Goal: Task Accomplishment & Management: Complete application form

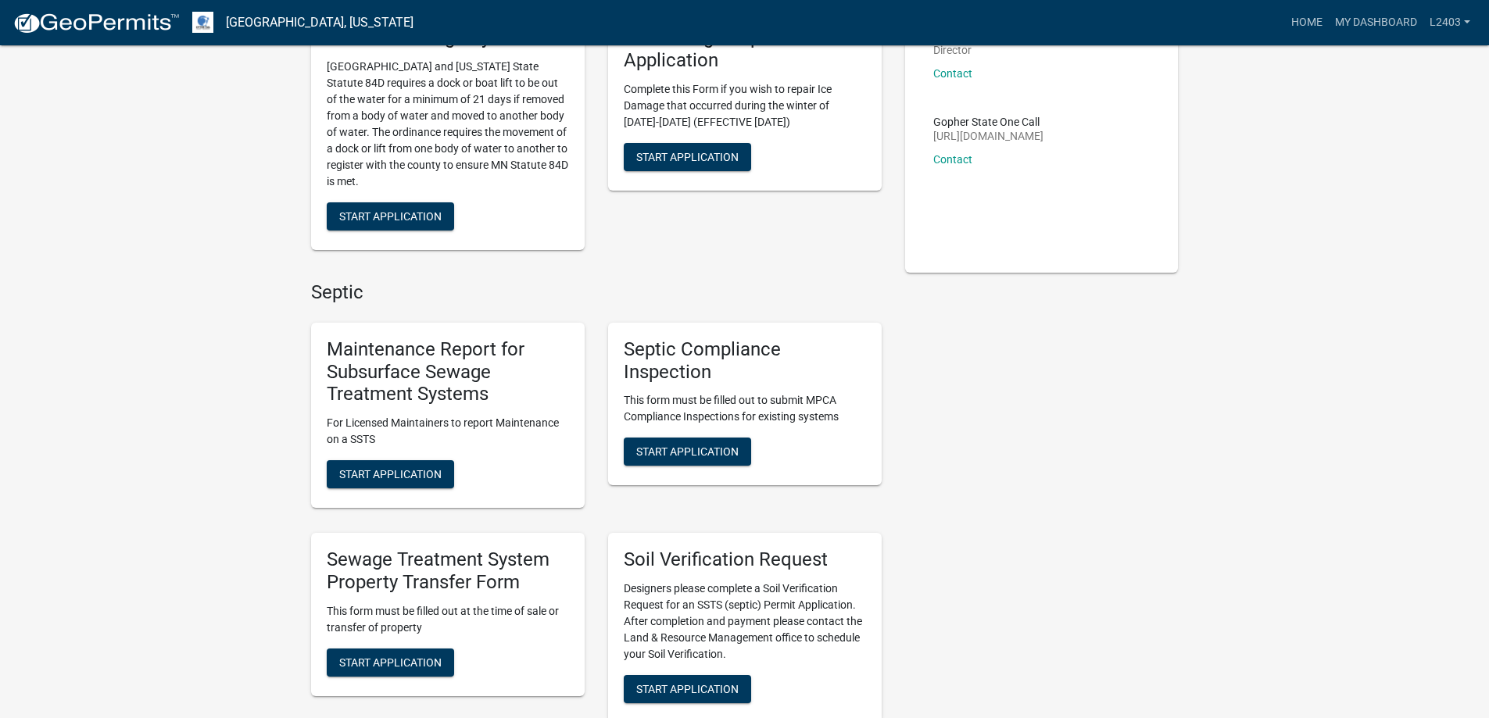
scroll to position [469, 0]
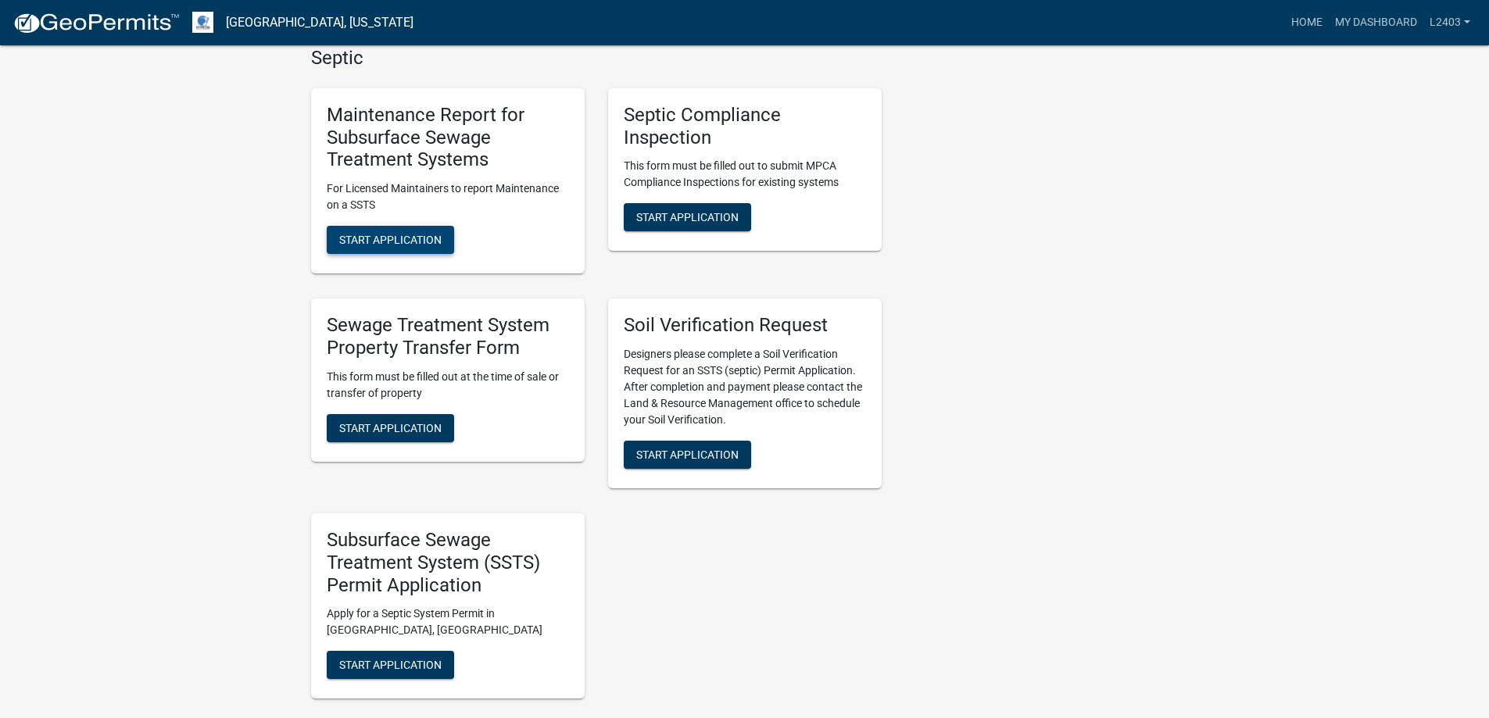
click at [442, 246] on span "Start Application" at bounding box center [390, 240] width 102 height 13
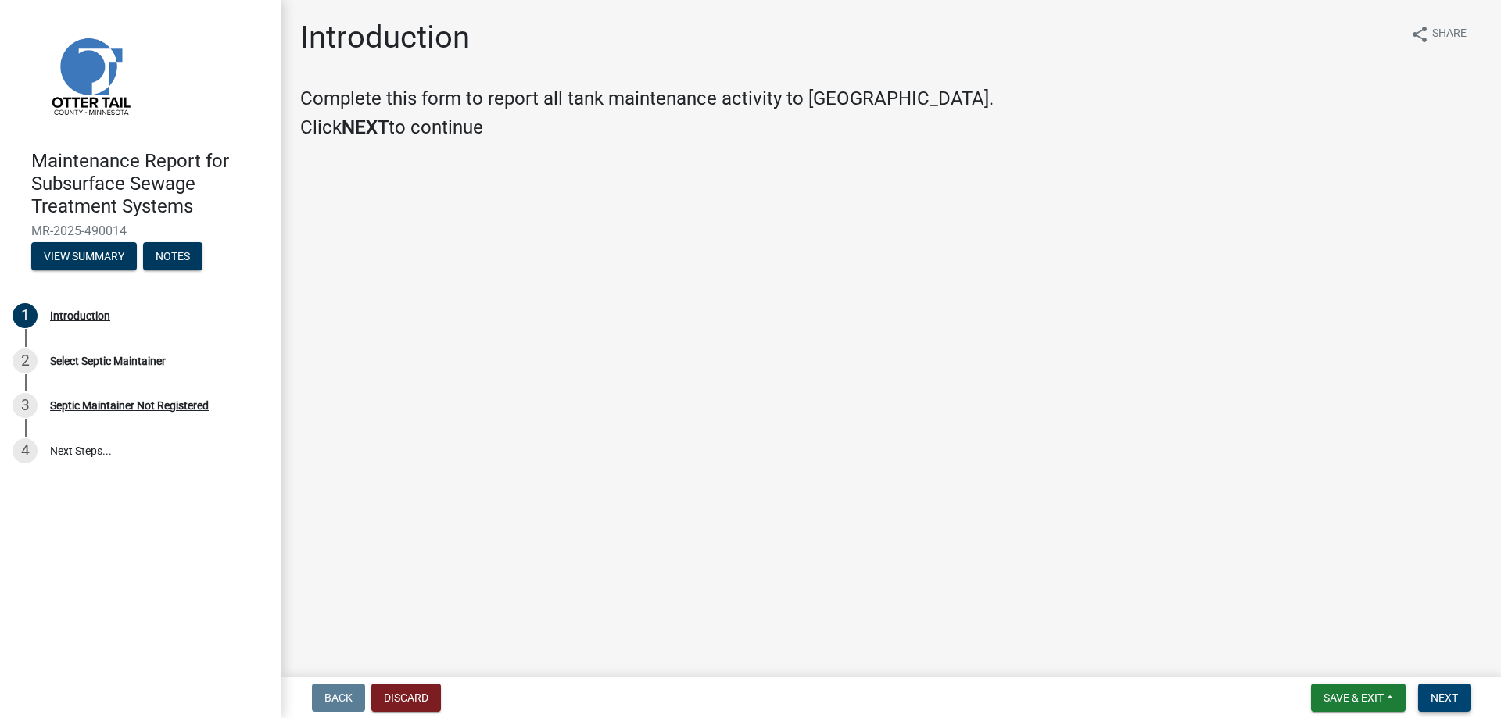
click at [1430, 695] on span "Next" at bounding box center [1443, 698] width 27 height 13
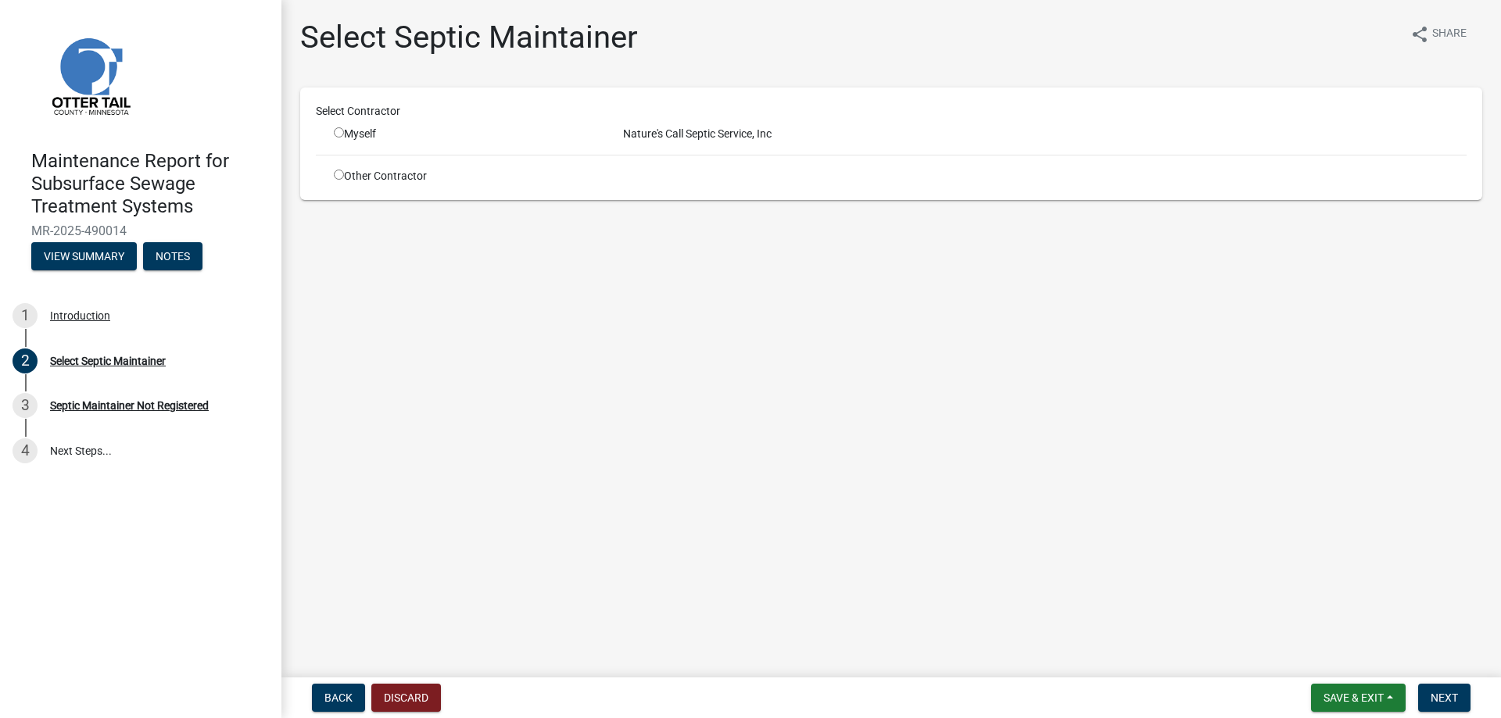
click at [344, 138] on input "radio" at bounding box center [339, 132] width 10 height 10
radio input "true"
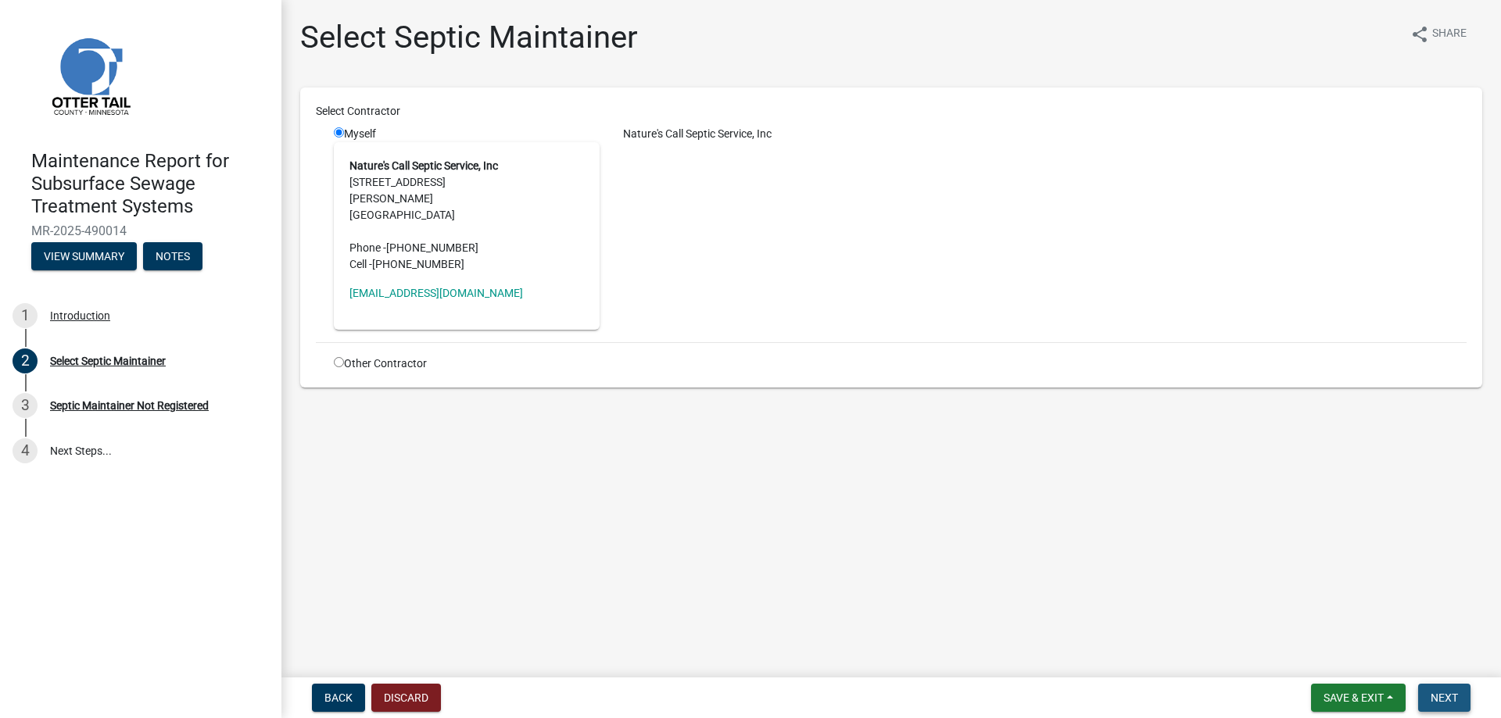
click at [1430, 692] on span "Next" at bounding box center [1443, 698] width 27 height 13
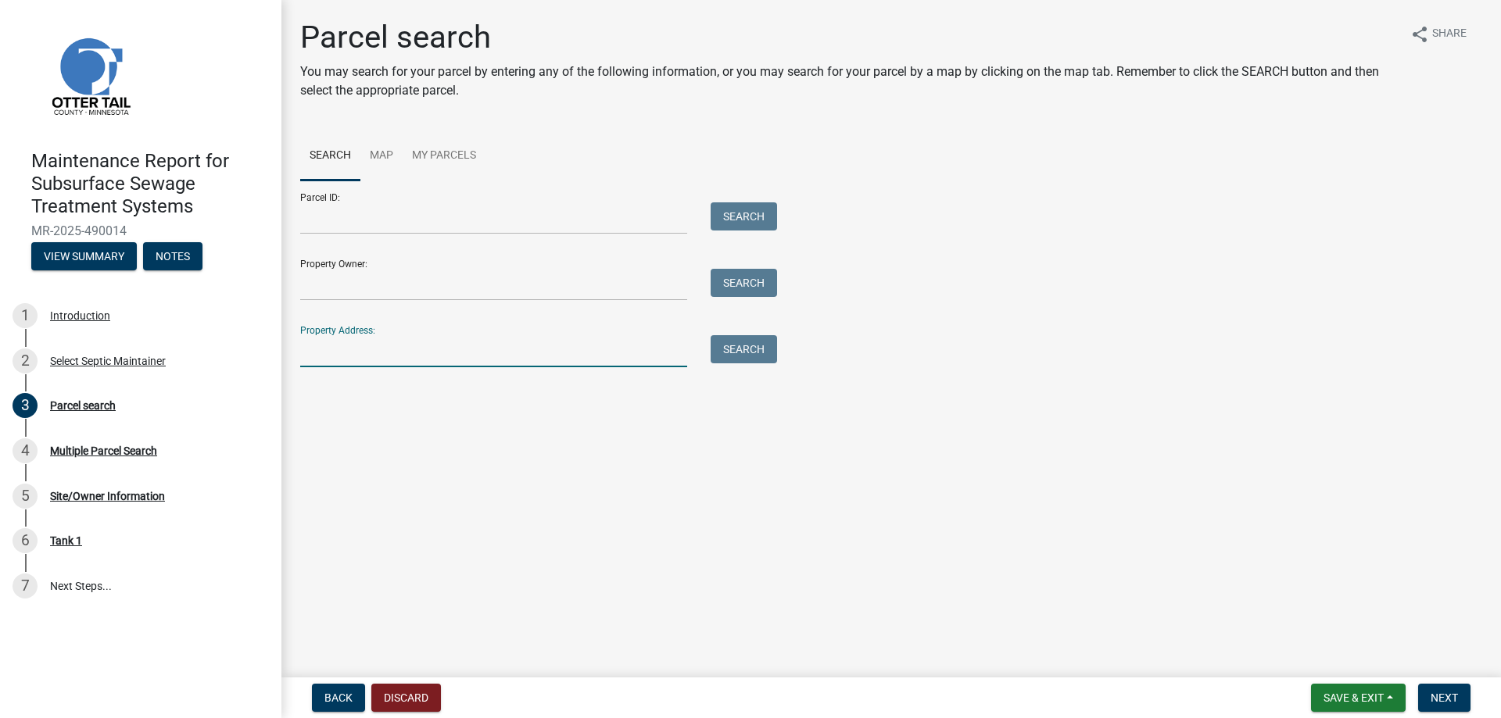
click at [392, 367] on input "Property Address:" at bounding box center [493, 351] width 387 height 32
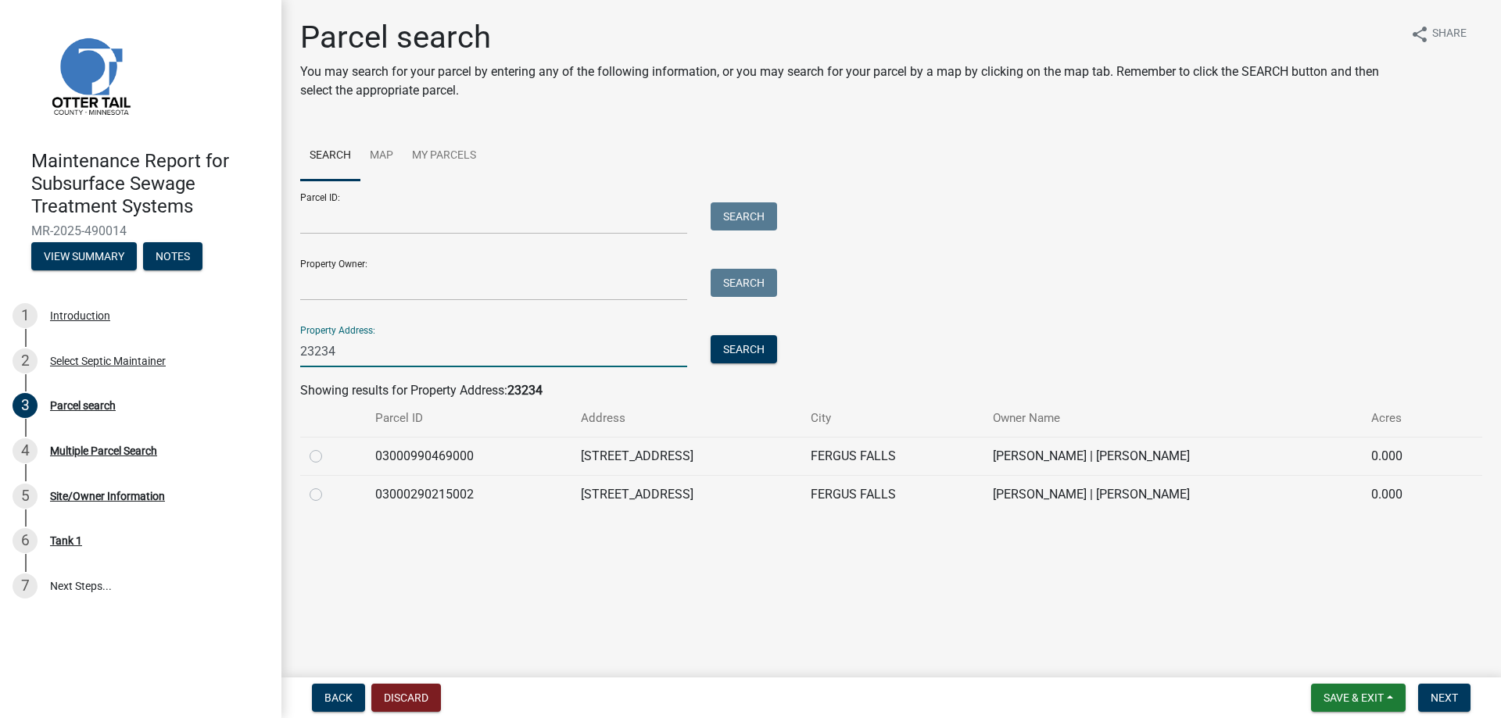
type input "23234"
click at [328, 485] on label at bounding box center [328, 485] width 0 height 0
click at [328, 495] on input "radio" at bounding box center [333, 490] width 10 height 10
radio input "true"
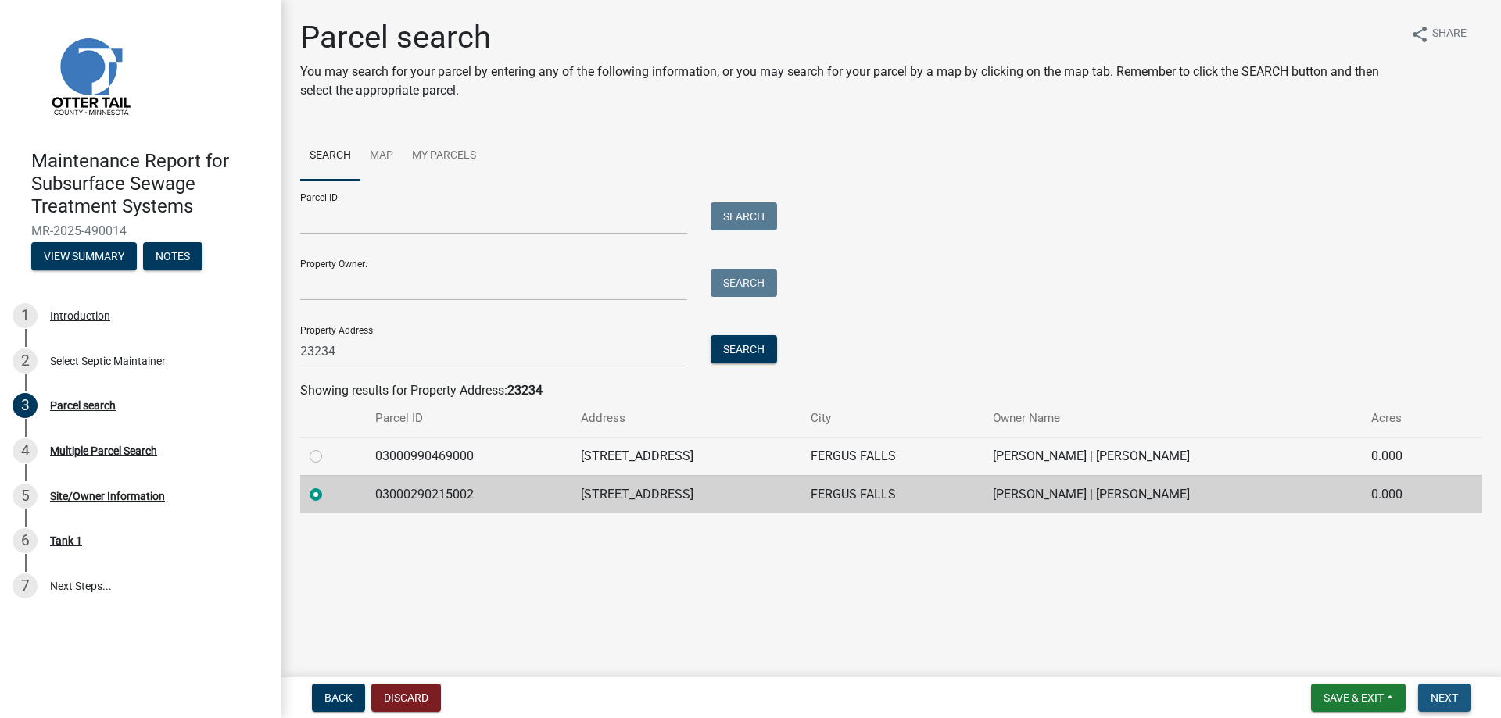
click at [1430, 692] on span "Next" at bounding box center [1443, 698] width 27 height 13
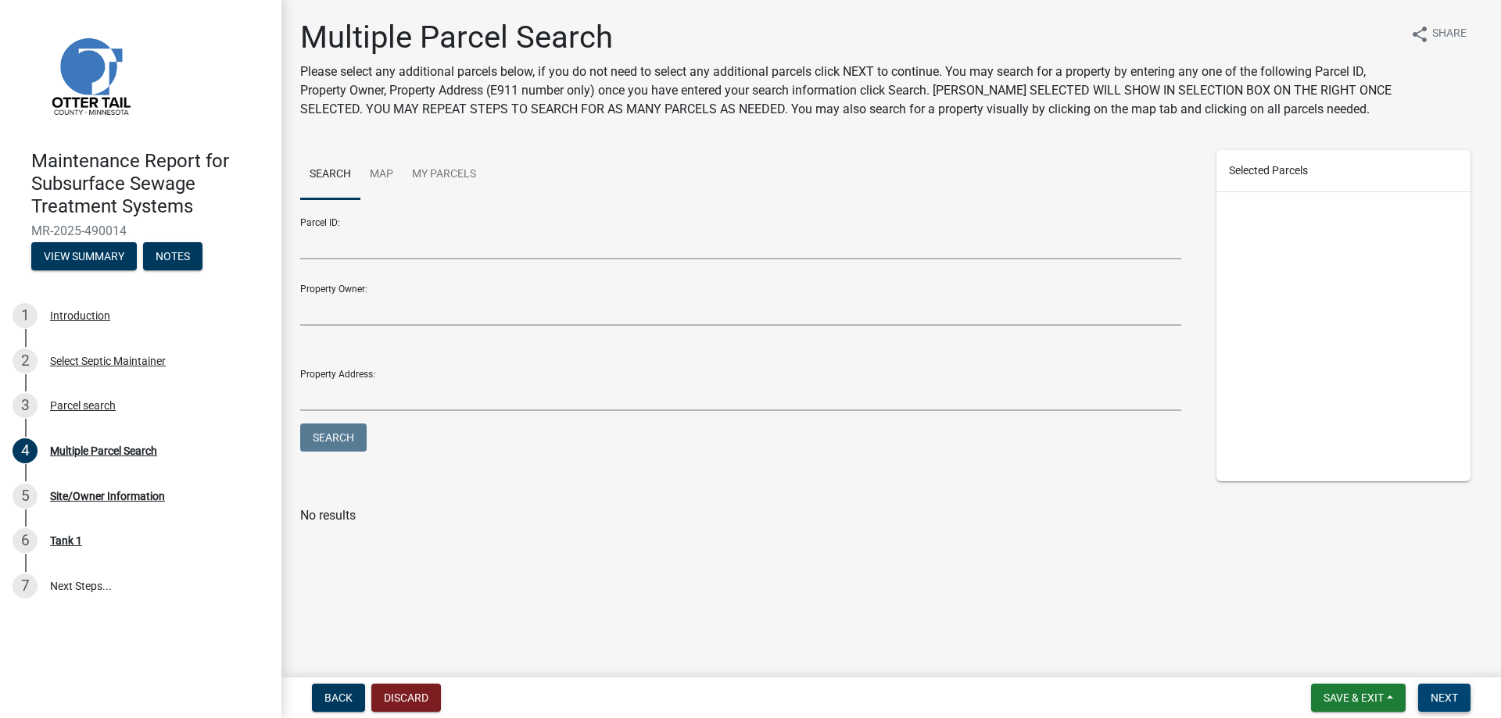
click at [1430, 692] on span "Next" at bounding box center [1443, 698] width 27 height 13
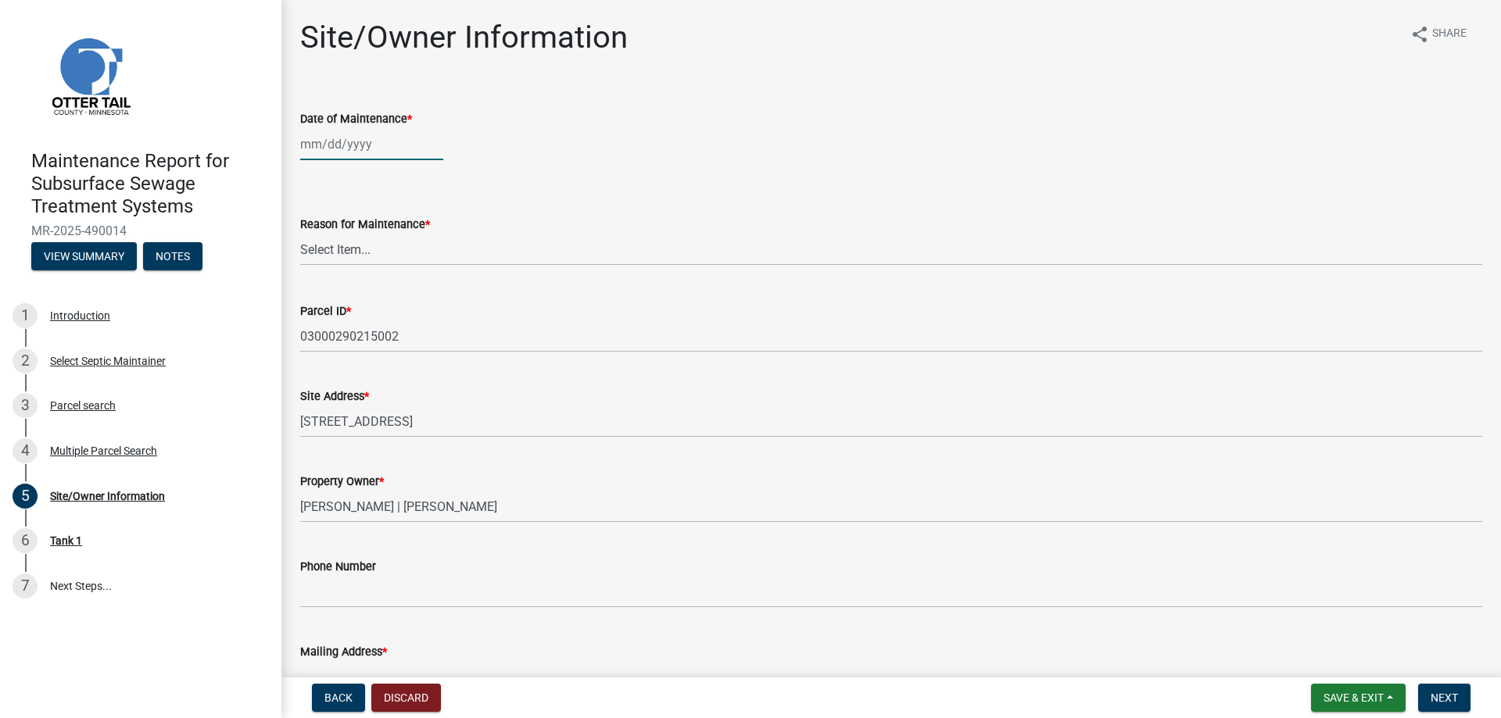
click at [377, 160] on div at bounding box center [371, 144] width 143 height 32
select select "10"
select select "2025"
click at [353, 283] on div "7" at bounding box center [340, 270] width 25 height 25
type input "[DATE]"
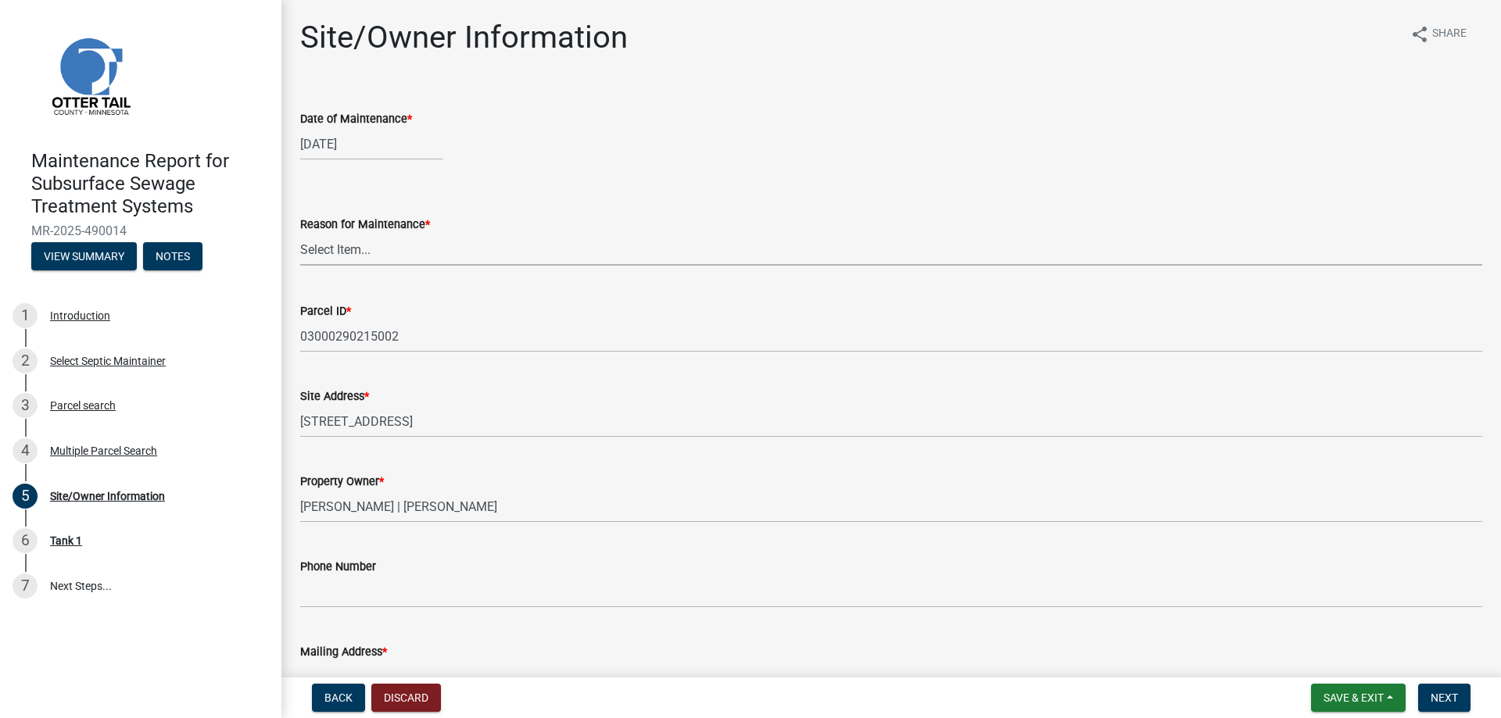
drag, startPoint x: 363, startPoint y: 314, endPoint x: 362, endPoint y: 328, distance: 14.1
click at [363, 266] on select "Select Item... Called Routine Other" at bounding box center [891, 250] width 1182 height 32
click at [305, 266] on select "Select Item... Called Routine Other" at bounding box center [891, 250] width 1182 height 32
select select "3ac72b63-7b21-42e4-8192-806faae7a4f1"
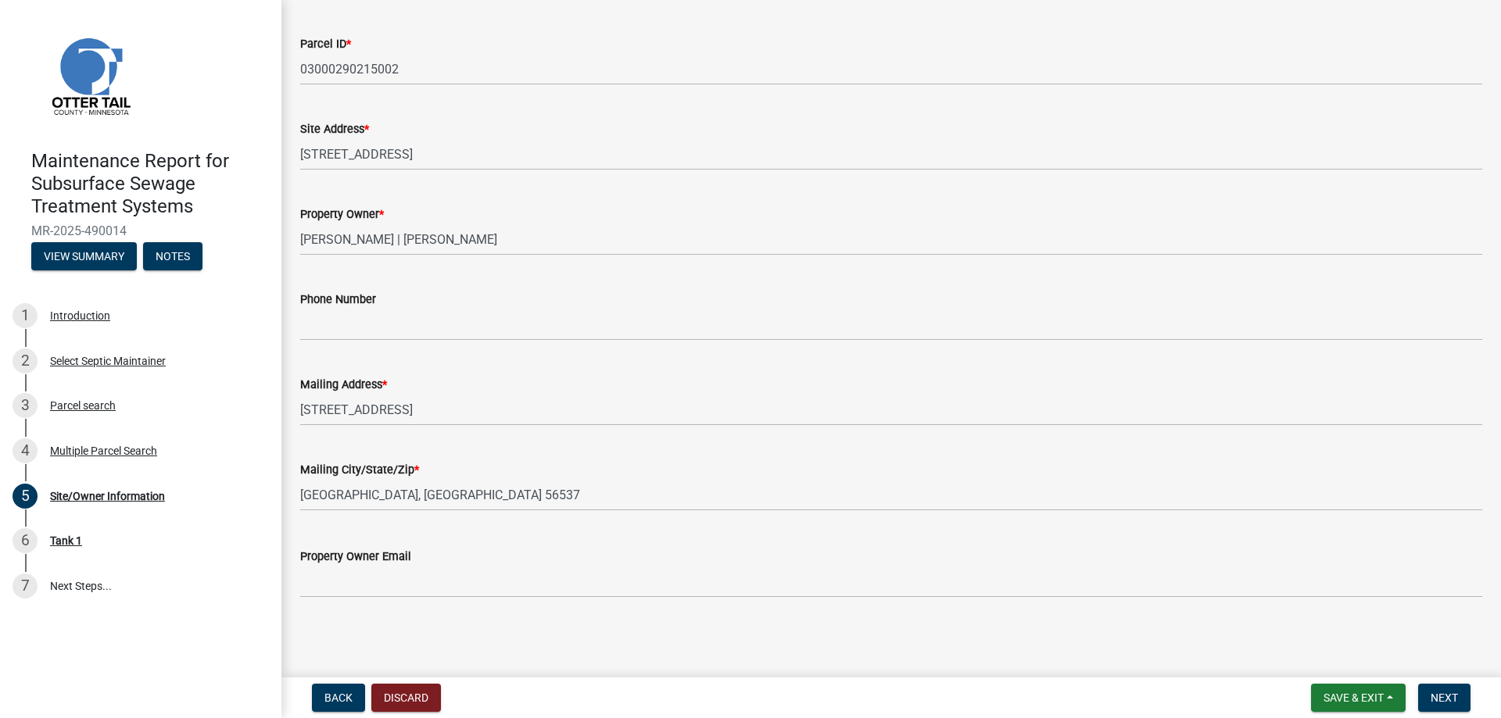
scroll to position [469, 0]
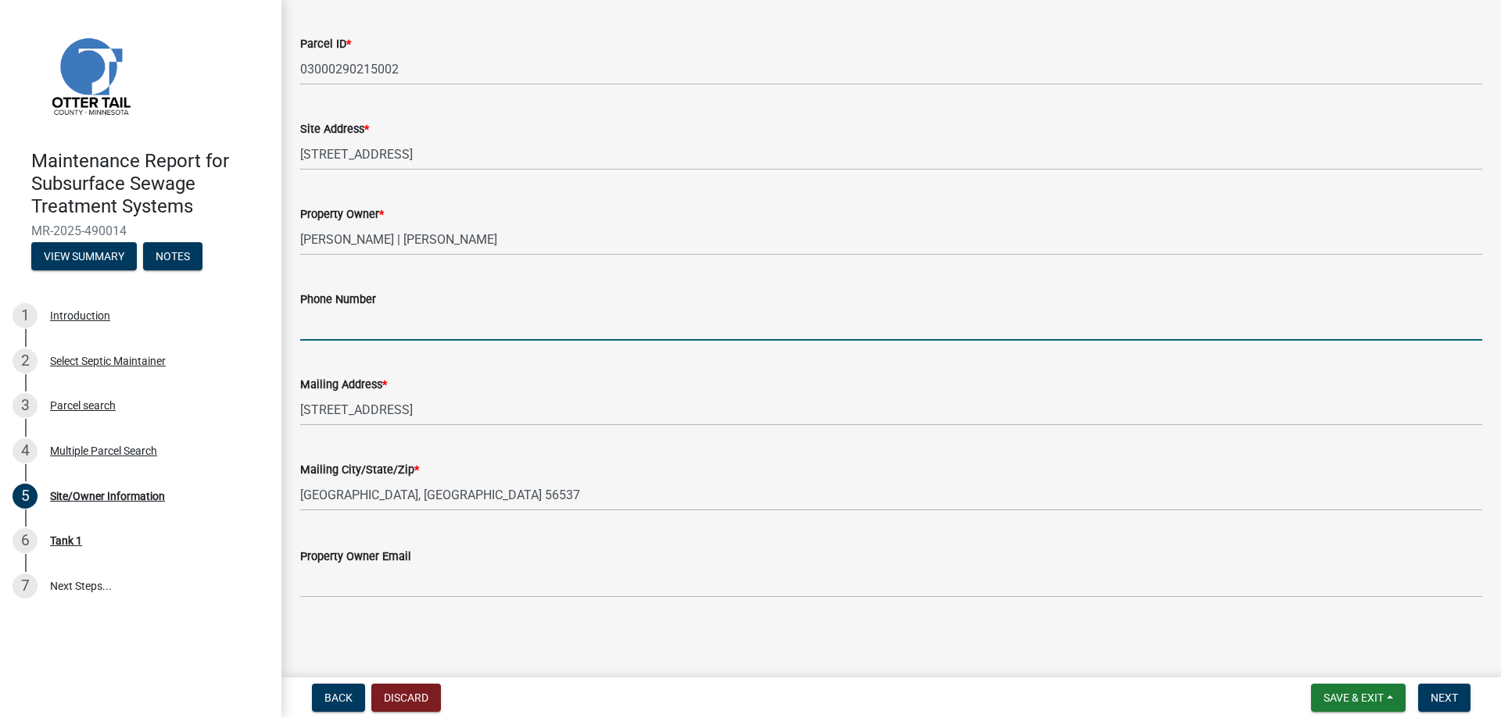
click at [348, 309] on input "Phone Number" at bounding box center [891, 325] width 1182 height 32
type input "731-2899"
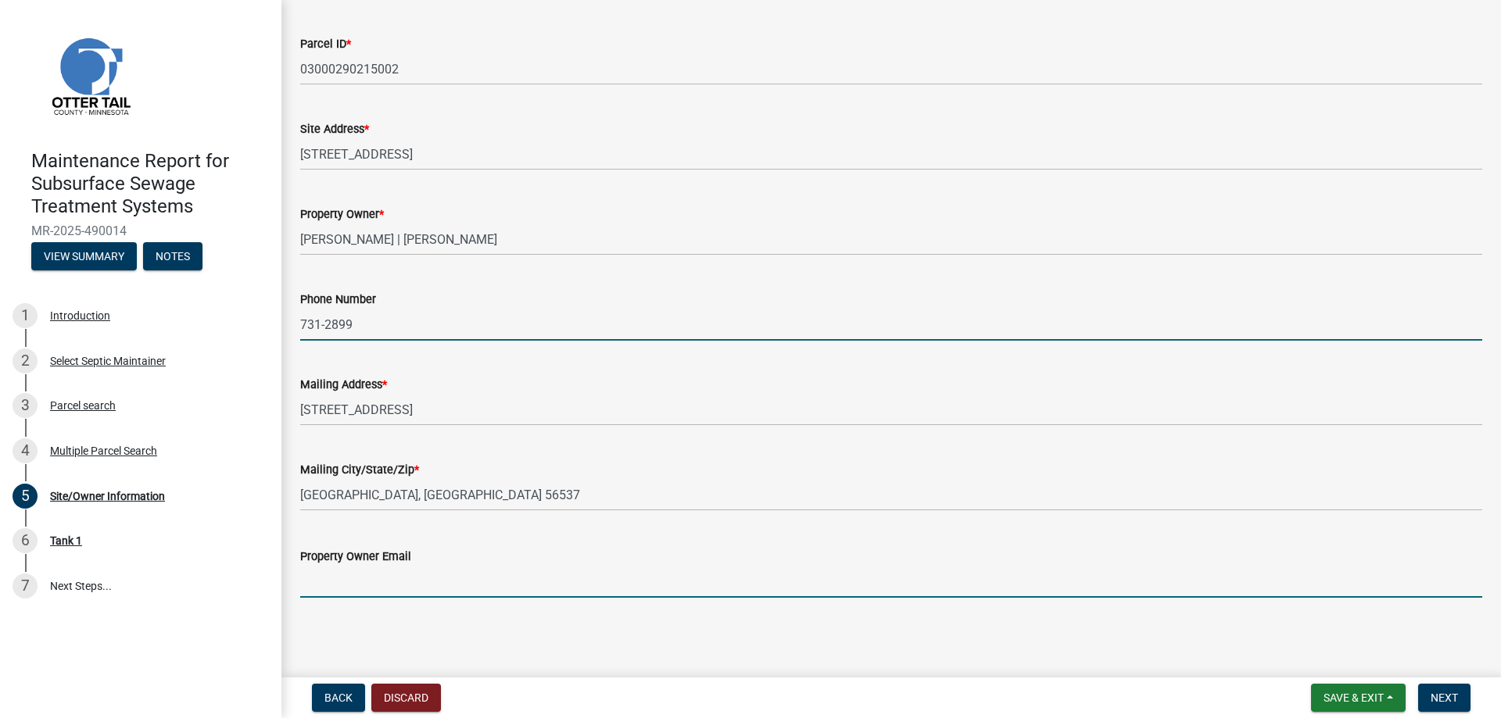
click at [329, 559] on form "Property Owner Email" at bounding box center [891, 572] width 1182 height 51
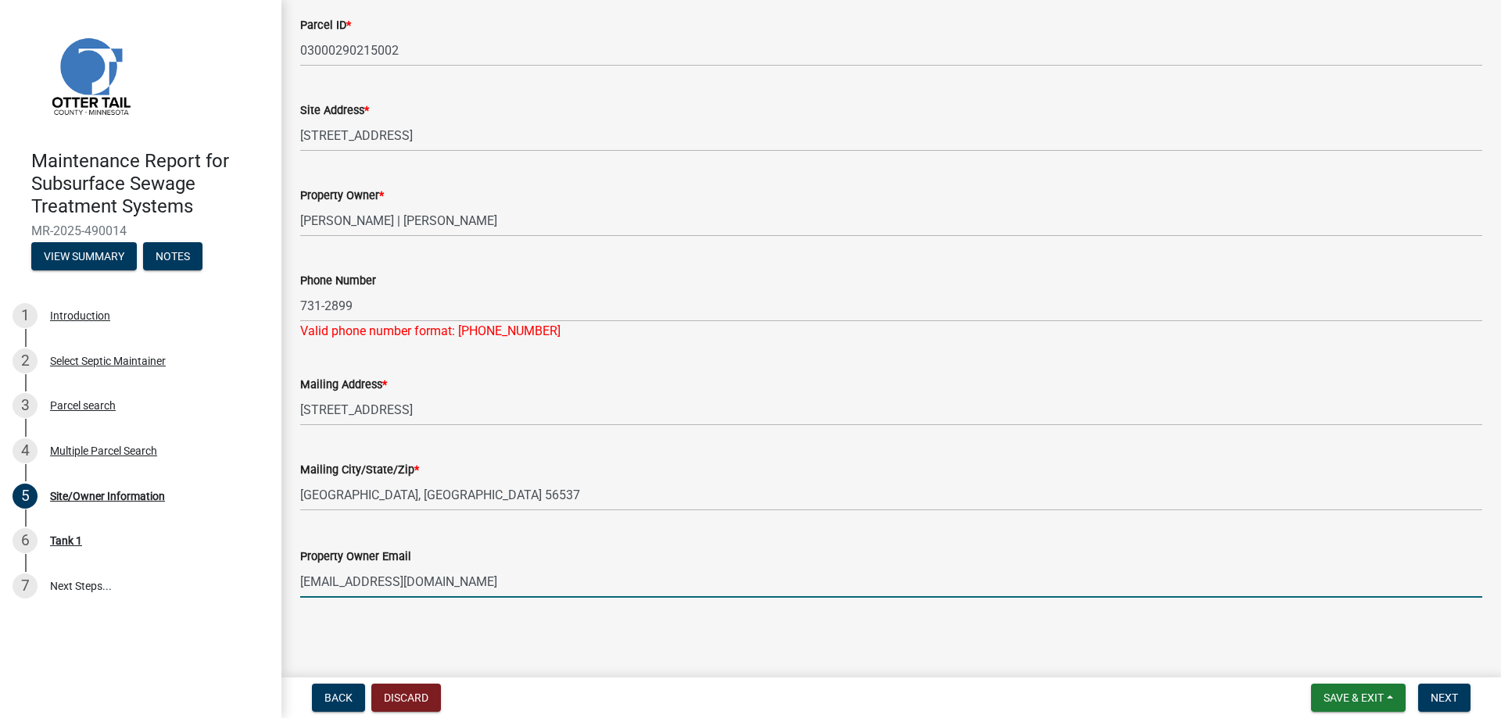
type input "[EMAIL_ADDRESS][DOMAIN_NAME]"
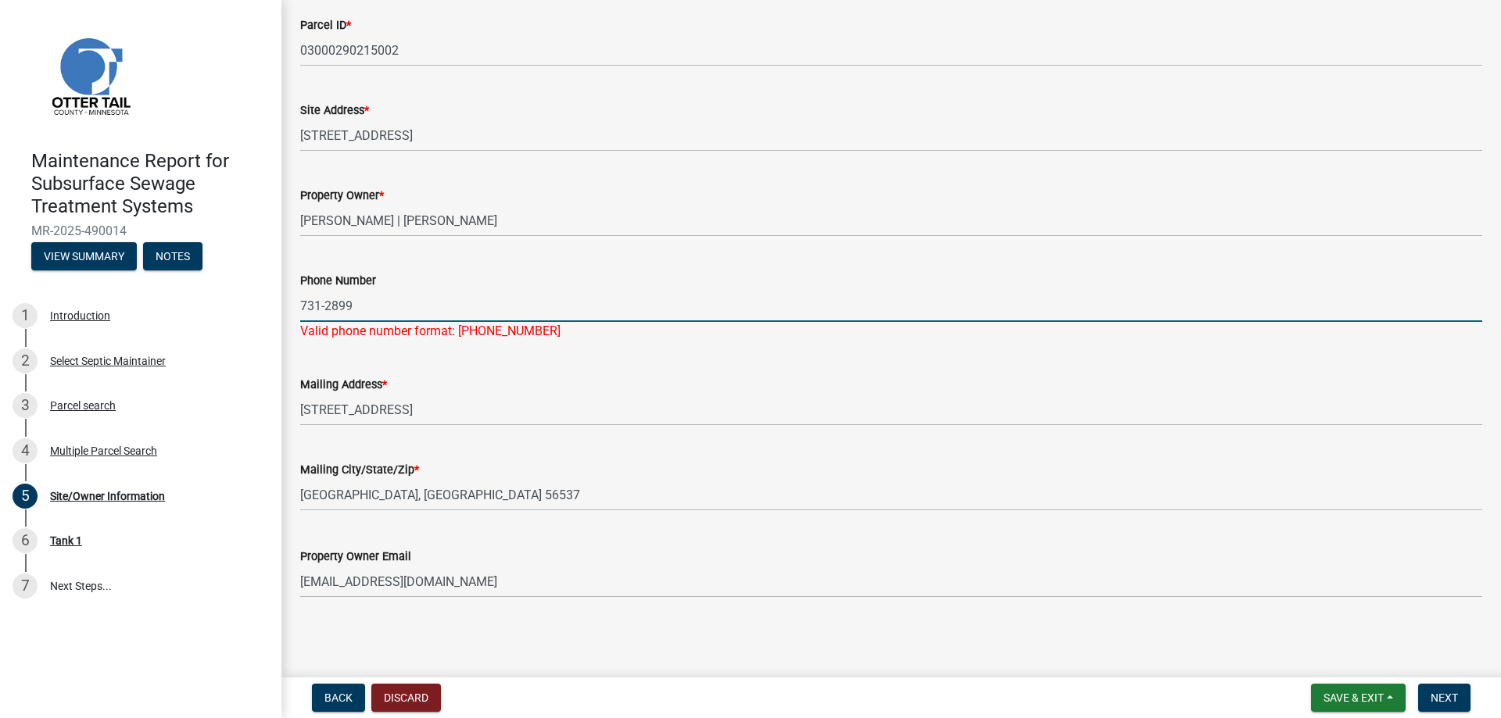
drag, startPoint x: 391, startPoint y: 252, endPoint x: 254, endPoint y: 252, distance: 136.8
click at [254, 252] on div "Maintenance Report for Subsurface Sewage Treatment Systems MR-2025-490014 View …" at bounding box center [750, 359] width 1501 height 718
type input "[PHONE_NUMBER]"
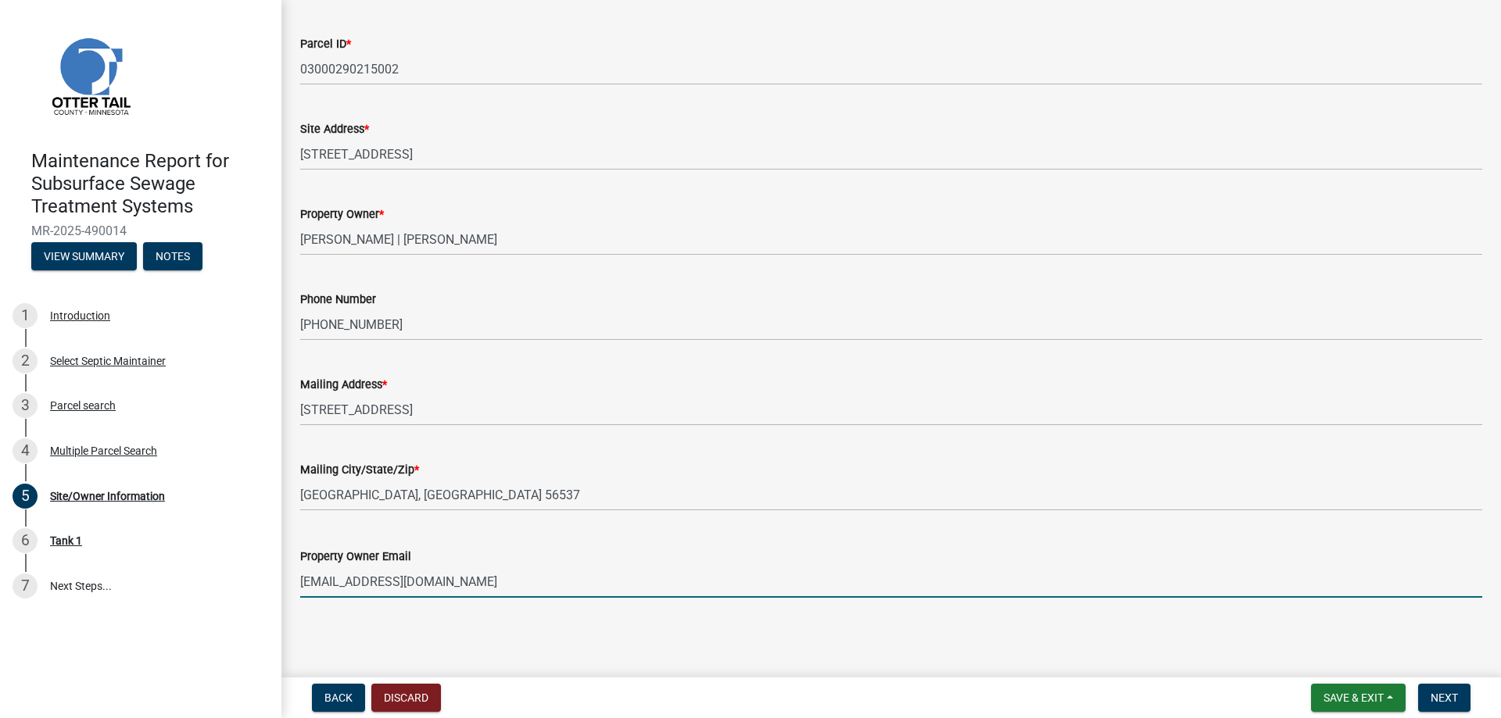
click at [510, 578] on input "[EMAIL_ADDRESS][DOMAIN_NAME]" at bounding box center [891, 582] width 1182 height 32
click at [1430, 692] on span "Next" at bounding box center [1443, 698] width 27 height 13
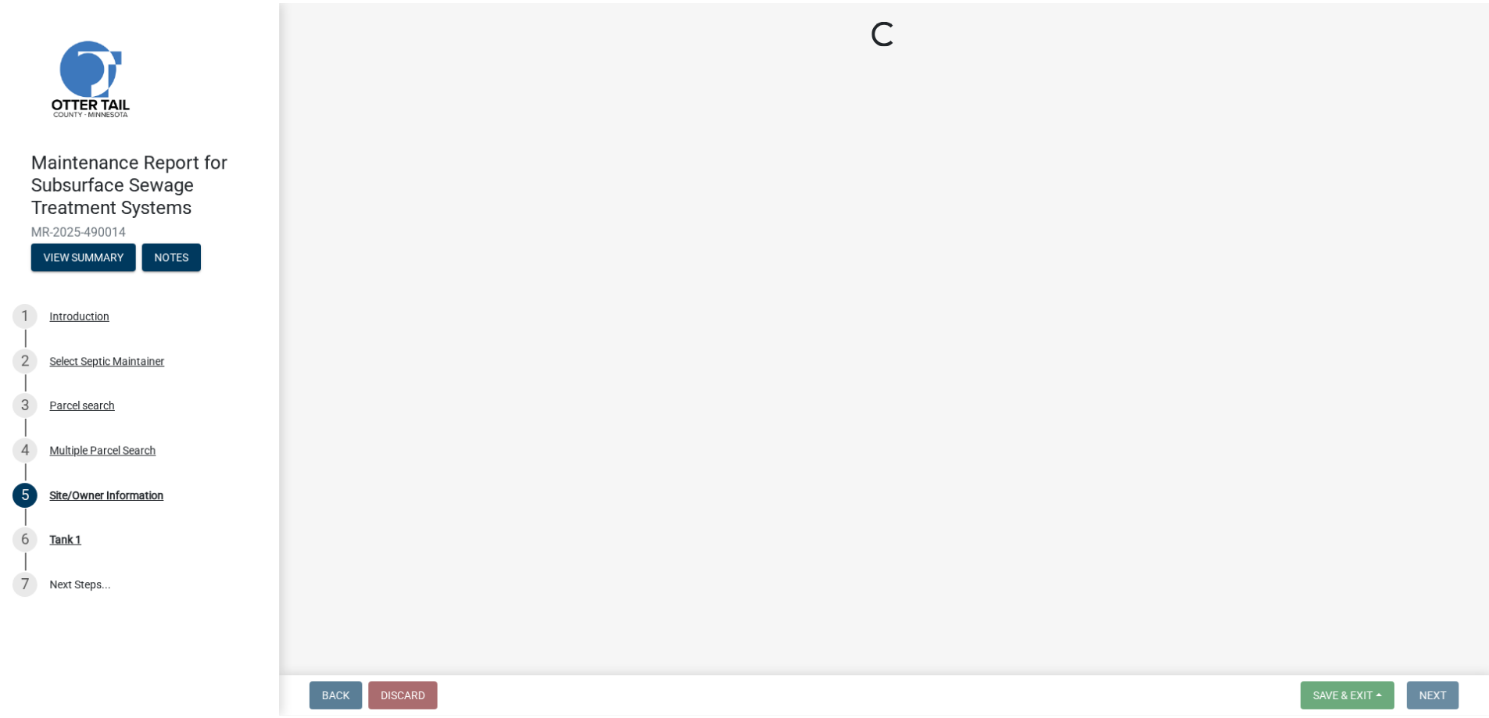
scroll to position [0, 0]
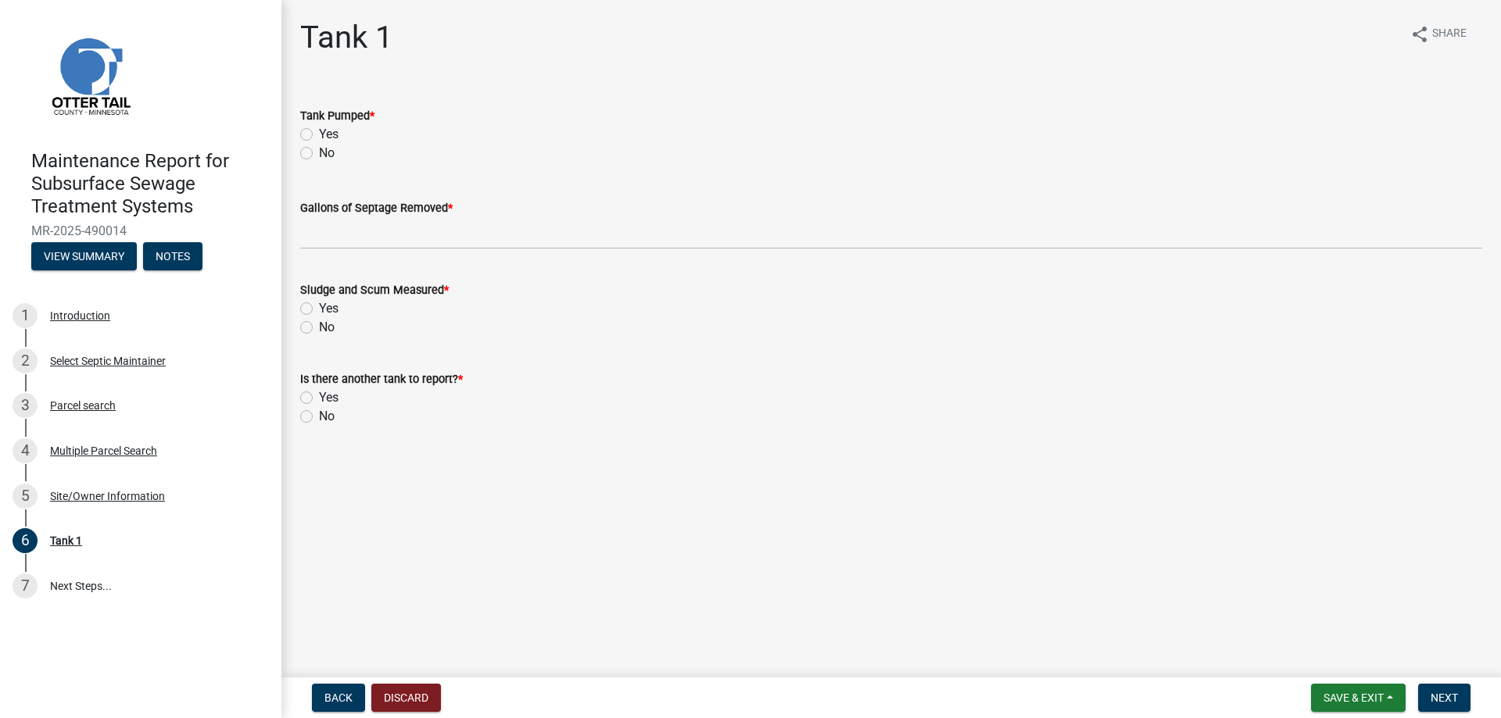
click at [338, 144] on label "Yes" at bounding box center [329, 134] width 20 height 19
click at [329, 135] on input "Yes" at bounding box center [324, 130] width 10 height 10
radio input "true"
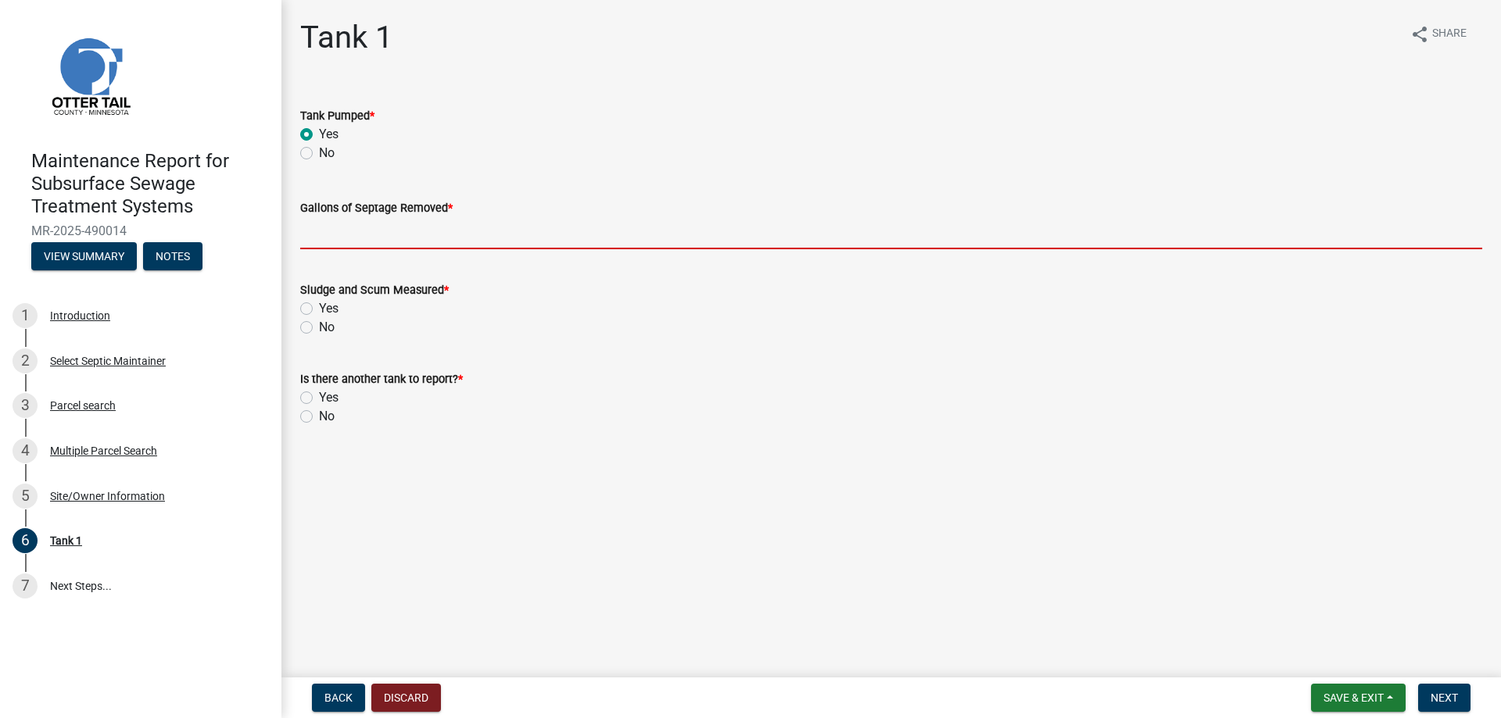
click at [373, 249] on input "Gallons of Septage Removed *" at bounding box center [891, 233] width 1182 height 32
type input "1500"
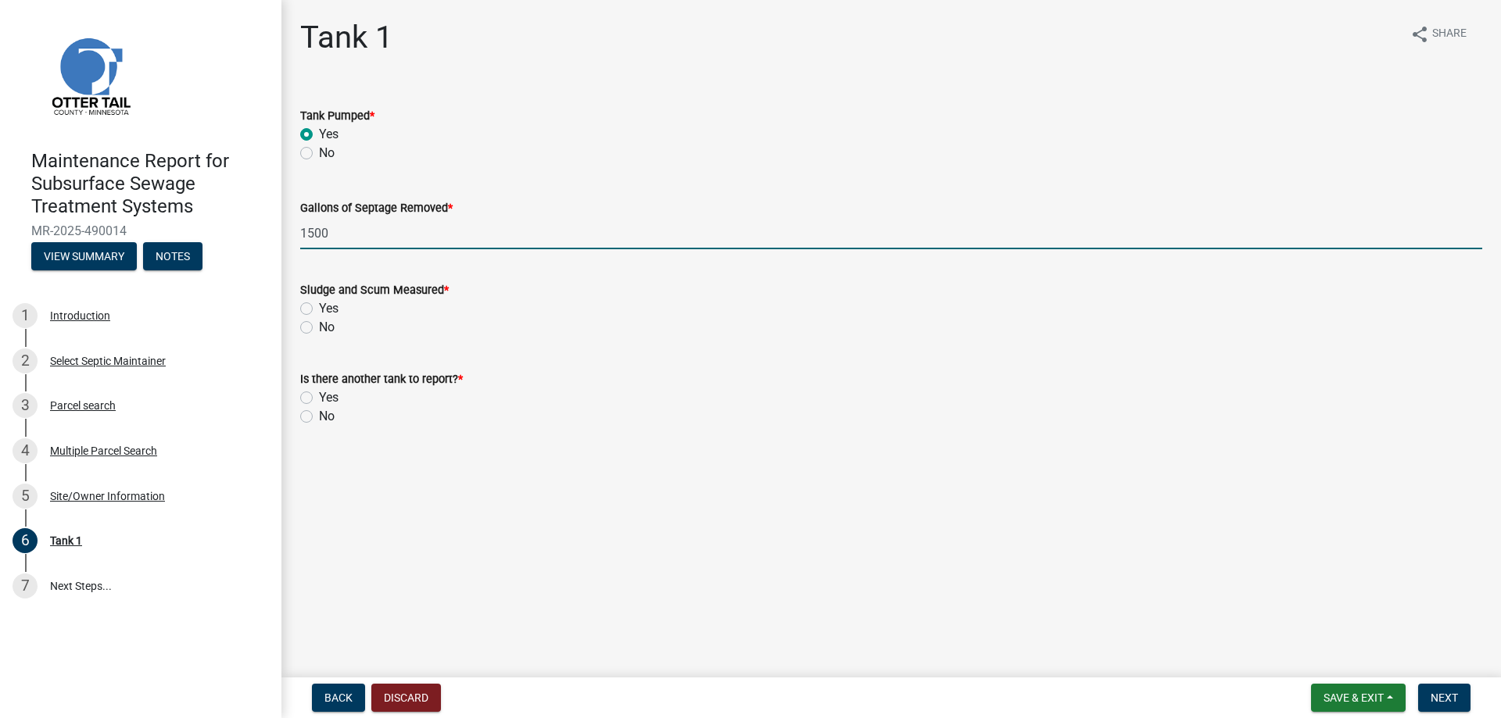
click at [319, 318] on label "Yes" at bounding box center [329, 308] width 20 height 19
click at [319, 309] on input "Yes" at bounding box center [324, 304] width 10 height 10
radio input "true"
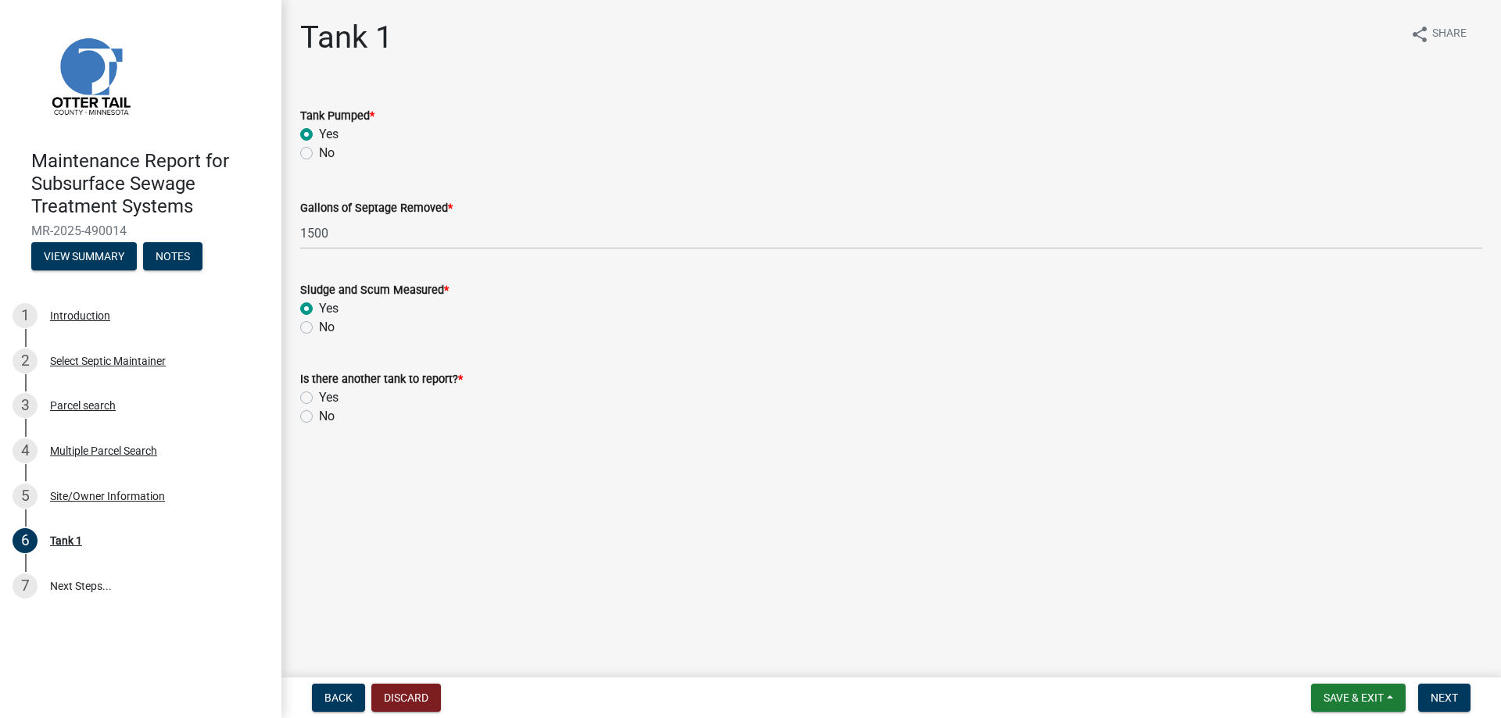
click at [319, 426] on label "No" at bounding box center [327, 416] width 16 height 19
click at [319, 417] on input "No" at bounding box center [324, 412] width 10 height 10
radio input "true"
click at [1440, 697] on span "Next" at bounding box center [1443, 698] width 27 height 13
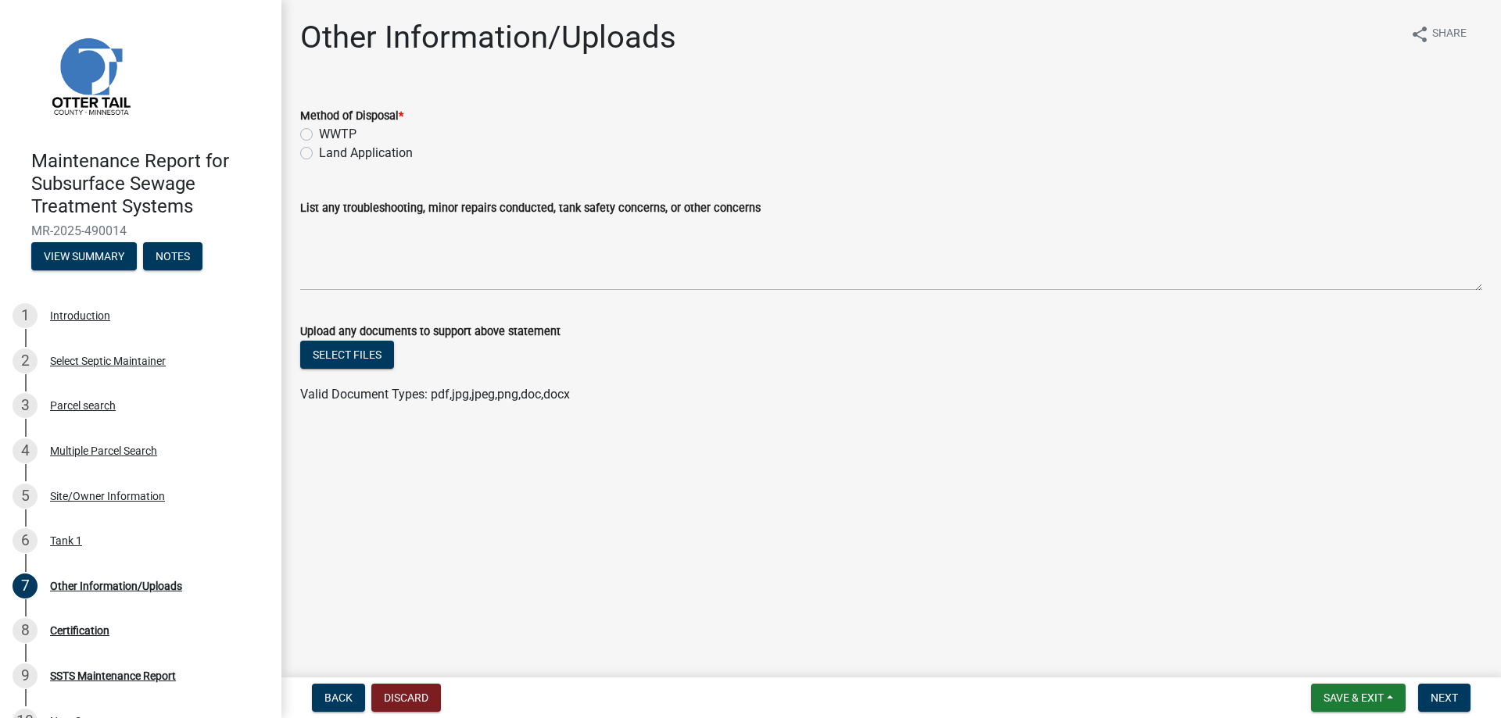
click at [356, 163] on label "Land Application" at bounding box center [366, 153] width 94 height 19
click at [329, 154] on input "Land Application" at bounding box center [324, 149] width 10 height 10
radio input "true"
click at [1446, 703] on button "Next" at bounding box center [1444, 698] width 52 height 28
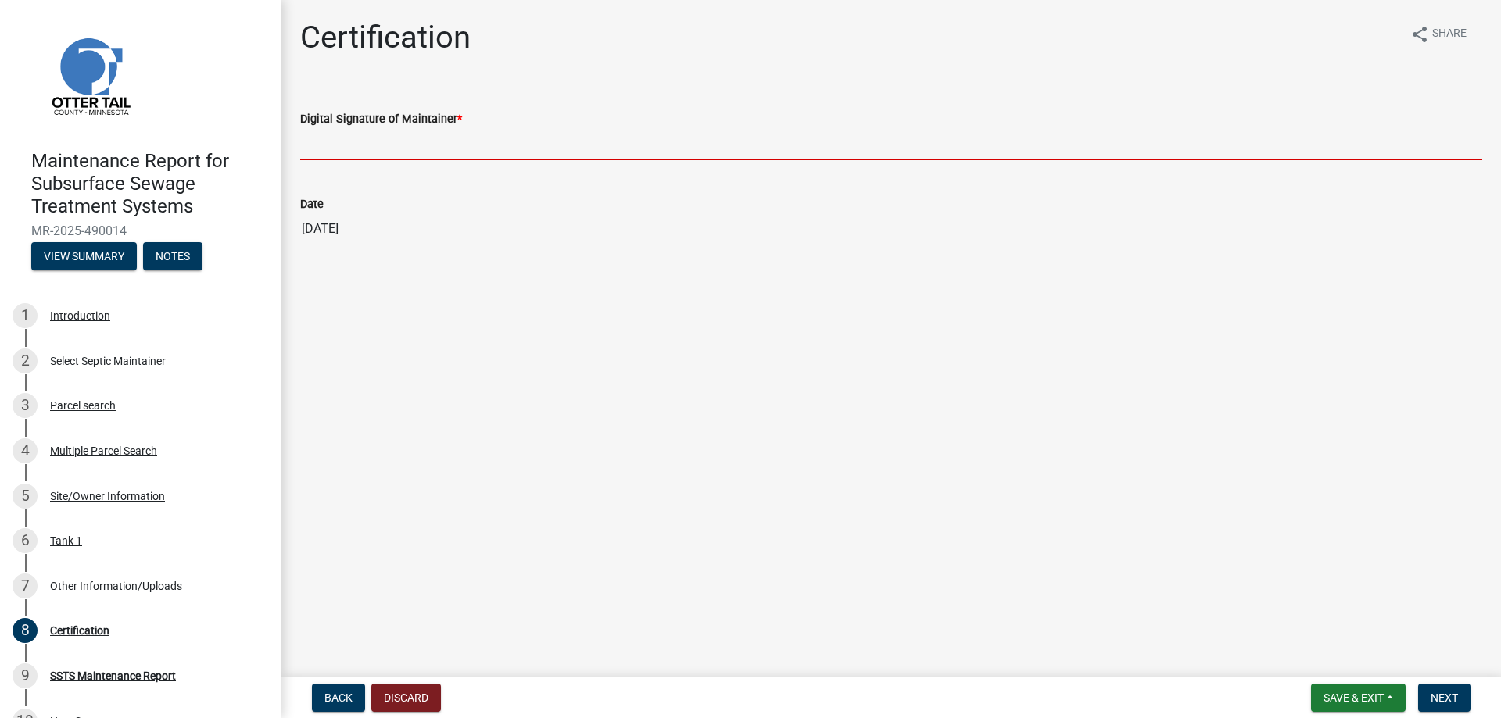
click at [424, 160] on input "Digital Signature of Maintainer *" at bounding box center [891, 144] width 1182 height 32
type input "[PERSON_NAME]/KG"
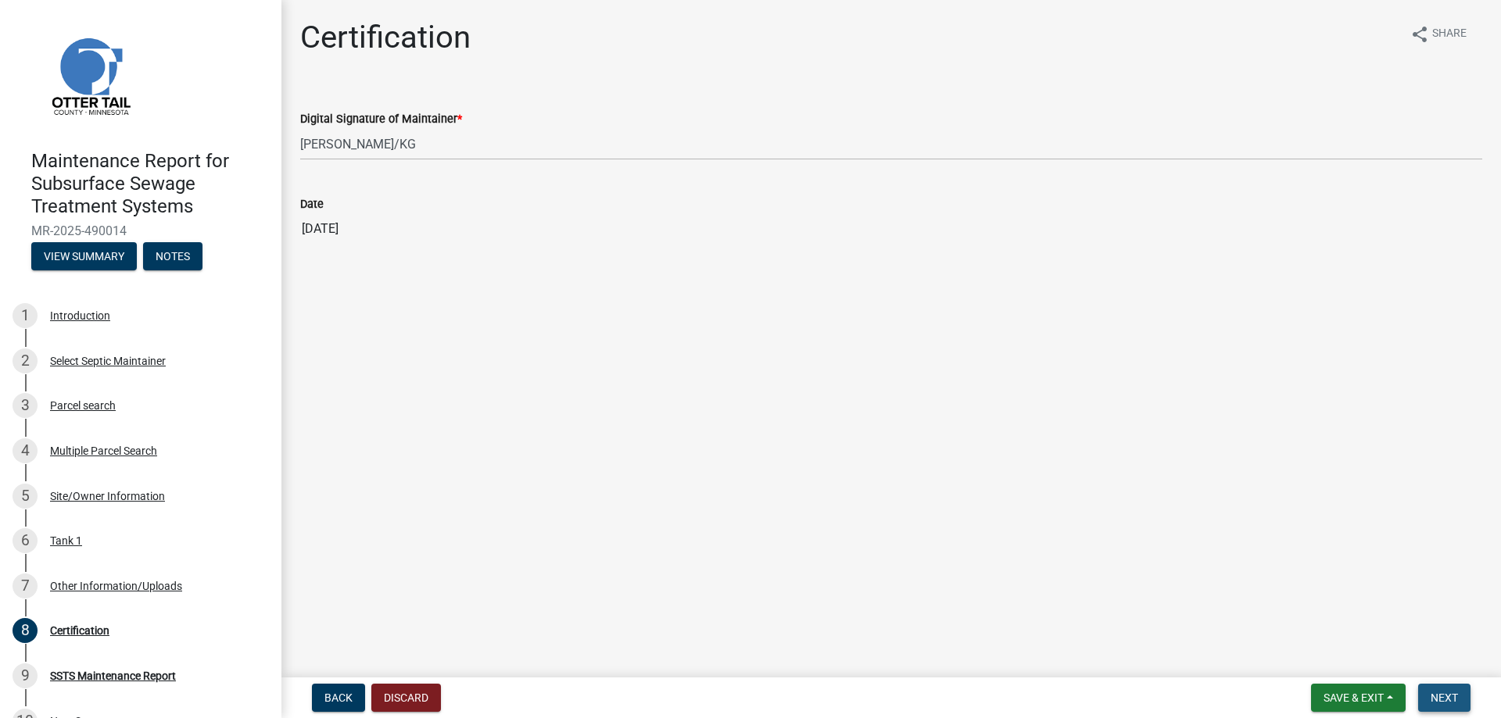
click at [1447, 692] on span "Next" at bounding box center [1443, 698] width 27 height 13
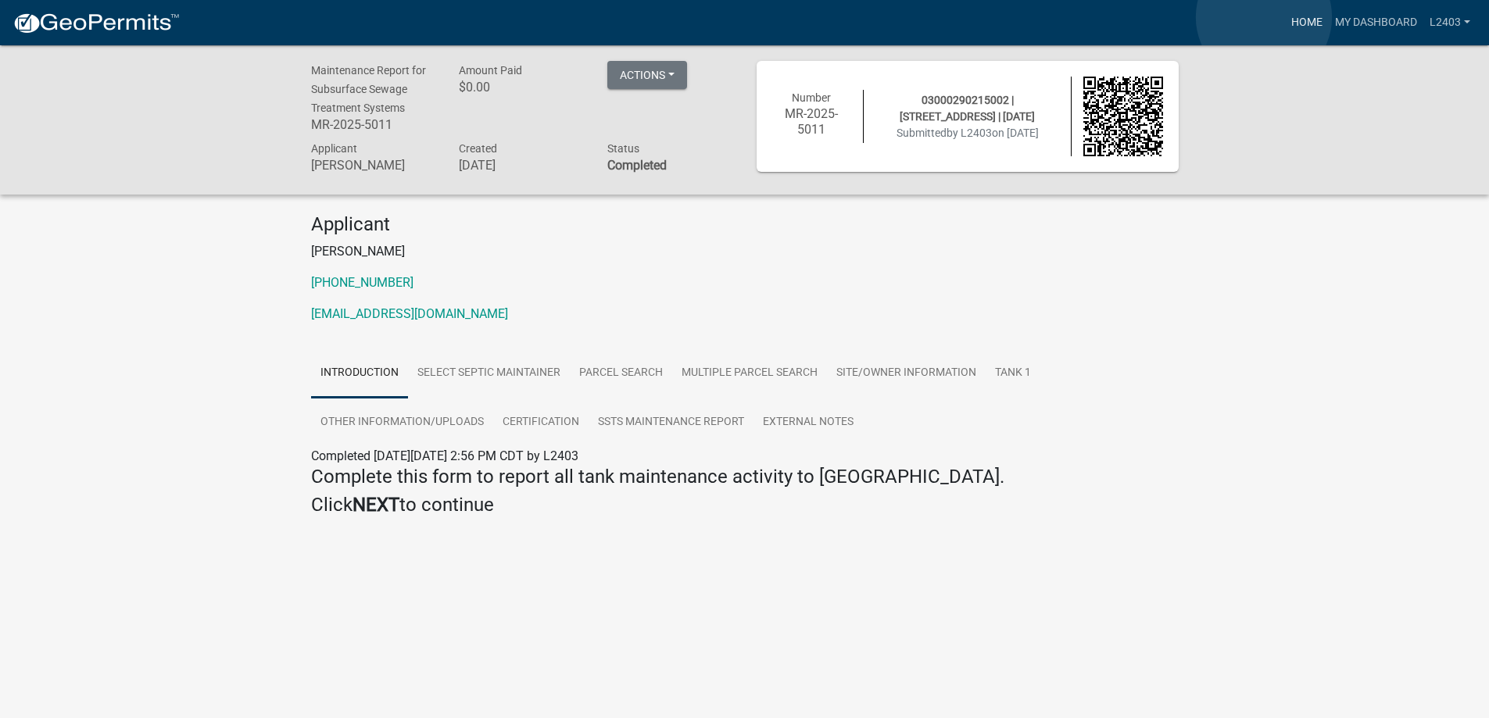
click at [1285, 17] on link "Home" at bounding box center [1307, 23] width 44 height 30
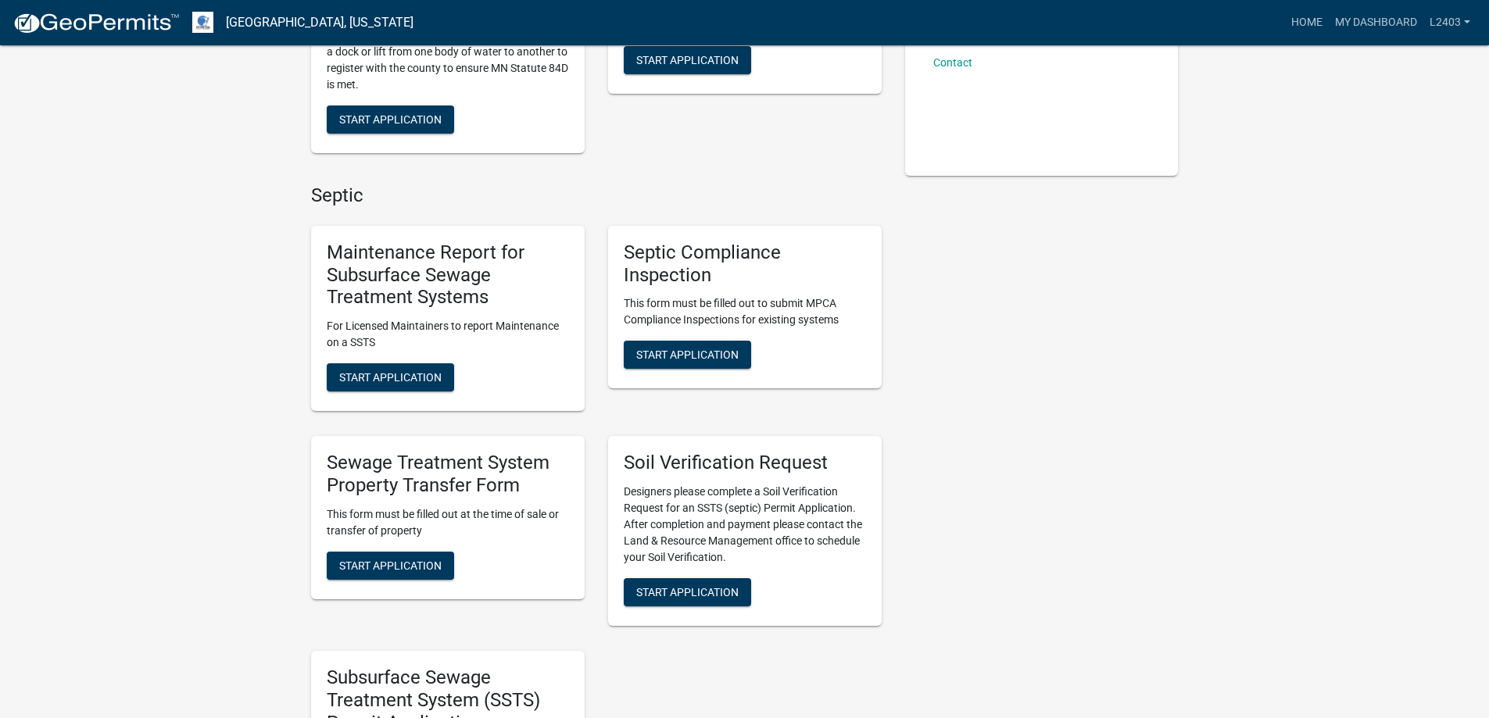
scroll to position [391, 0]
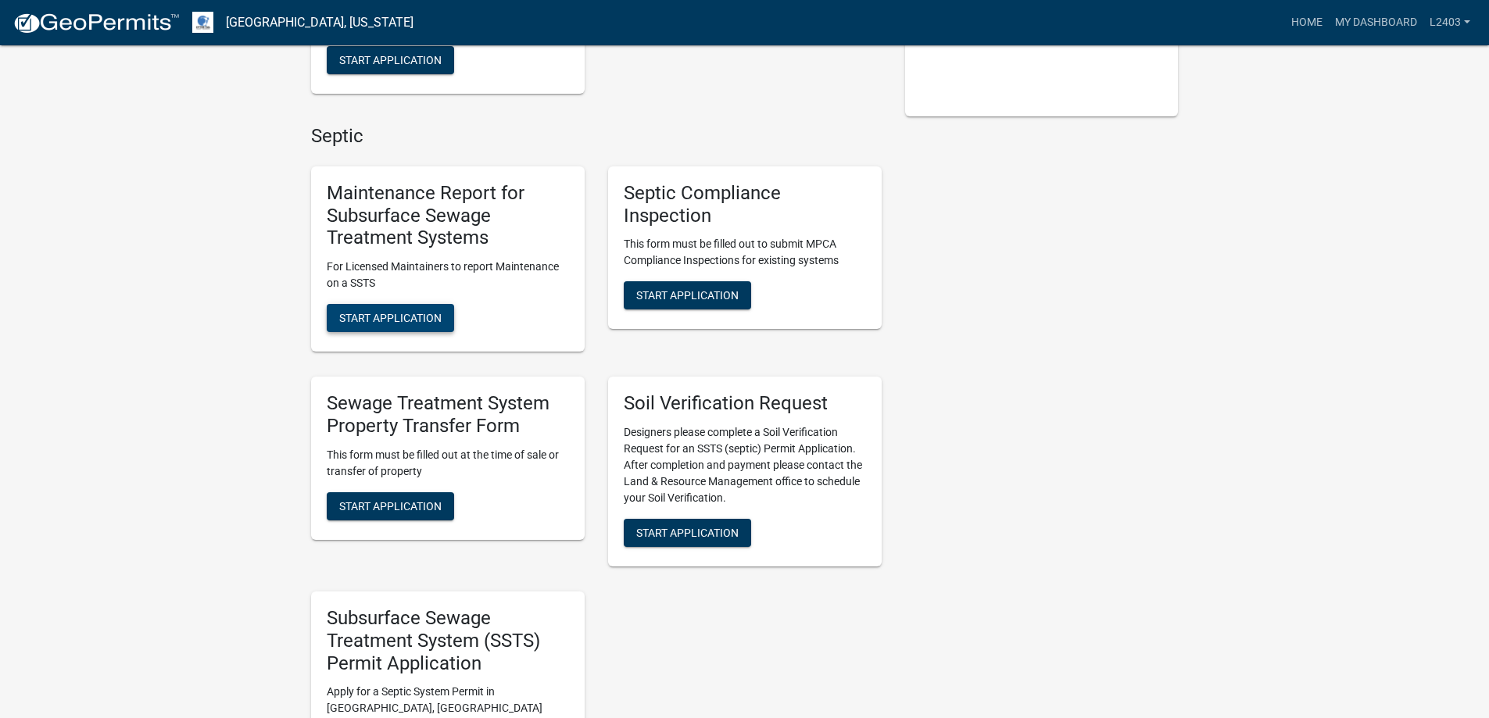
click at [442, 324] on span "Start Application" at bounding box center [390, 318] width 102 height 13
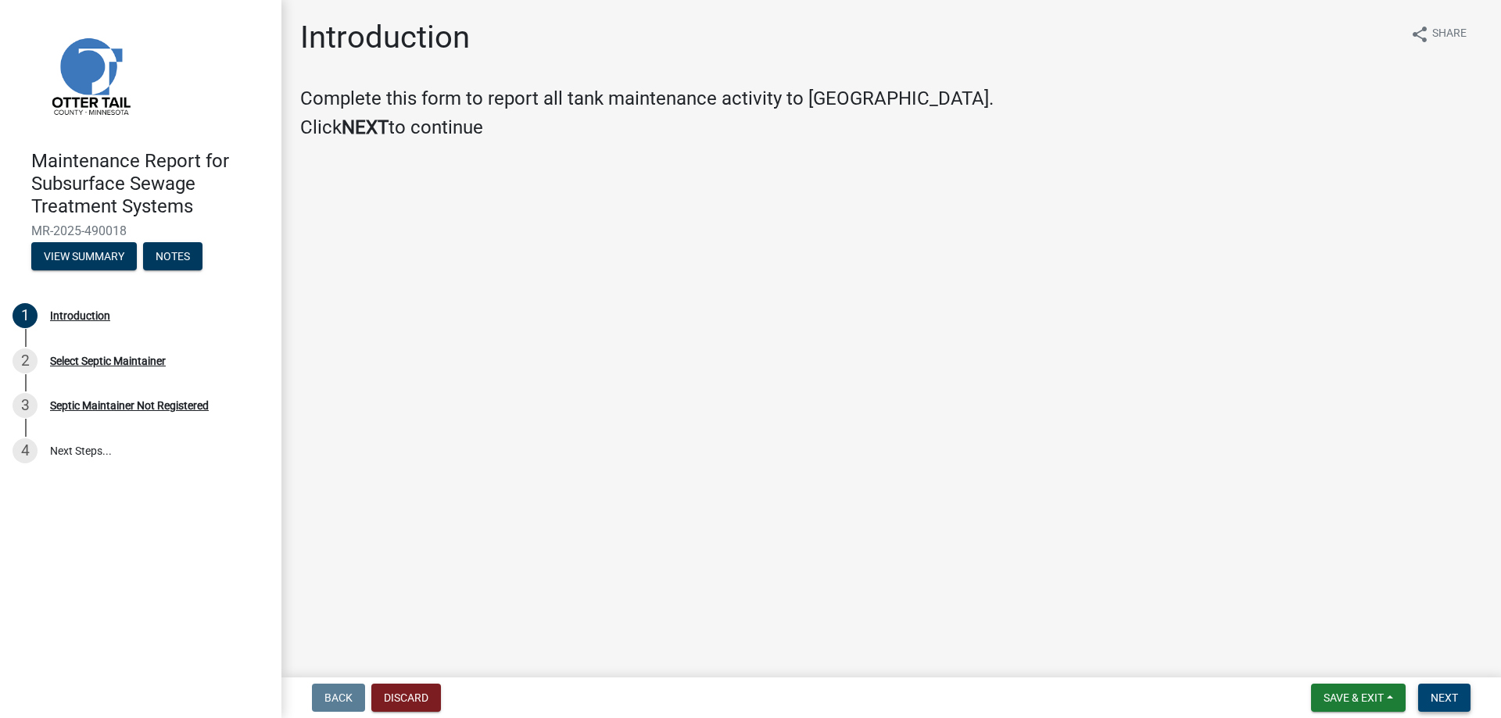
drag, startPoint x: 1434, startPoint y: 702, endPoint x: 1440, endPoint y: 690, distance: 13.3
click at [1434, 701] on button "Next" at bounding box center [1444, 698] width 52 height 28
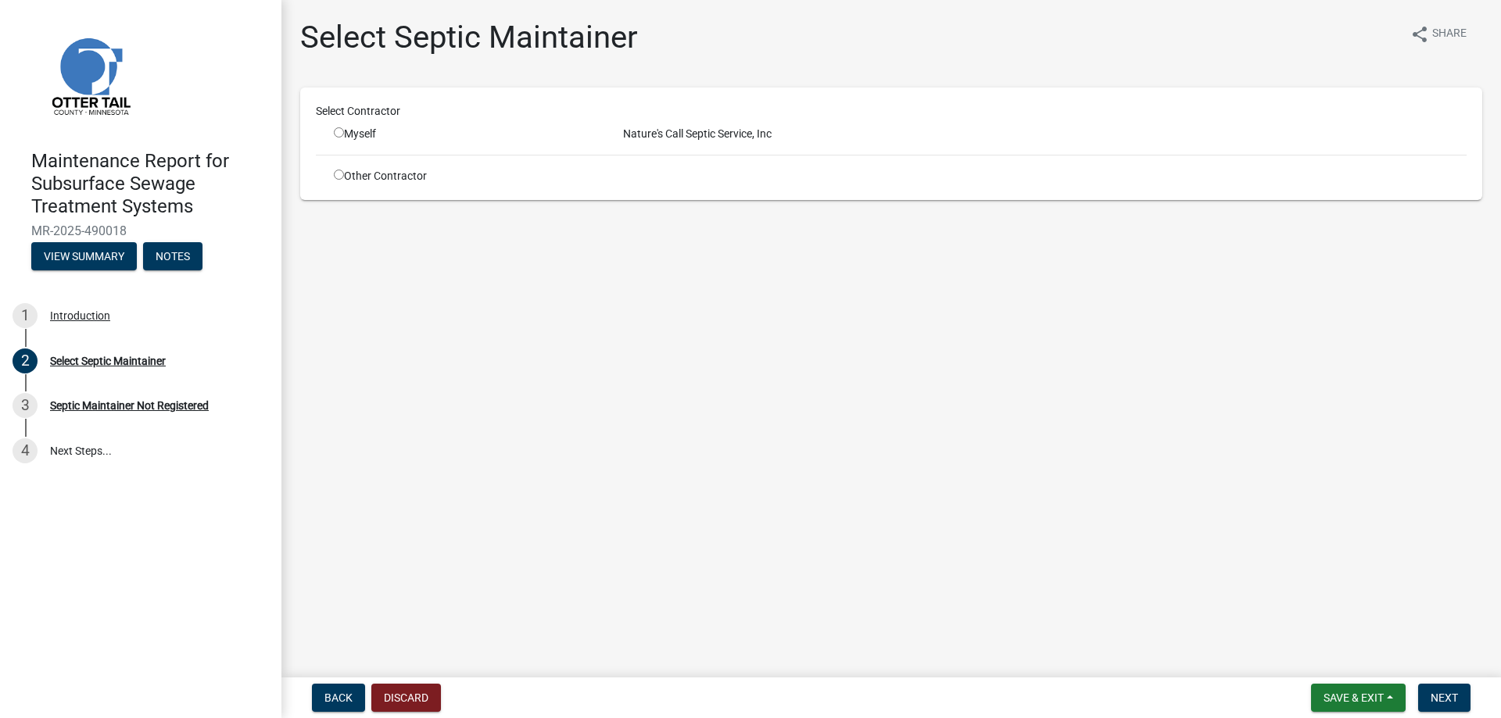
click at [344, 138] on input "radio" at bounding box center [339, 132] width 10 height 10
radio input "true"
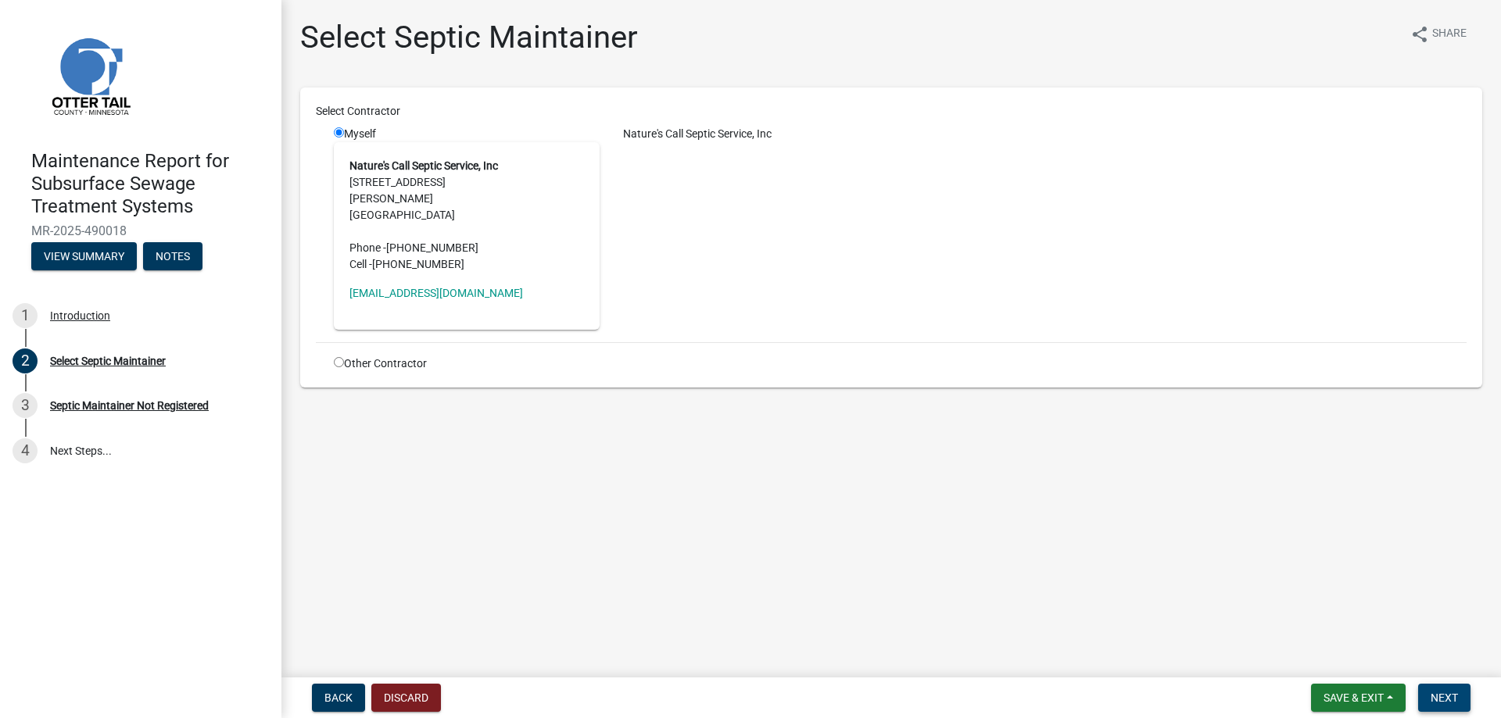
click at [1434, 692] on span "Next" at bounding box center [1443, 698] width 27 height 13
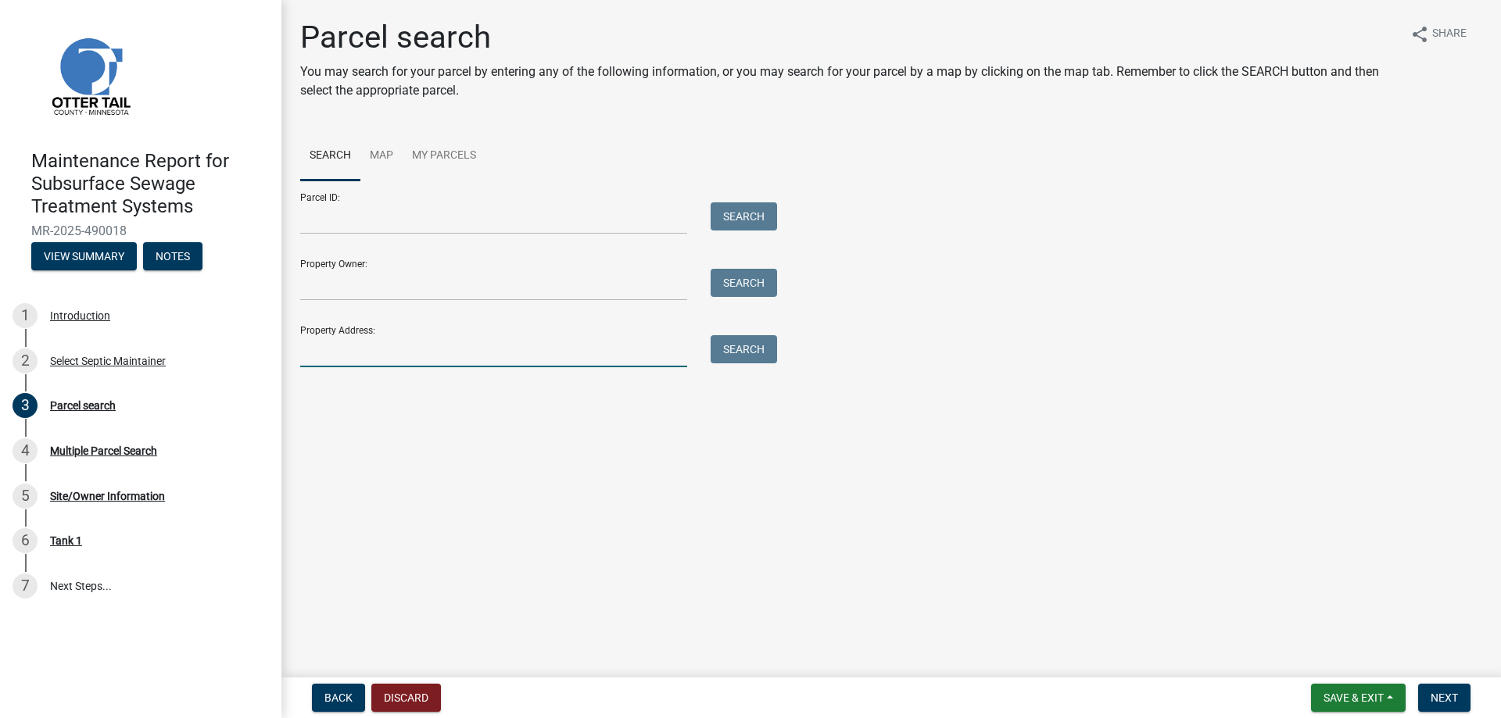
click at [331, 367] on input "Property Address:" at bounding box center [493, 351] width 387 height 32
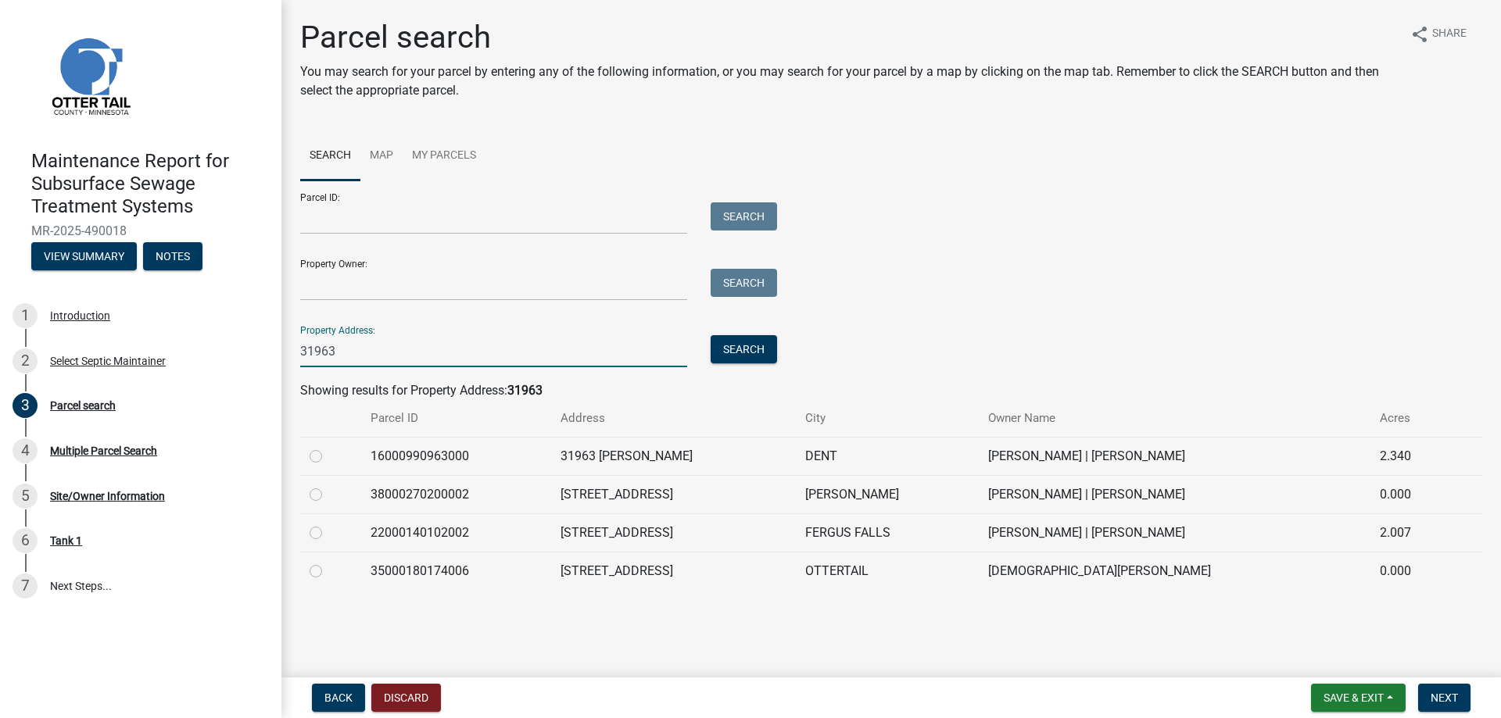
scroll to position [131, 0]
type input "31963"
click at [328, 524] on label at bounding box center [328, 524] width 0 height 0
click at [328, 533] on input "radio" at bounding box center [333, 529] width 10 height 10
radio input "true"
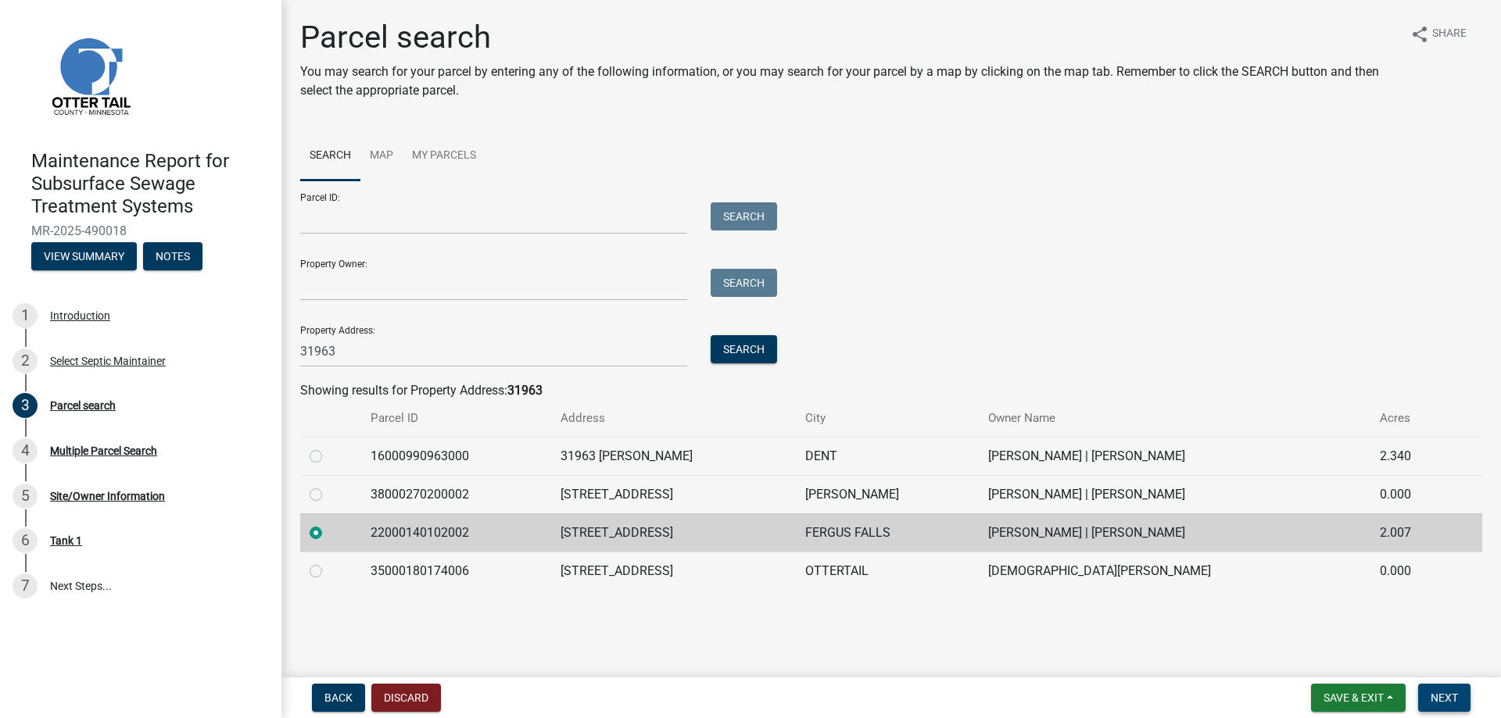
click at [1433, 694] on span "Next" at bounding box center [1443, 698] width 27 height 13
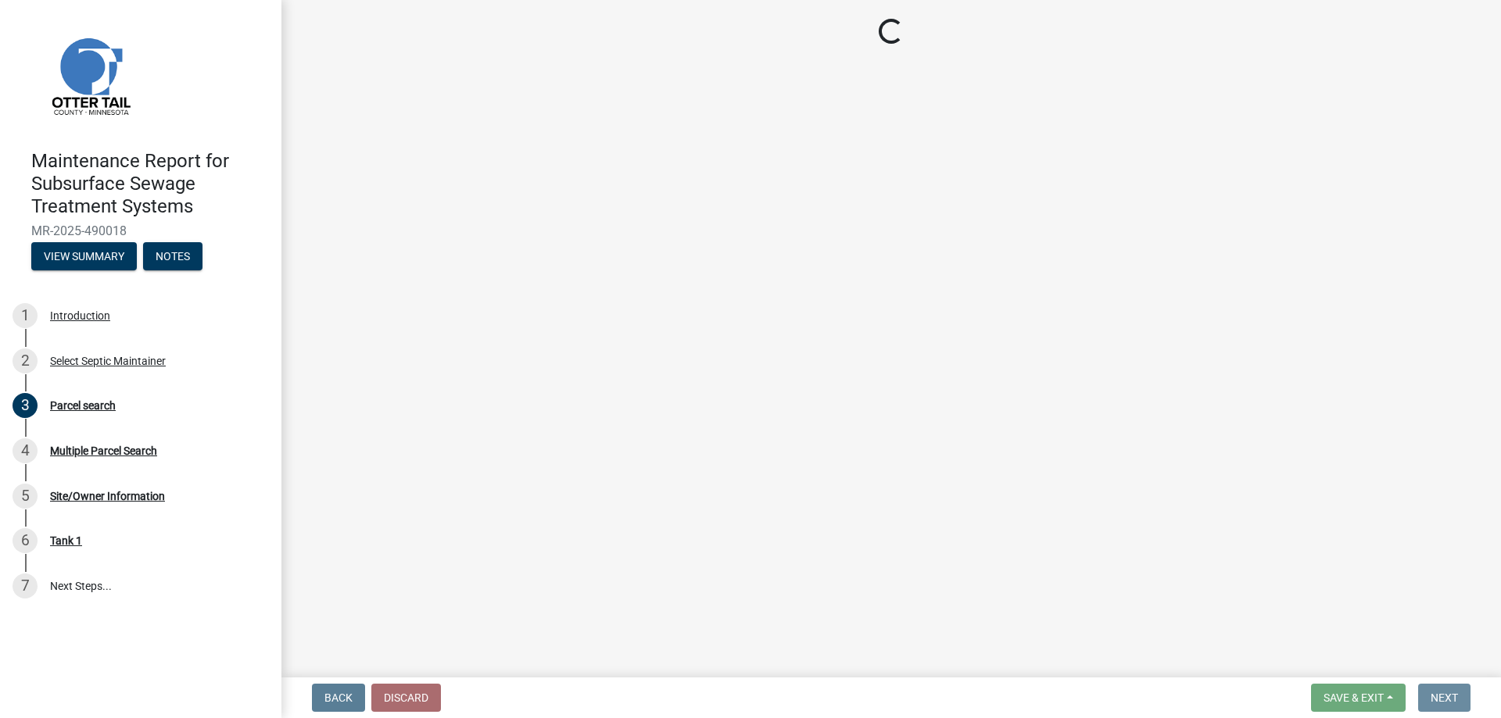
scroll to position [0, 0]
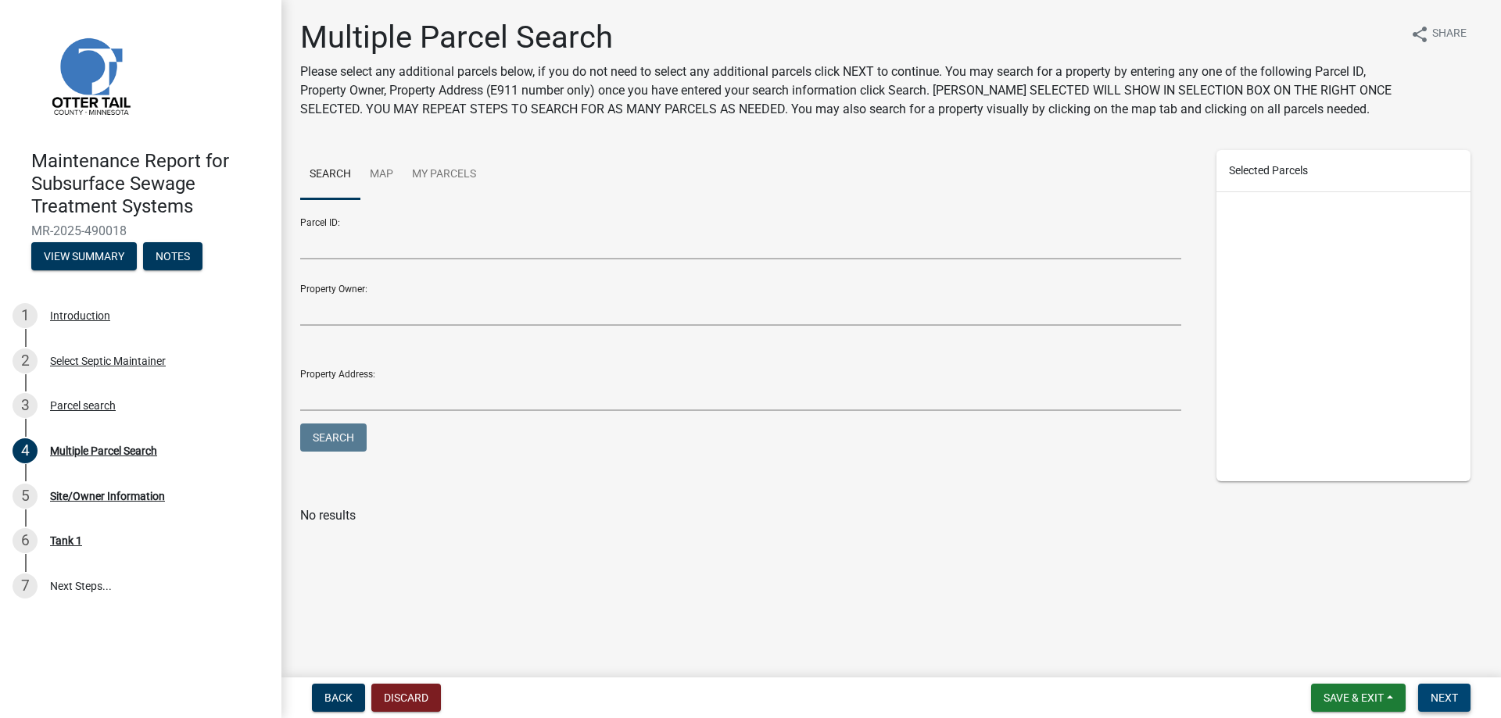
click at [1433, 694] on span "Next" at bounding box center [1443, 698] width 27 height 13
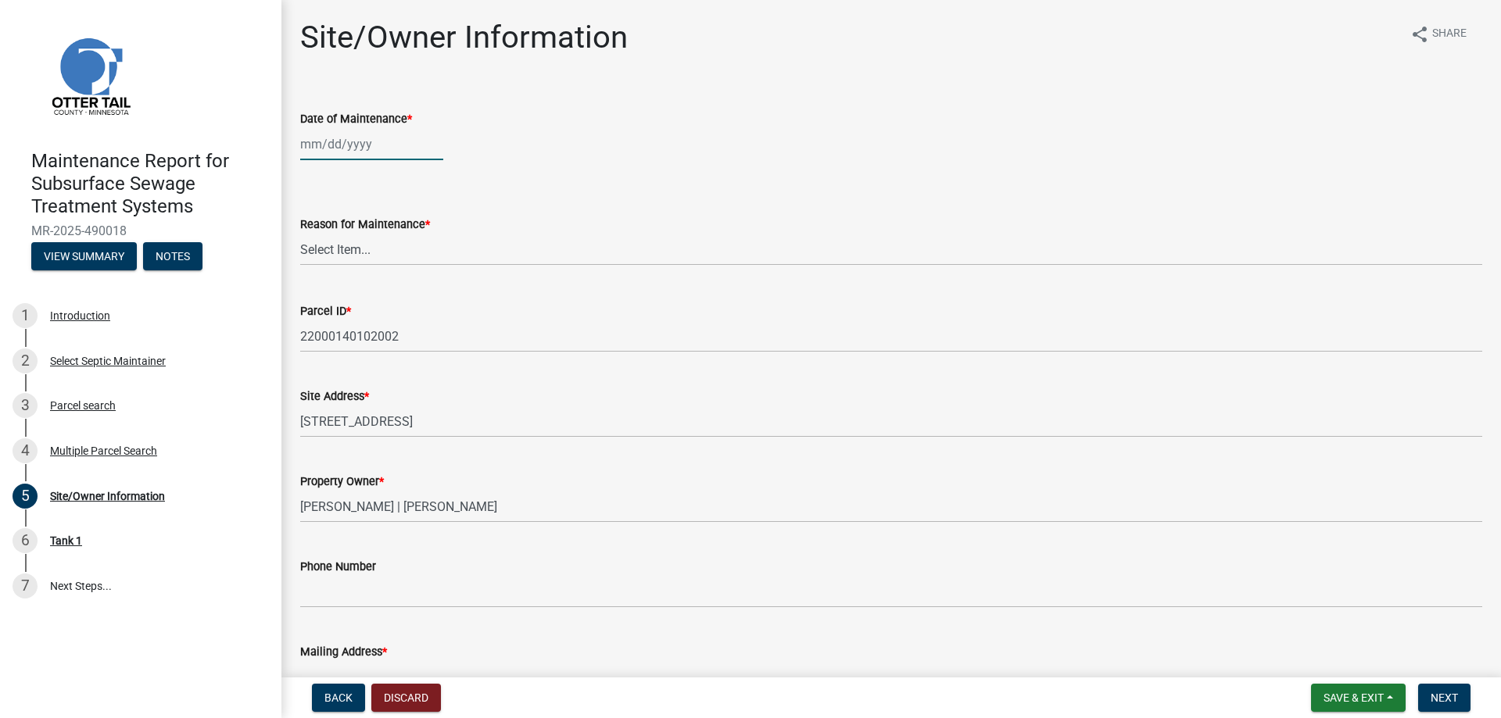
click at [380, 160] on div at bounding box center [371, 144] width 143 height 32
select select "10"
select select "2025"
click at [352, 283] on div "7" at bounding box center [340, 270] width 25 height 25
type input "[DATE]"
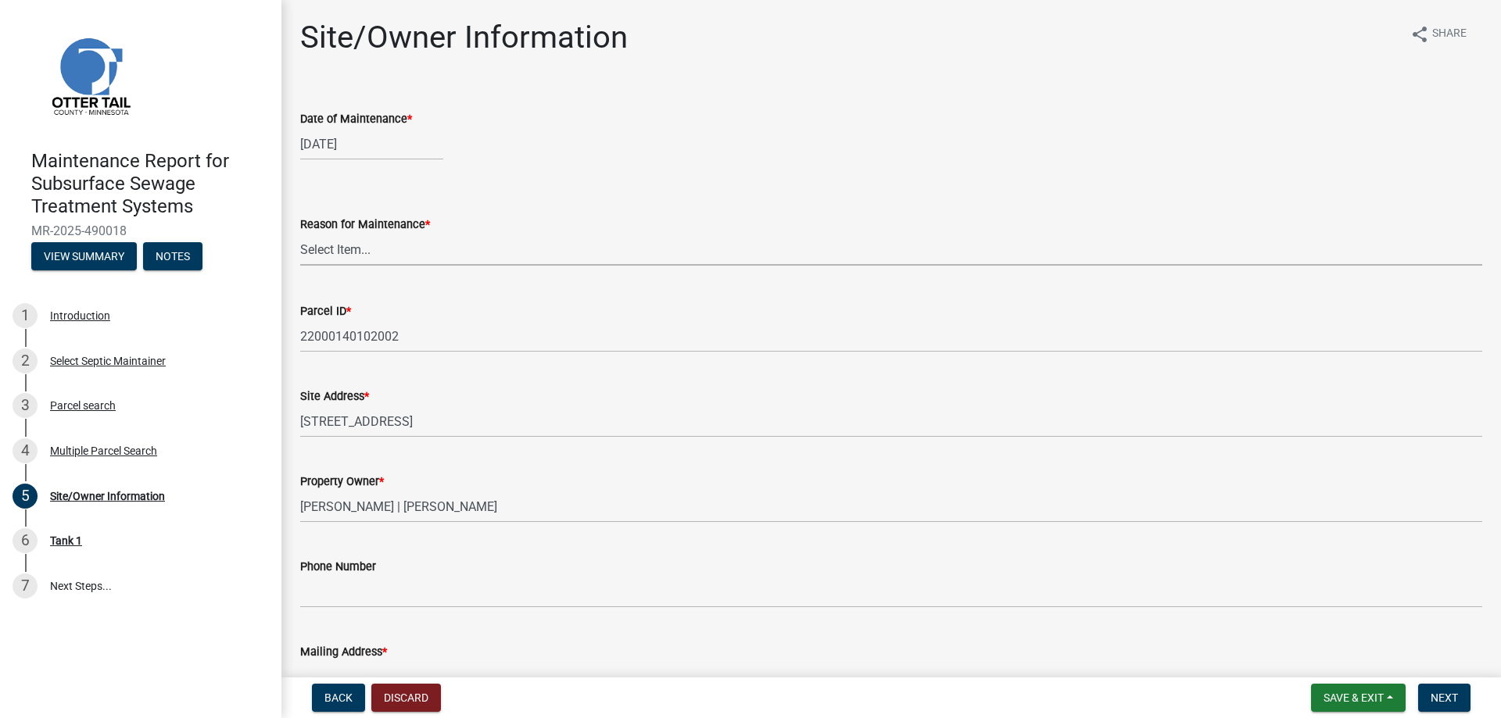
click at [345, 266] on select "Select Item... Called Routine Other" at bounding box center [891, 250] width 1182 height 32
click at [305, 266] on select "Select Item... Called Routine Other" at bounding box center [891, 250] width 1182 height 32
select select "3ac72b63-7b21-42e4-8192-806faae7a4f1"
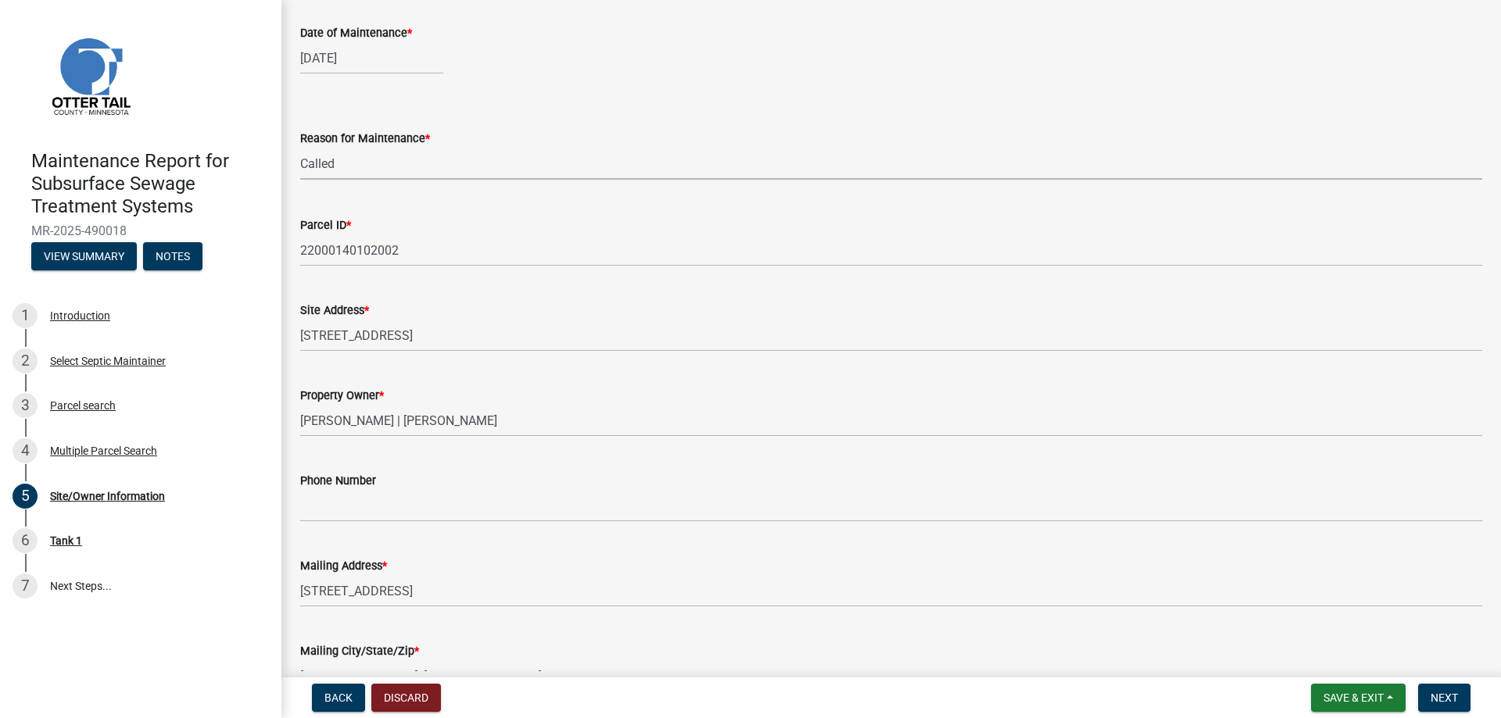
scroll to position [234, 0]
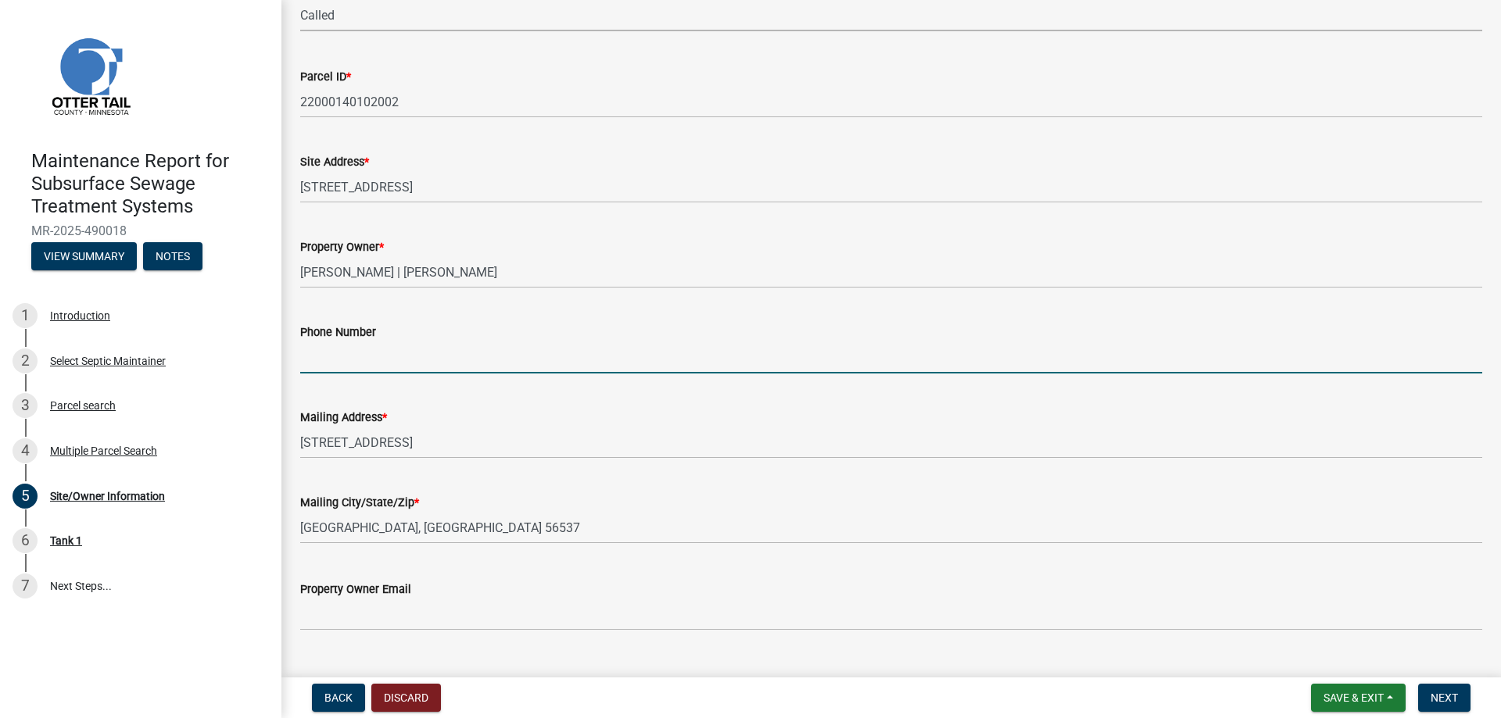
click at [323, 374] on input "Phone Number" at bounding box center [891, 358] width 1182 height 32
type input "[PHONE_NUMBER]"
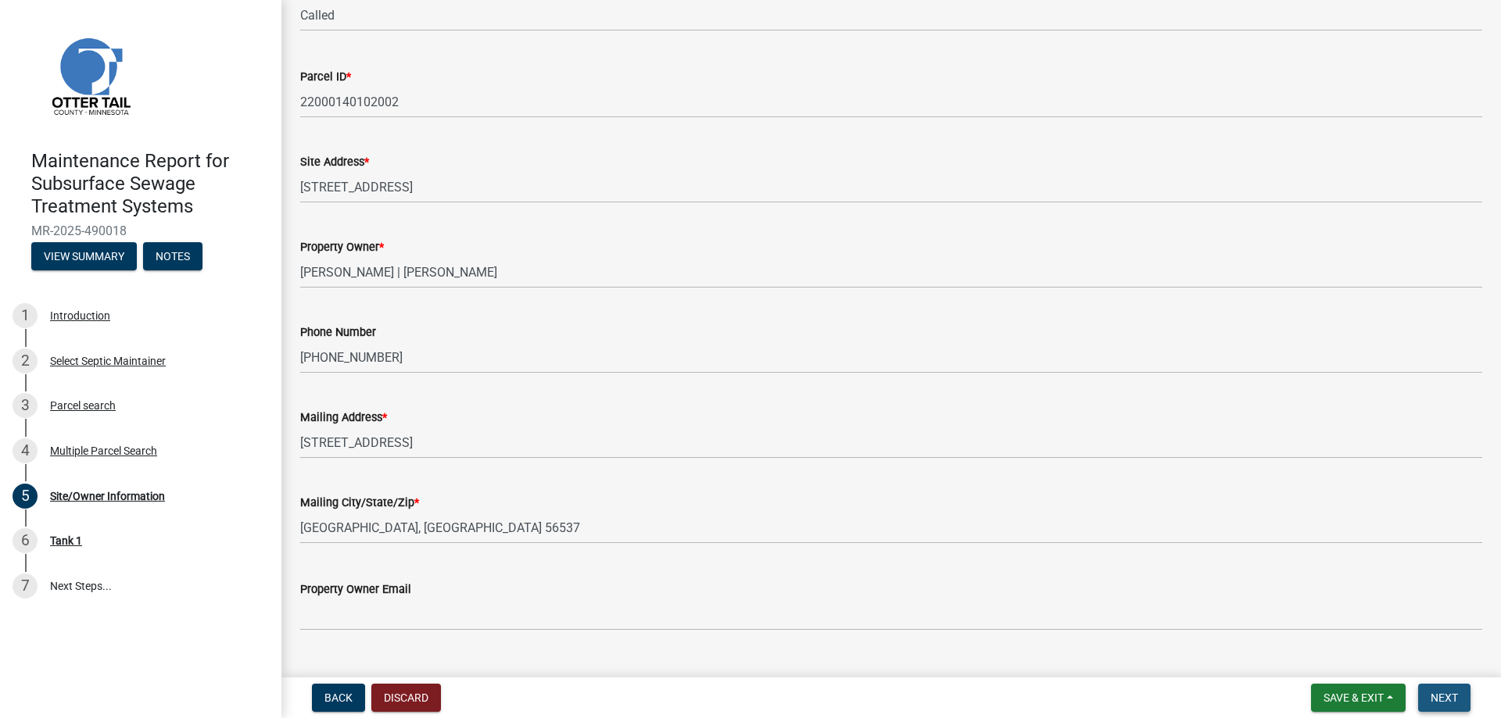
click at [1432, 692] on span "Next" at bounding box center [1443, 698] width 27 height 13
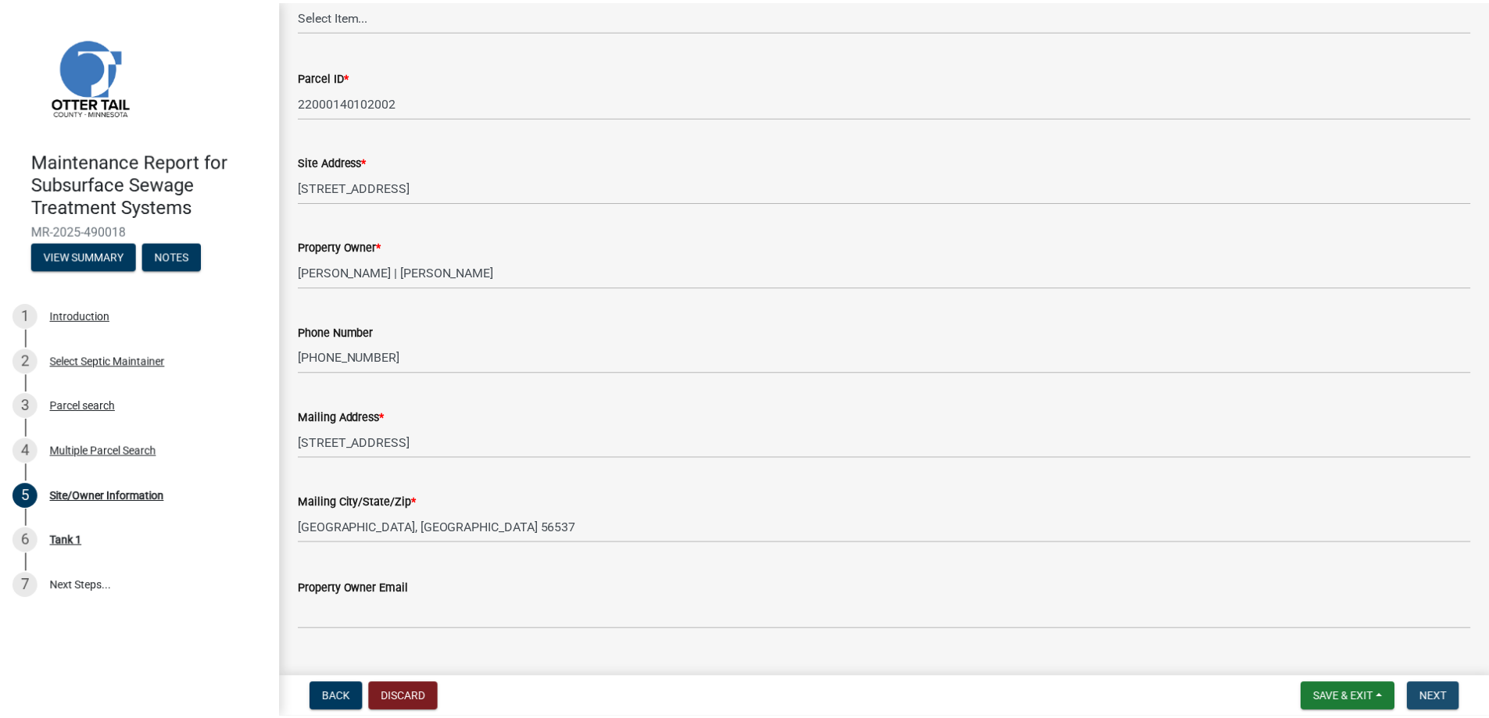
scroll to position [0, 0]
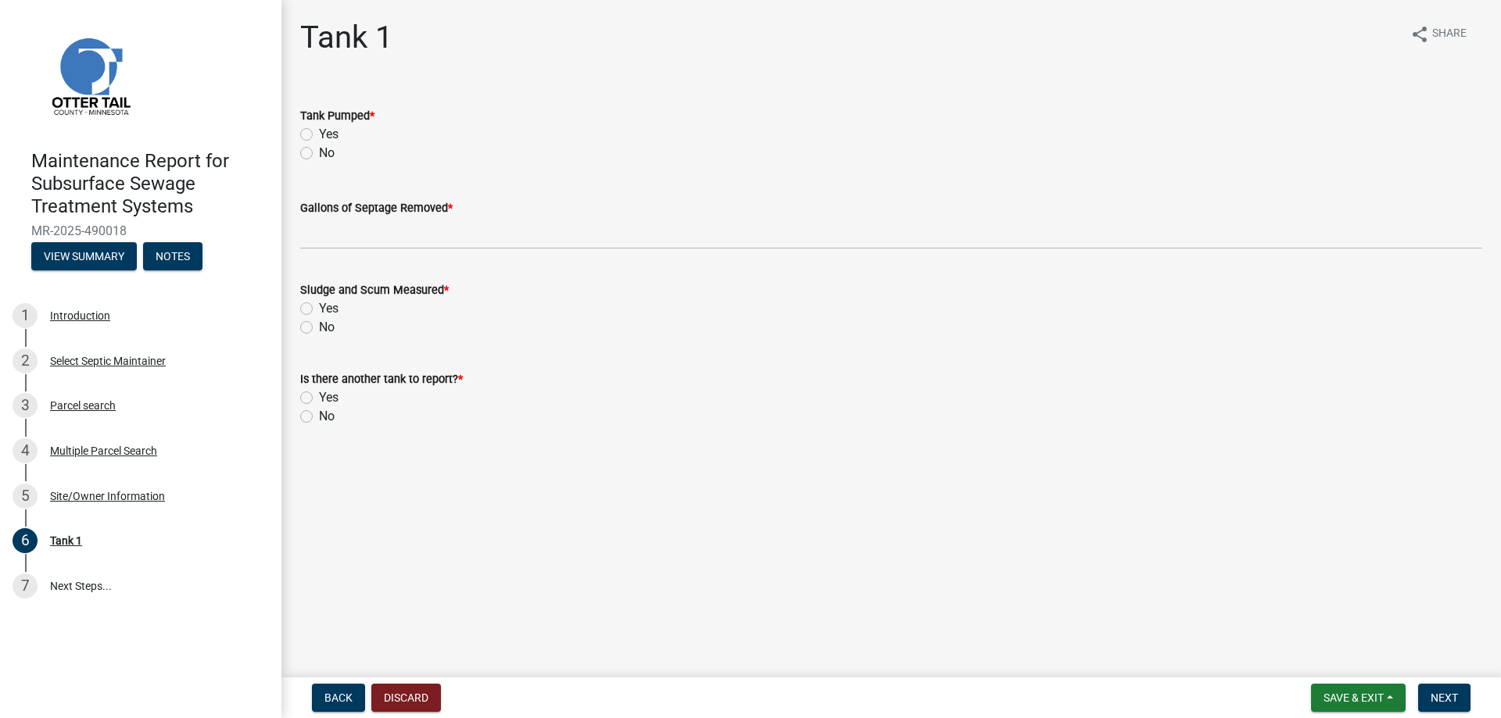
click at [338, 144] on label "Yes" at bounding box center [329, 134] width 20 height 19
click at [329, 135] on input "Yes" at bounding box center [324, 130] width 10 height 10
radio input "true"
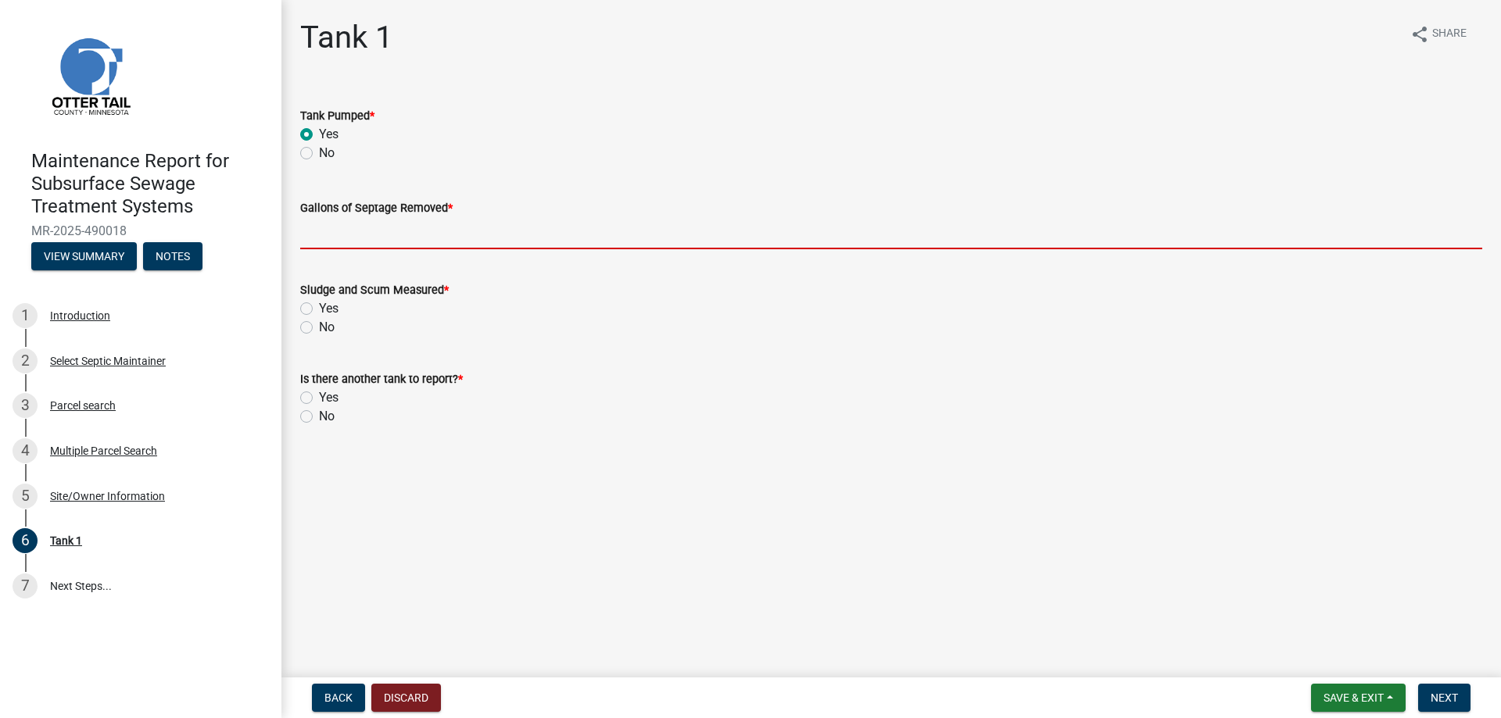
click at [341, 249] on input "Gallons of Septage Removed *" at bounding box center [891, 233] width 1182 height 32
type input "1500"
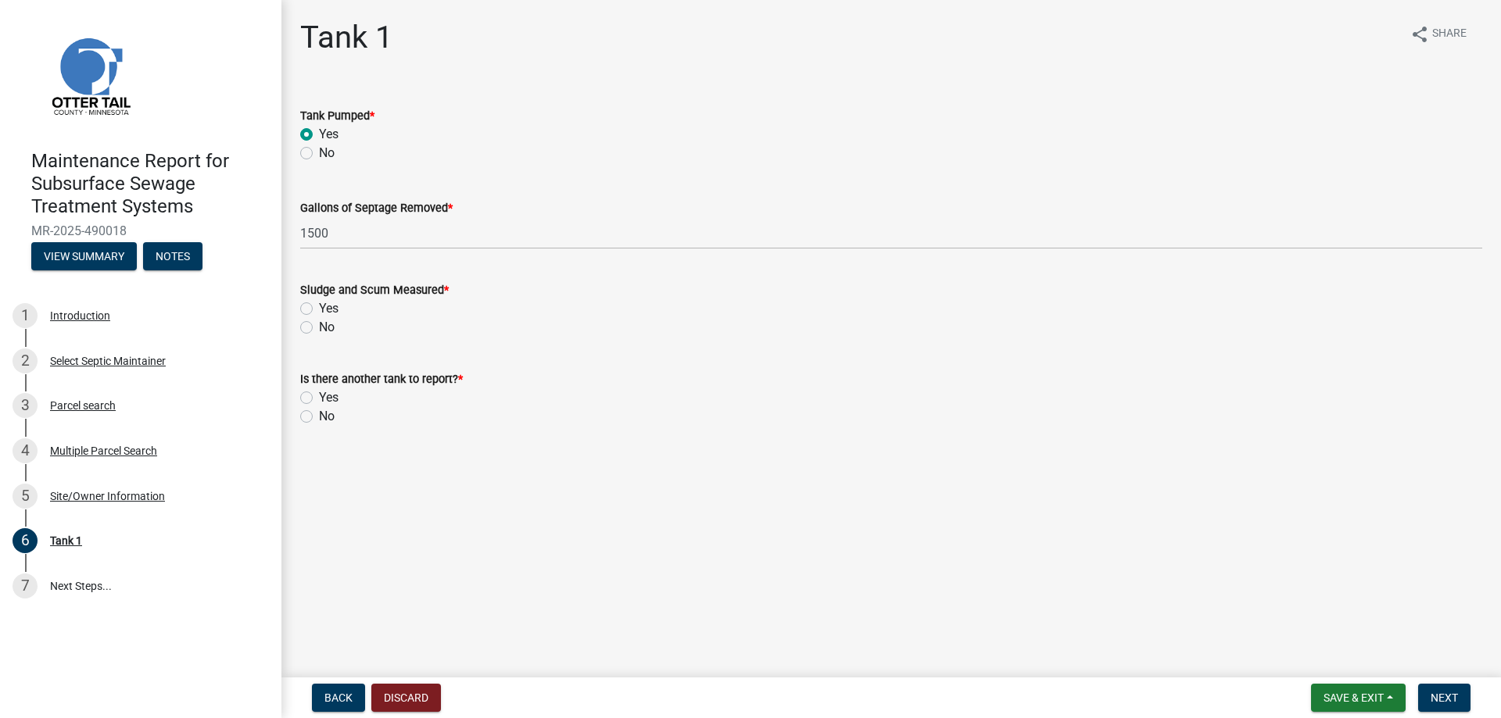
click at [319, 318] on label "Yes" at bounding box center [329, 308] width 20 height 19
click at [319, 309] on input "Yes" at bounding box center [324, 304] width 10 height 10
radio input "true"
drag, startPoint x: 307, startPoint y: 520, endPoint x: 403, endPoint y: 510, distance: 96.6
click at [319, 426] on label "No" at bounding box center [327, 416] width 16 height 19
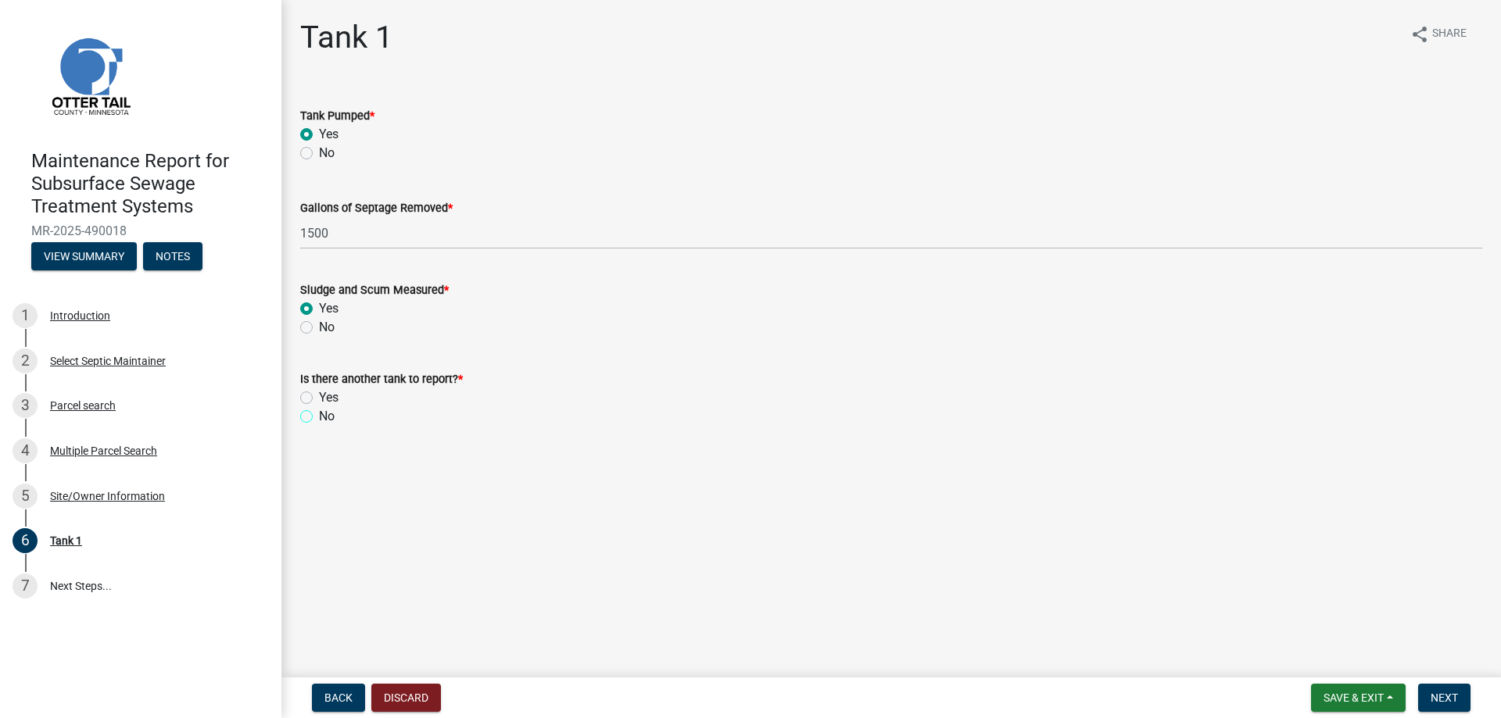
click at [319, 417] on input "No" at bounding box center [324, 412] width 10 height 10
radio input "true"
drag, startPoint x: 1441, startPoint y: 696, endPoint x: 1438, endPoint y: 605, distance: 90.7
click at [1441, 695] on span "Next" at bounding box center [1443, 698] width 27 height 13
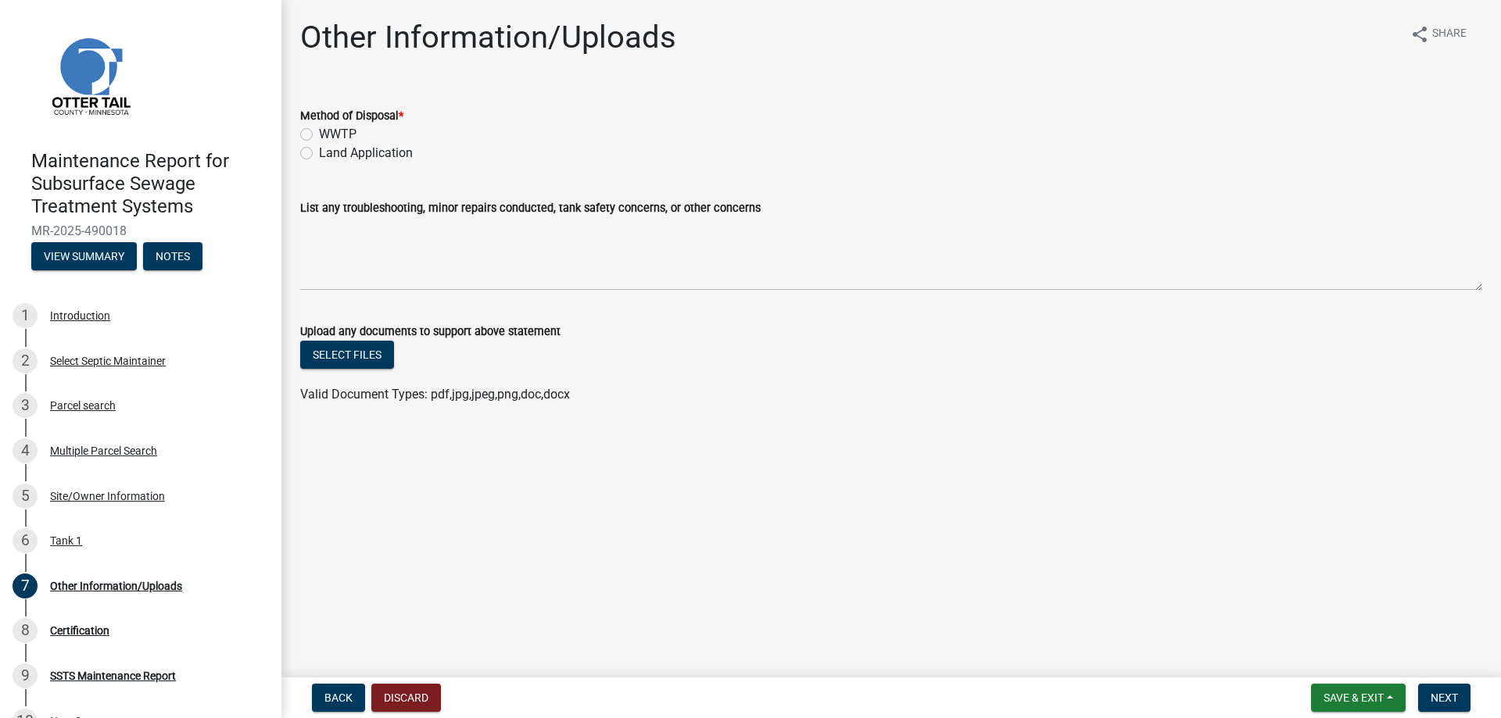
click at [350, 163] on label "Land Application" at bounding box center [366, 153] width 94 height 19
click at [329, 154] on input "Land Application" at bounding box center [324, 149] width 10 height 10
radio input "true"
click at [1442, 692] on span "Next" at bounding box center [1443, 698] width 27 height 13
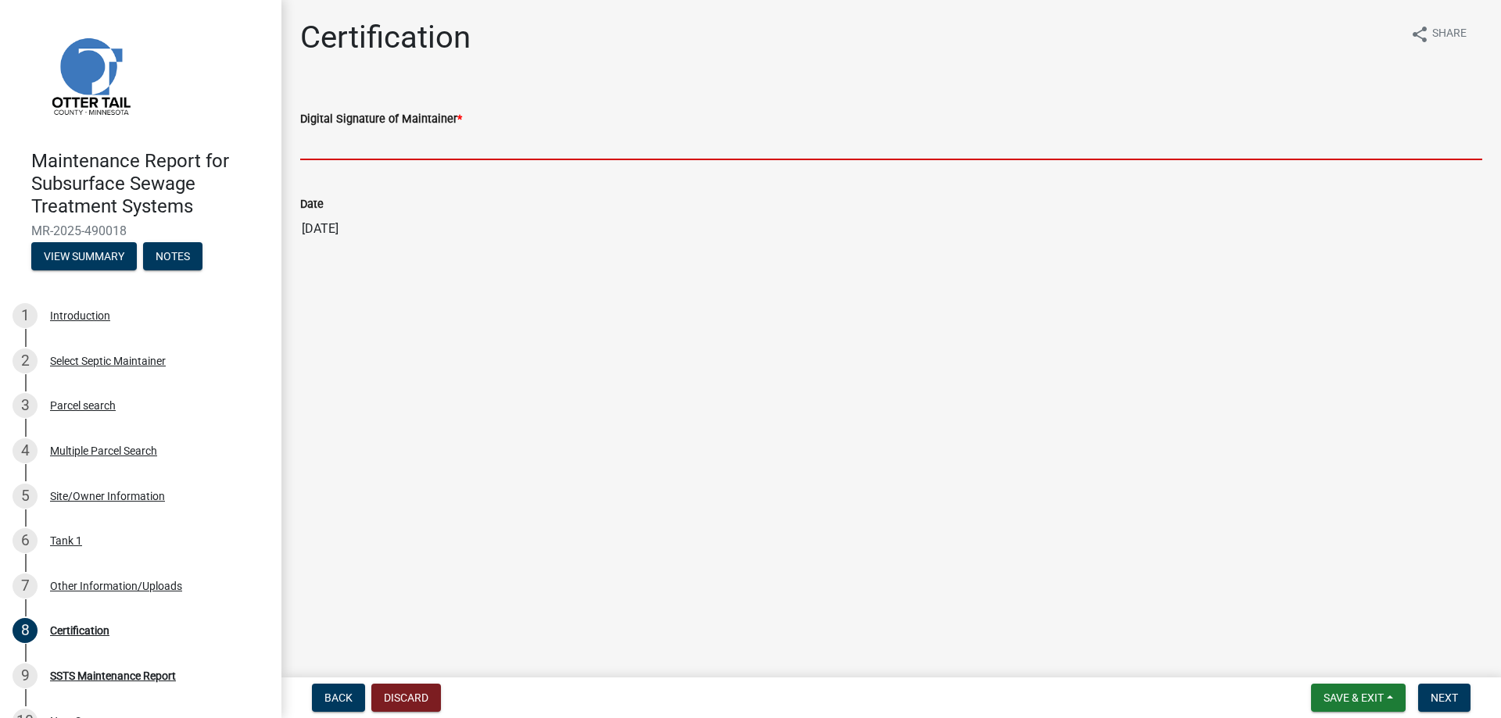
click at [377, 160] on input "Digital Signature of Maintainer *" at bounding box center [891, 144] width 1182 height 32
type input "[PERSON_NAME]/KG"
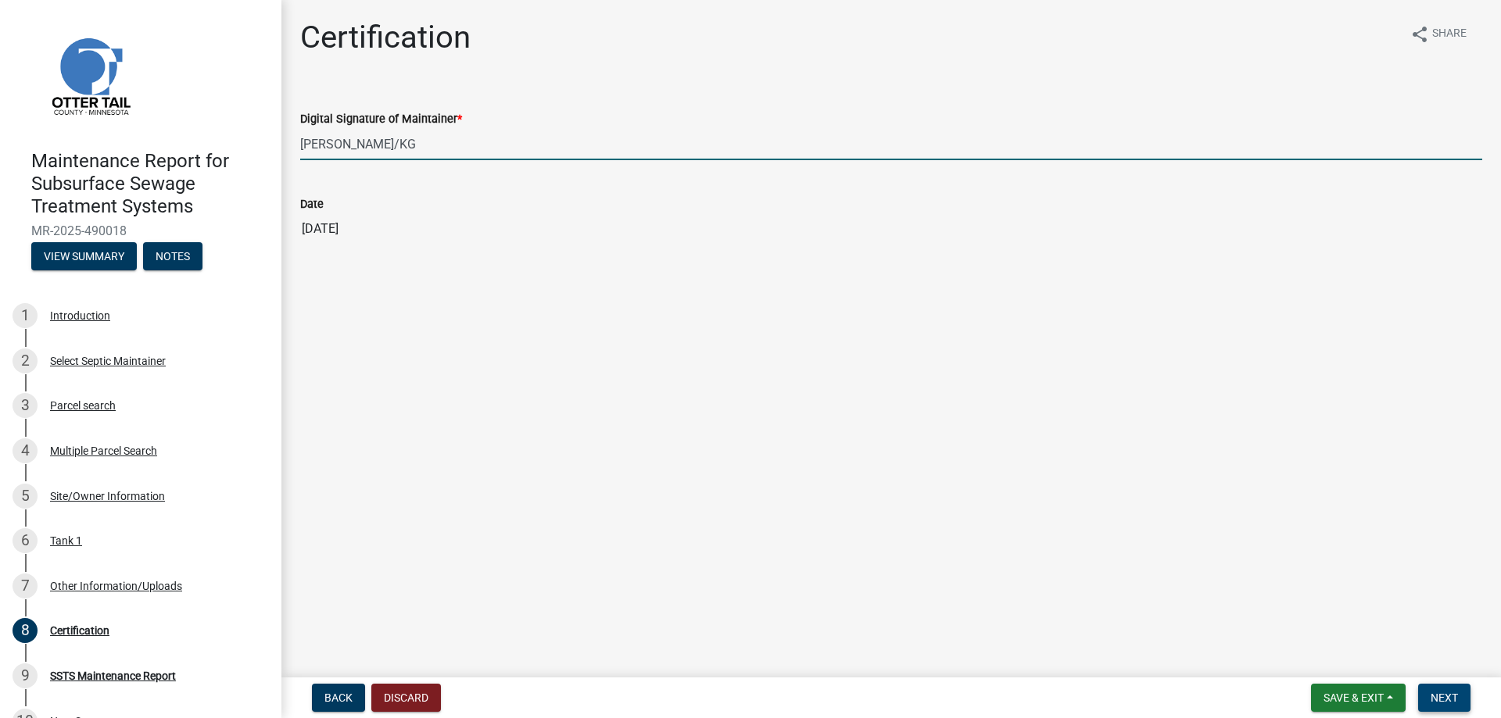
click at [1430, 692] on span "Next" at bounding box center [1443, 698] width 27 height 13
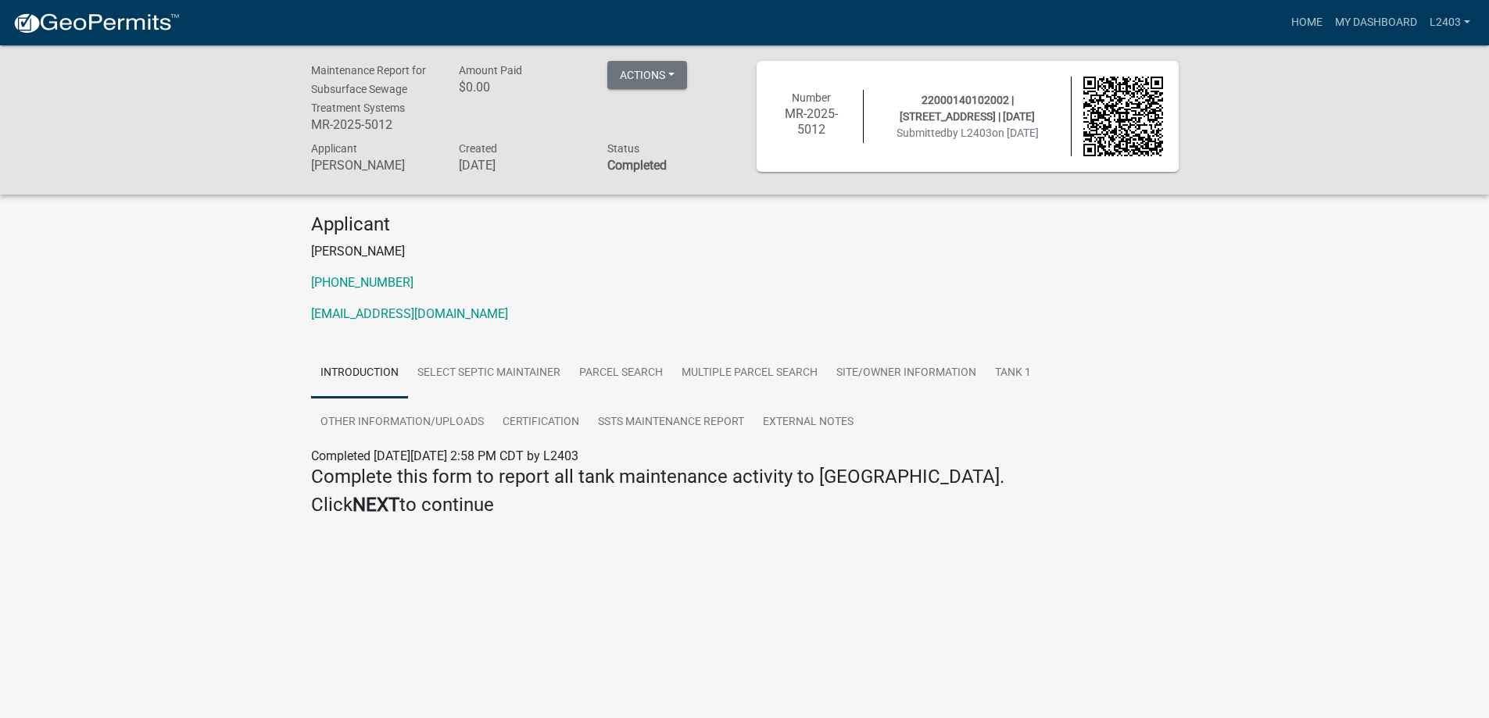
drag, startPoint x: 832, startPoint y: 346, endPoint x: 1032, endPoint y: 249, distance: 222.3
click at [832, 336] on div "Applicant [PERSON_NAME] [PHONE_NUMBER] [EMAIL_ADDRESS][DOMAIN_NAME]" at bounding box center [744, 274] width 891 height 123
click at [1285, 30] on link "Home" at bounding box center [1307, 23] width 44 height 30
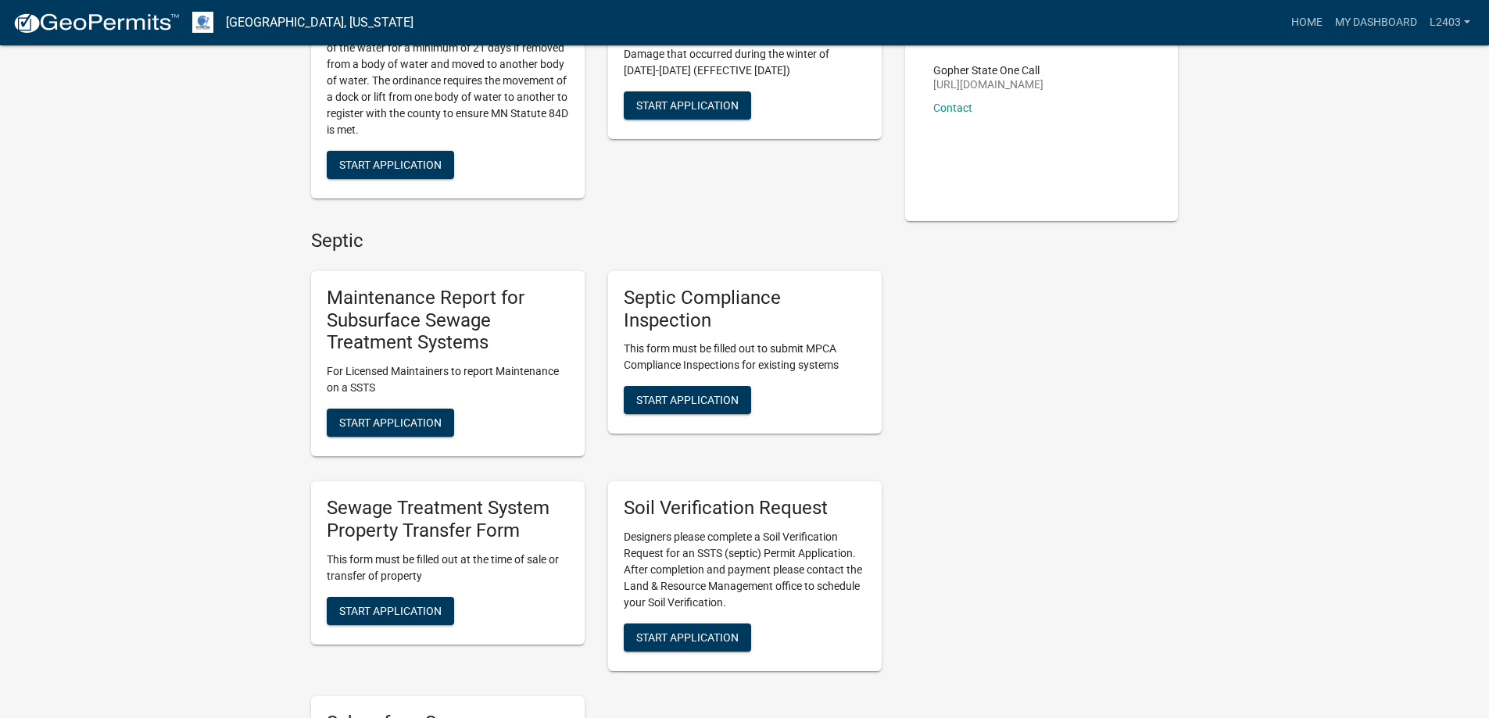
scroll to position [313, 0]
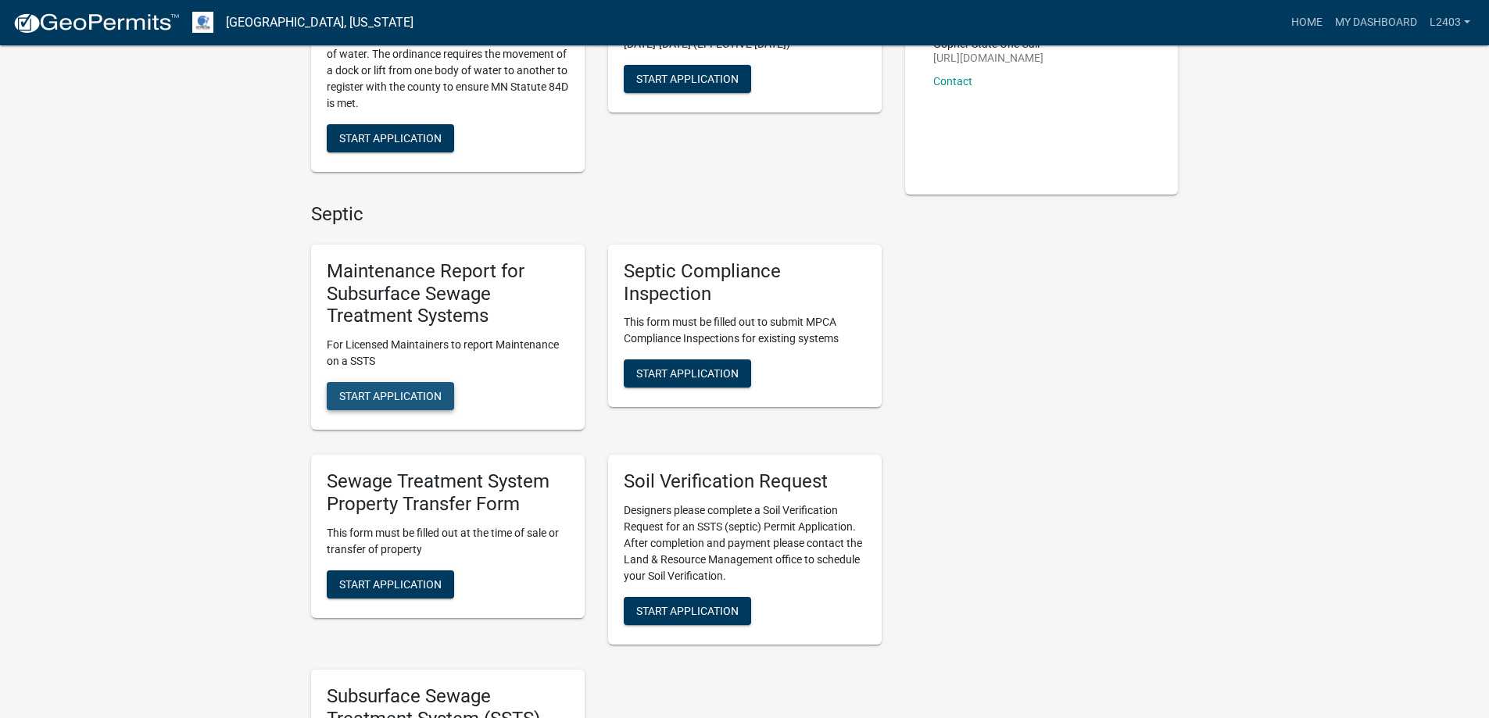
click at [427, 402] on span "Start Application" at bounding box center [390, 396] width 102 height 13
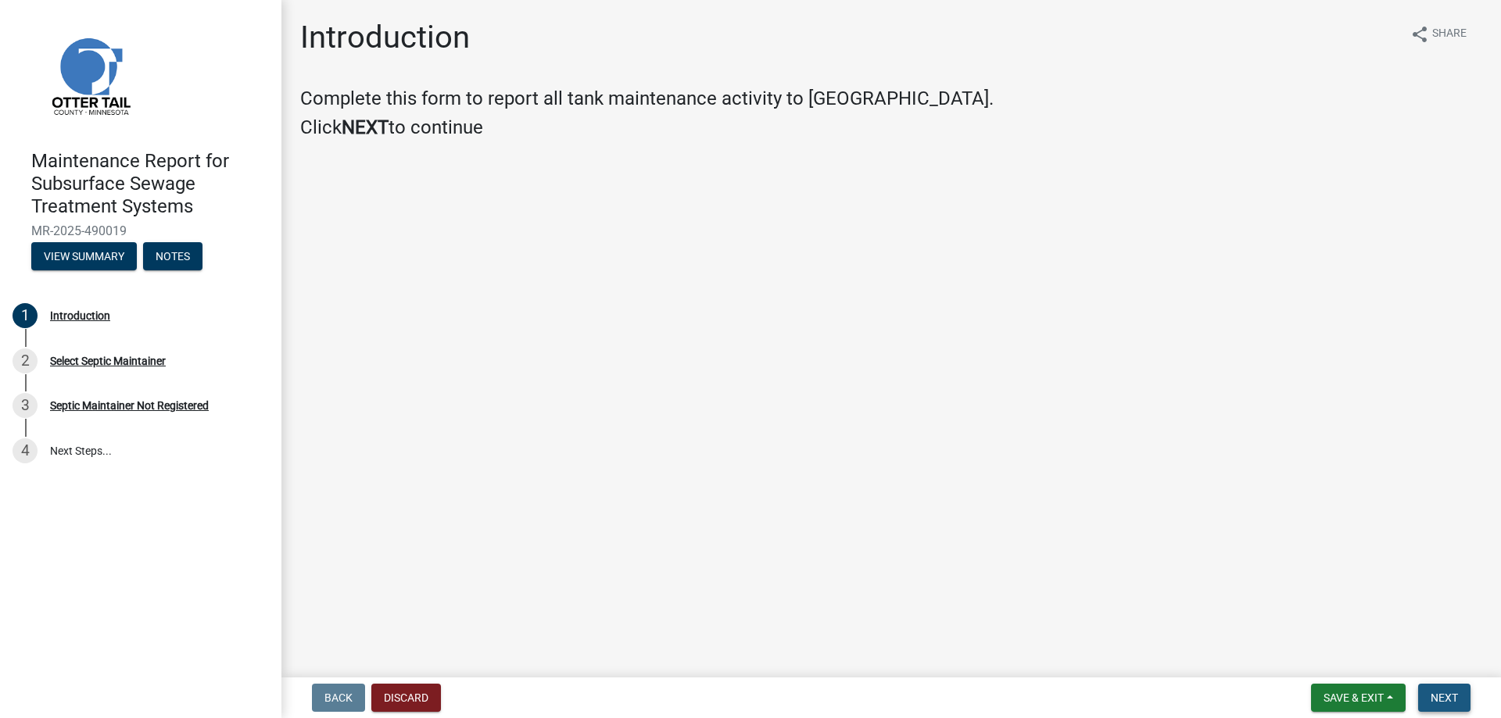
click at [1438, 695] on span "Next" at bounding box center [1443, 698] width 27 height 13
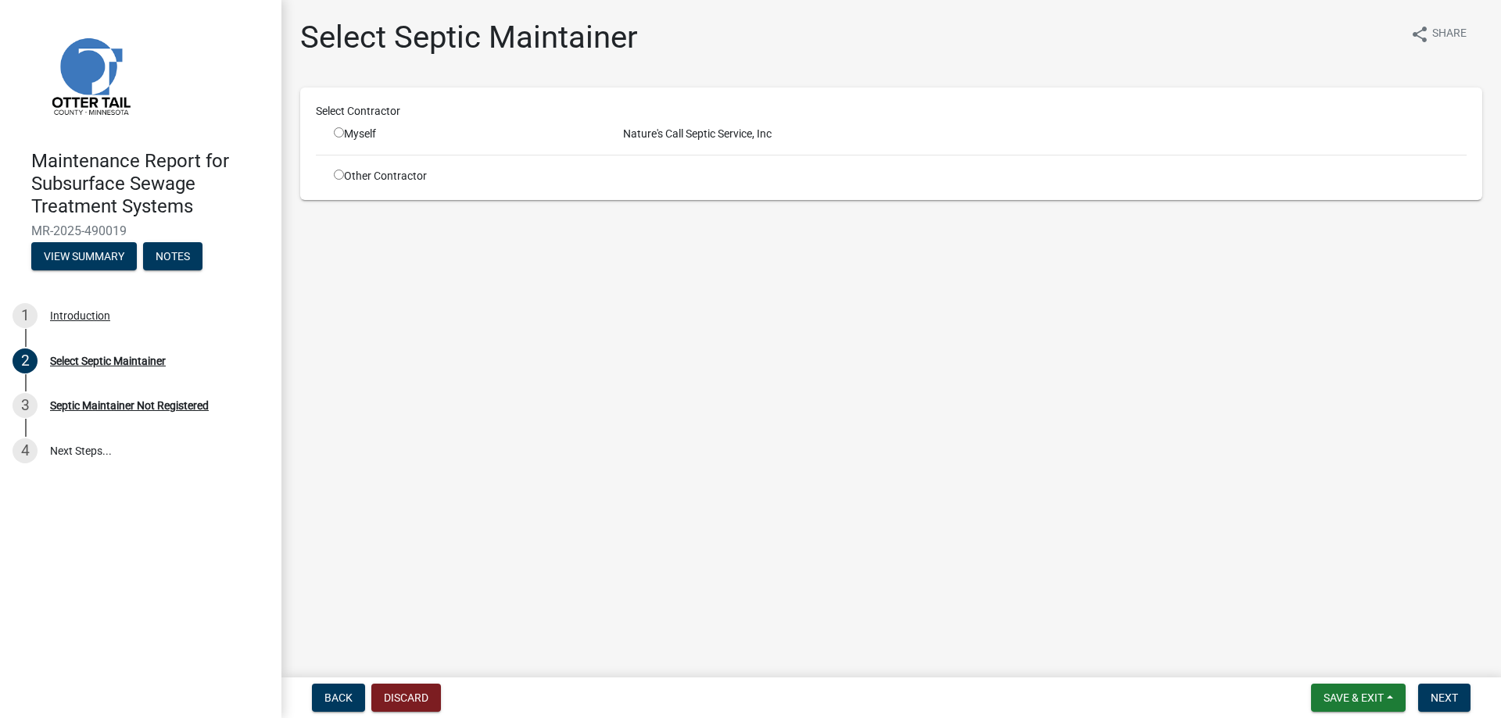
click at [344, 138] on input "radio" at bounding box center [339, 132] width 10 height 10
radio input "true"
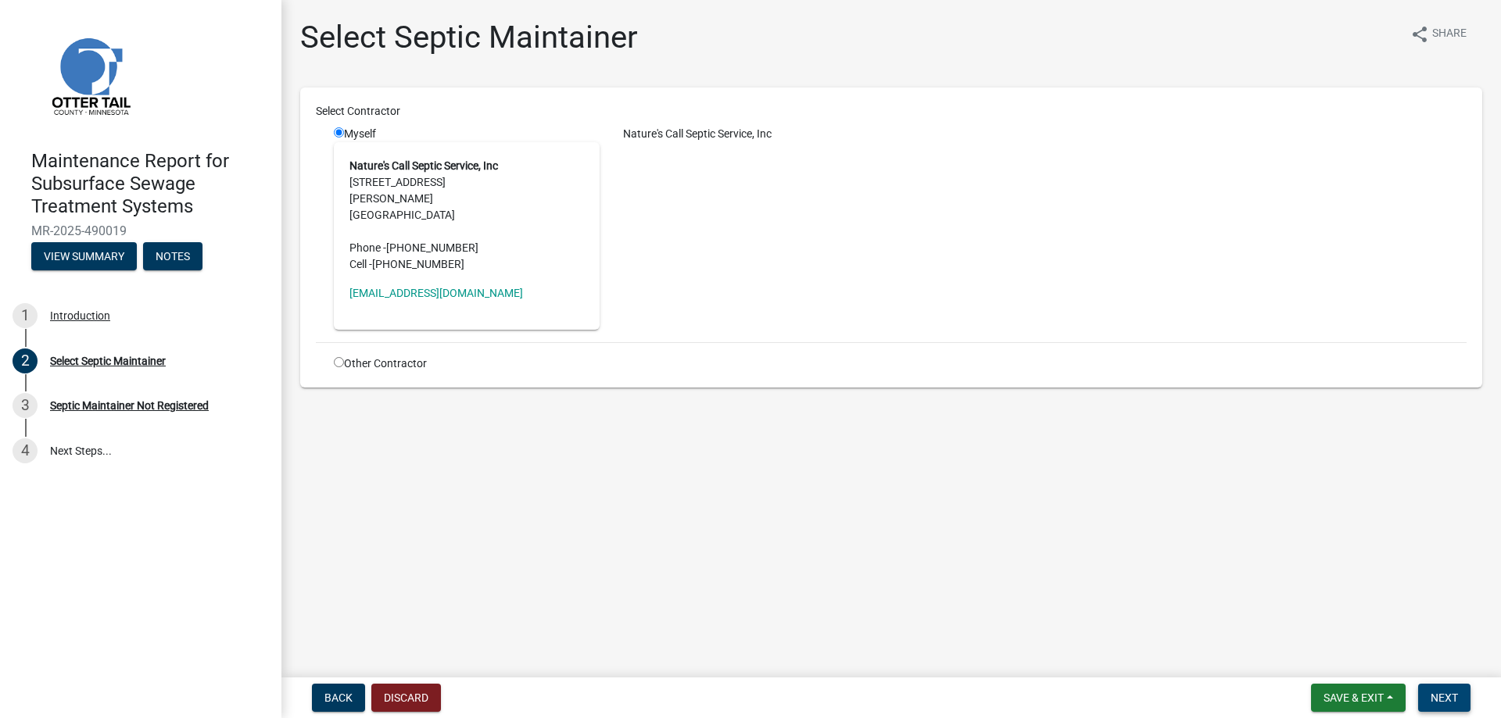
click at [1431, 692] on span "Next" at bounding box center [1443, 698] width 27 height 13
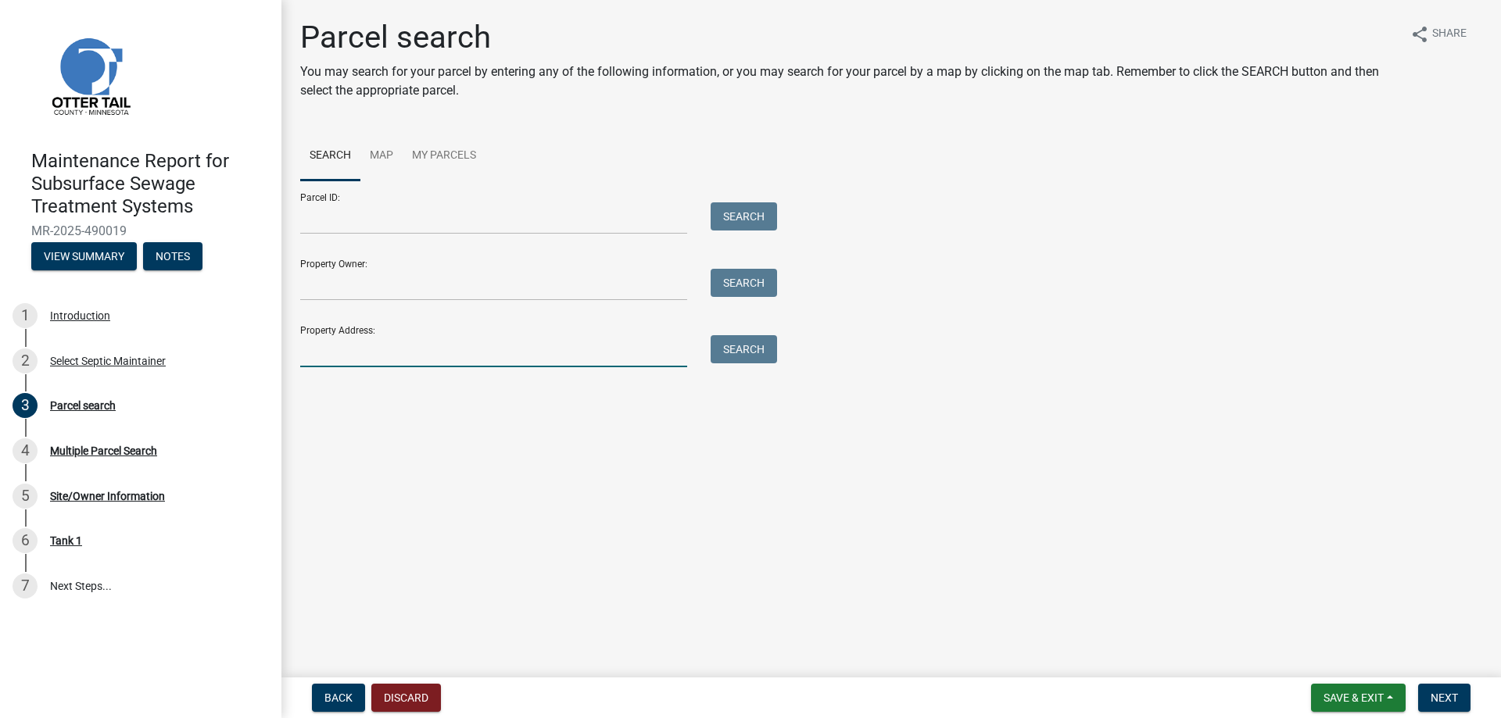
click at [365, 367] on input "Property Address:" at bounding box center [493, 351] width 387 height 32
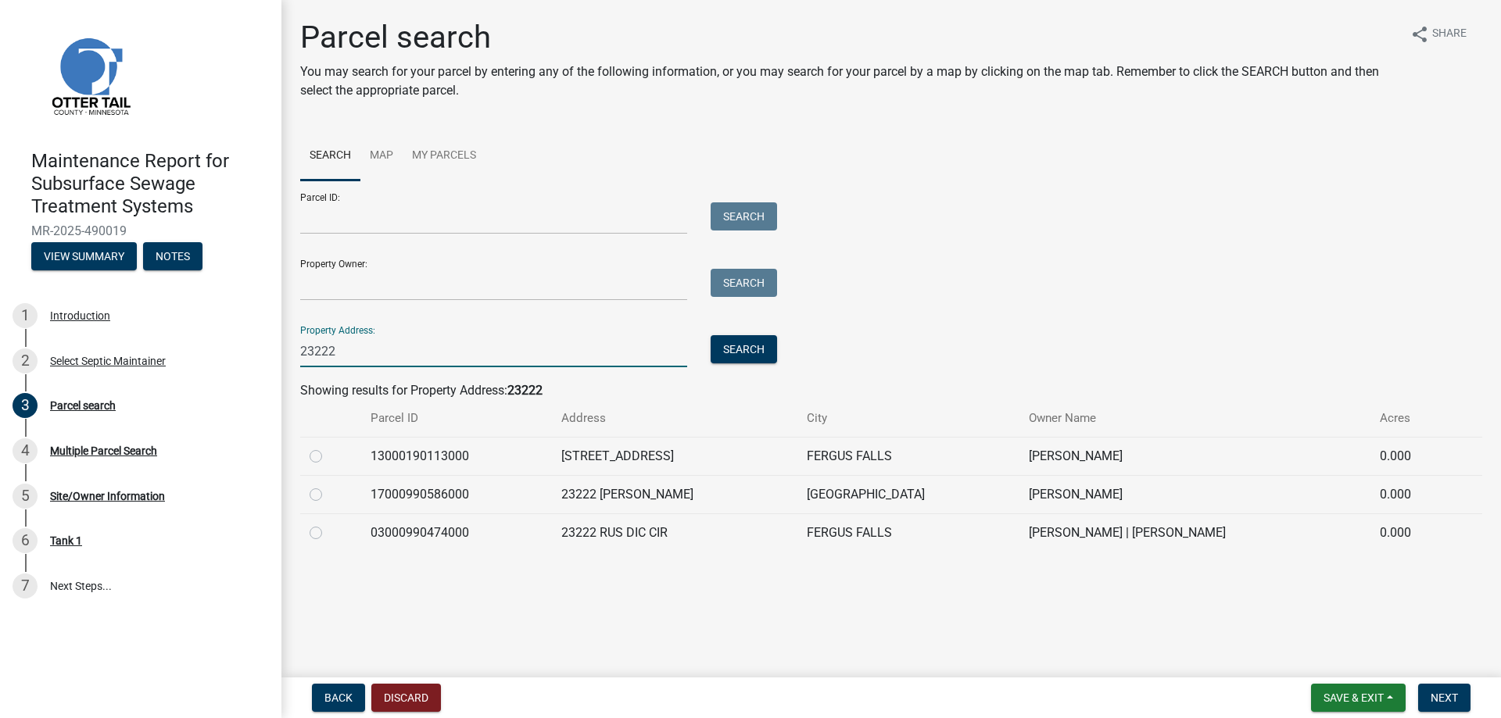
scroll to position [83, 0]
type input "23222"
click at [328, 447] on label at bounding box center [328, 447] width 0 height 0
click at [328, 457] on input "radio" at bounding box center [333, 452] width 10 height 10
radio input "true"
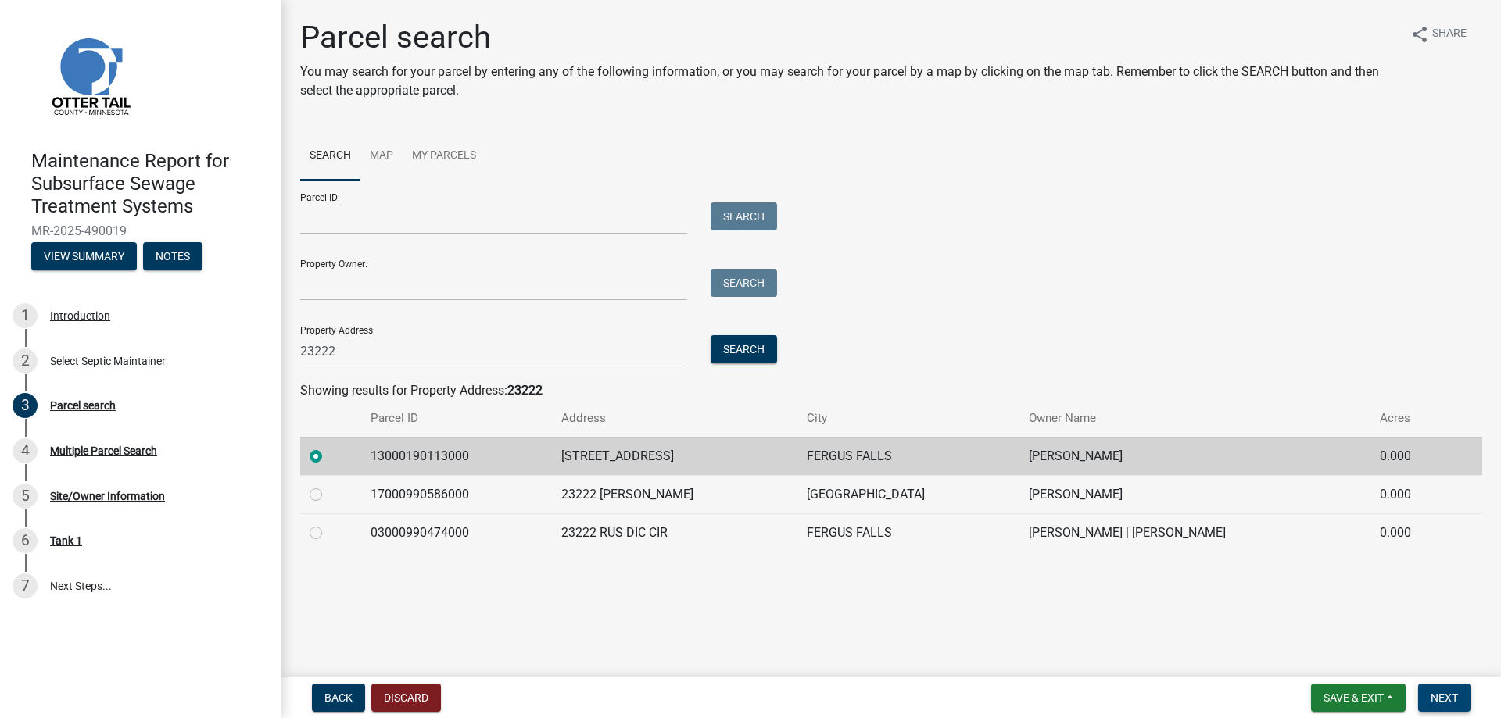
click at [1430, 692] on span "Next" at bounding box center [1443, 698] width 27 height 13
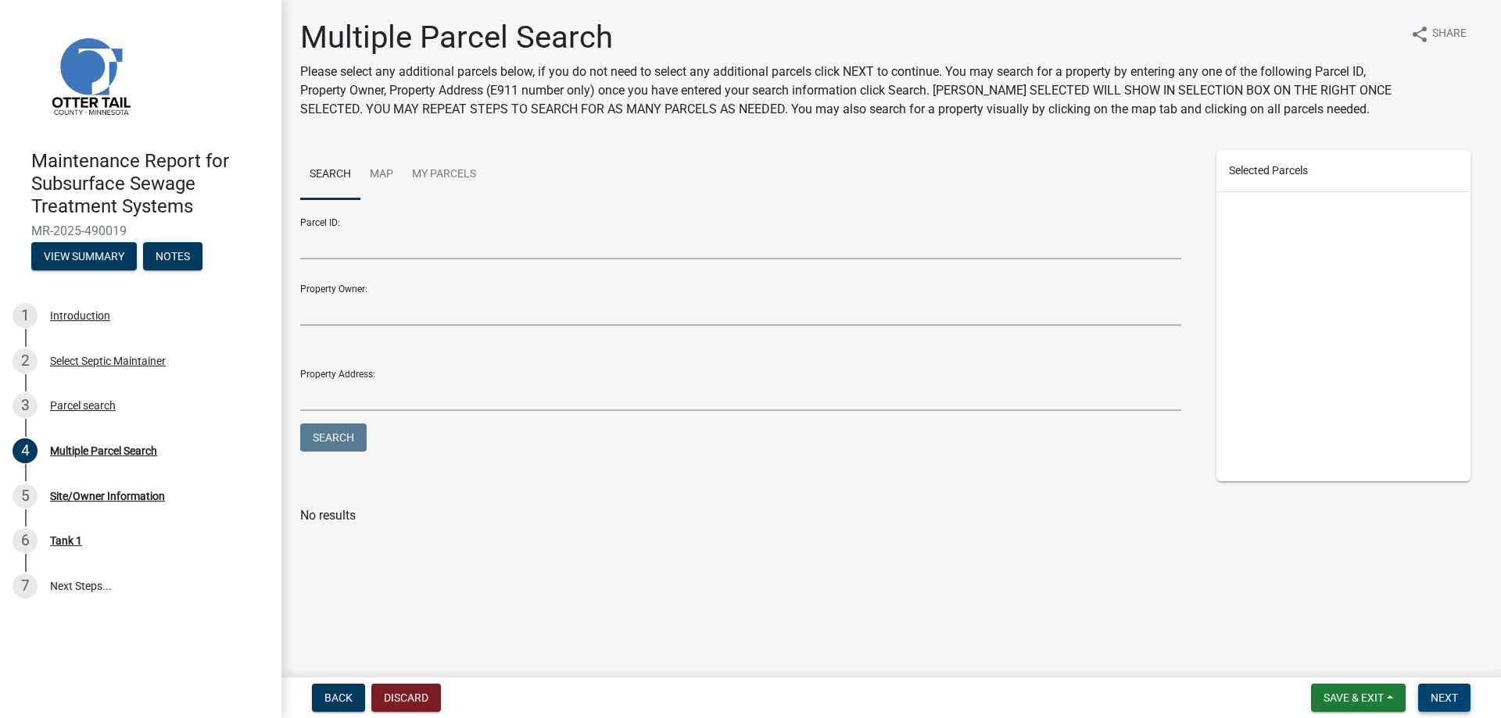
click at [1430, 692] on span "Next" at bounding box center [1443, 698] width 27 height 13
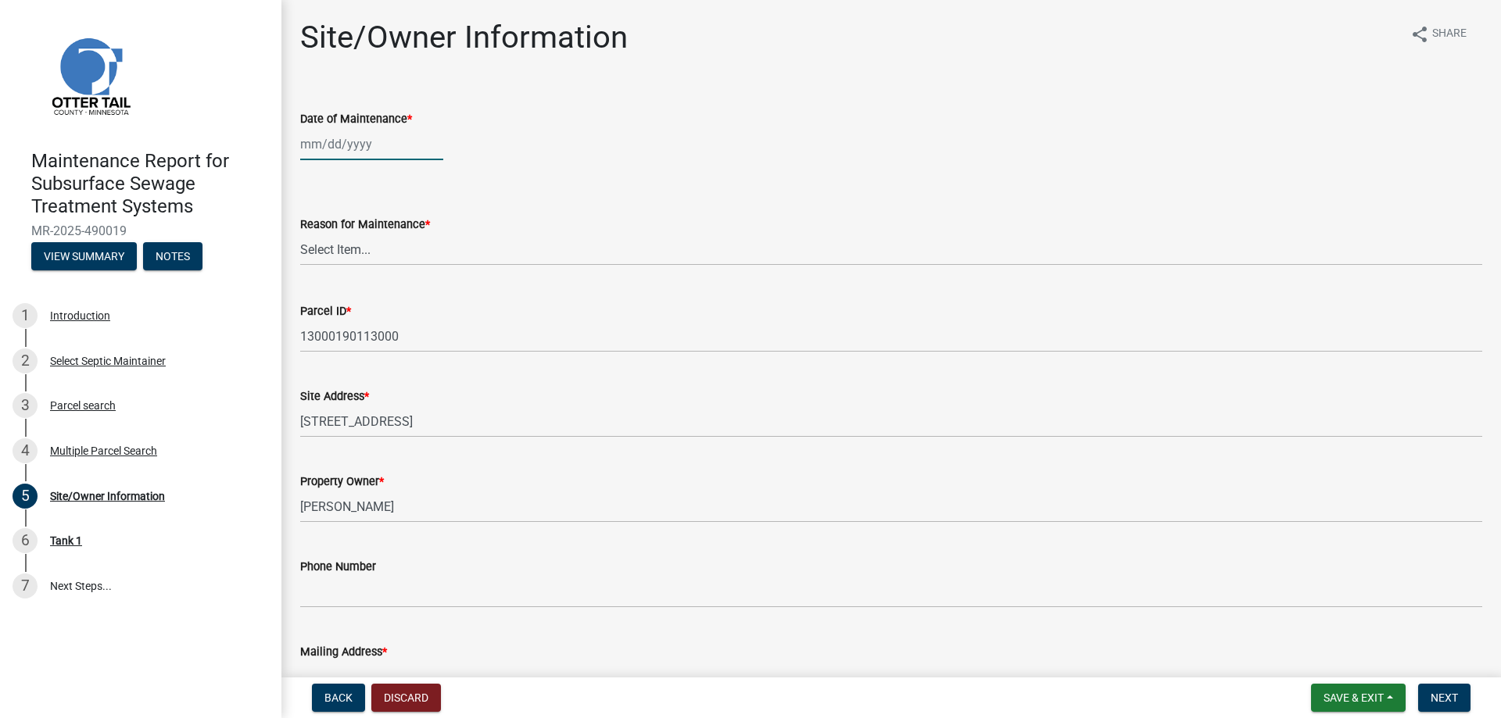
click at [369, 160] on div at bounding box center [371, 144] width 143 height 32
select select "10"
select select "2025"
click at [353, 283] on div "7" at bounding box center [340, 270] width 25 height 25
type input "[DATE]"
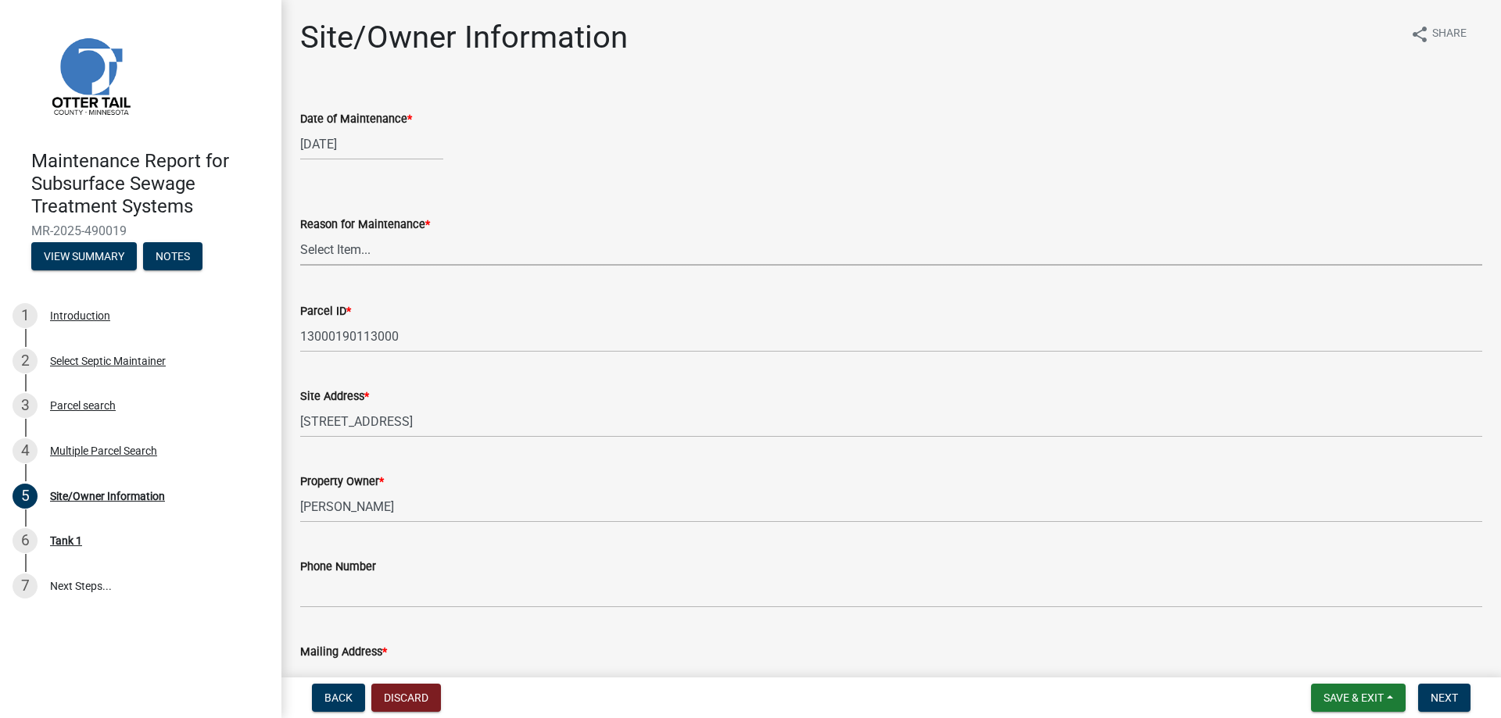
click at [327, 266] on select "Select Item... Called Routine Other" at bounding box center [891, 250] width 1182 height 32
click at [305, 266] on select "Select Item... Called Routine Other" at bounding box center [891, 250] width 1182 height 32
select select "3ac72b63-7b21-42e4-8192-806faae7a4f1"
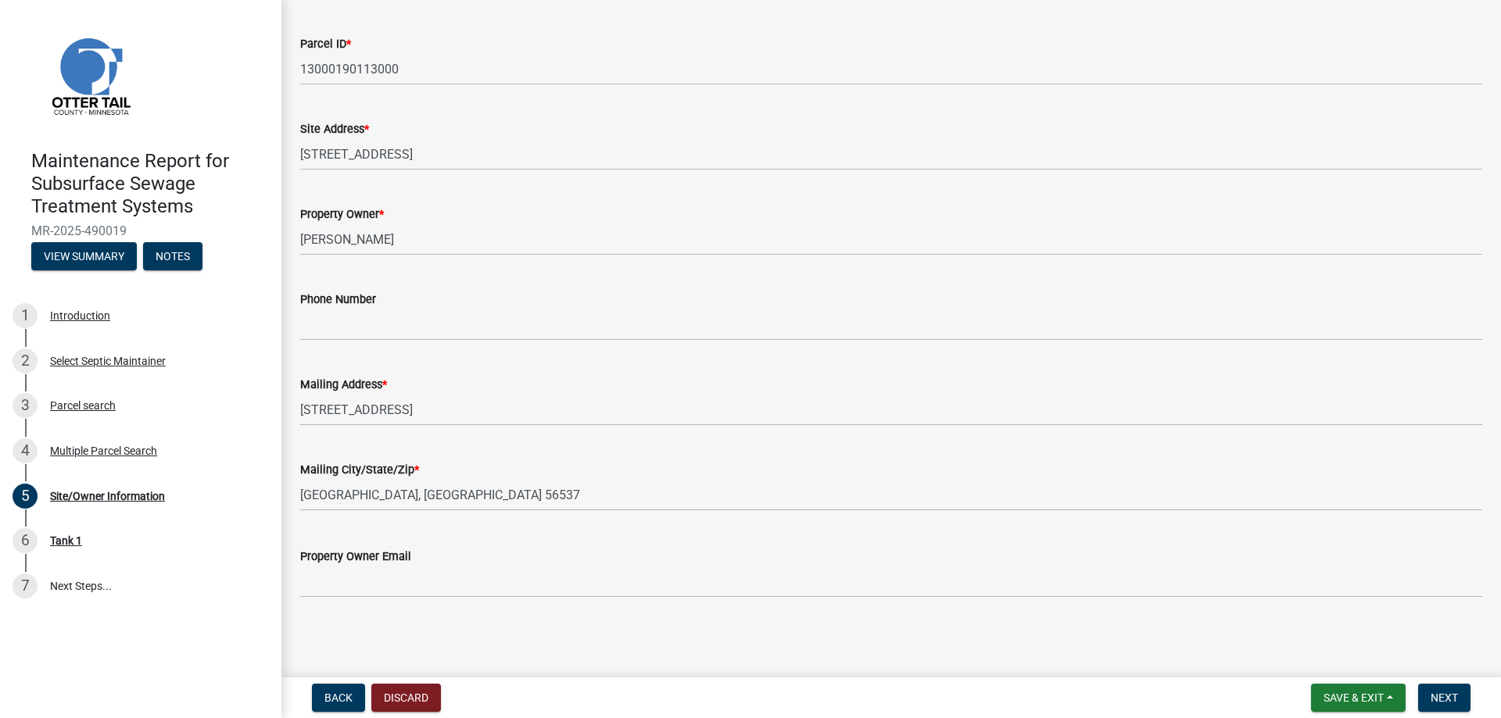
scroll to position [313, 0]
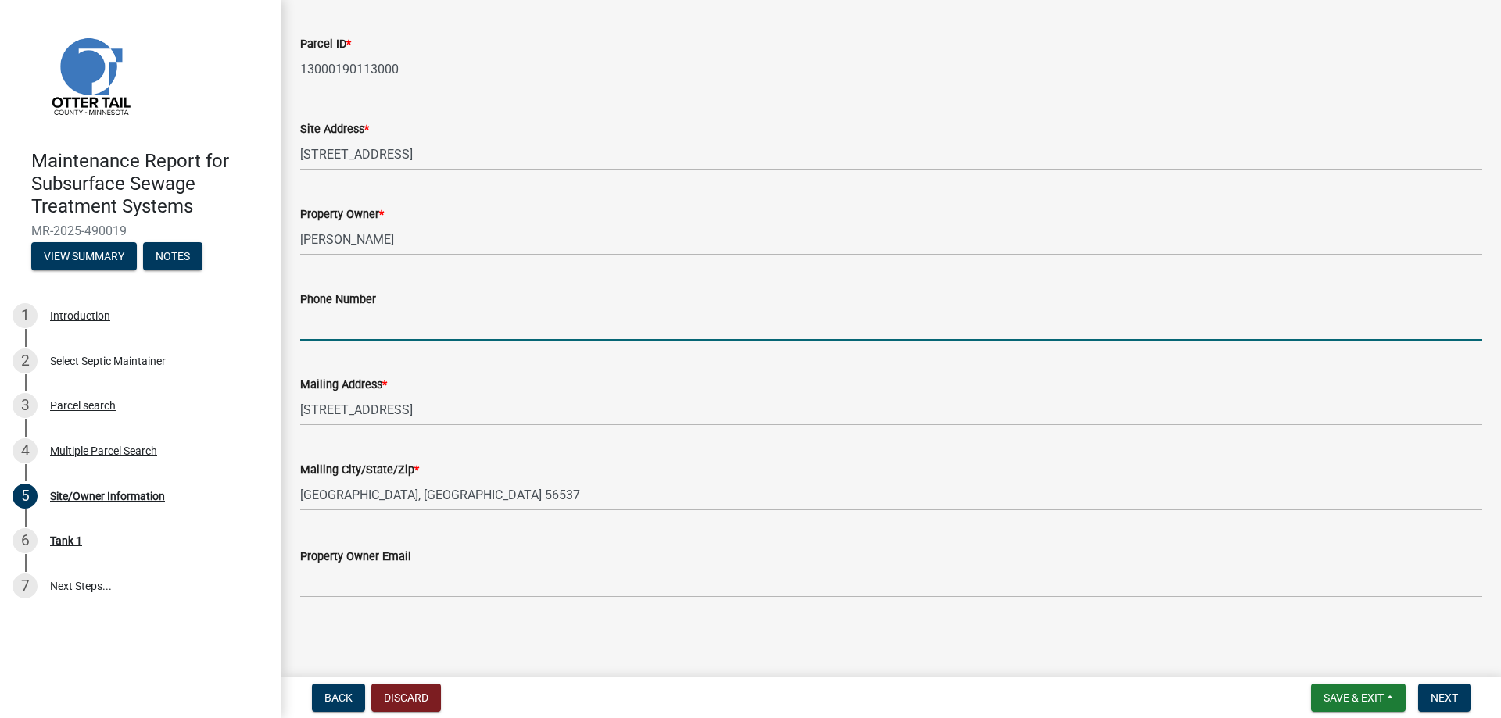
click at [342, 341] on input "Phone Number" at bounding box center [891, 325] width 1182 height 32
type input "[PHONE_NUMBER]"
click at [1452, 695] on button "Next" at bounding box center [1444, 698] width 52 height 28
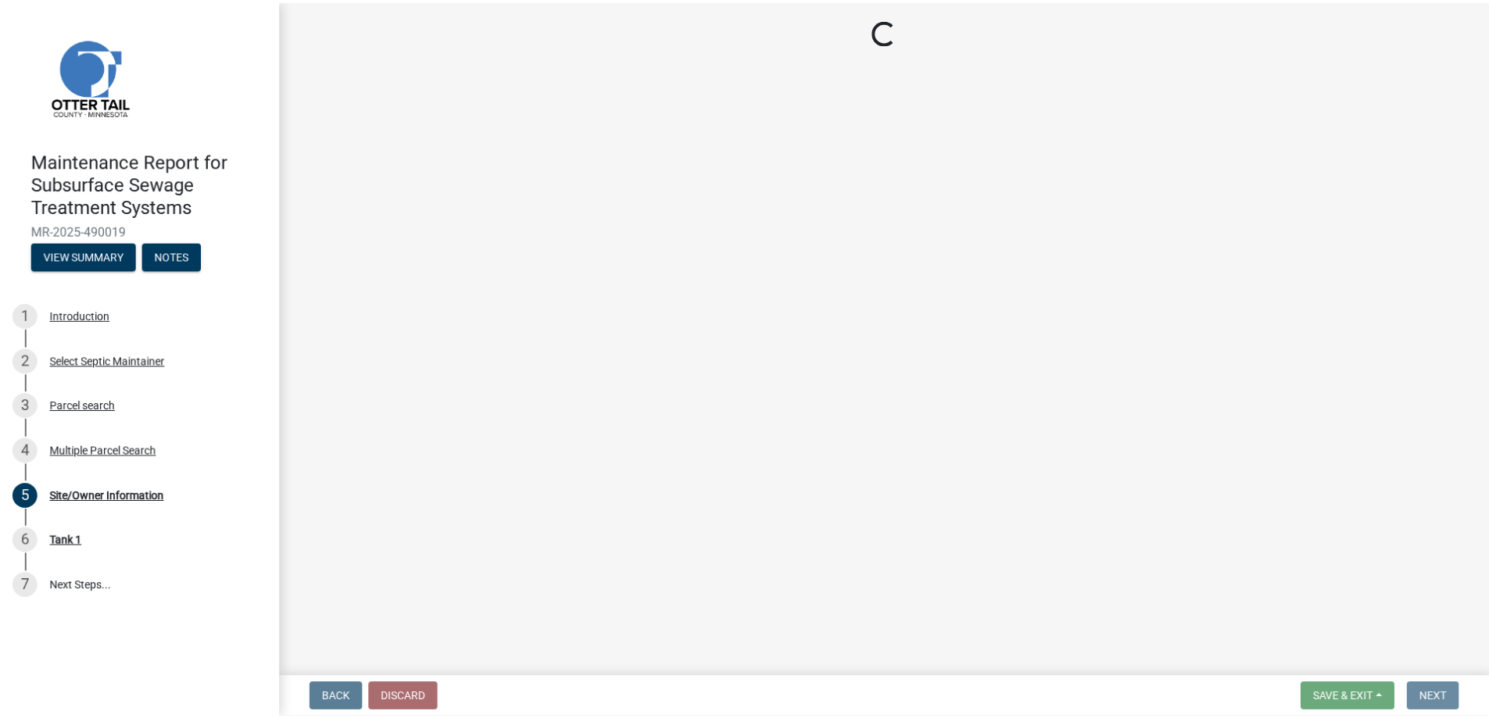
scroll to position [0, 0]
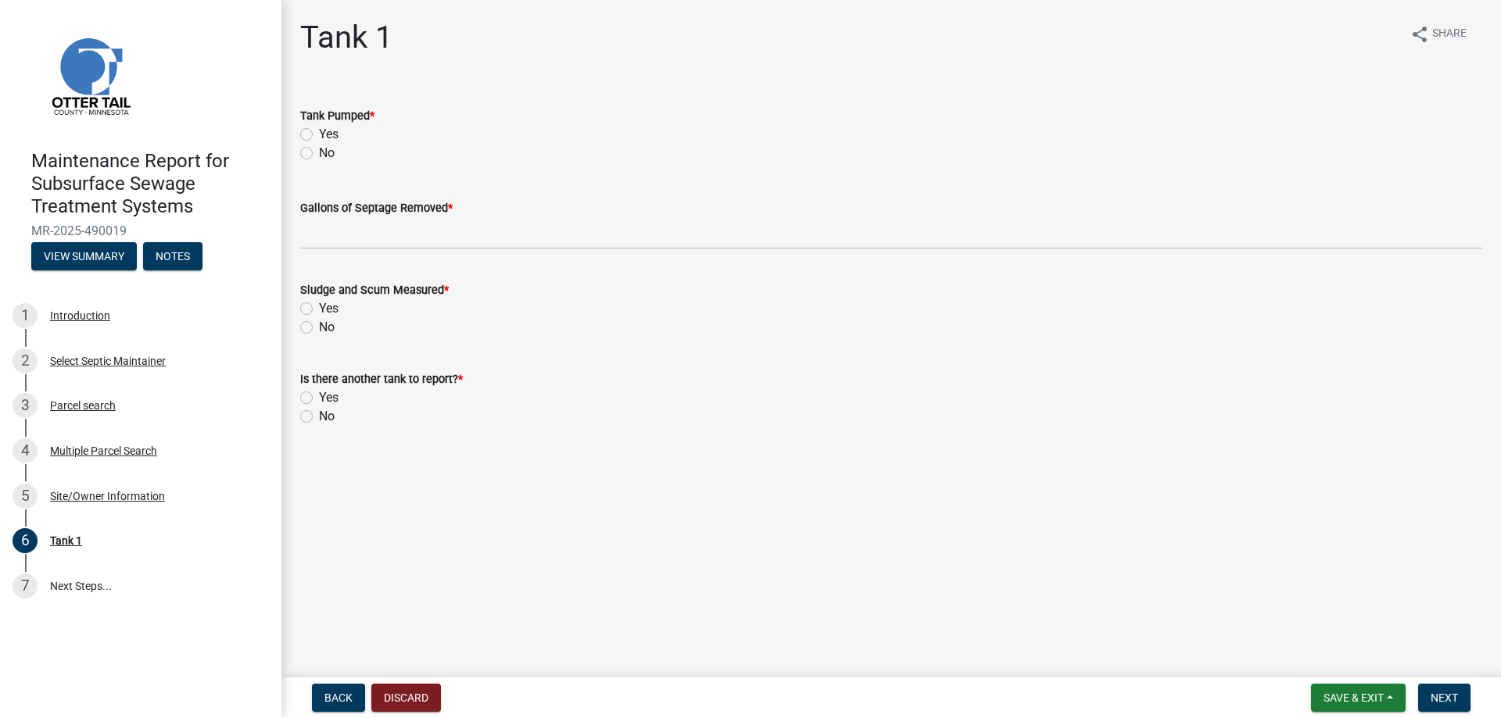
drag, startPoint x: 344, startPoint y: 166, endPoint x: 367, endPoint y: 200, distance: 41.0
click at [338, 144] on label "Yes" at bounding box center [329, 134] width 20 height 19
click at [329, 135] on input "Yes" at bounding box center [324, 130] width 10 height 10
radio input "true"
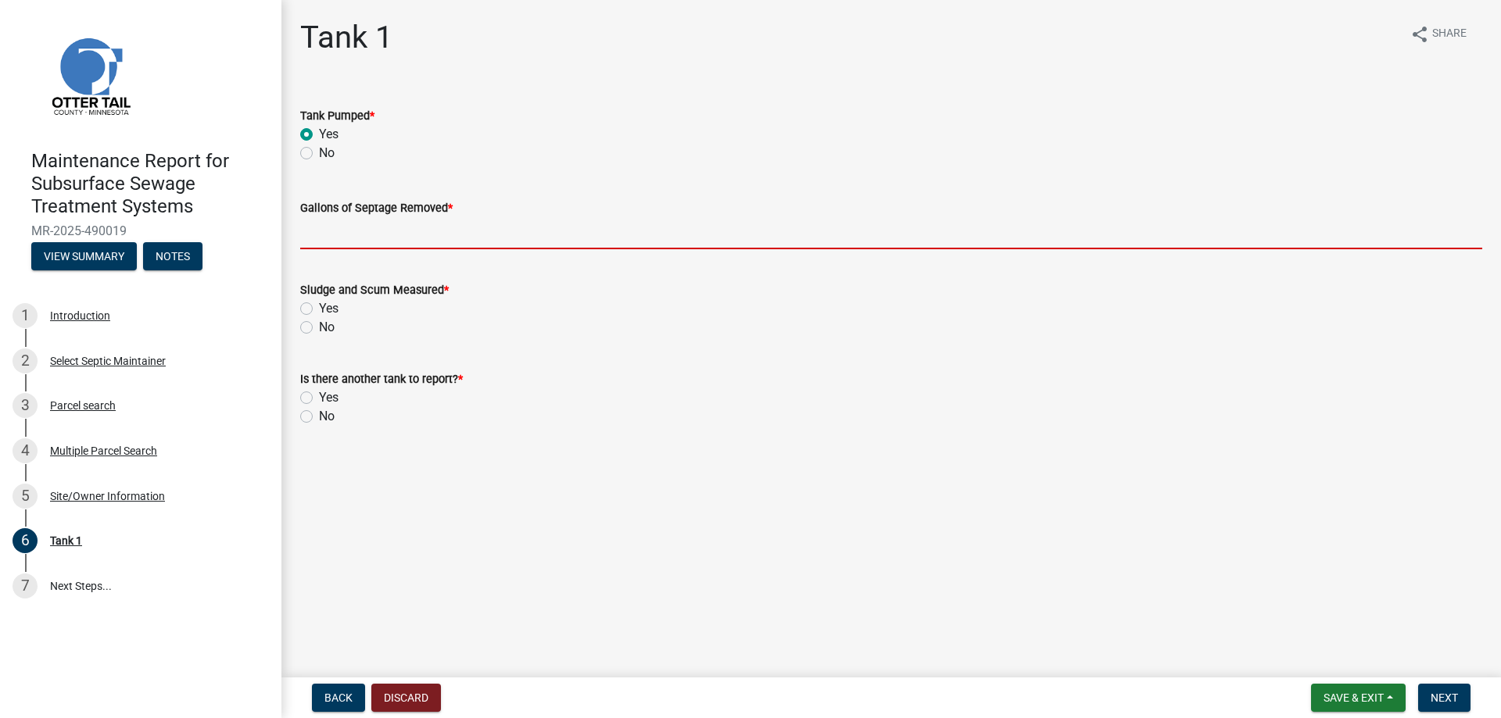
click at [370, 249] on input "Gallons of Septage Removed *" at bounding box center [891, 233] width 1182 height 32
type input "1000"
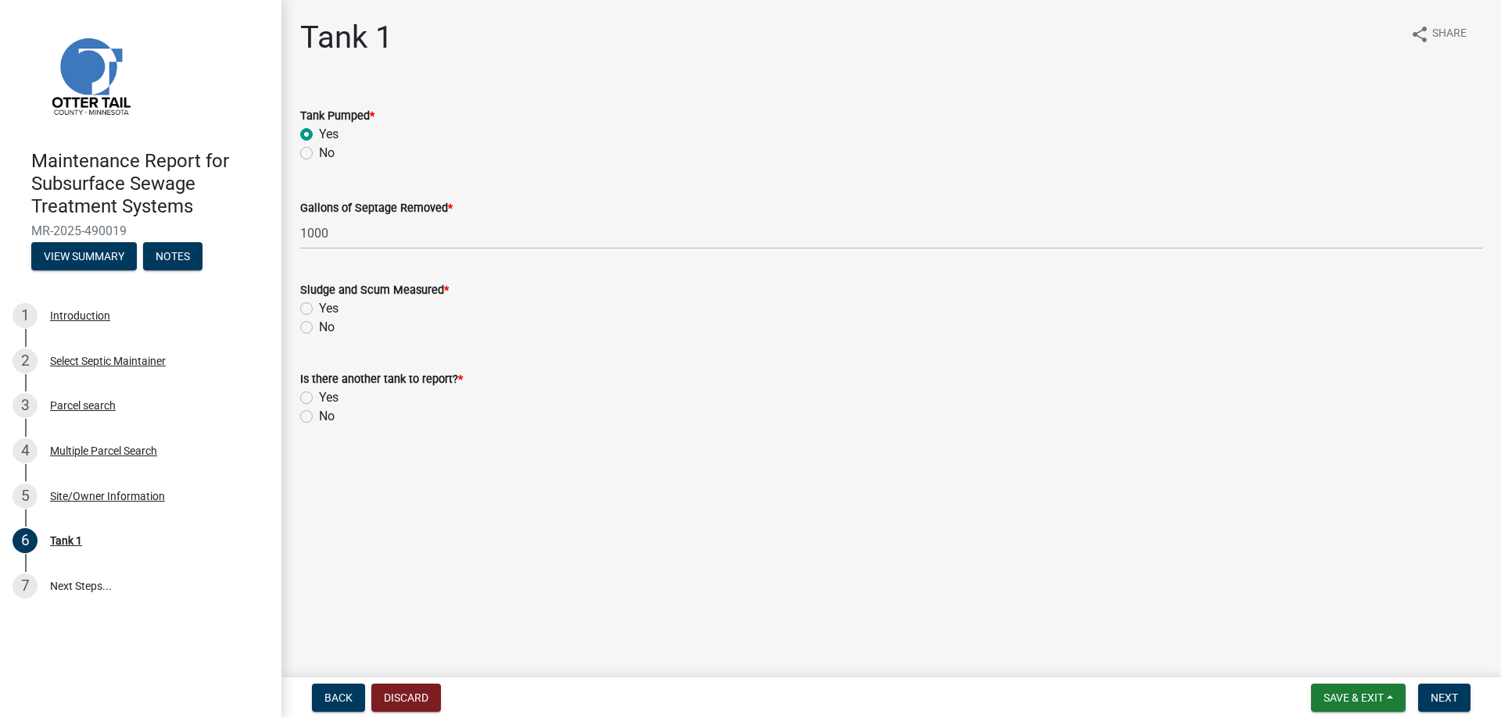
click at [319, 318] on label "Yes" at bounding box center [329, 308] width 20 height 19
click at [319, 309] on input "Yes" at bounding box center [324, 304] width 10 height 10
radio input "true"
click at [319, 426] on label "No" at bounding box center [327, 416] width 16 height 19
click at [319, 417] on input "No" at bounding box center [324, 412] width 10 height 10
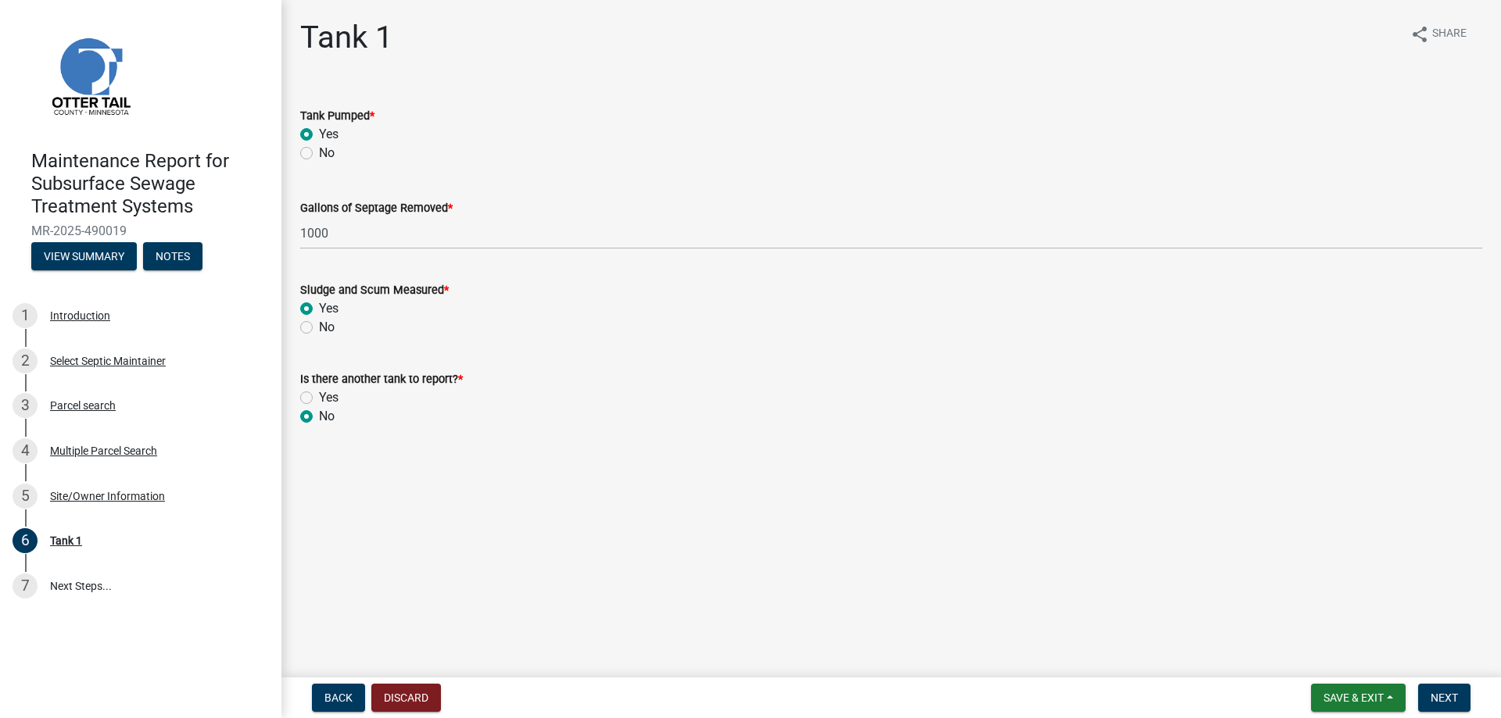
radio input "true"
drag, startPoint x: 1443, startPoint y: 690, endPoint x: 1457, endPoint y: 683, distance: 15.0
click at [1444, 692] on span "Next" at bounding box center [1443, 698] width 27 height 13
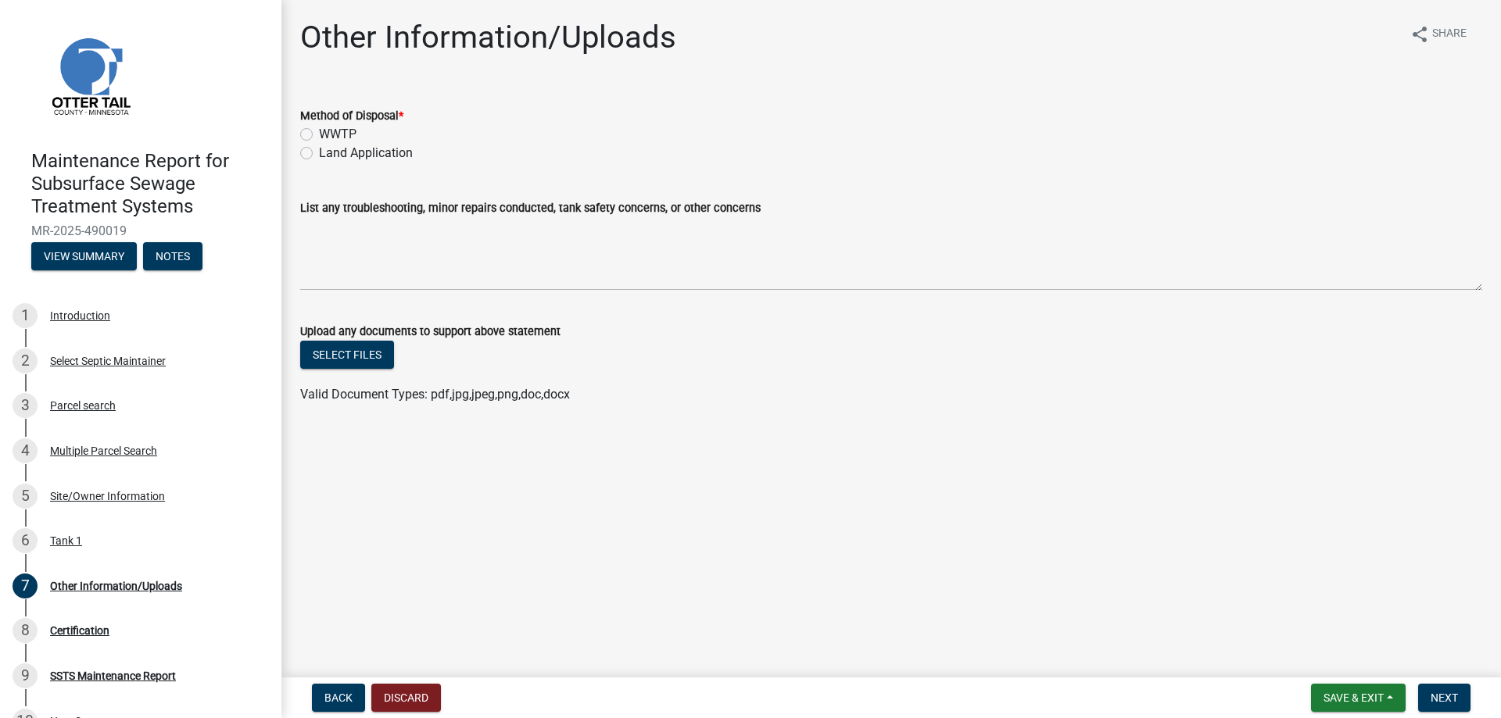
click at [381, 163] on label "Land Application" at bounding box center [366, 153] width 94 height 19
click at [329, 154] on input "Land Application" at bounding box center [324, 149] width 10 height 10
radio input "true"
click at [1436, 692] on span "Next" at bounding box center [1443, 698] width 27 height 13
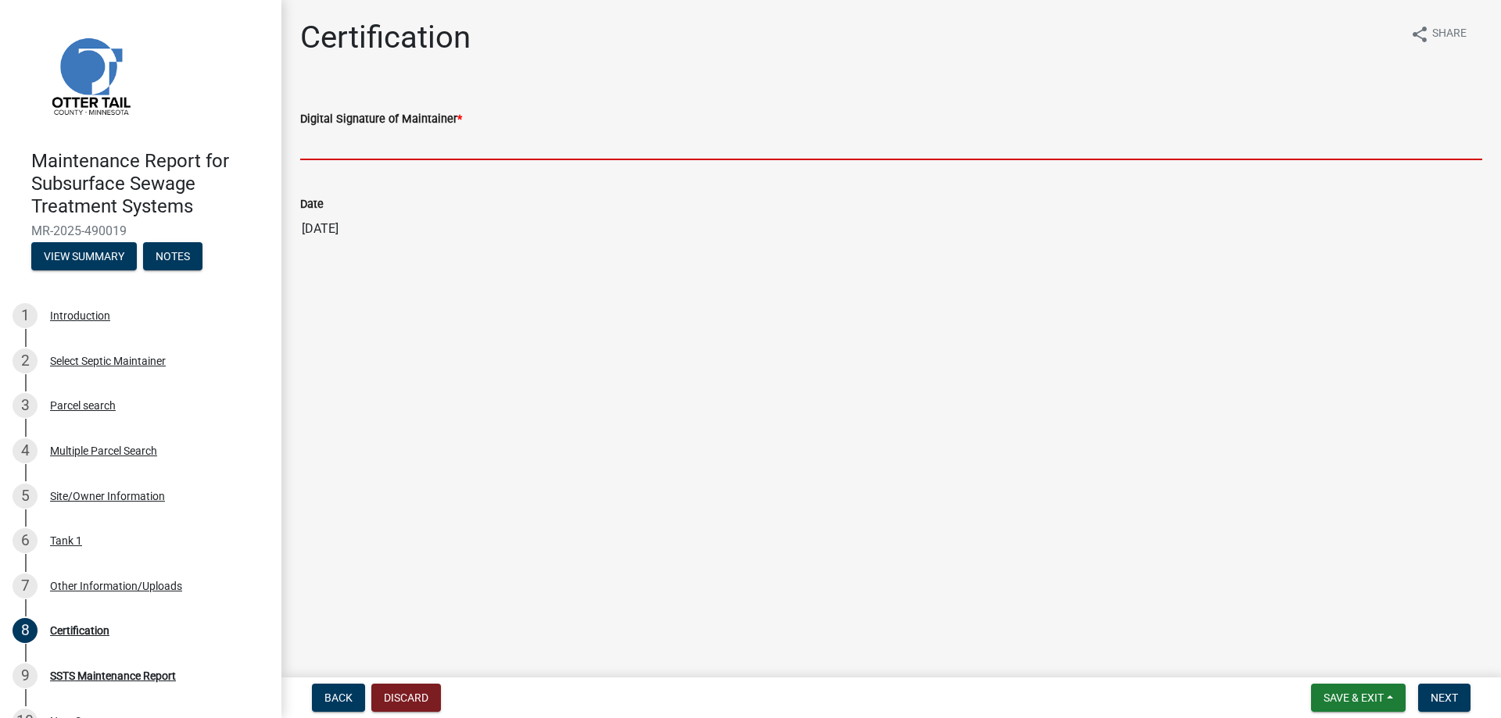
drag, startPoint x: 369, startPoint y: 169, endPoint x: 378, endPoint y: 184, distance: 18.2
click at [369, 160] on input "Digital Signature of Maintainer *" at bounding box center [891, 144] width 1182 height 32
type input "[PERSON_NAME]/KG"
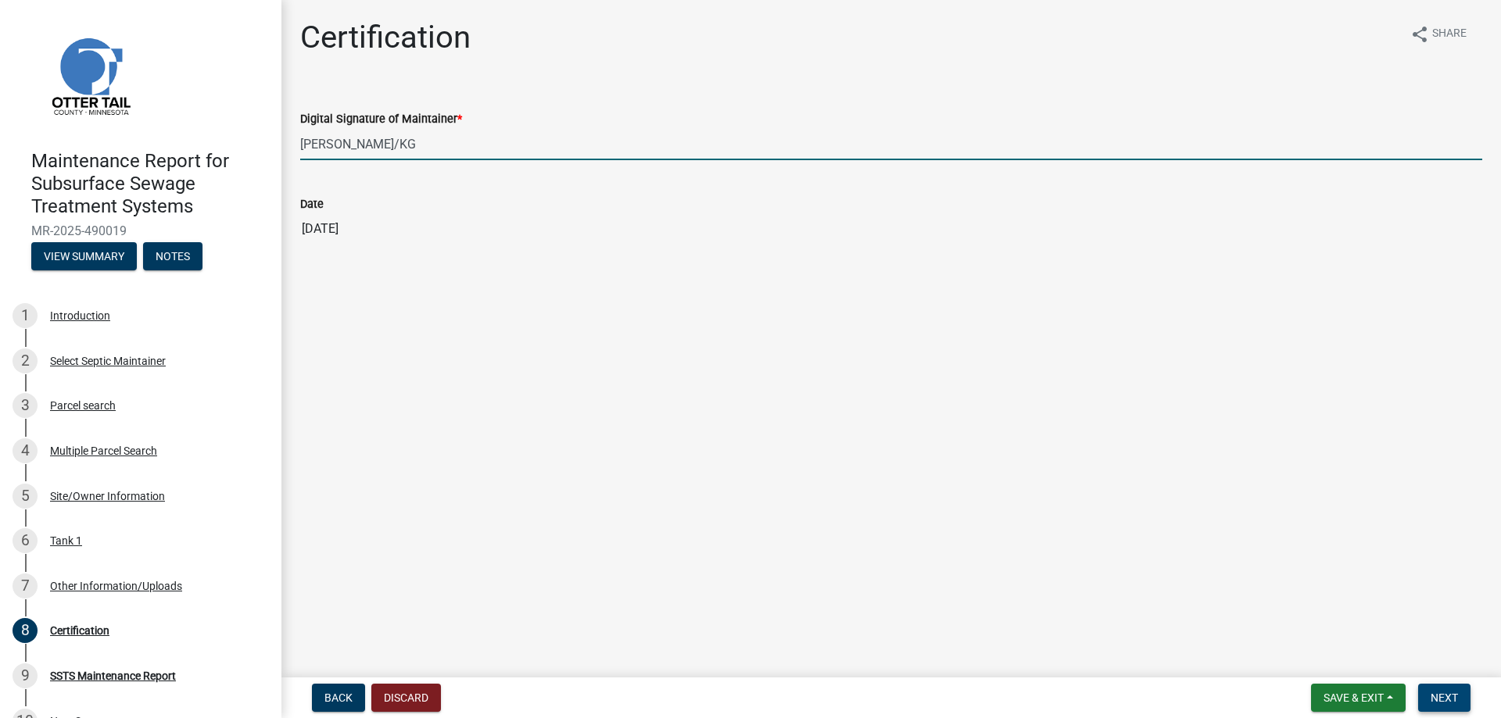
click at [1426, 684] on button "Next" at bounding box center [1444, 698] width 52 height 28
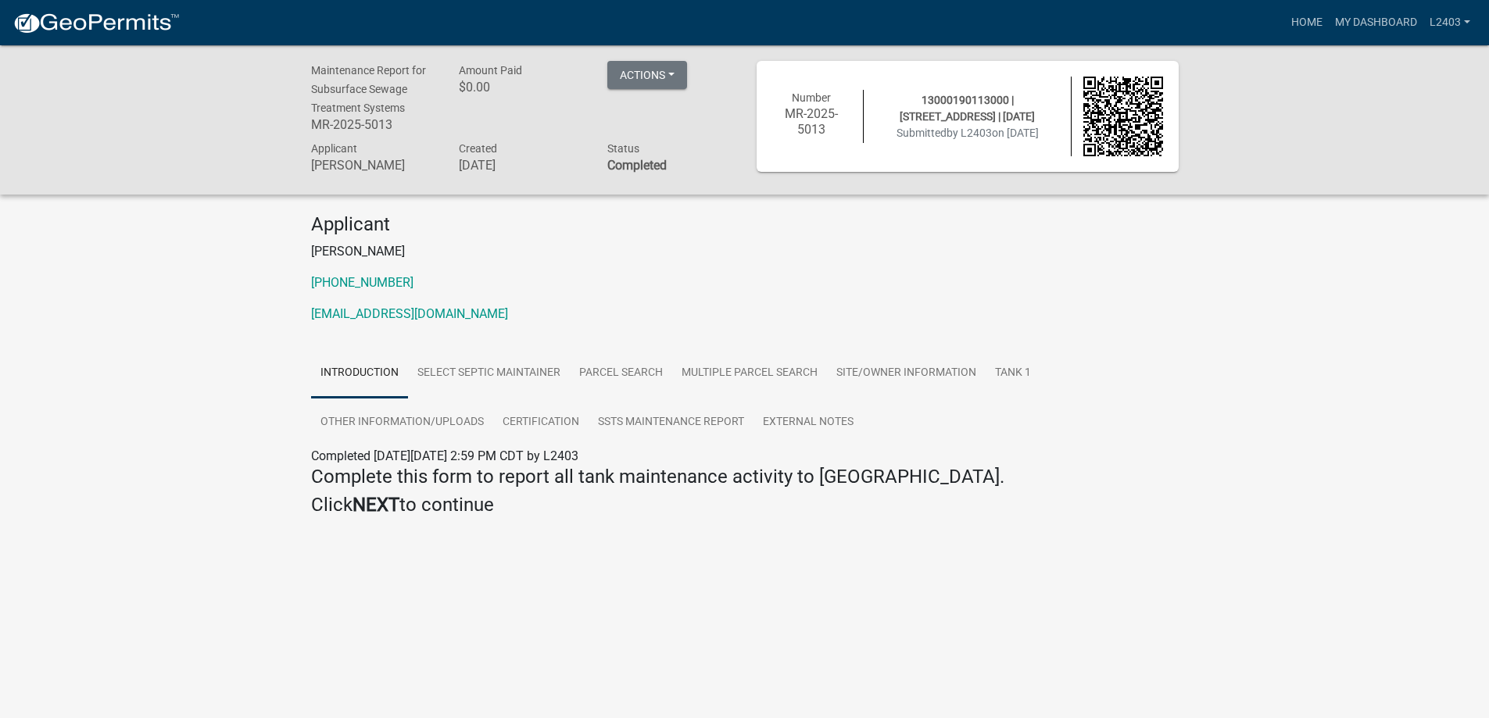
click at [664, 336] on div "Applicant [PERSON_NAME] [PHONE_NUMBER] [EMAIL_ADDRESS][DOMAIN_NAME]" at bounding box center [744, 274] width 891 height 123
click at [1285, 30] on link "Home" at bounding box center [1307, 23] width 44 height 30
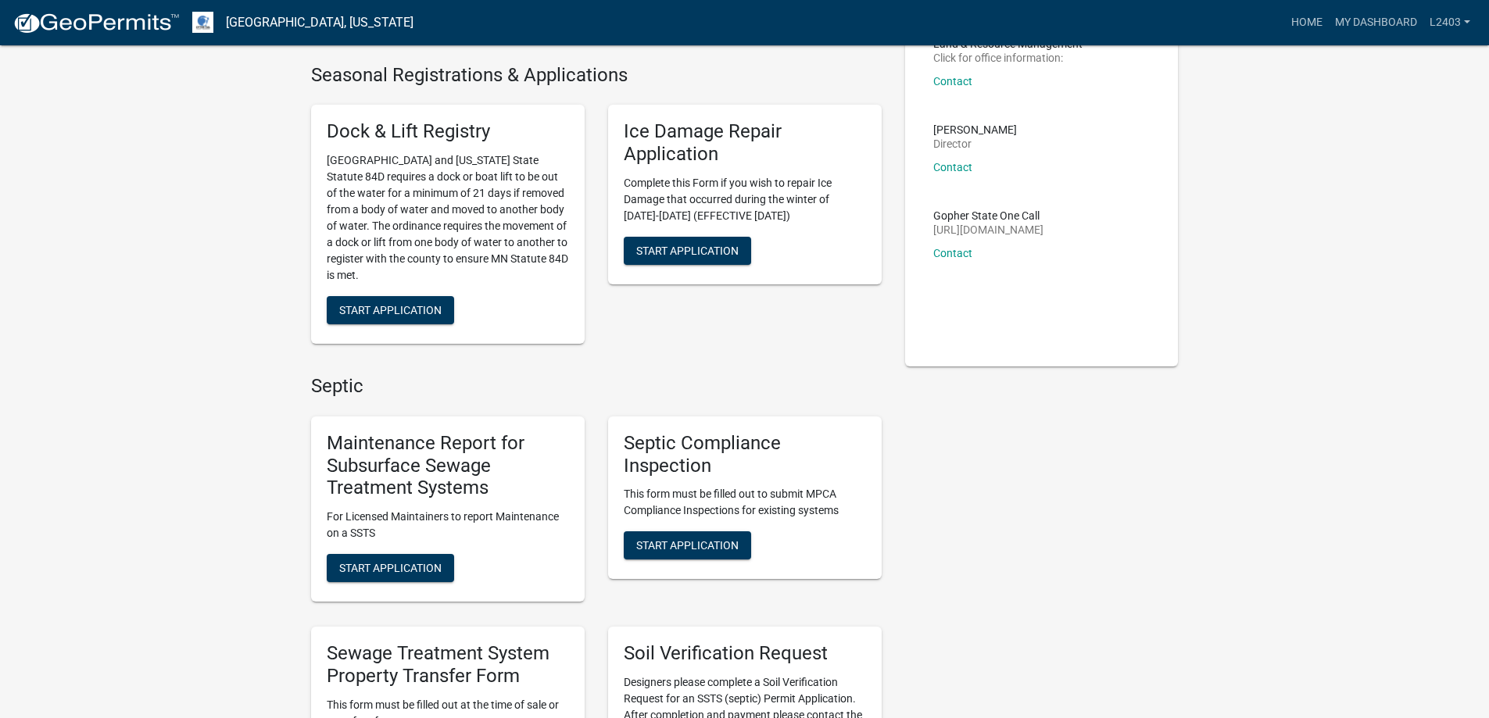
scroll to position [313, 0]
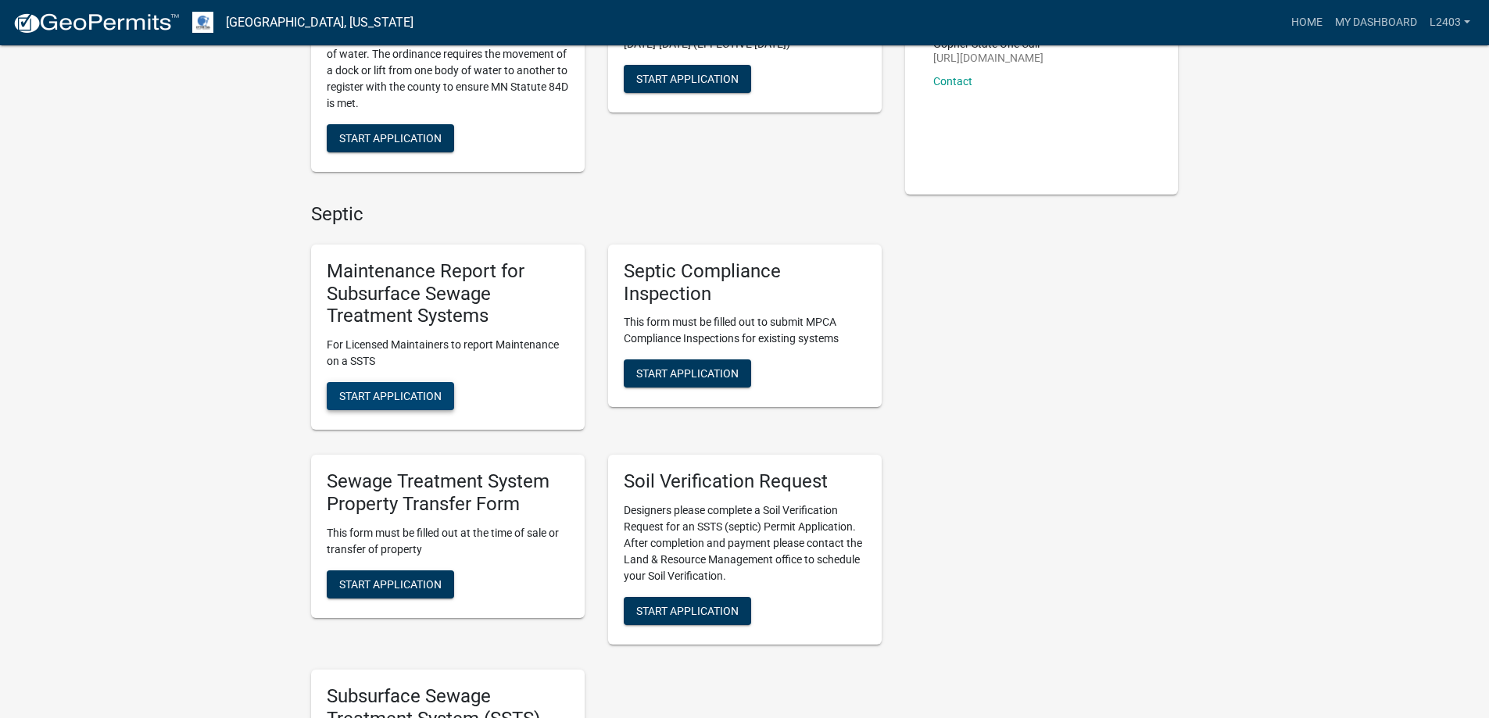
click at [432, 402] on span "Start Application" at bounding box center [390, 396] width 102 height 13
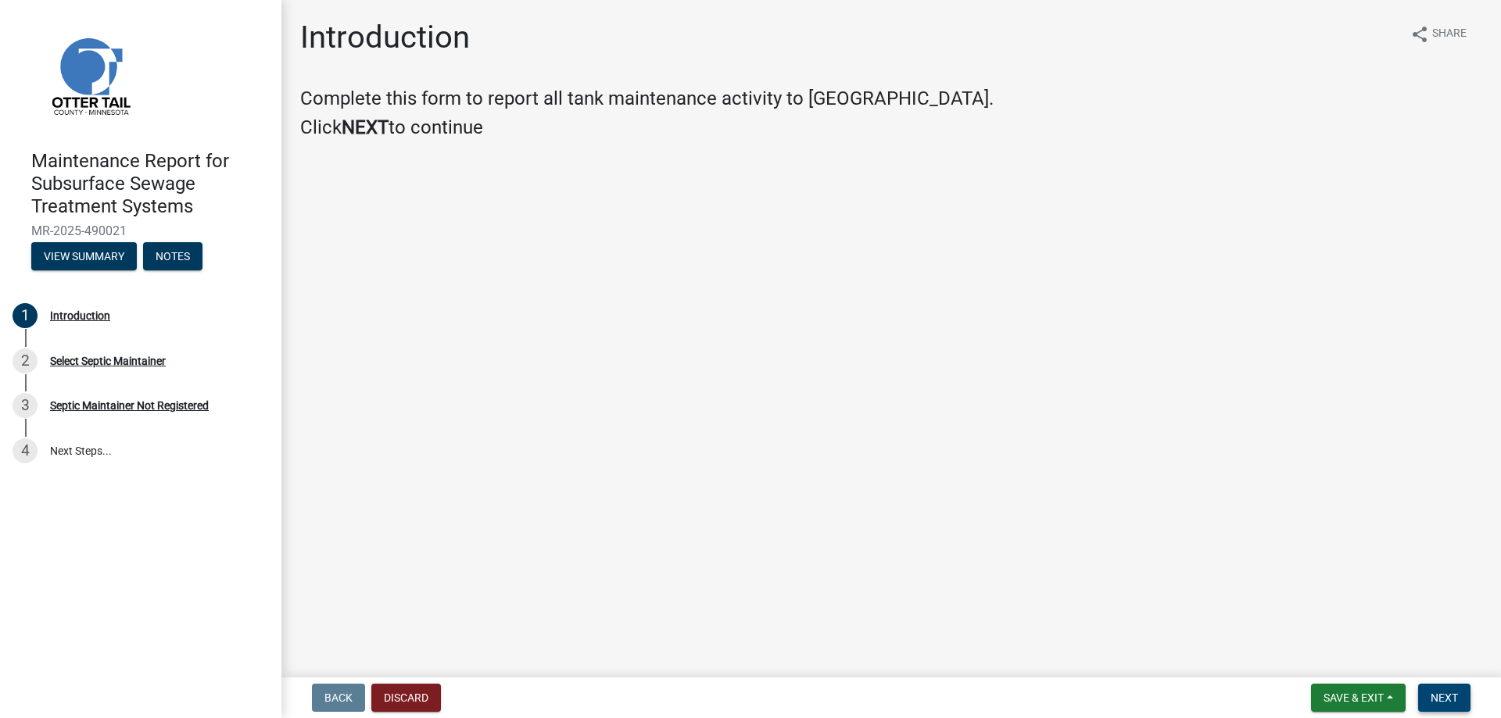
click at [1435, 692] on span "Next" at bounding box center [1443, 698] width 27 height 13
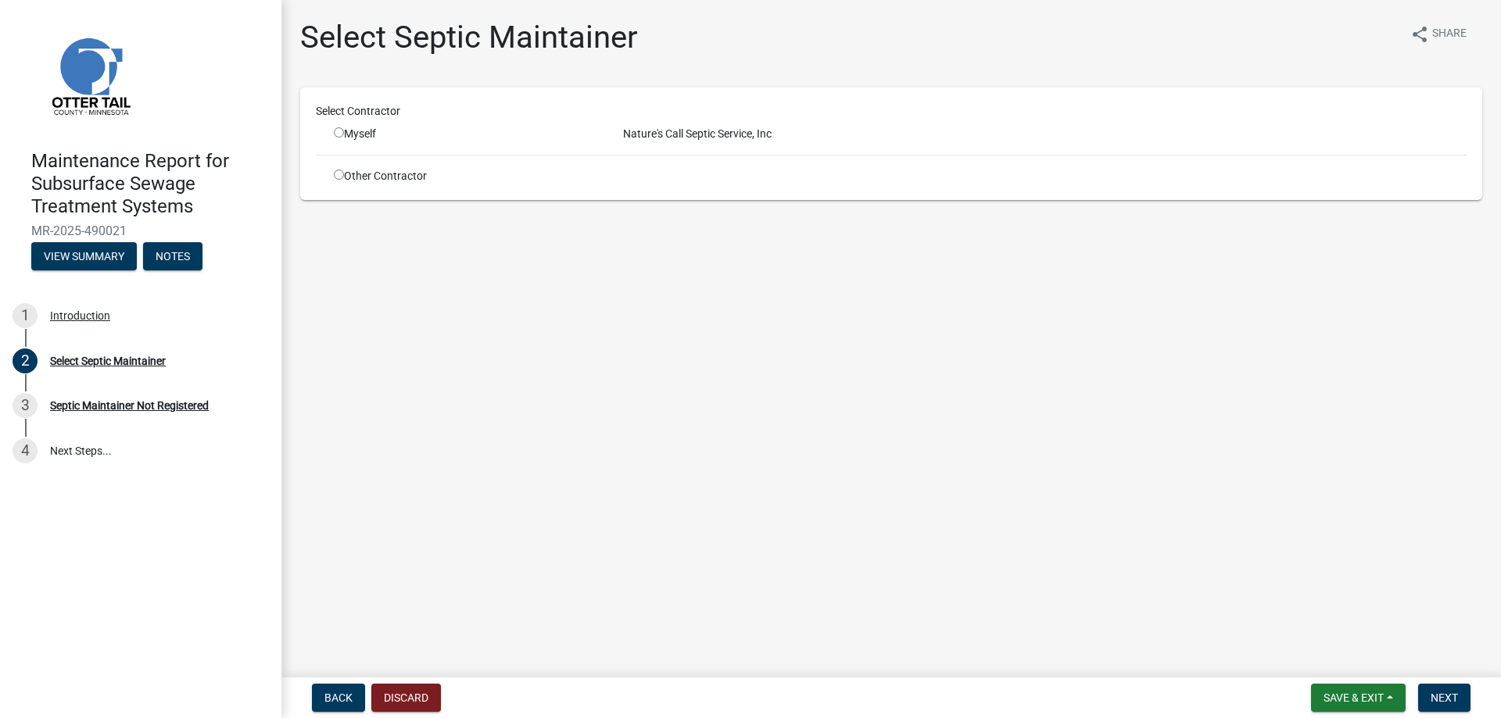
click at [381, 142] on div "Myself" at bounding box center [467, 134] width 266 height 16
click at [344, 138] on input "radio" at bounding box center [339, 132] width 10 height 10
radio input "true"
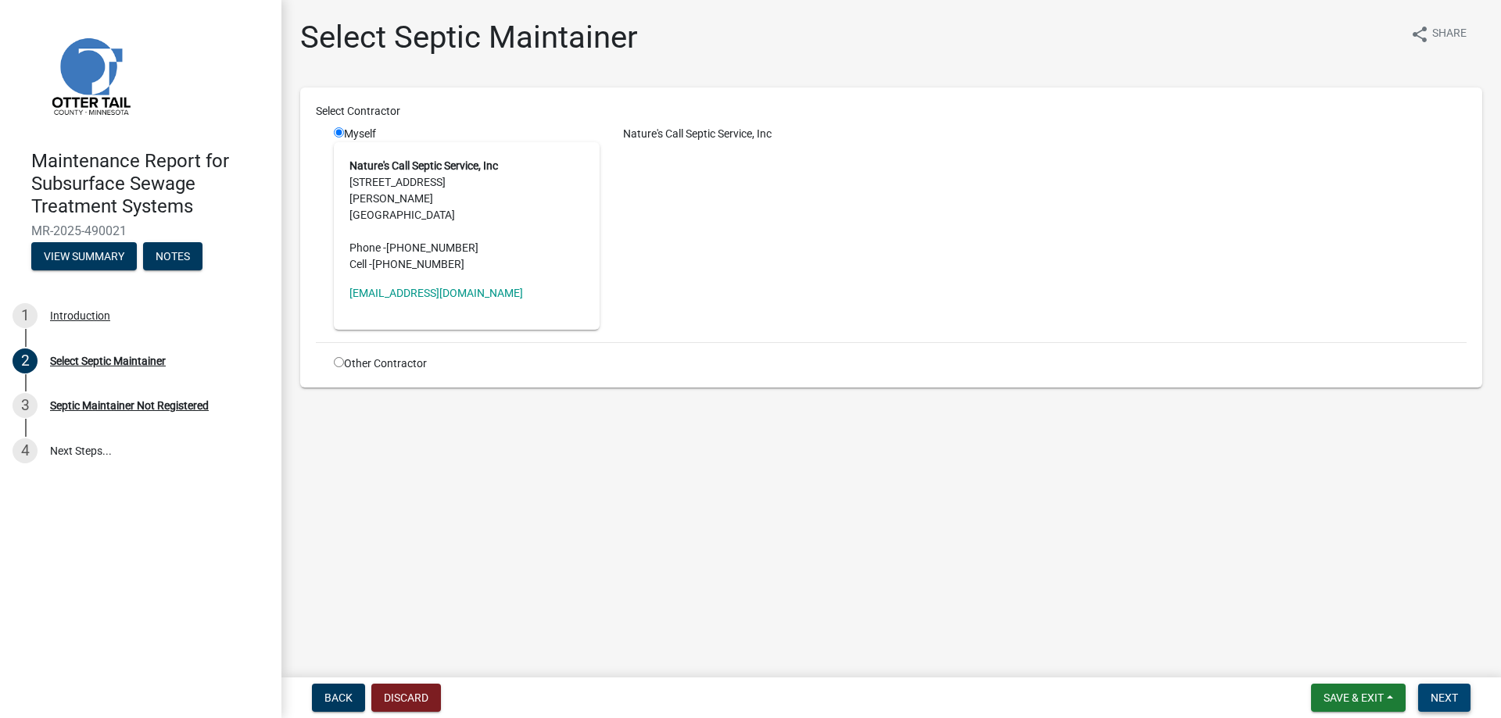
click at [1436, 692] on span "Next" at bounding box center [1443, 698] width 27 height 13
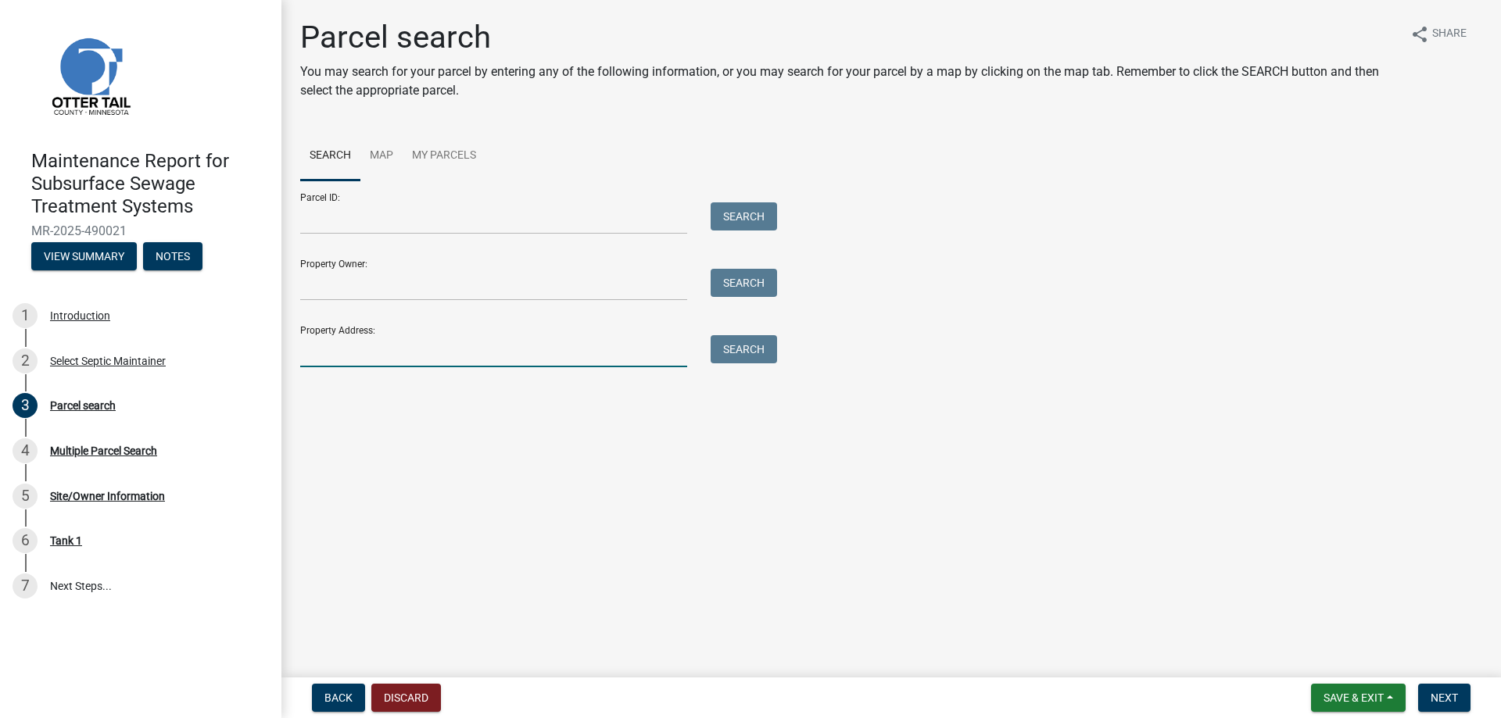
click at [342, 367] on input "Property Address:" at bounding box center [493, 351] width 387 height 32
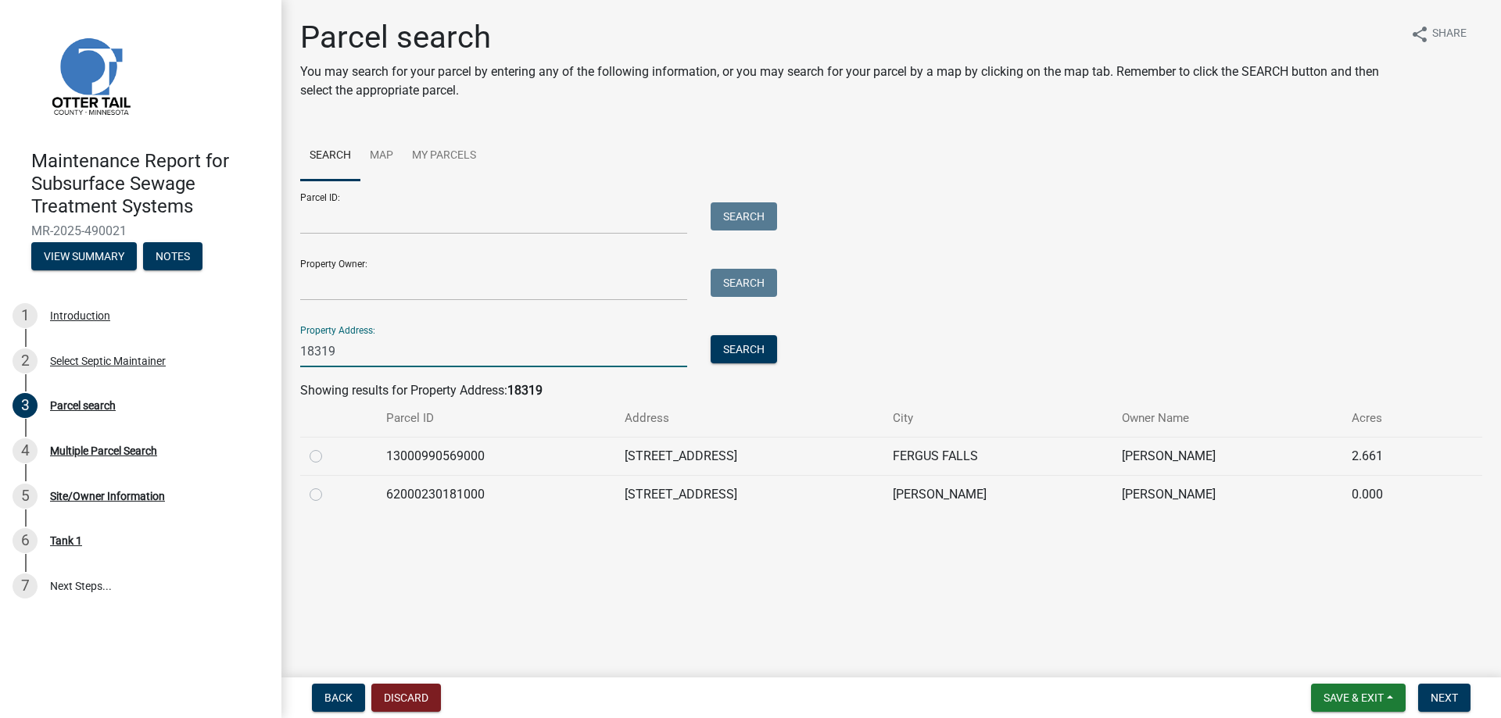
type input "18319"
click at [328, 447] on label at bounding box center [328, 447] width 0 height 0
click at [328, 457] on input "radio" at bounding box center [333, 452] width 10 height 10
radio input "true"
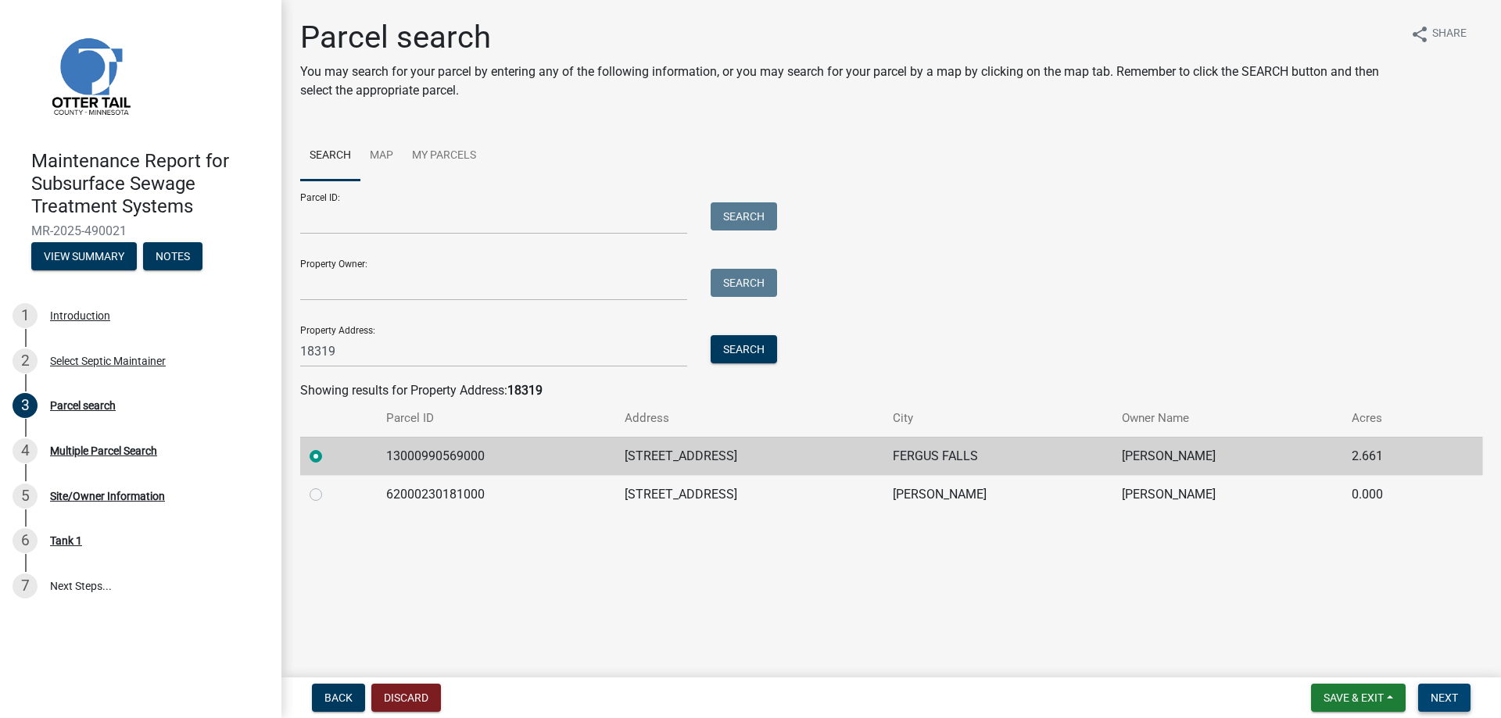
click at [1456, 696] on button "Next" at bounding box center [1444, 698] width 52 height 28
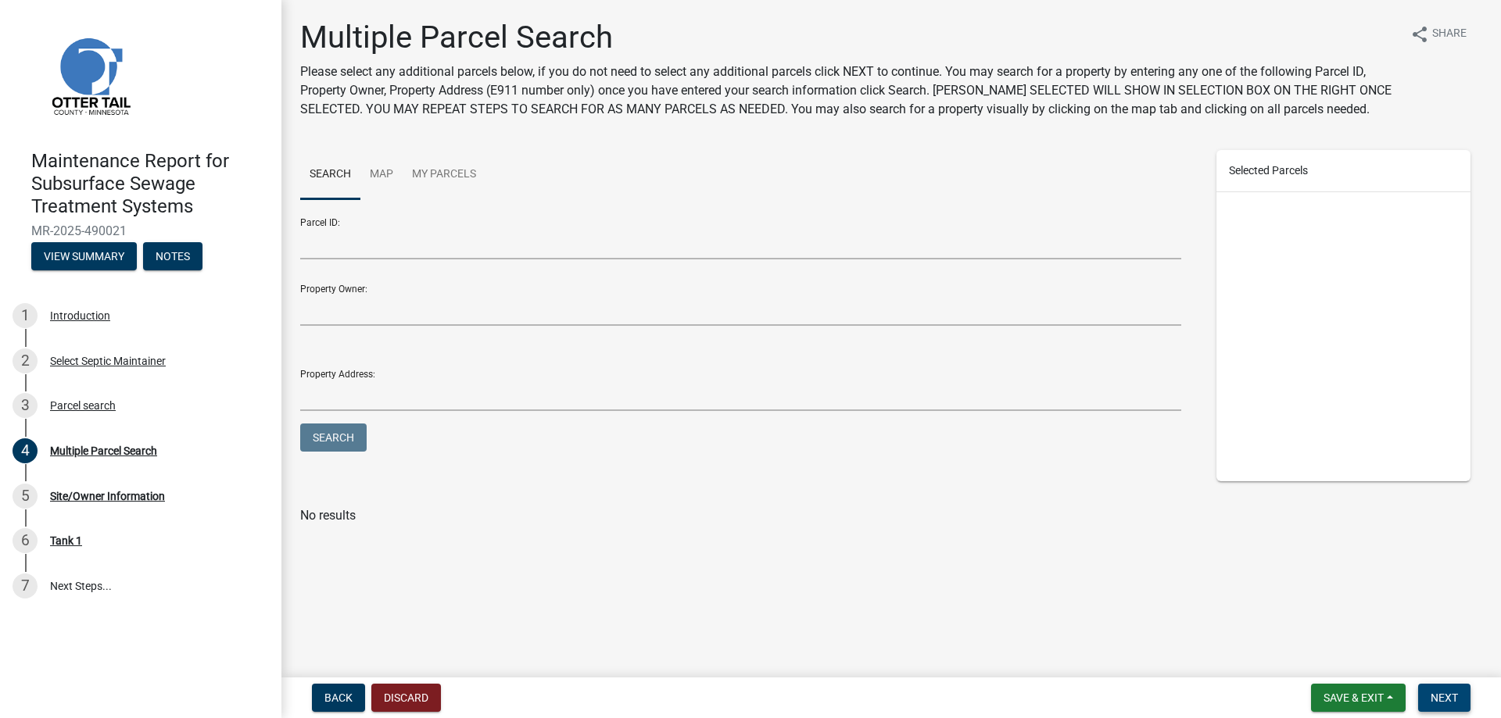
click at [1430, 692] on span "Next" at bounding box center [1443, 698] width 27 height 13
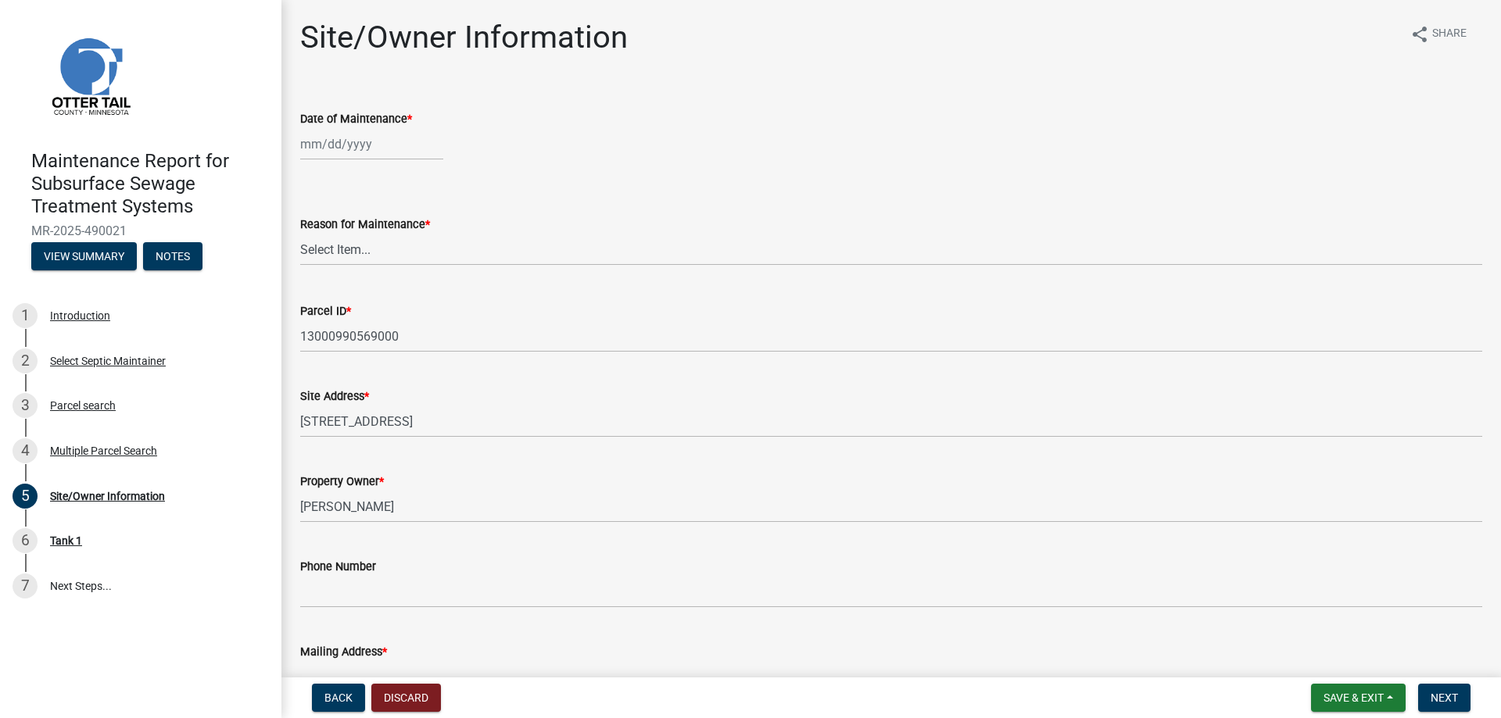
select select "10"
select select "2025"
click at [381, 160] on div "[PERSON_NAME] Feb Mar Apr [PERSON_NAME][DATE] Oct Nov [DATE] 1526 1527 1528 152…" at bounding box center [371, 144] width 143 height 32
click at [353, 283] on div "7" at bounding box center [340, 270] width 25 height 25
type input "[DATE]"
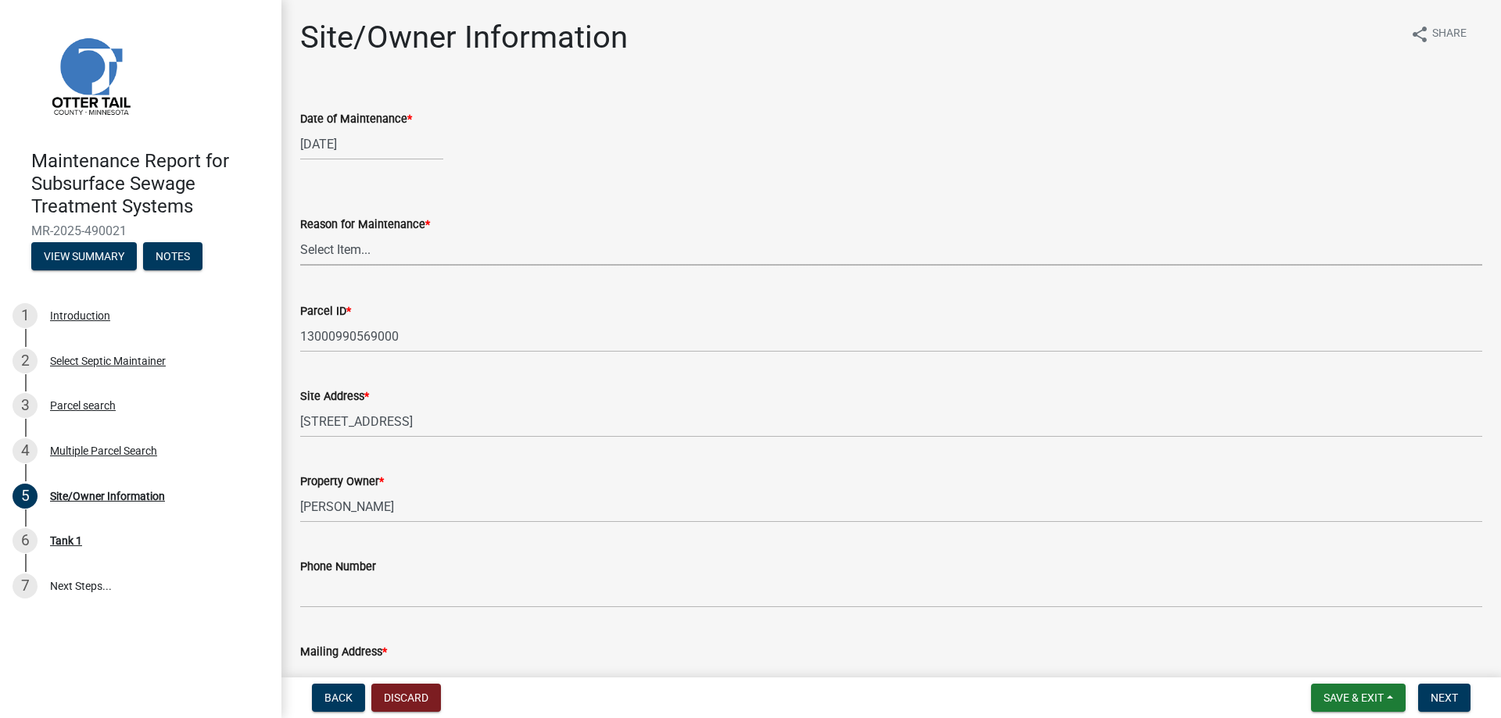
drag, startPoint x: 351, startPoint y: 320, endPoint x: 350, endPoint y: 328, distance: 8.6
click at [351, 266] on select "Select Item... Called Routine Other" at bounding box center [891, 250] width 1182 height 32
click at [305, 266] on select "Select Item... Called Routine Other" at bounding box center [891, 250] width 1182 height 32
select select "3ac72b63-7b21-42e4-8192-806faae7a4f1"
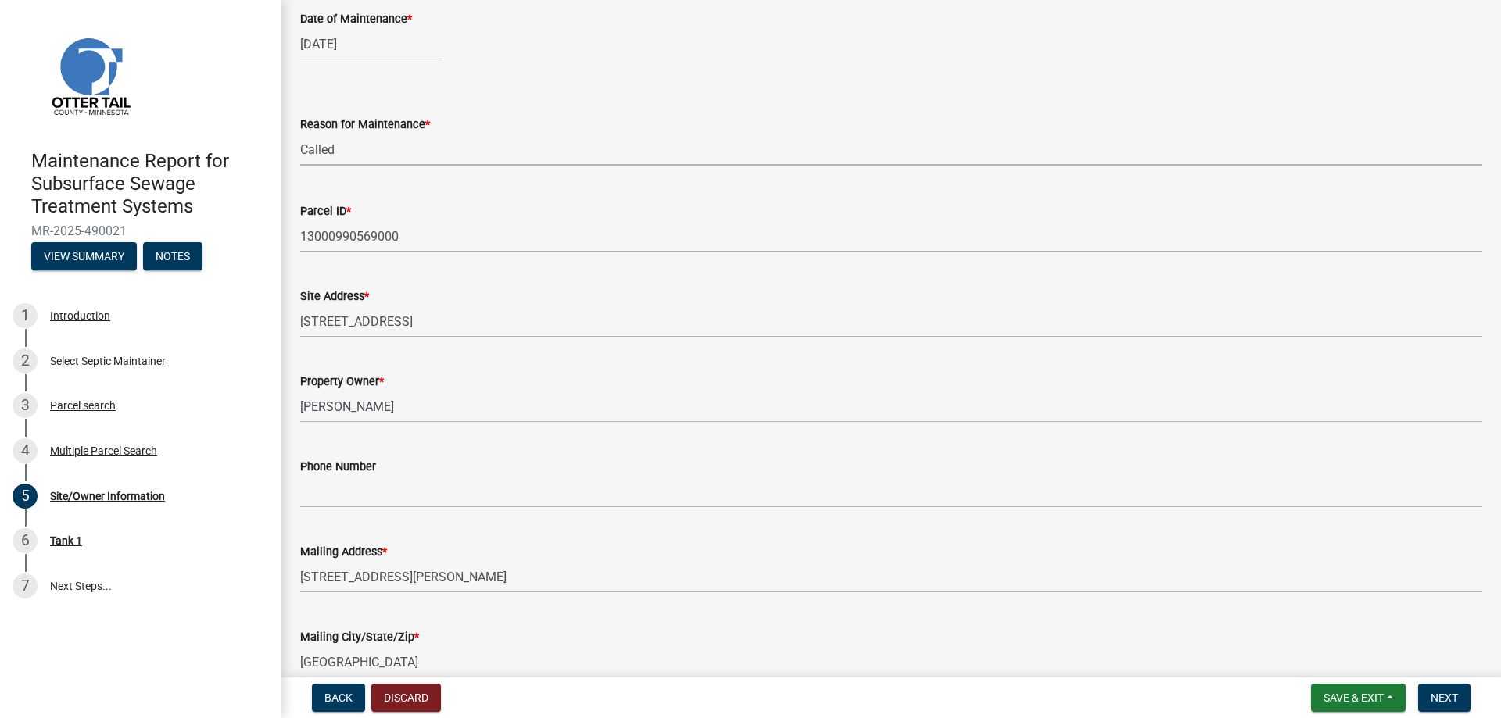
scroll to position [313, 0]
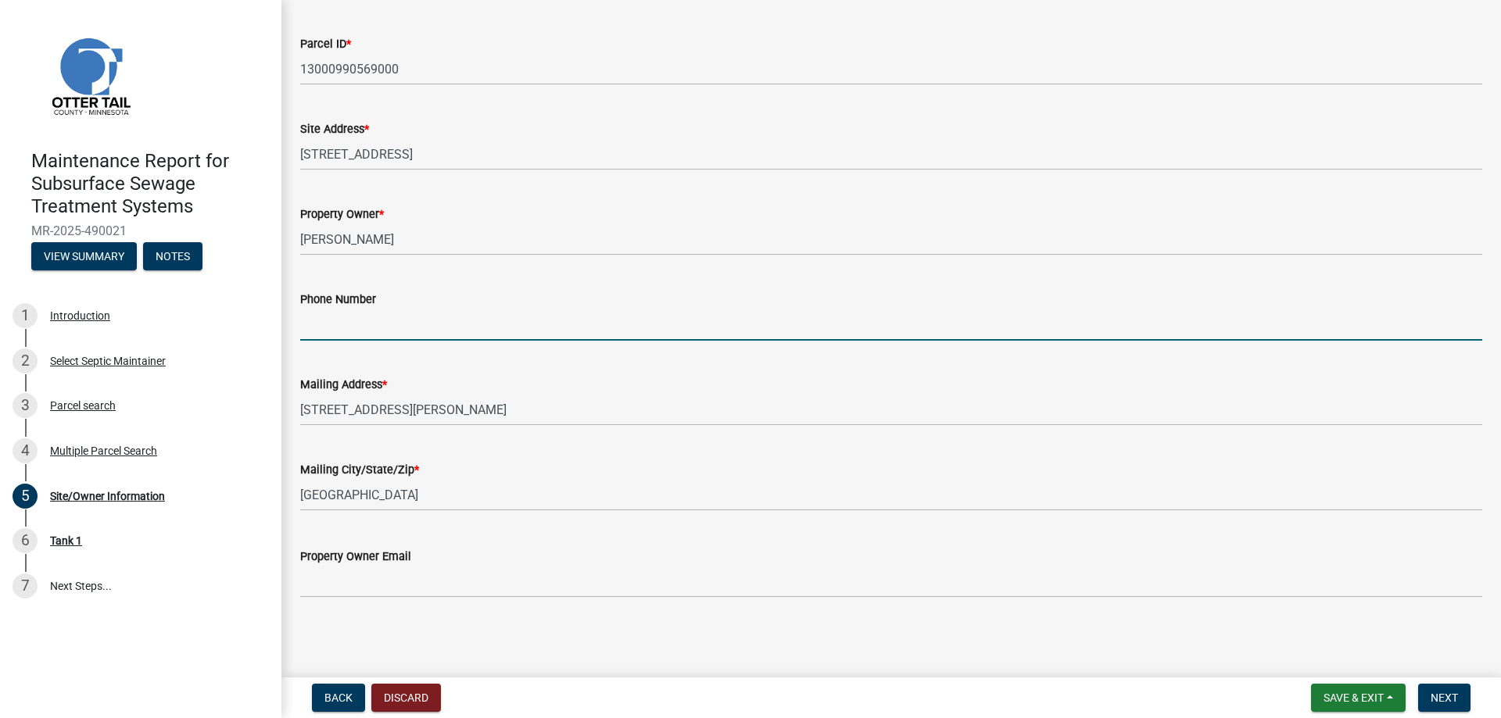
click at [353, 341] on input "Phone Number" at bounding box center [891, 325] width 1182 height 32
type input "[PHONE_NUMBER]"
click at [1438, 684] on button "Next" at bounding box center [1444, 698] width 52 height 28
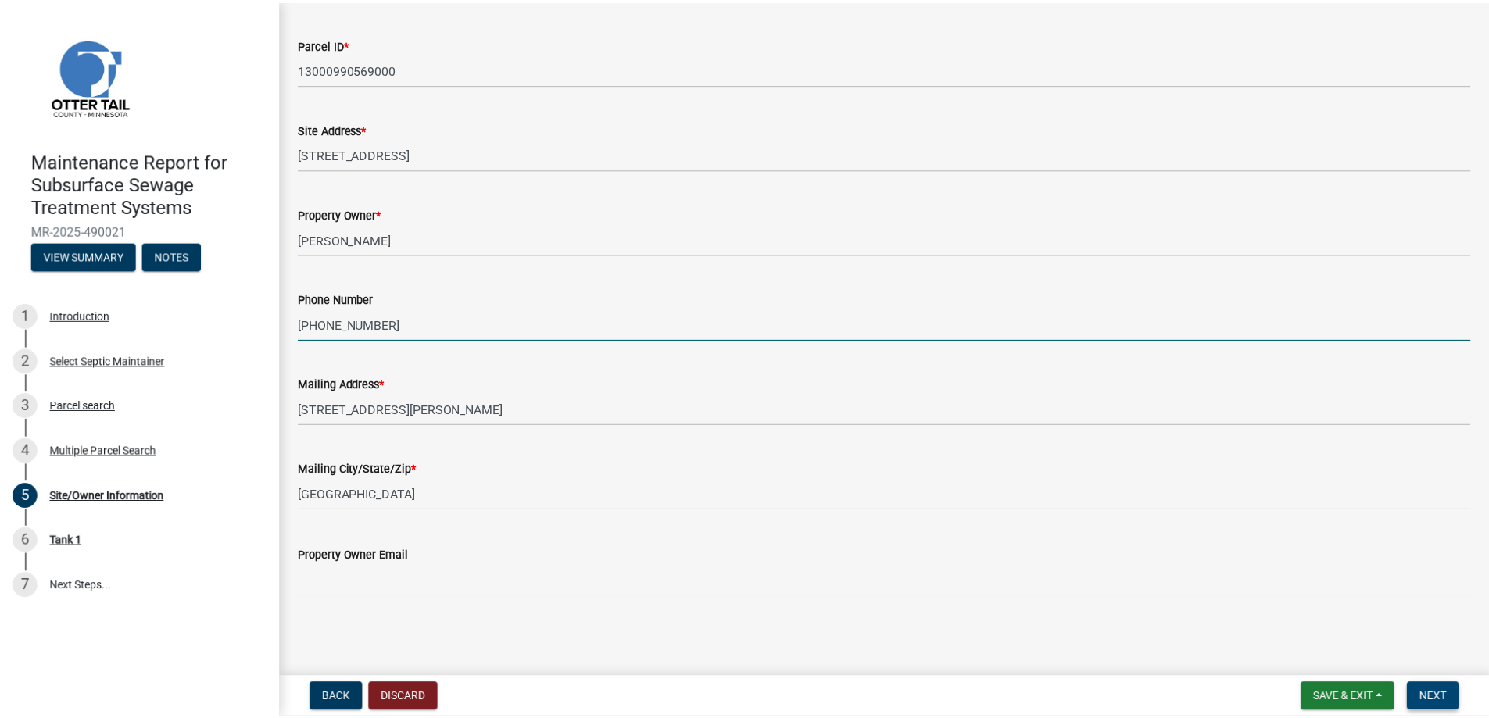
scroll to position [0, 0]
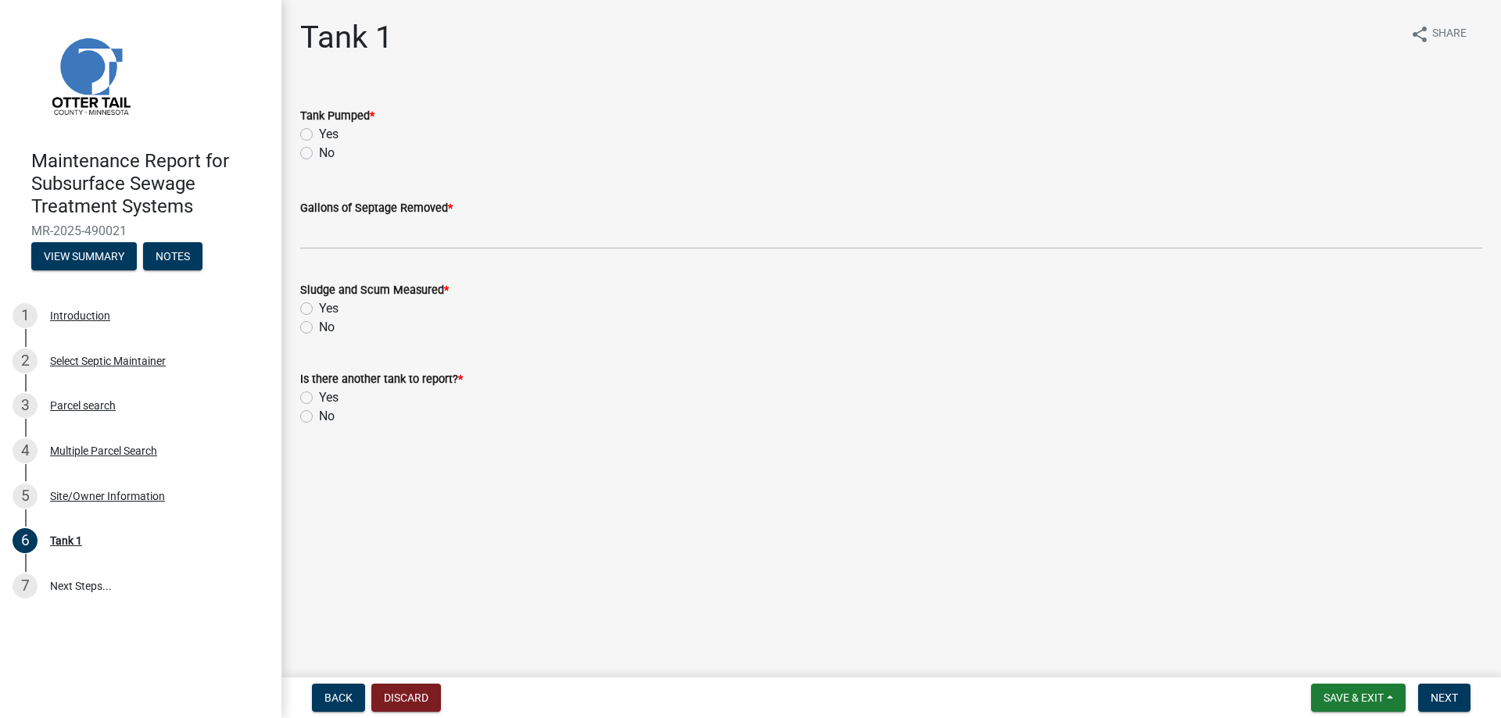
click at [338, 144] on label "Yes" at bounding box center [329, 134] width 20 height 19
click at [329, 135] on input "Yes" at bounding box center [324, 130] width 10 height 10
radio input "true"
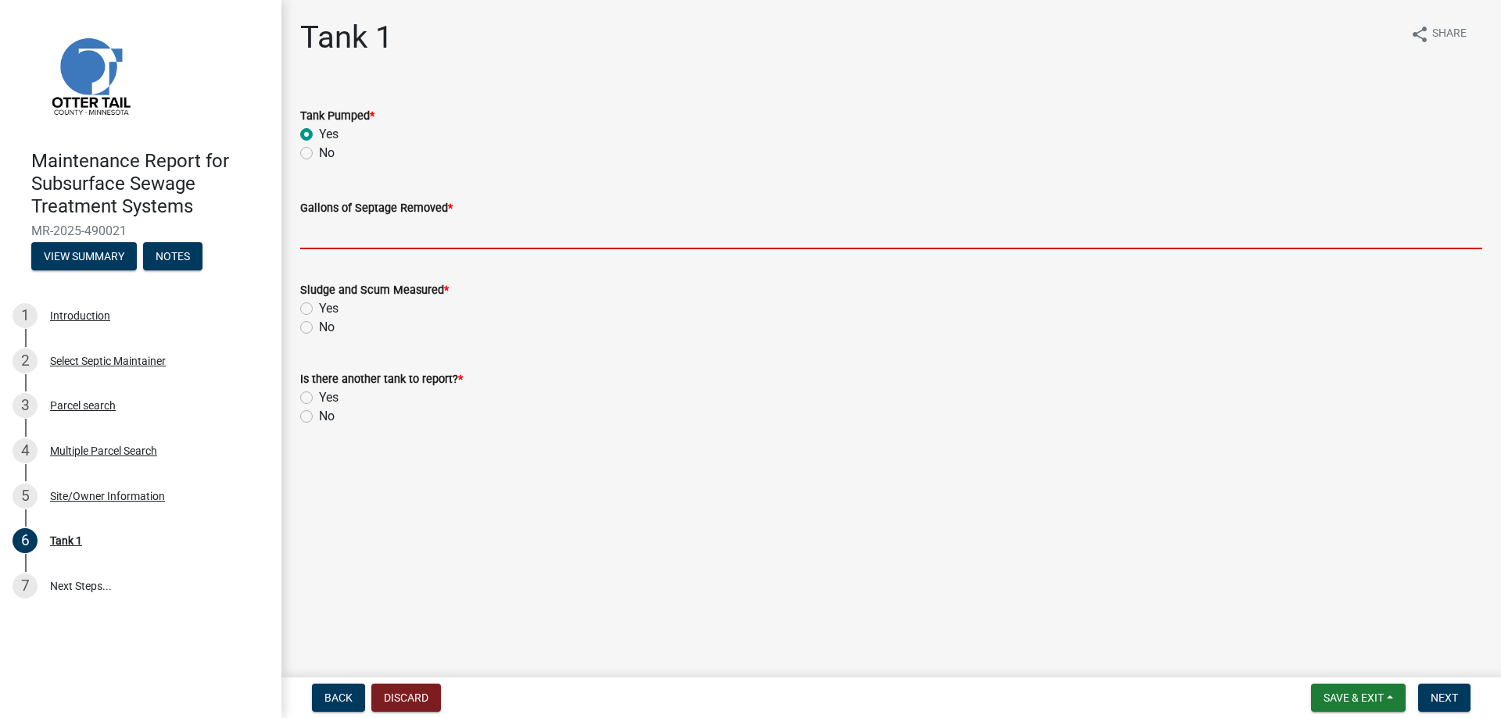
click at [357, 249] on input "Gallons of Septage Removed *" at bounding box center [891, 233] width 1182 height 32
type input "1500"
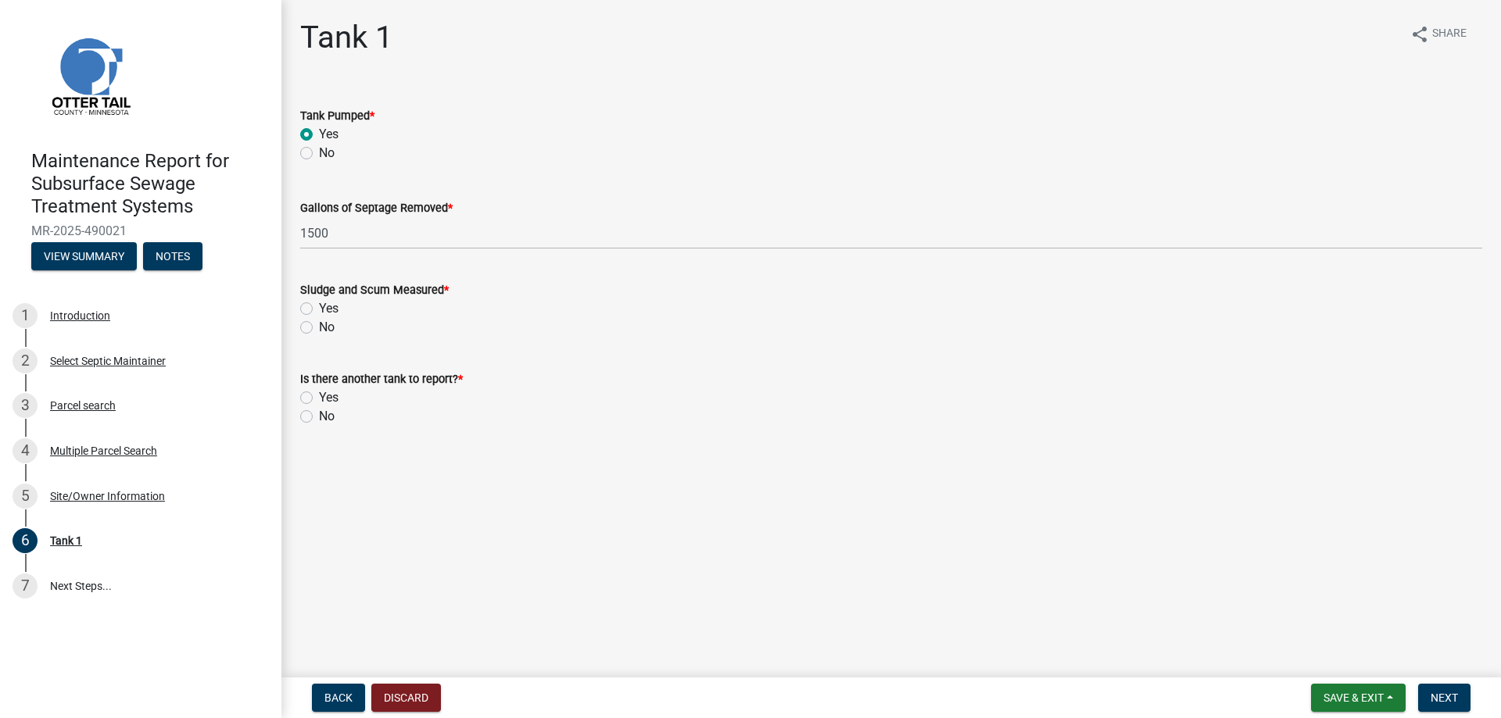
click at [319, 318] on label "Yes" at bounding box center [329, 308] width 20 height 19
click at [319, 309] on input "Yes" at bounding box center [324, 304] width 10 height 10
radio input "true"
click at [319, 426] on label "No" at bounding box center [327, 416] width 16 height 19
click at [319, 417] on input "No" at bounding box center [324, 412] width 10 height 10
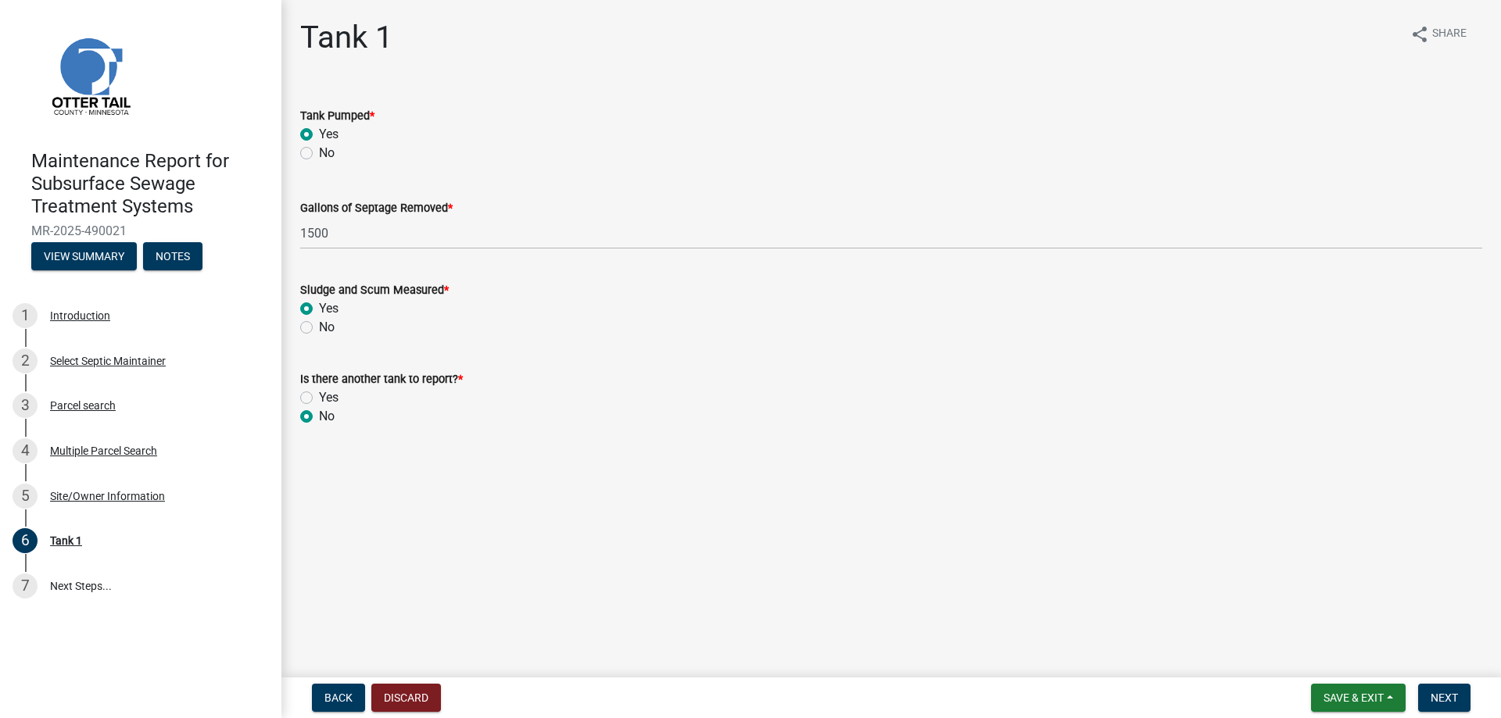
radio input "true"
click at [1418, 689] on button "Next" at bounding box center [1444, 698] width 52 height 28
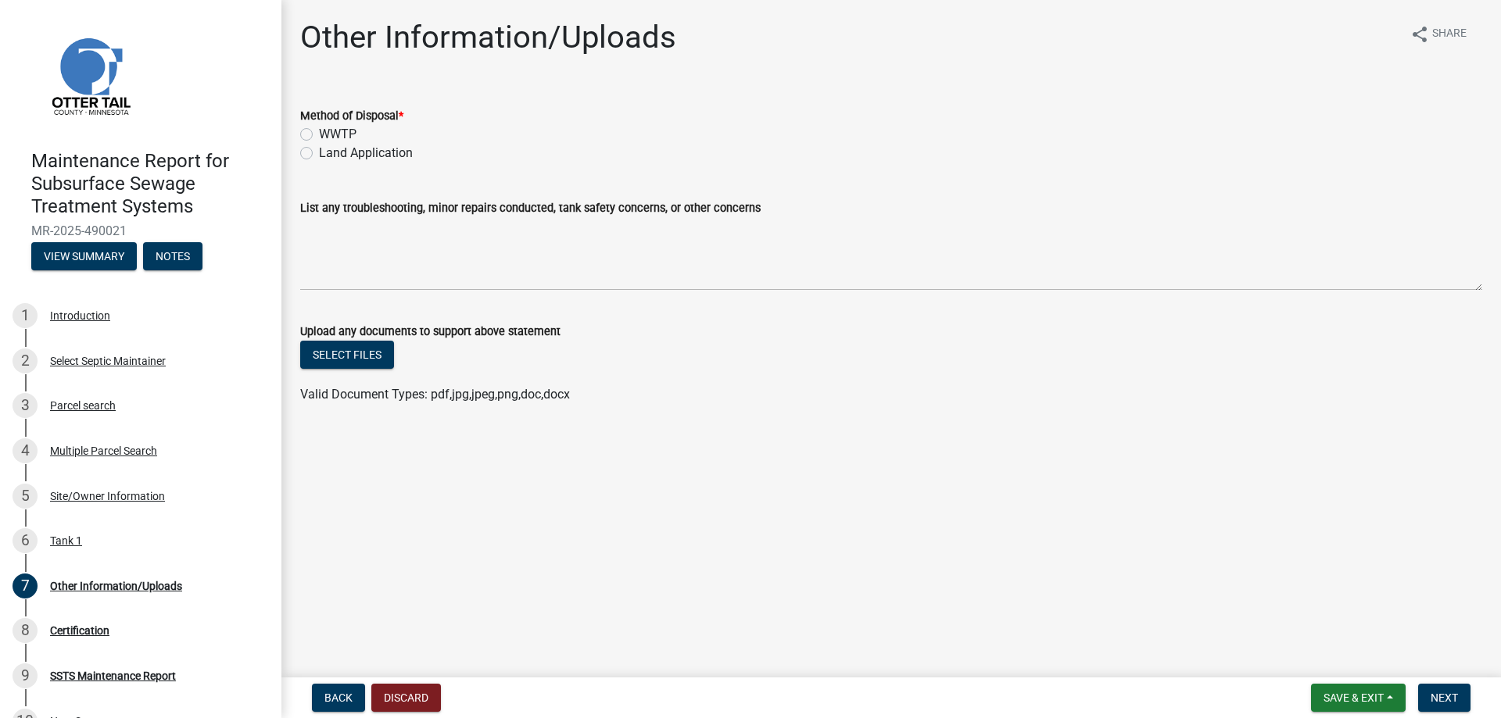
click at [397, 163] on label "Land Application" at bounding box center [366, 153] width 94 height 19
click at [329, 154] on input "Land Application" at bounding box center [324, 149] width 10 height 10
radio input "true"
click at [1431, 692] on span "Next" at bounding box center [1443, 698] width 27 height 13
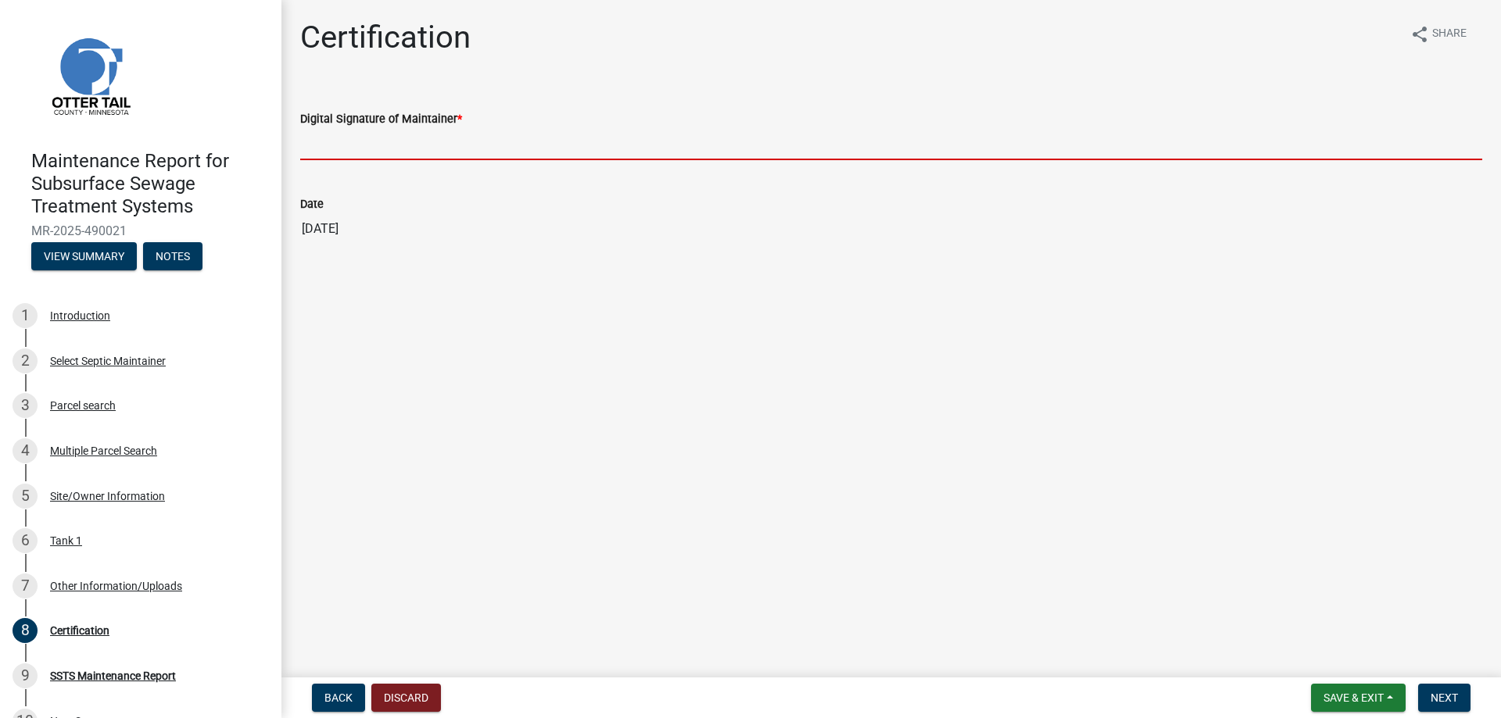
click at [331, 160] on input "Digital Signature of Maintainer *" at bounding box center [891, 144] width 1182 height 32
type input "[PERSON_NAME]/KG"
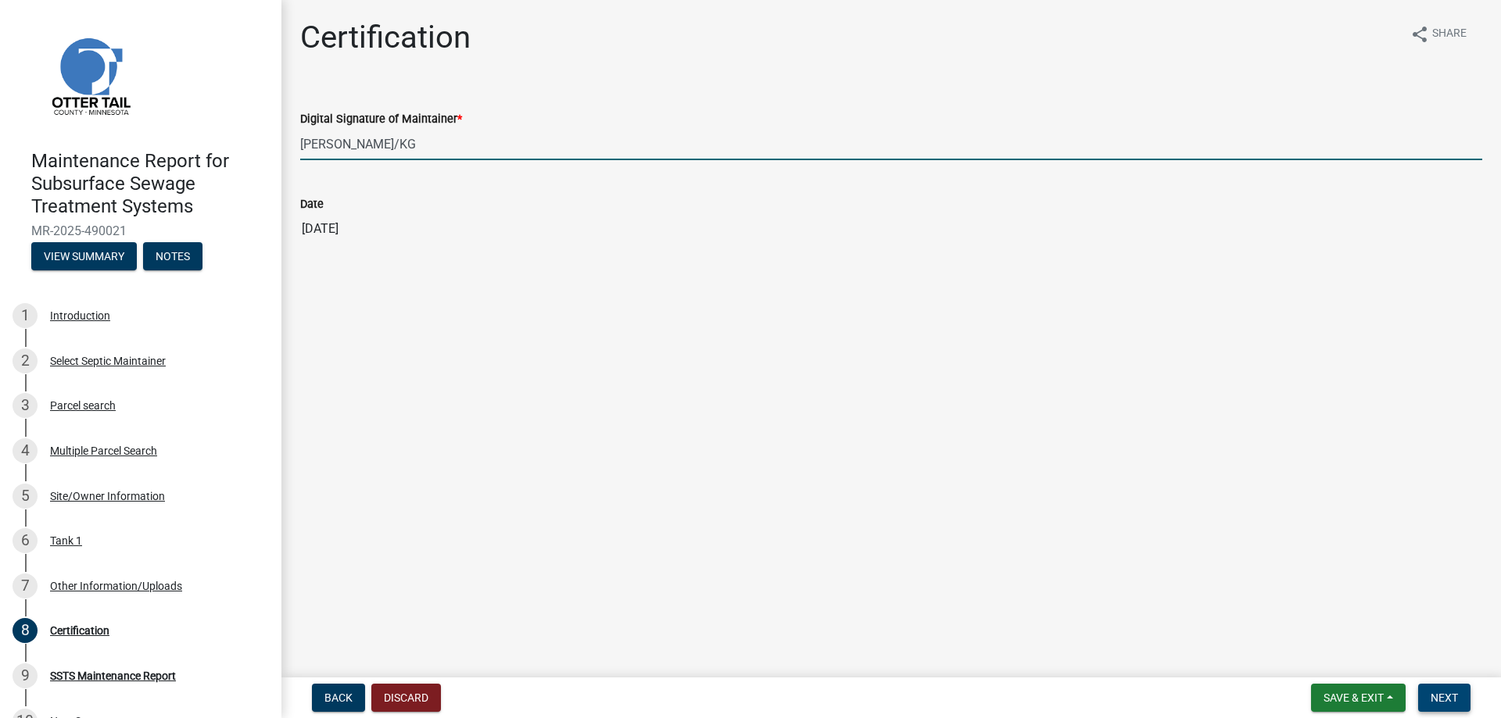
click at [1440, 692] on span "Next" at bounding box center [1443, 698] width 27 height 13
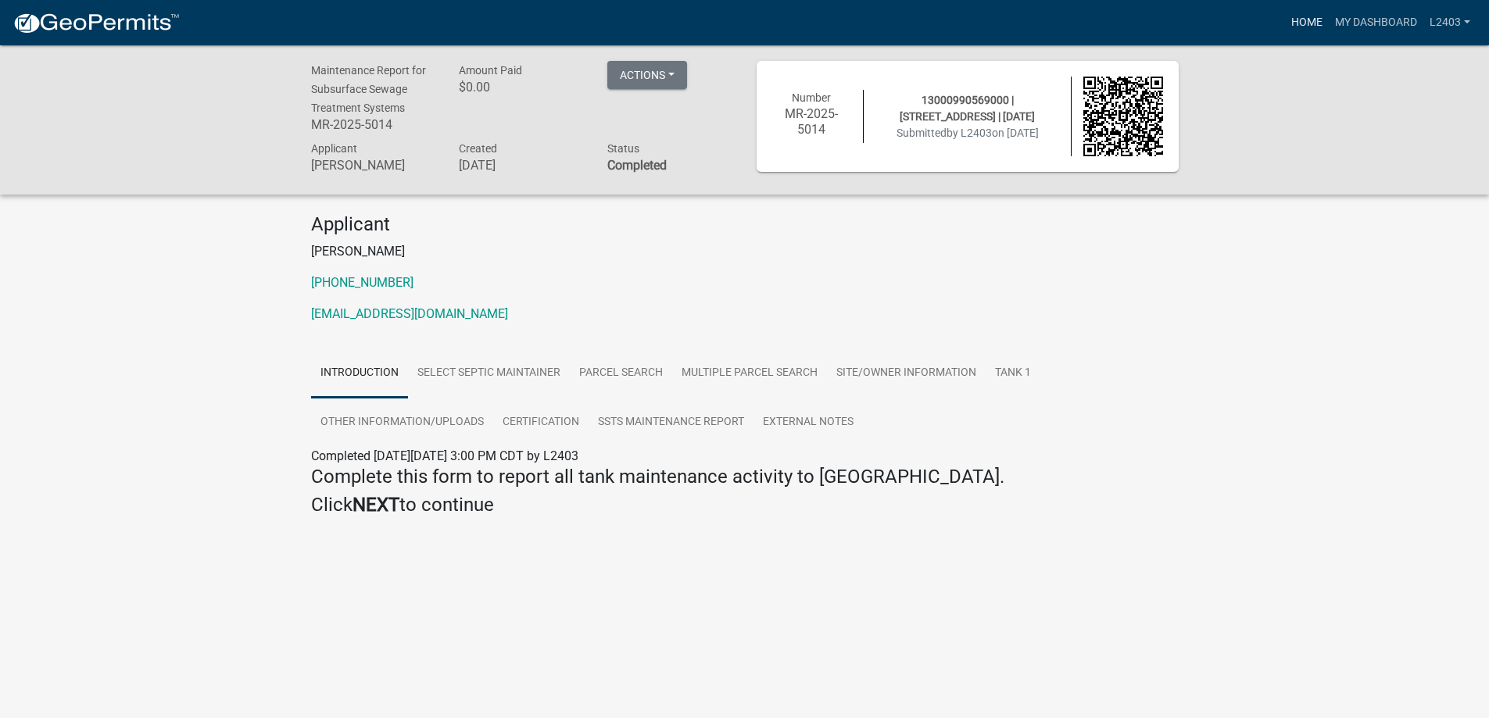
click at [1285, 24] on link "Home" at bounding box center [1307, 23] width 44 height 30
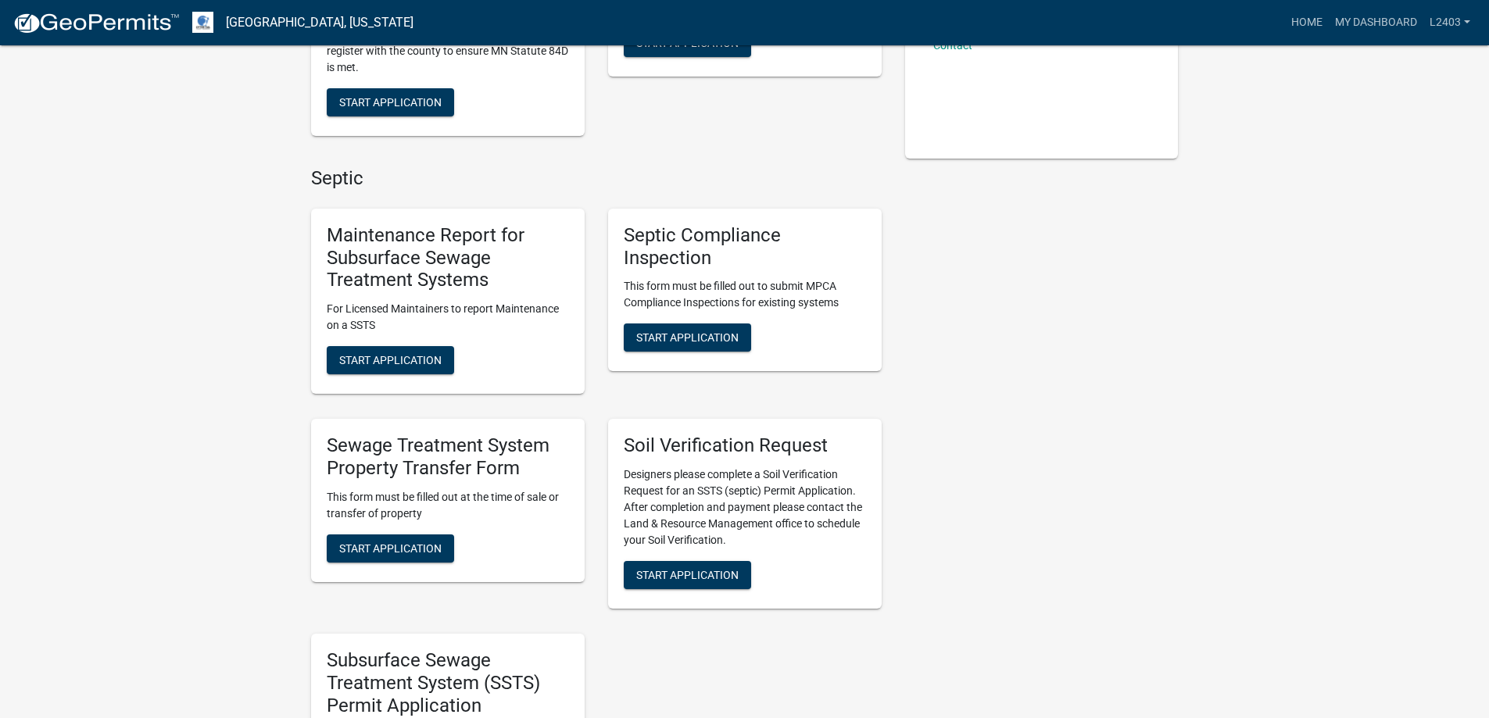
scroll to position [469, 0]
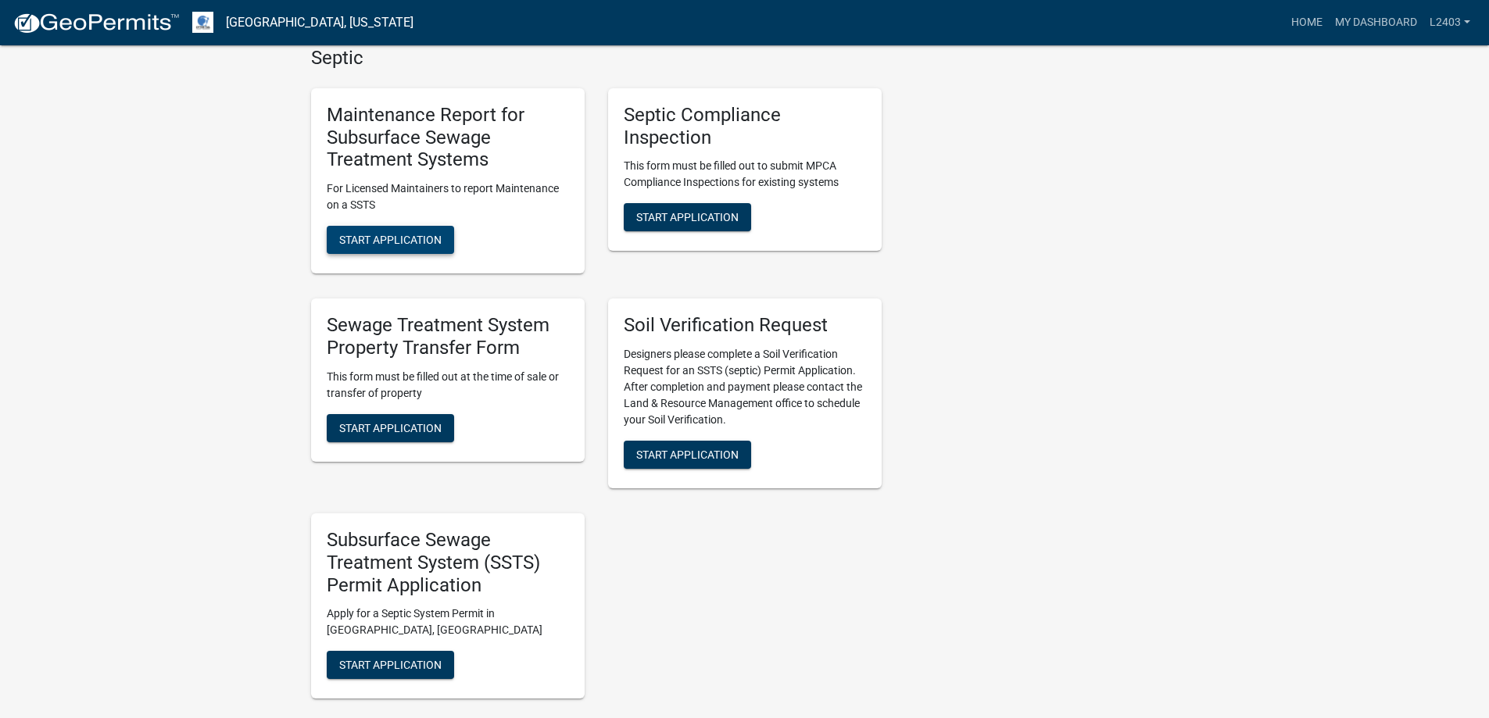
click at [403, 246] on span "Start Application" at bounding box center [390, 240] width 102 height 13
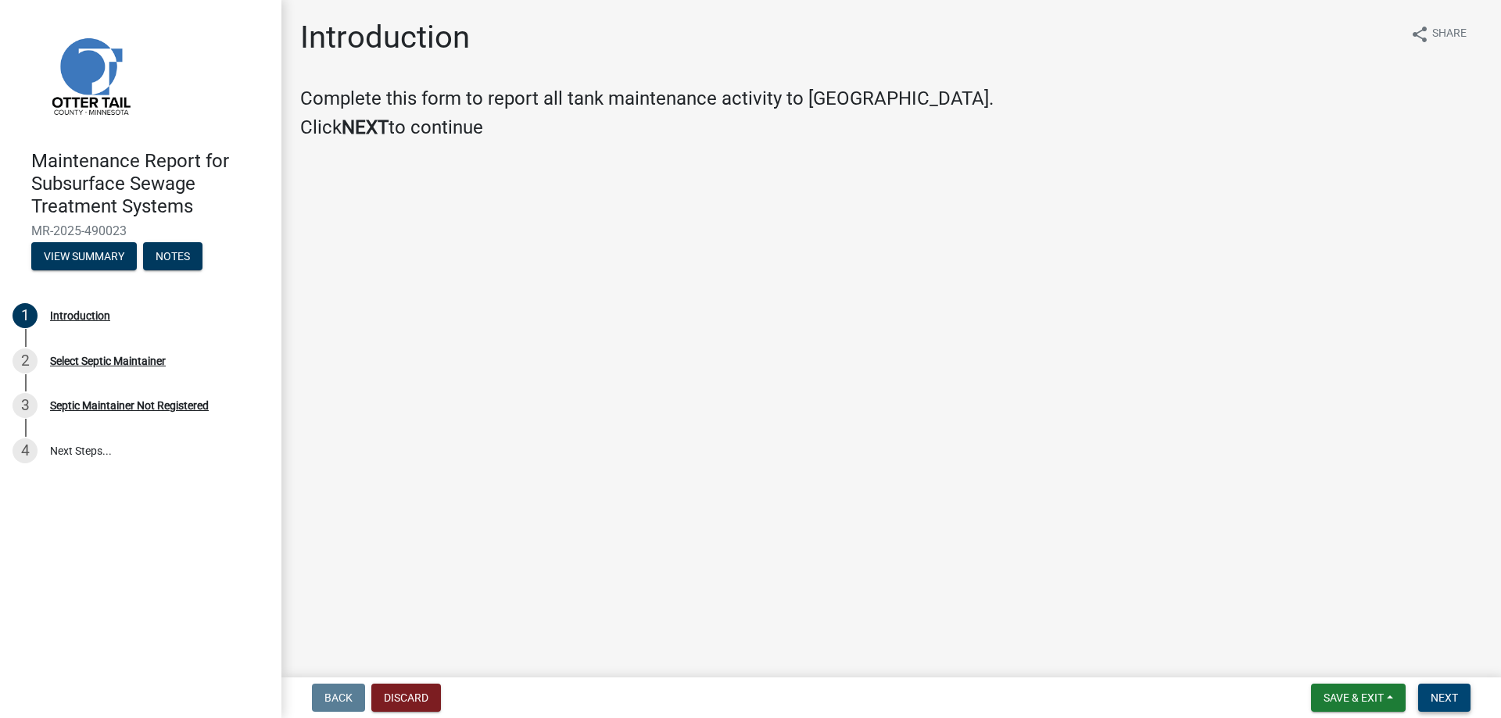
click at [1430, 692] on span "Next" at bounding box center [1443, 698] width 27 height 13
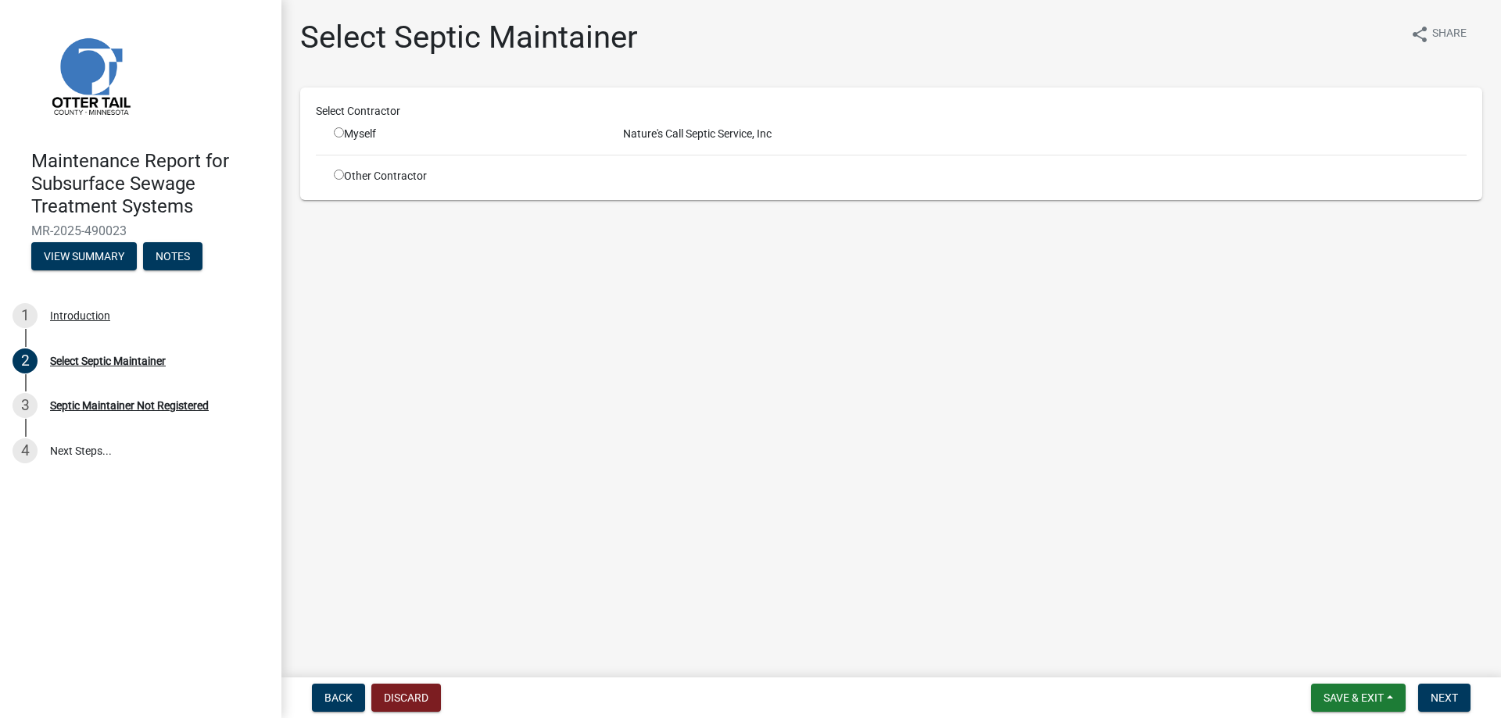
click at [344, 138] on input "radio" at bounding box center [339, 132] width 10 height 10
radio input "true"
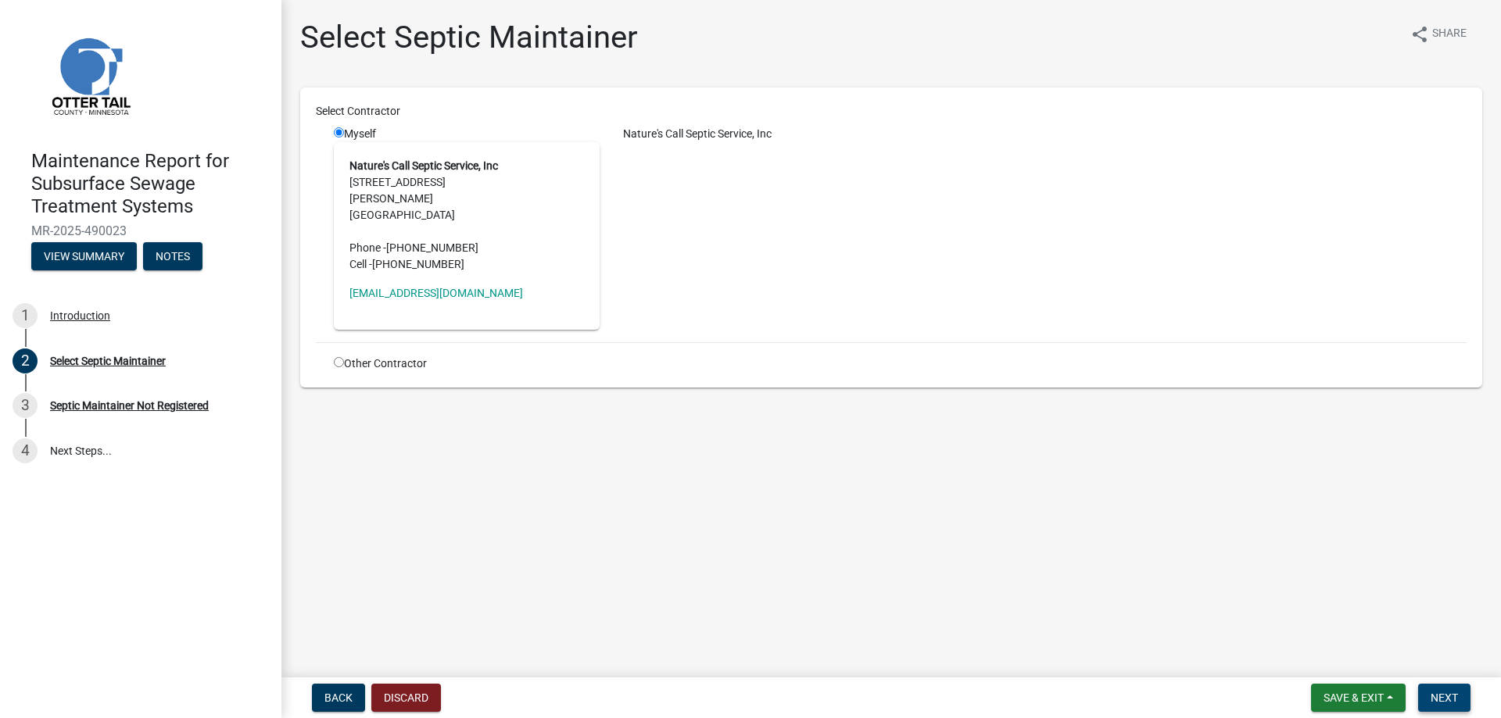
click at [1438, 695] on span "Next" at bounding box center [1443, 698] width 27 height 13
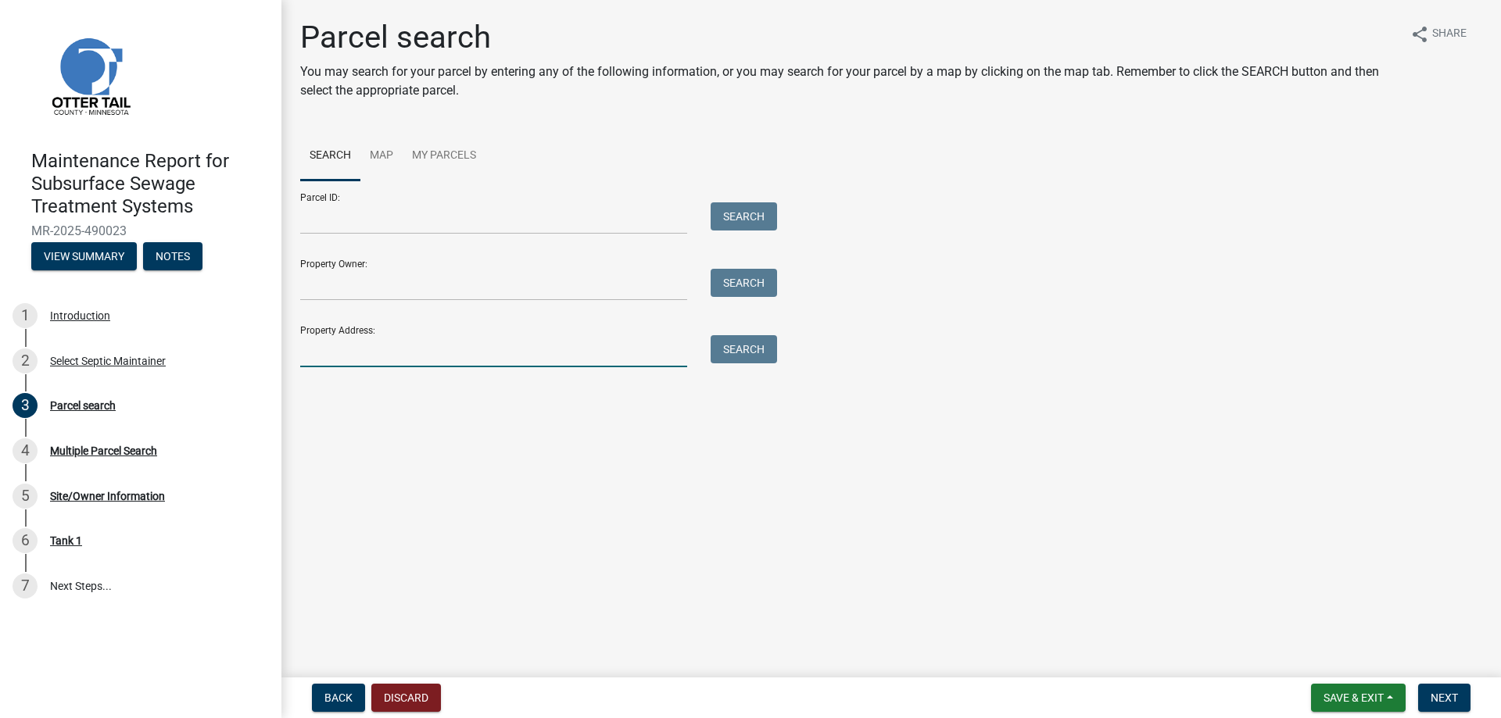
click at [345, 367] on input "Property Address:" at bounding box center [493, 351] width 387 height 32
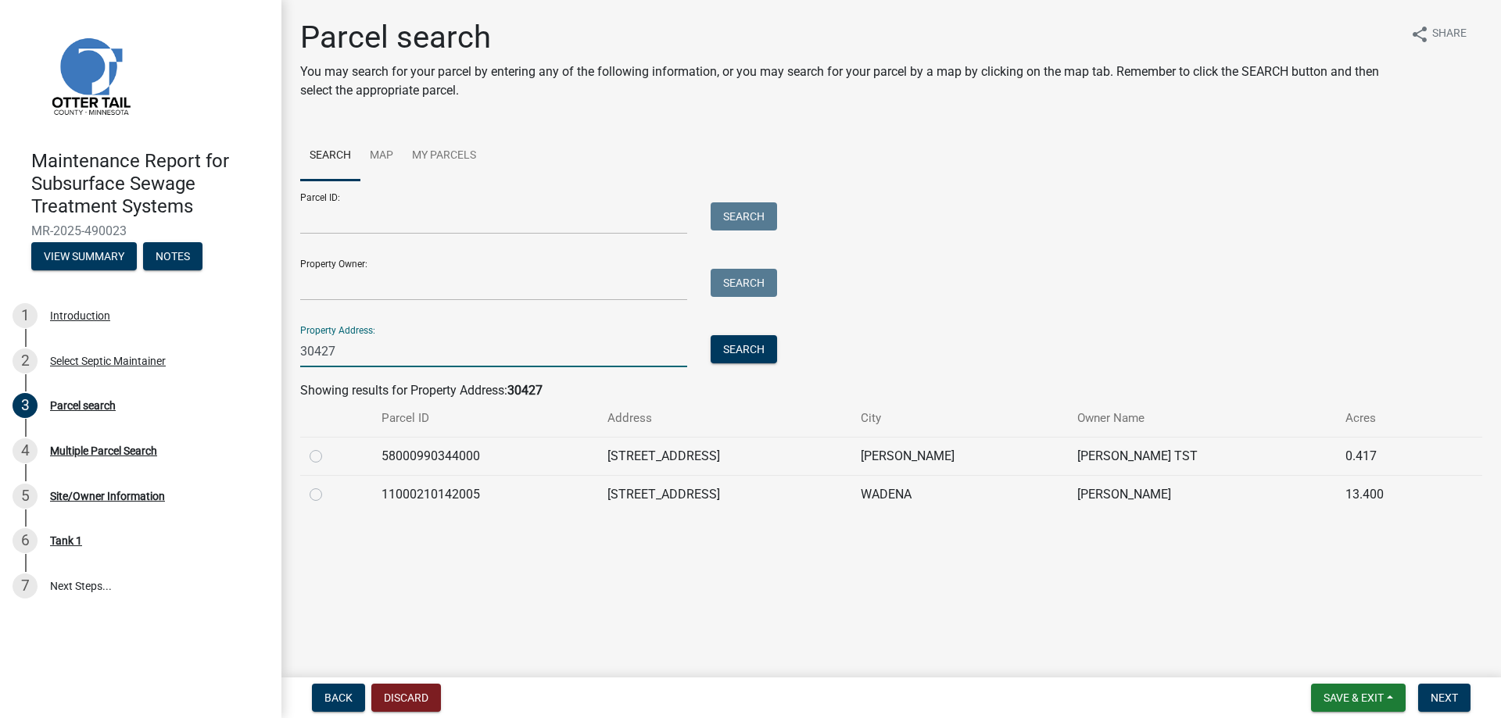
type input "30427"
click at [328, 447] on label at bounding box center [328, 447] width 0 height 0
click at [328, 457] on input "radio" at bounding box center [333, 452] width 10 height 10
radio input "true"
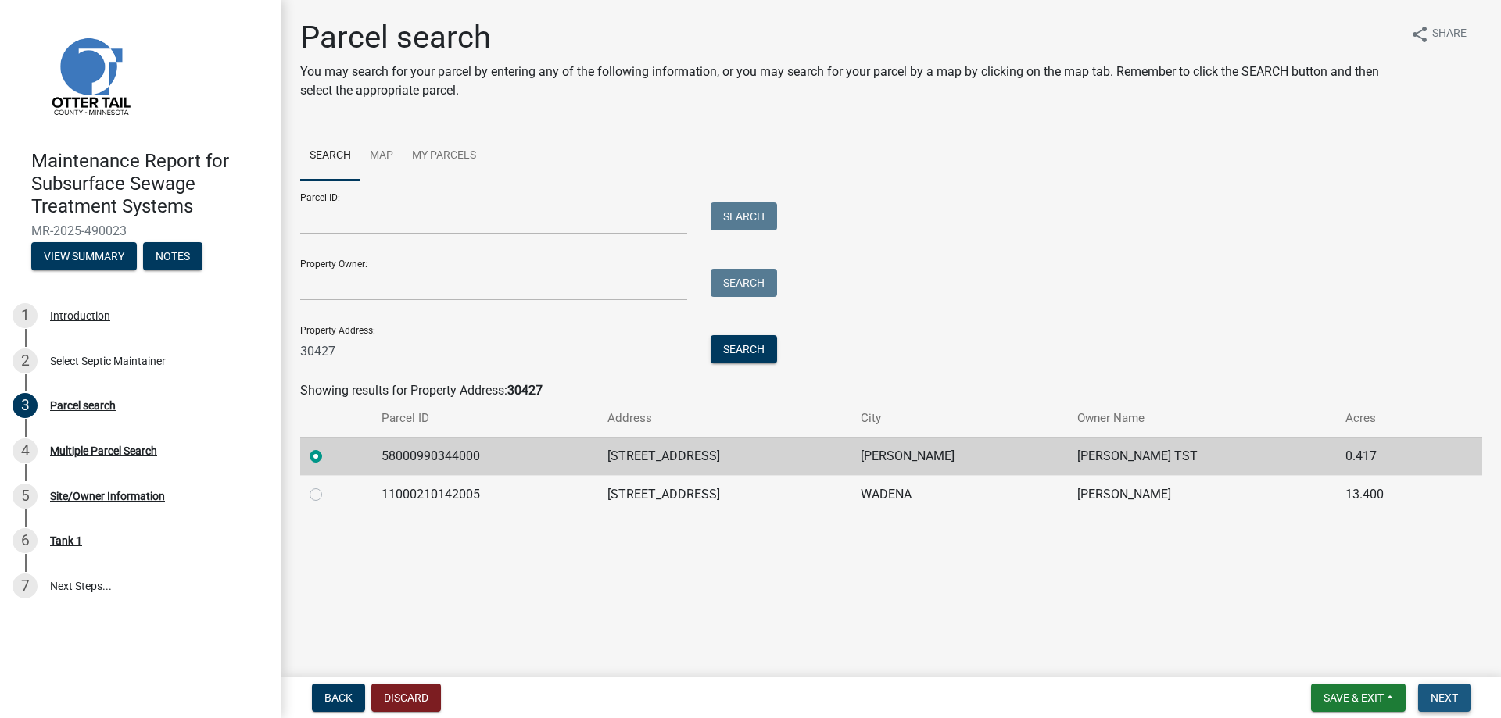
click at [1430, 694] on span "Next" at bounding box center [1443, 698] width 27 height 13
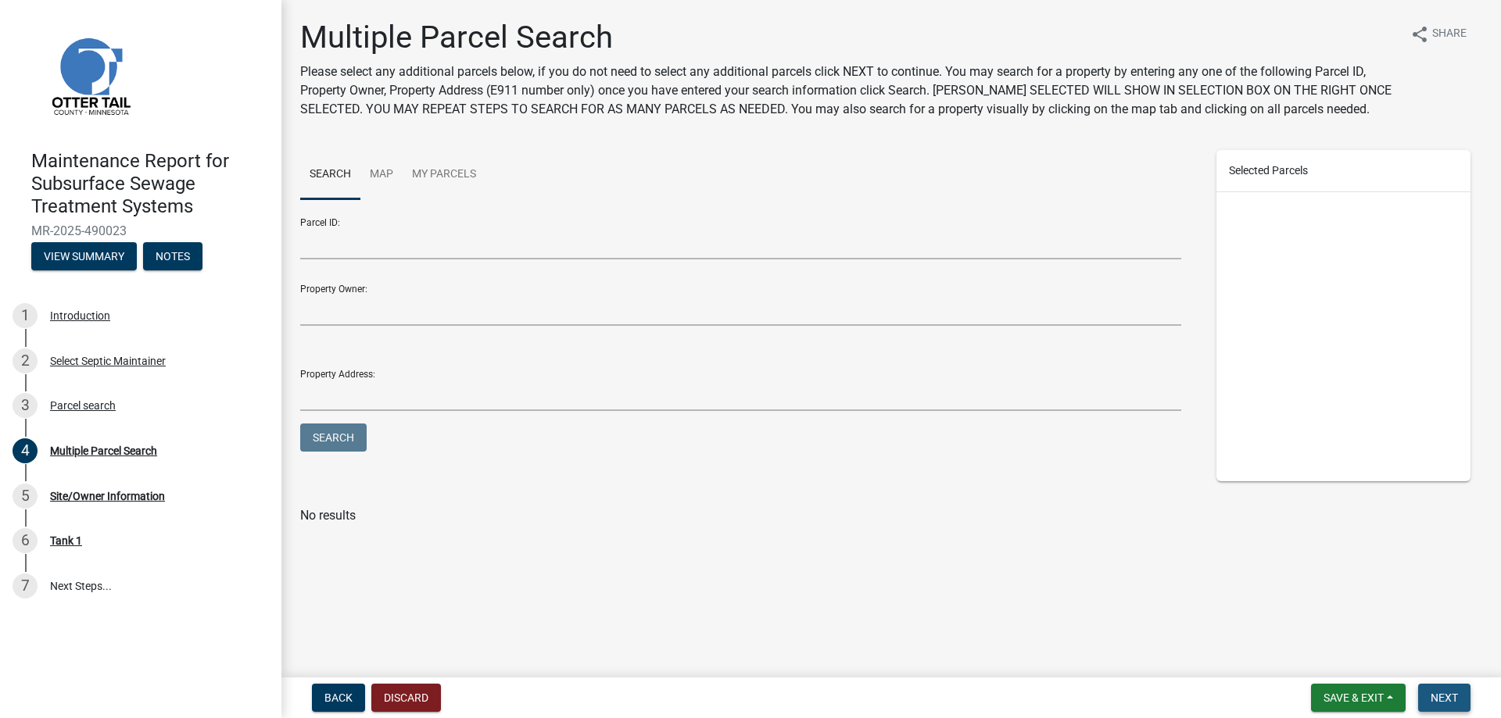
click at [1430, 692] on span "Next" at bounding box center [1443, 698] width 27 height 13
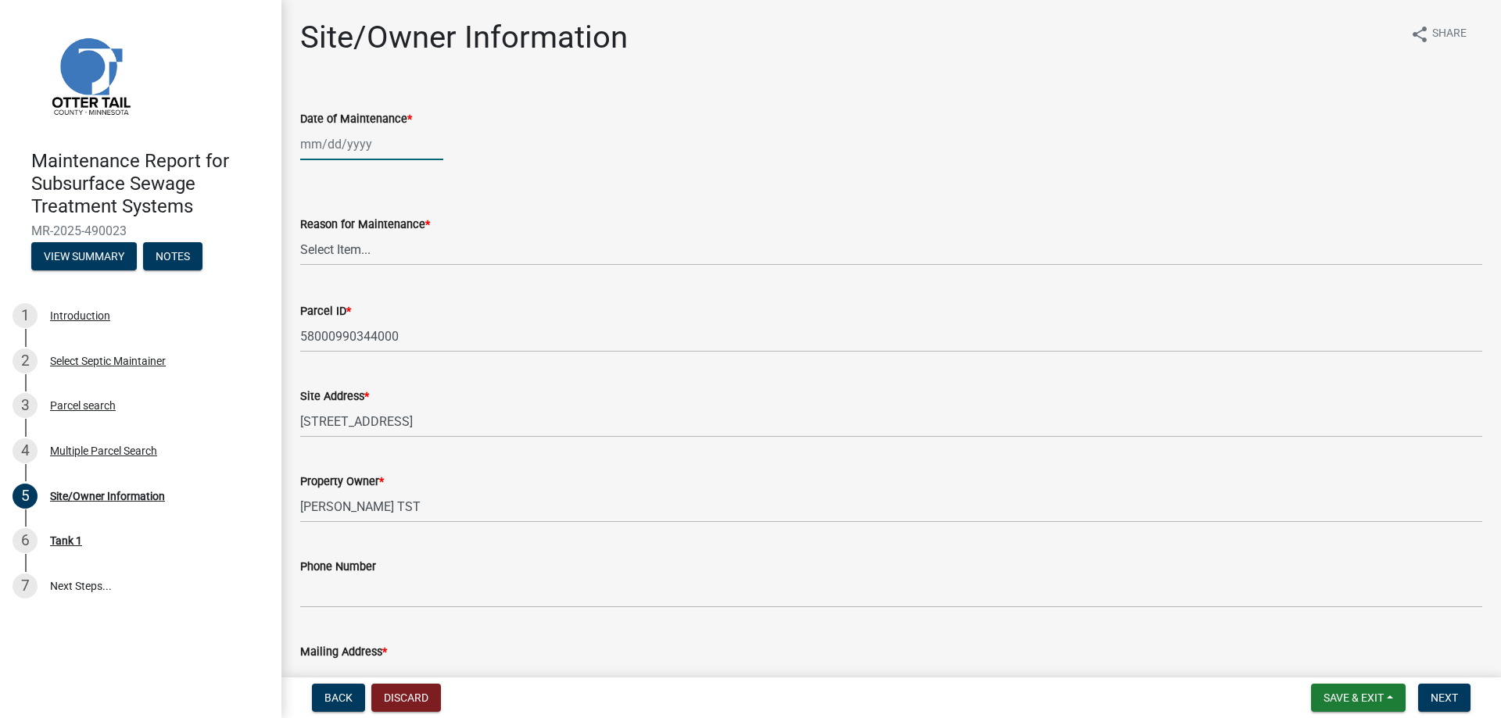
click at [369, 160] on div at bounding box center [371, 144] width 143 height 32
select select "10"
select select "2025"
click at [349, 283] on div "7" at bounding box center [340, 270] width 25 height 25
type input "[DATE]"
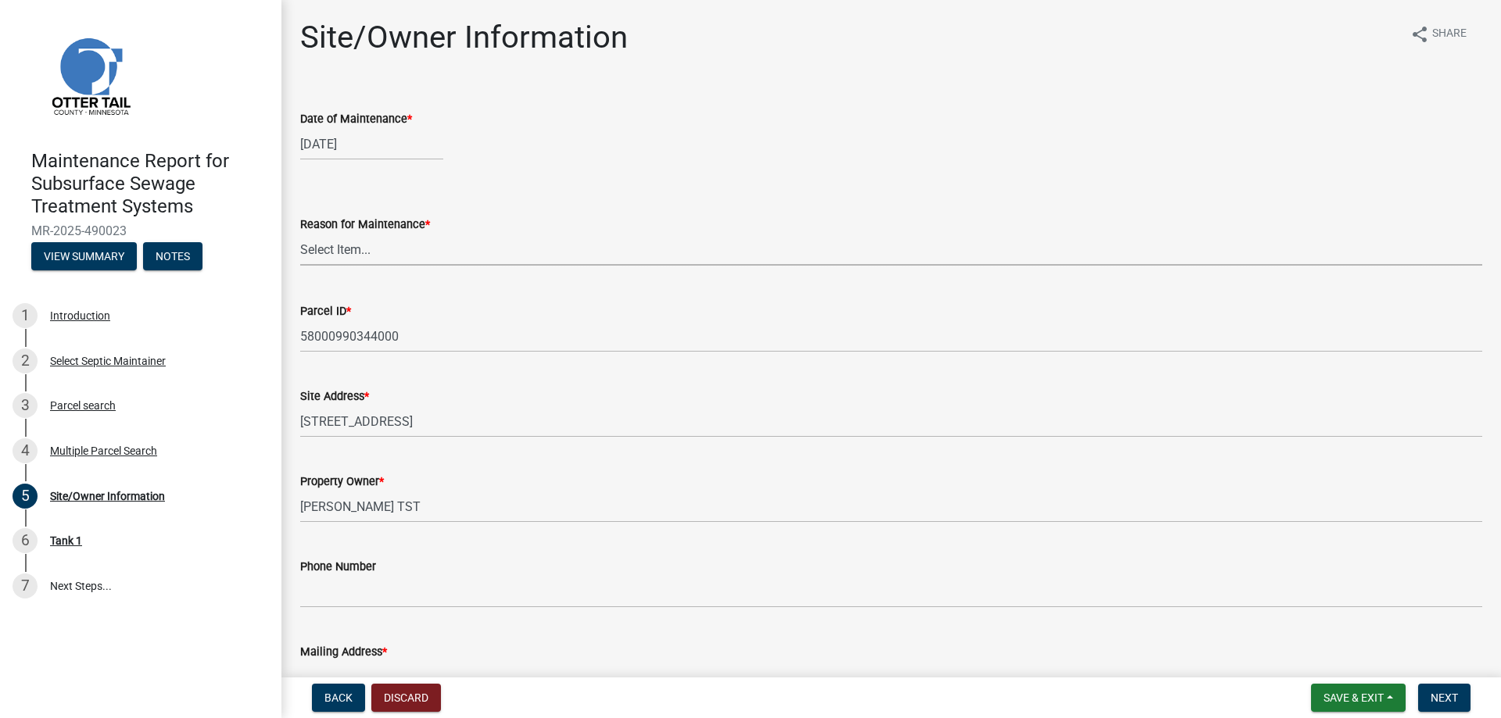
click at [334, 266] on select "Select Item... Called Routine Other" at bounding box center [891, 250] width 1182 height 32
click at [305, 266] on select "Select Item... Called Routine Other" at bounding box center [891, 250] width 1182 height 32
select select "3ac72b63-7b21-42e4-8192-806faae7a4f1"
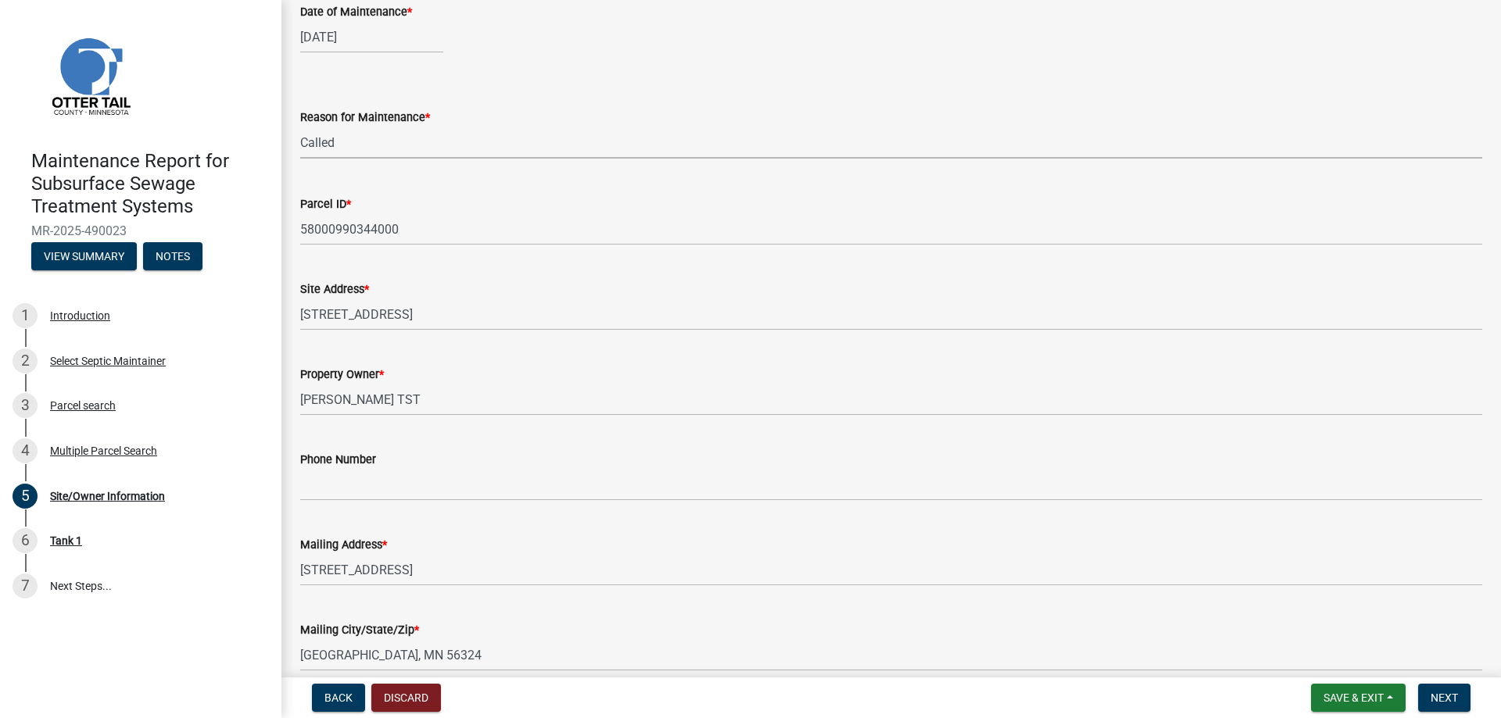
scroll to position [234, 0]
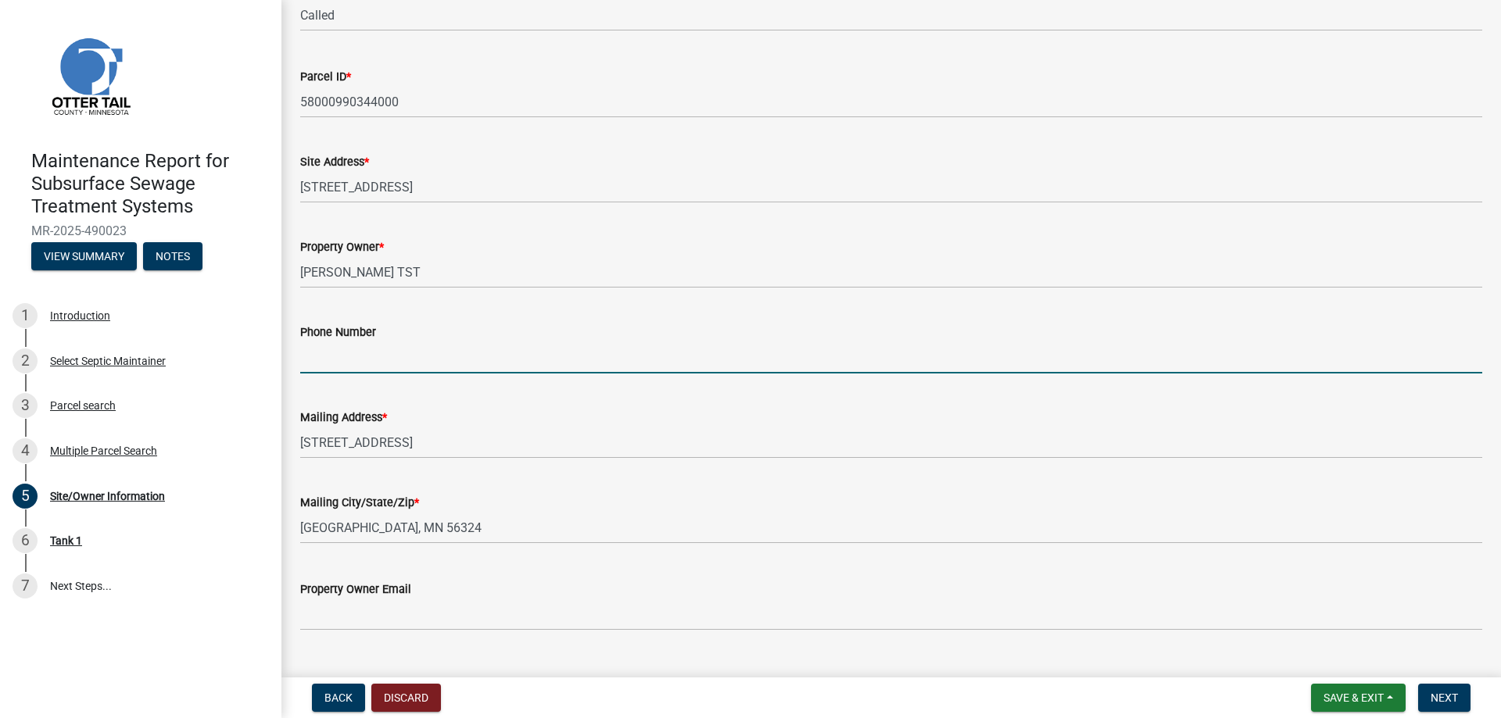
click at [338, 374] on input "Phone Number" at bounding box center [891, 358] width 1182 height 32
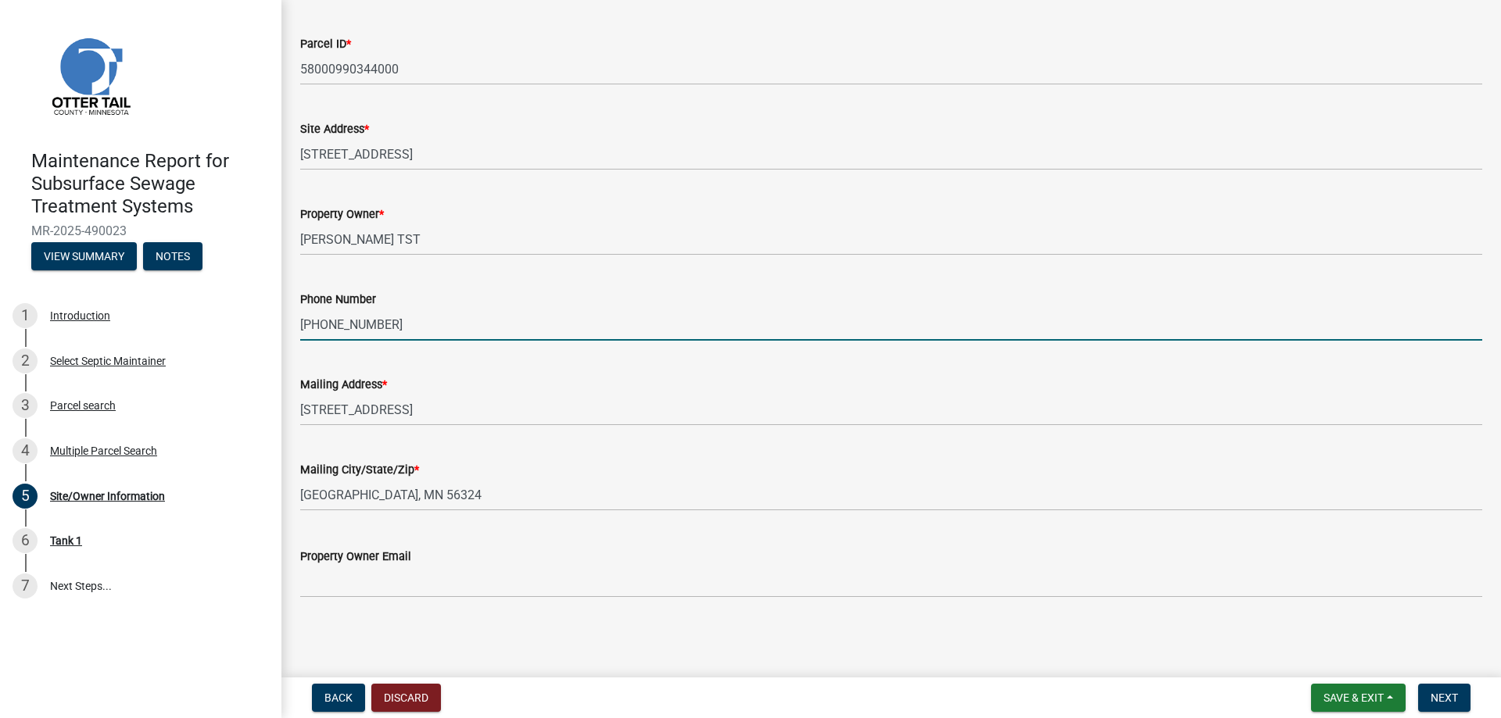
scroll to position [487, 0]
type input "[PHONE_NUMBER]"
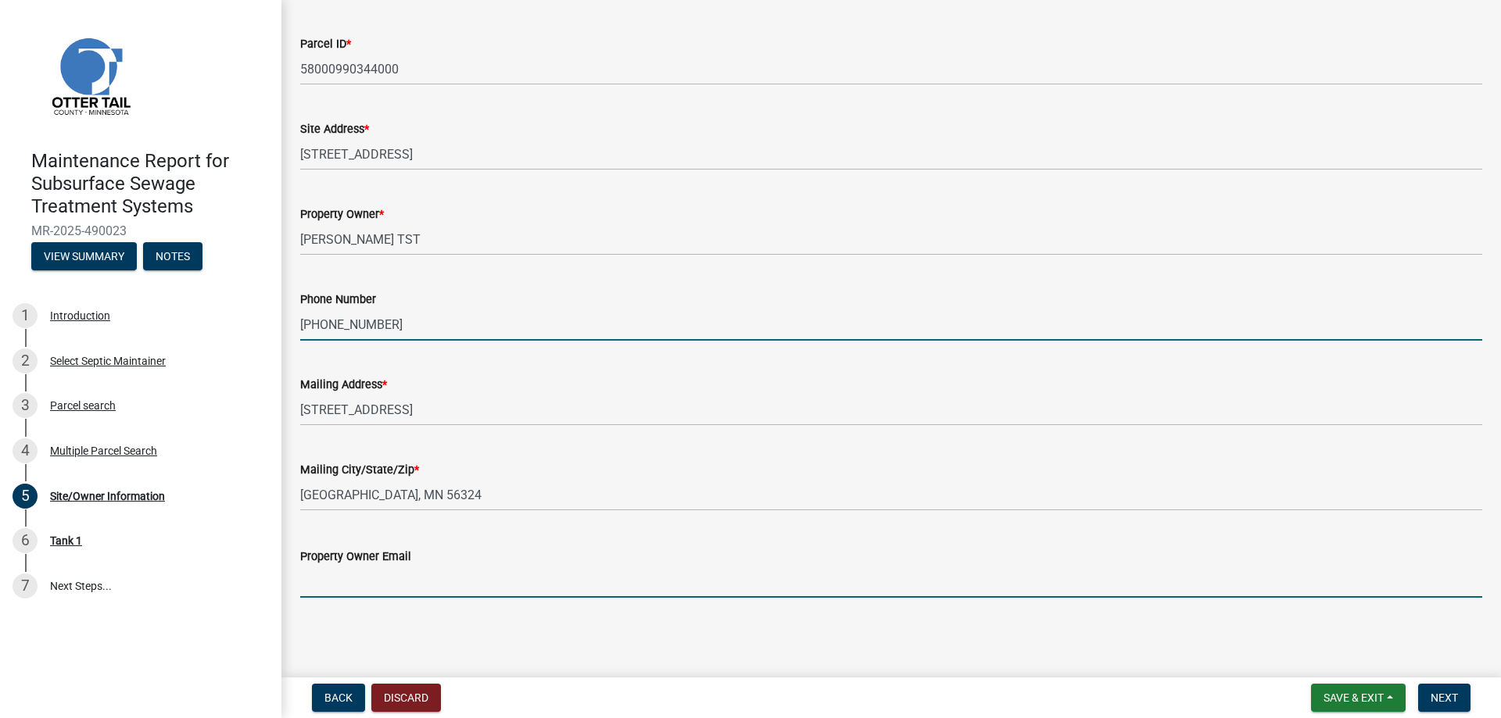
click at [344, 567] on input "Property Owner Email" at bounding box center [891, 582] width 1182 height 32
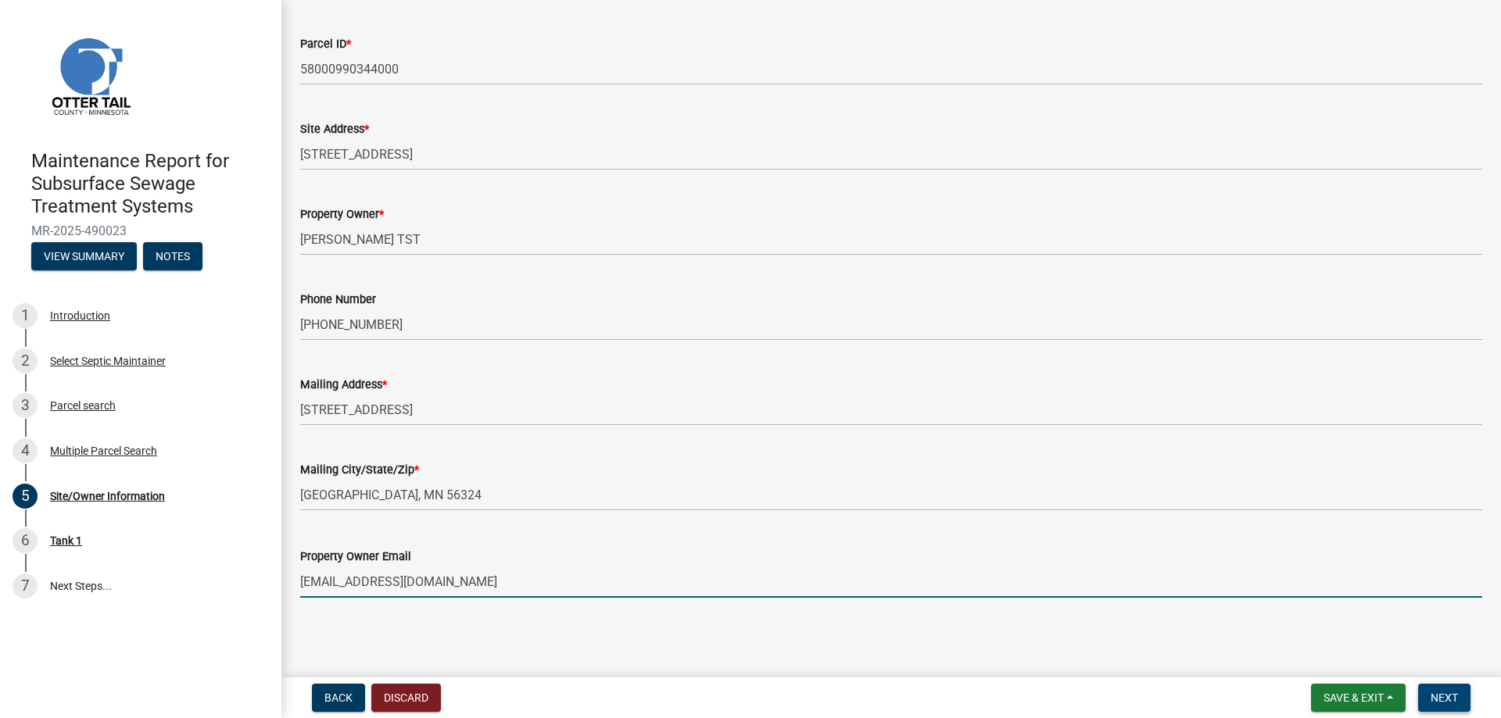
type input "[EMAIL_ADDRESS][DOMAIN_NAME]"
click at [1430, 692] on span "Next" at bounding box center [1443, 698] width 27 height 13
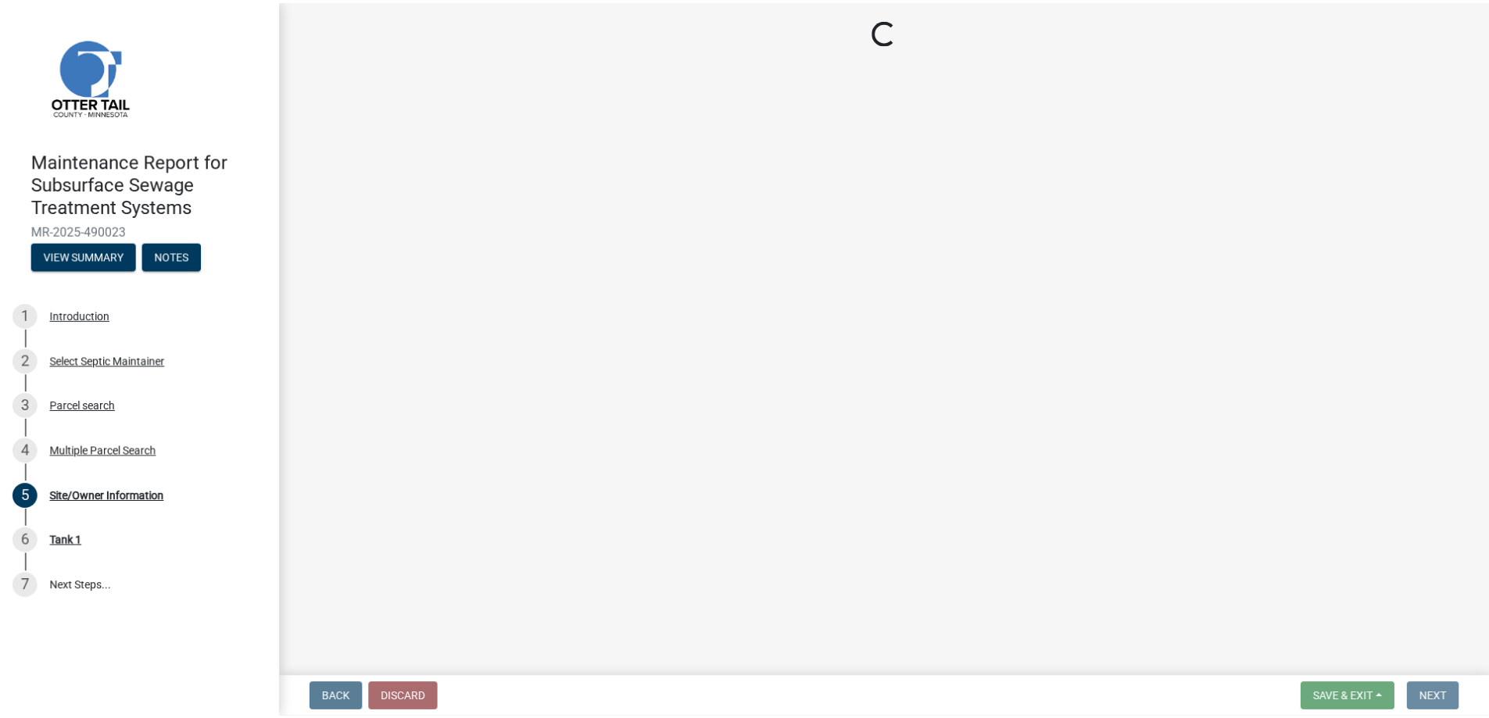
scroll to position [0, 0]
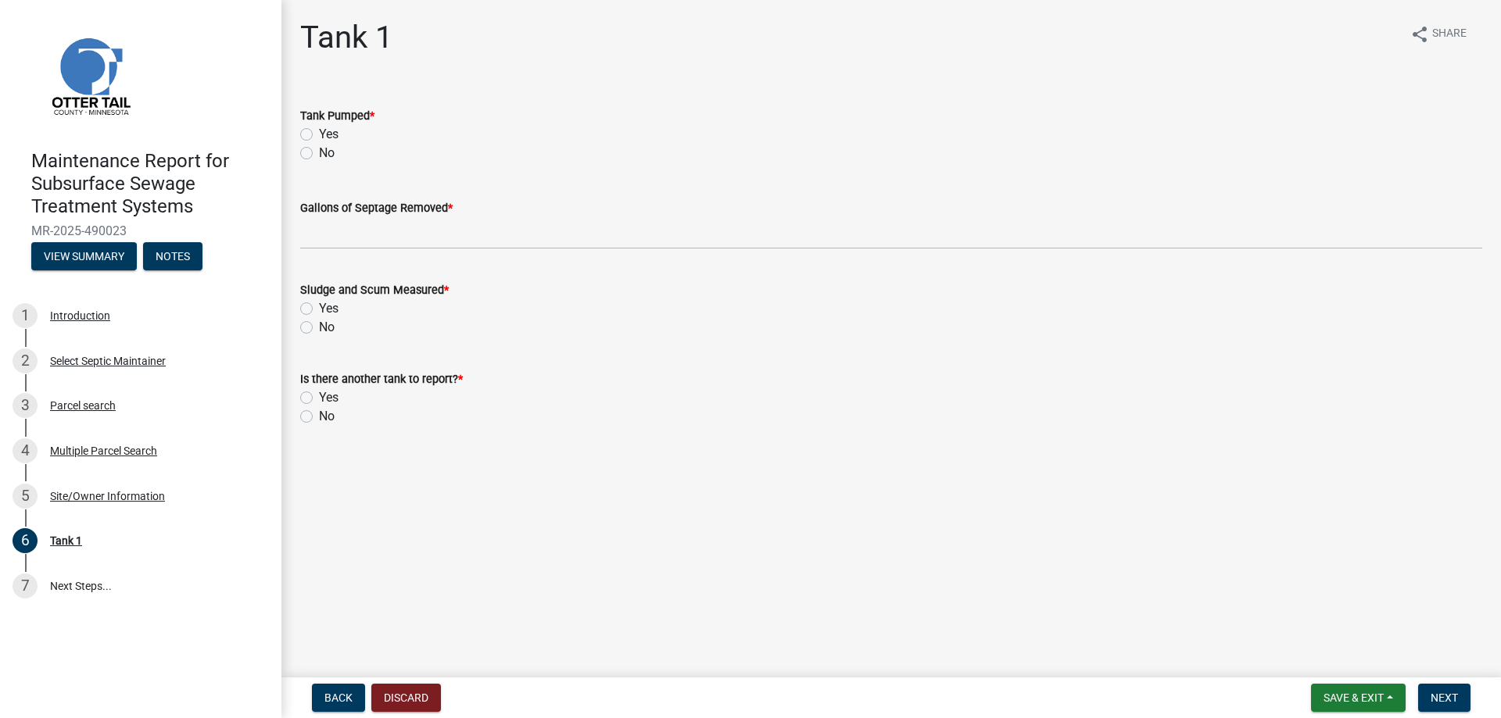
click at [338, 144] on label "Yes" at bounding box center [329, 134] width 20 height 19
click at [329, 135] on input "Yes" at bounding box center [324, 130] width 10 height 10
radio input "true"
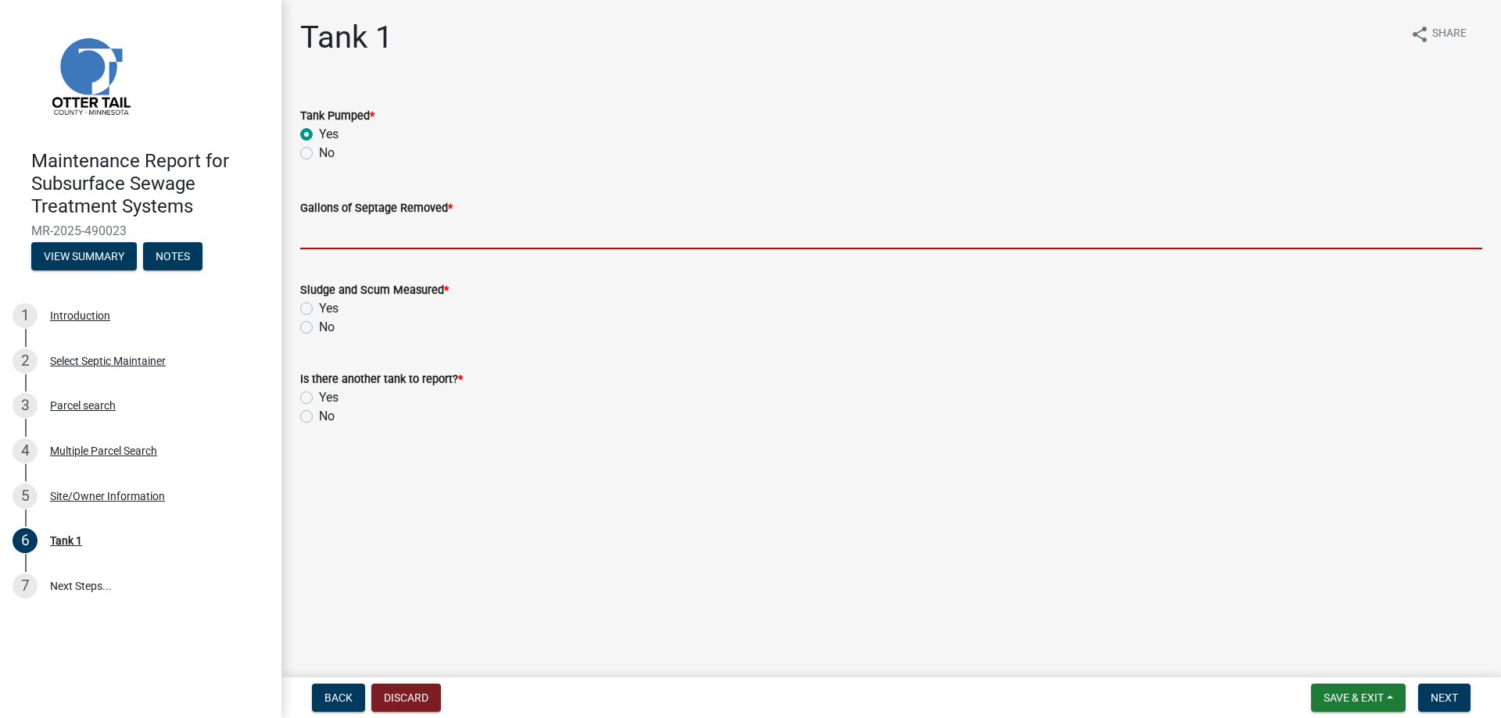
click at [370, 249] on input "Gallons of Septage Removed *" at bounding box center [891, 233] width 1182 height 32
type input "1500"
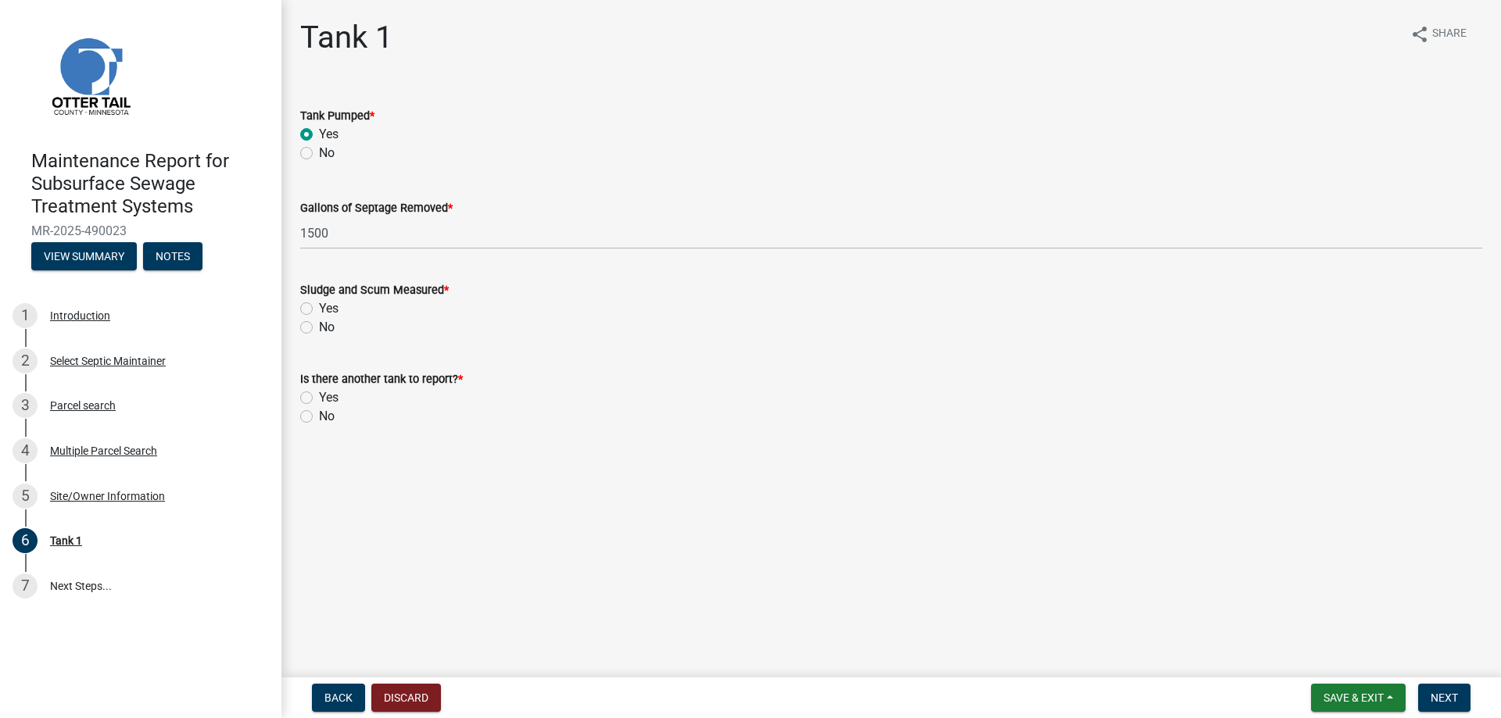
drag, startPoint x: 311, startPoint y: 384, endPoint x: 307, endPoint y: 413, distance: 29.2
click at [319, 318] on label "Yes" at bounding box center [329, 308] width 20 height 19
click at [319, 309] on input "Yes" at bounding box center [324, 304] width 10 height 10
radio input "true"
drag, startPoint x: 309, startPoint y: 516, endPoint x: 473, endPoint y: 539, distance: 165.0
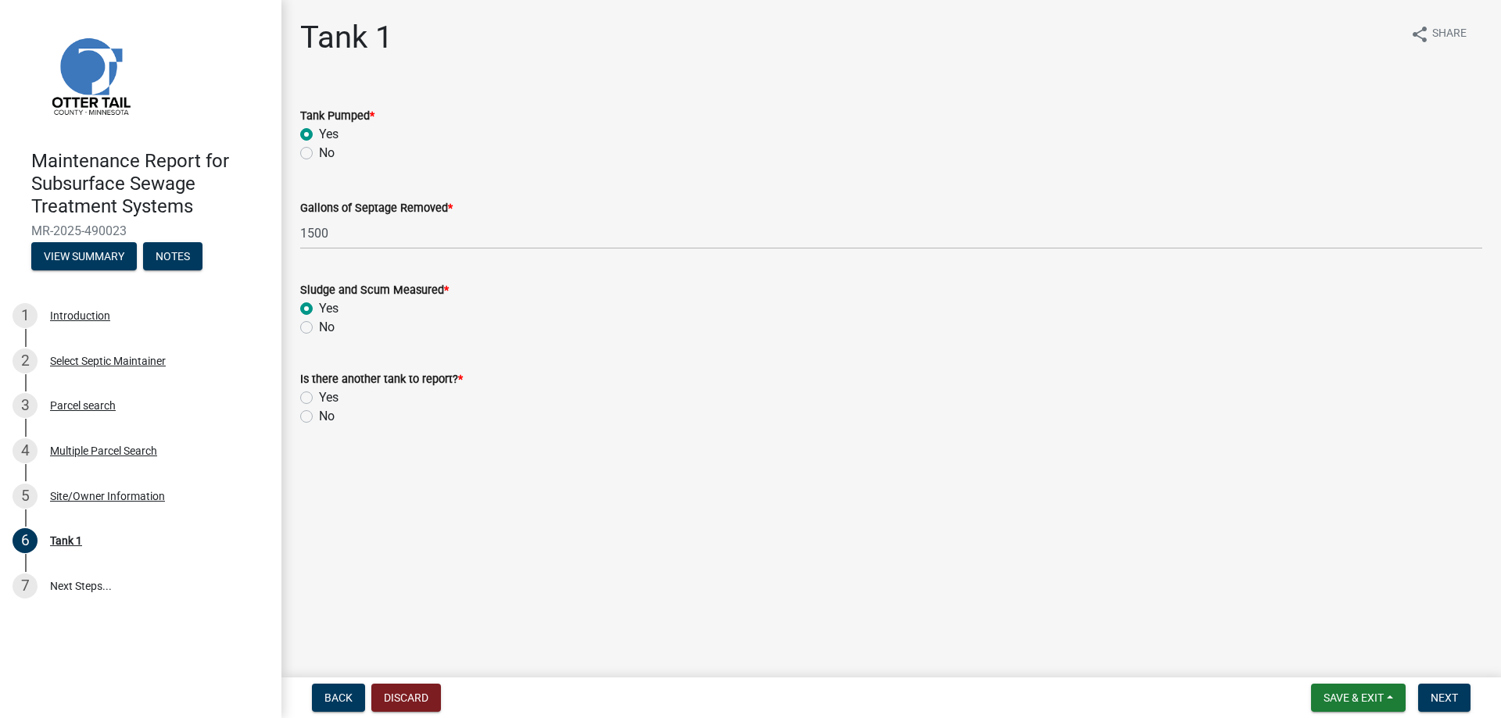
click at [319, 426] on label "No" at bounding box center [327, 416] width 16 height 19
click at [319, 417] on input "No" at bounding box center [324, 412] width 10 height 10
radio input "true"
click at [1421, 684] on button "Next" at bounding box center [1444, 698] width 52 height 28
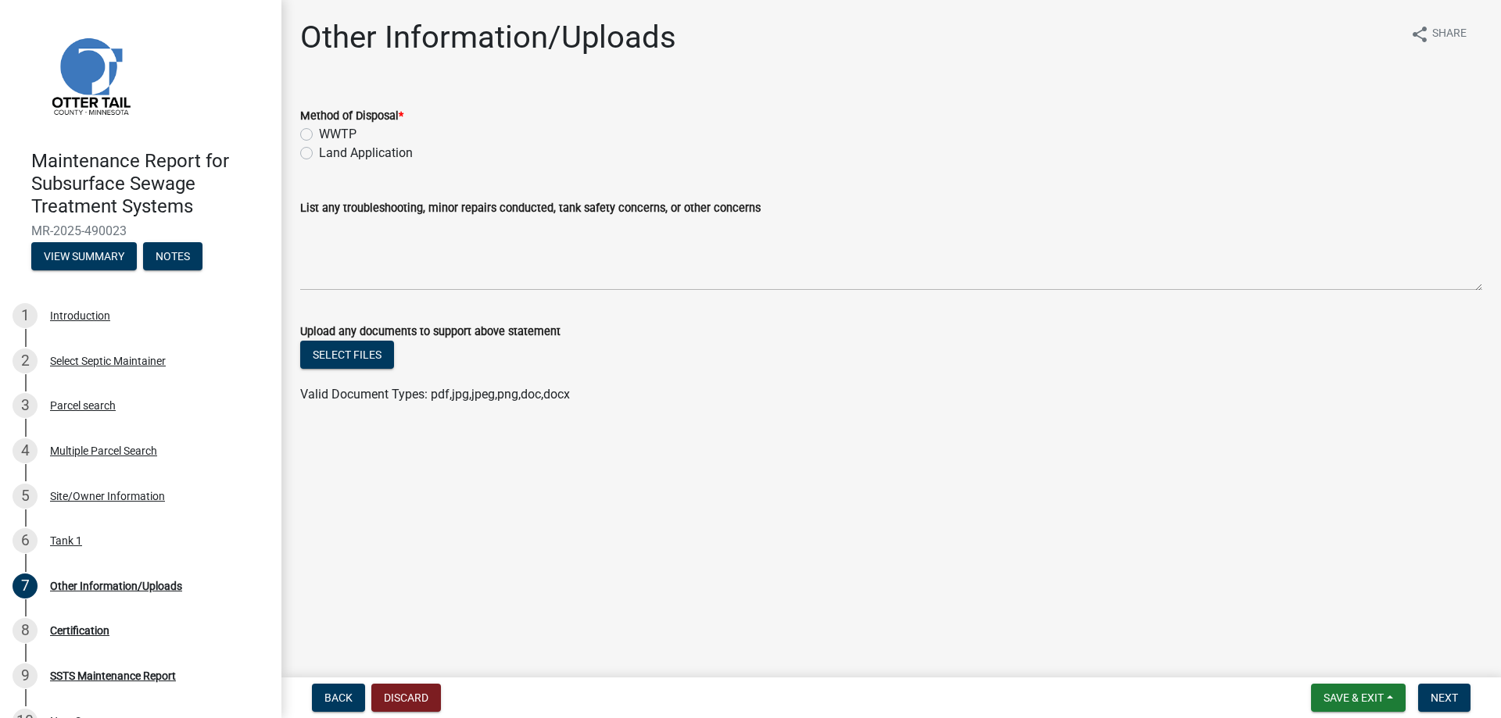
click at [388, 163] on label "Land Application" at bounding box center [366, 153] width 94 height 19
click at [329, 154] on input "Land Application" at bounding box center [324, 149] width 10 height 10
radio input "true"
click at [1432, 692] on span "Next" at bounding box center [1443, 698] width 27 height 13
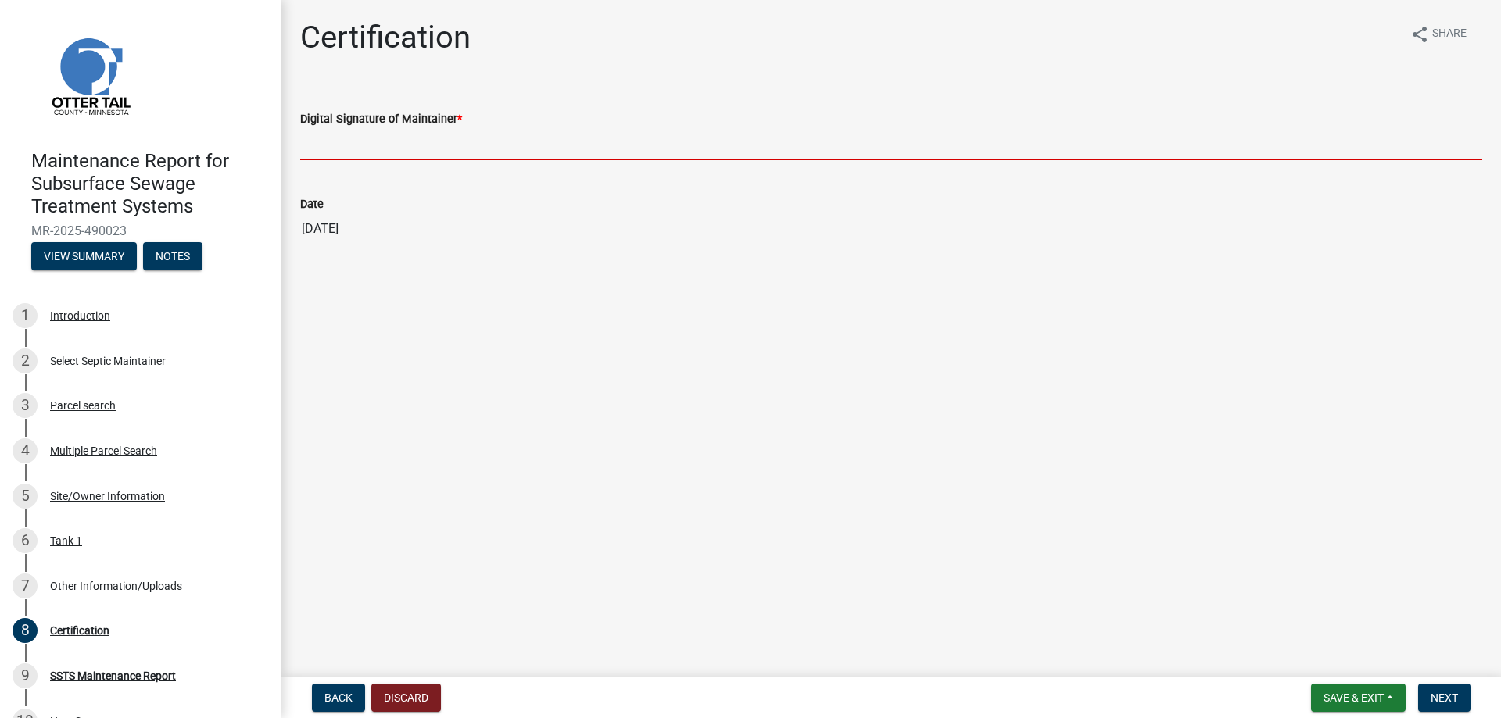
click at [349, 160] on input "Digital Signature of Maintainer *" at bounding box center [891, 144] width 1182 height 32
type input "[PERSON_NAME]/KG"
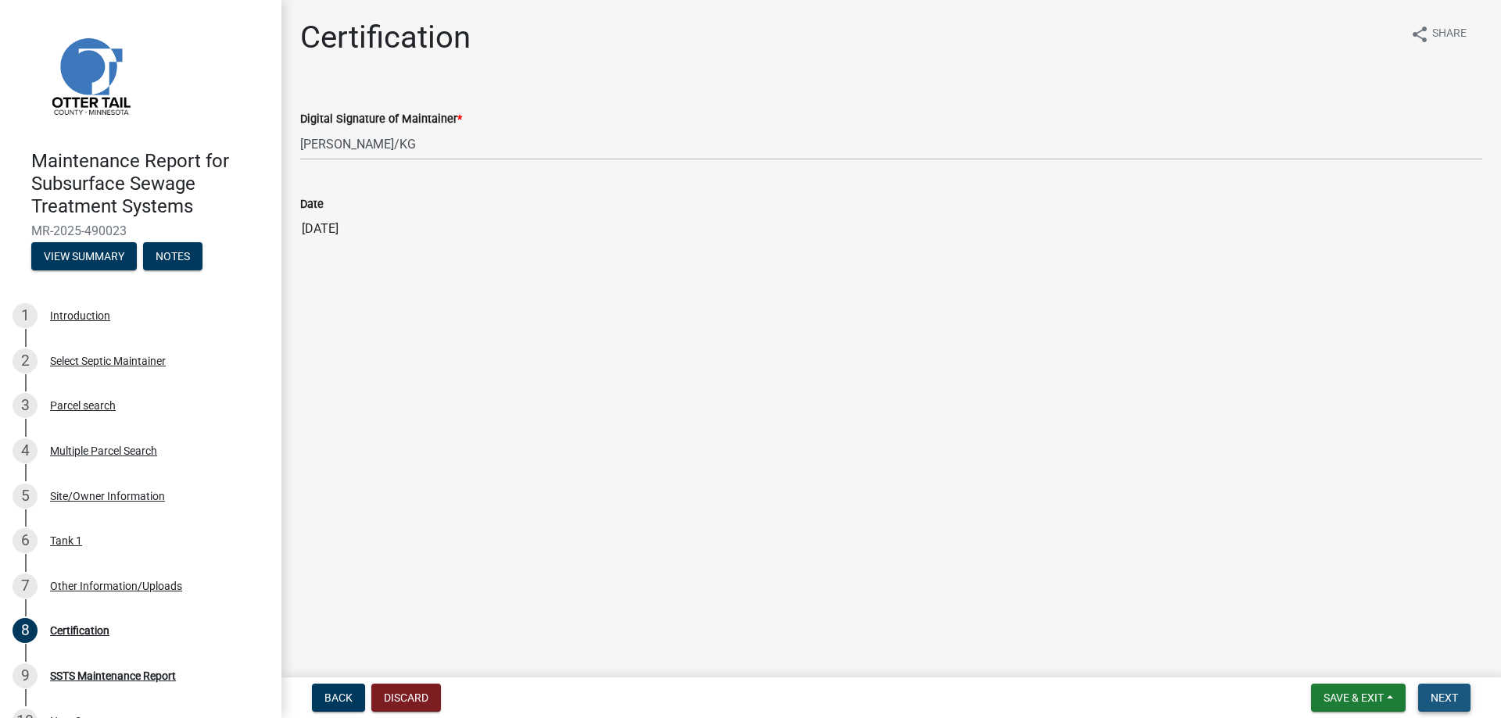
click at [1435, 692] on span "Next" at bounding box center [1443, 698] width 27 height 13
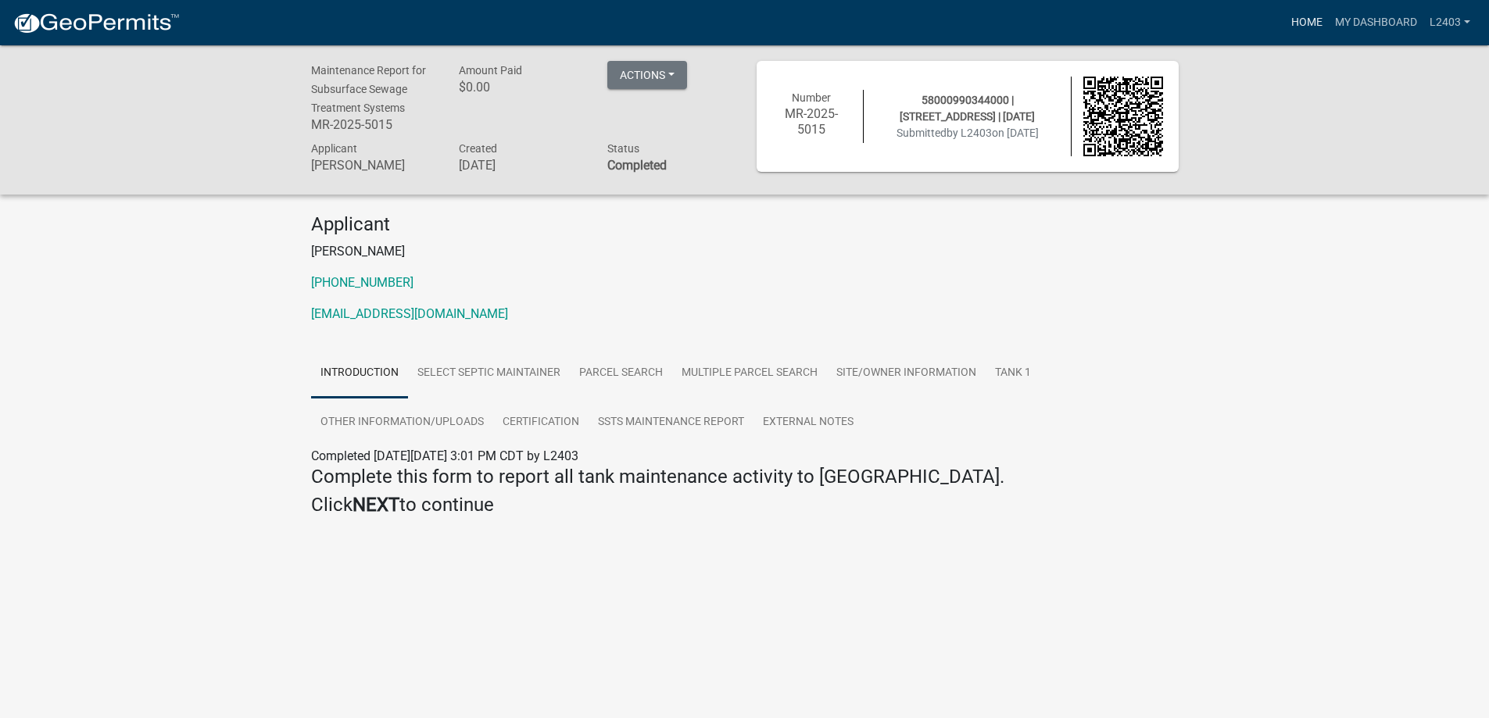
click at [1285, 18] on link "Home" at bounding box center [1307, 23] width 44 height 30
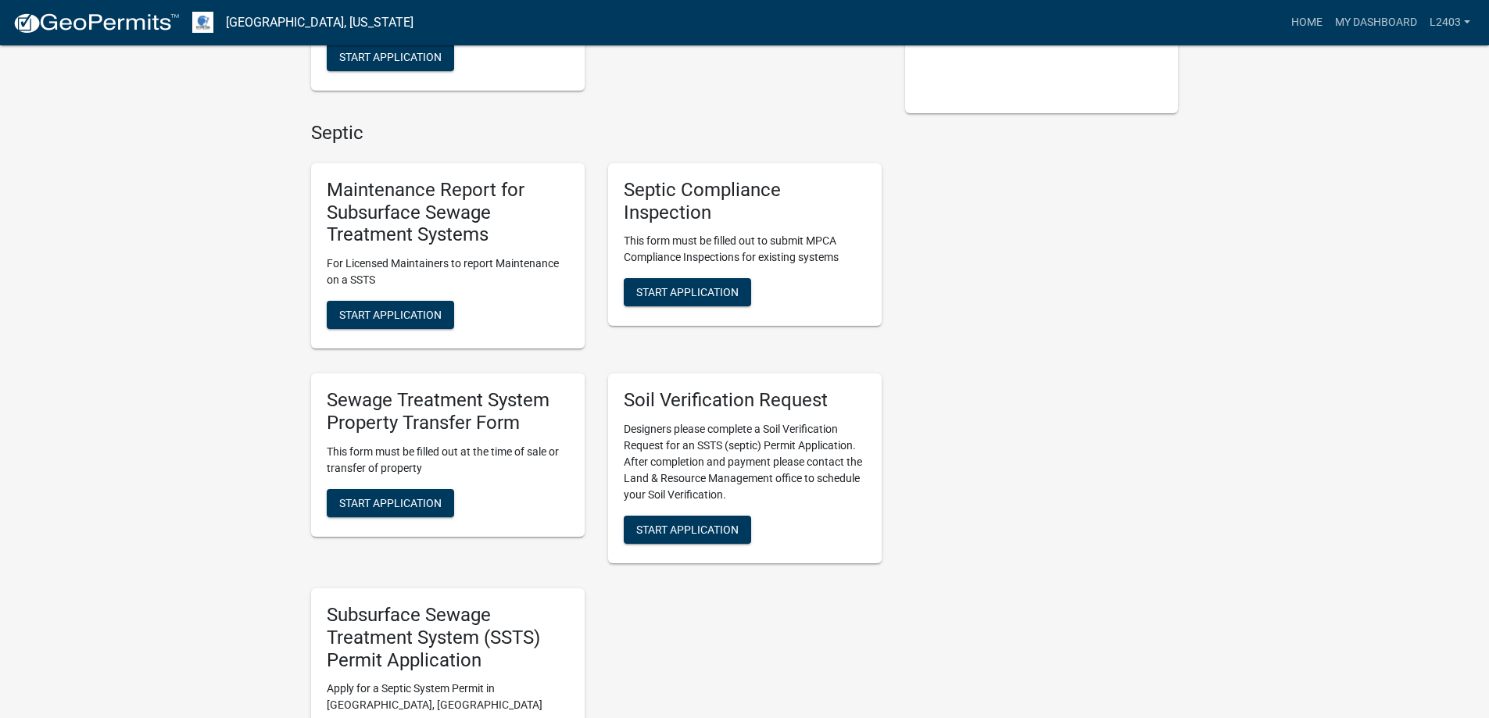
scroll to position [469, 0]
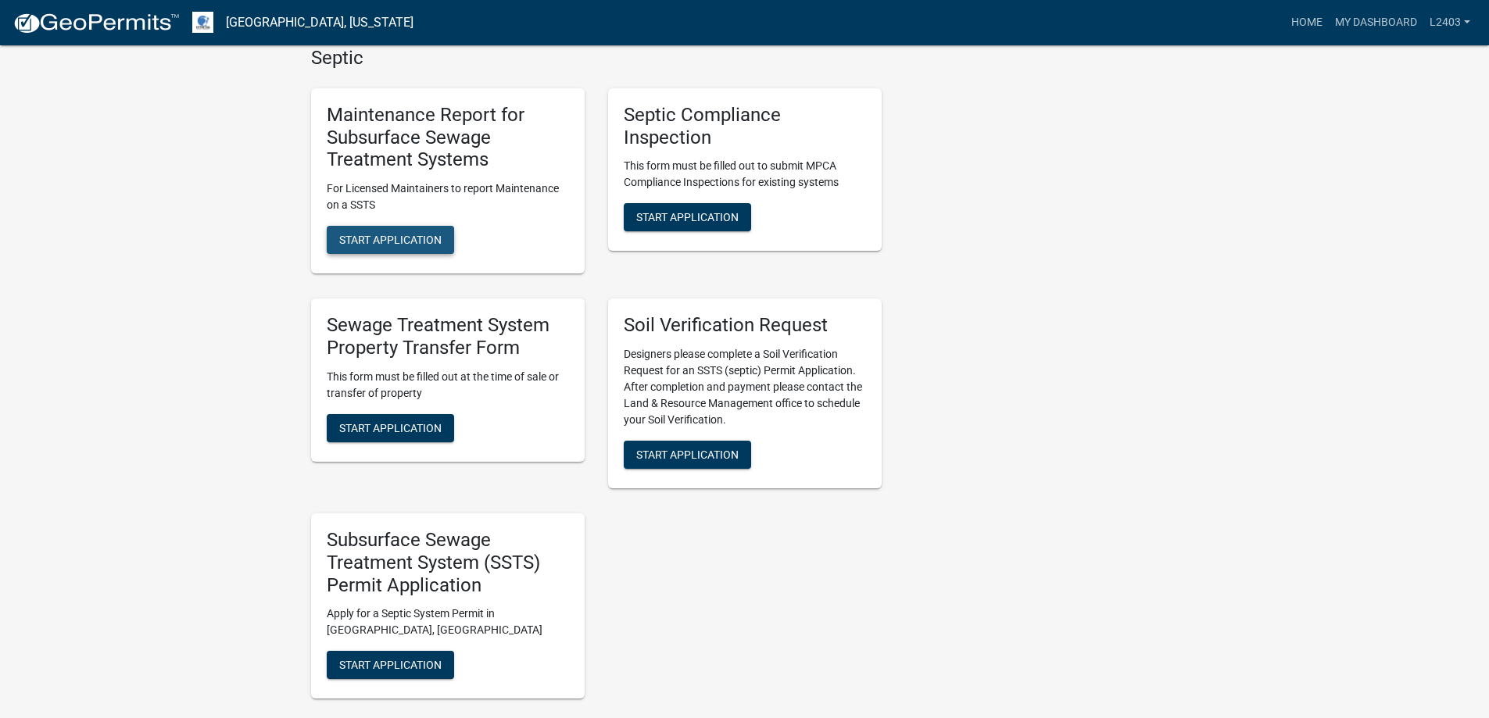
click at [433, 254] on button "Start Application" at bounding box center [390, 240] width 127 height 28
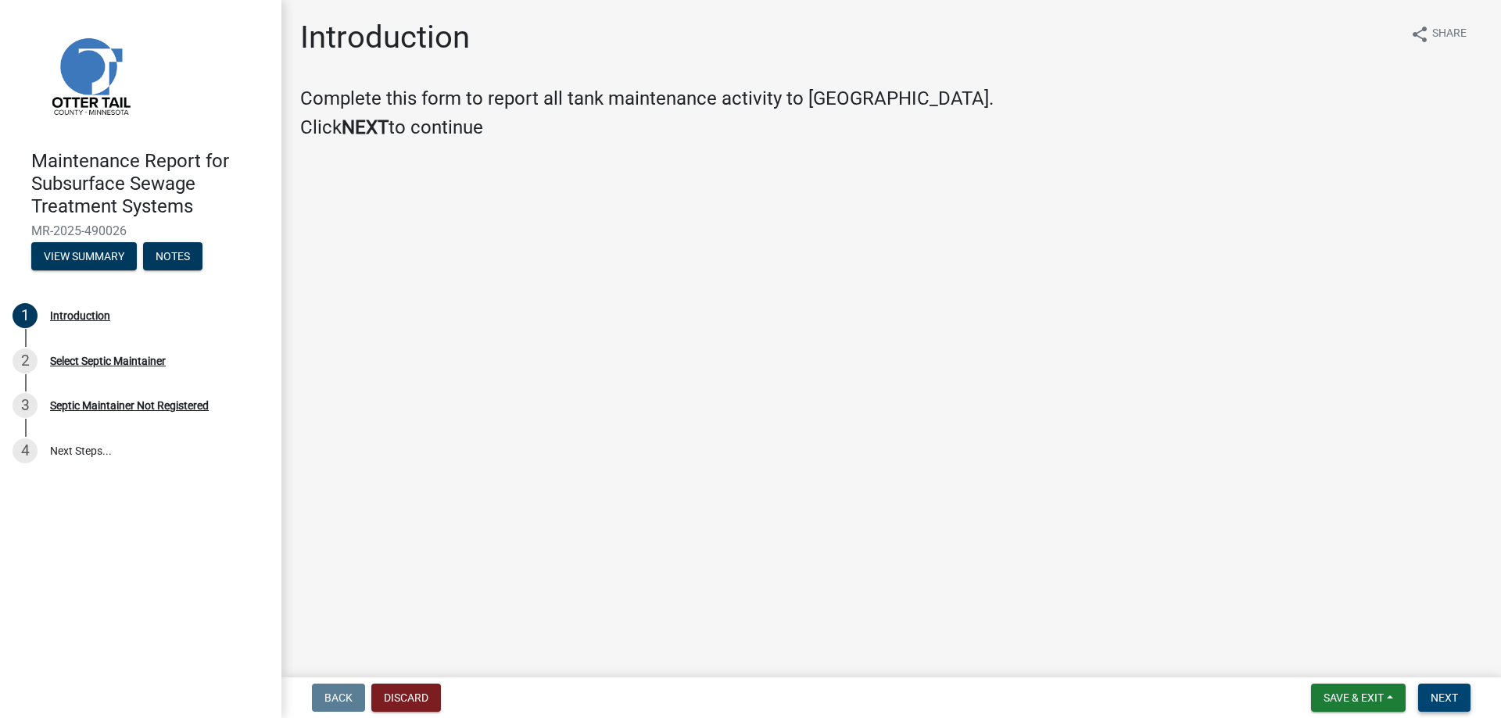
click at [1437, 692] on span "Next" at bounding box center [1443, 698] width 27 height 13
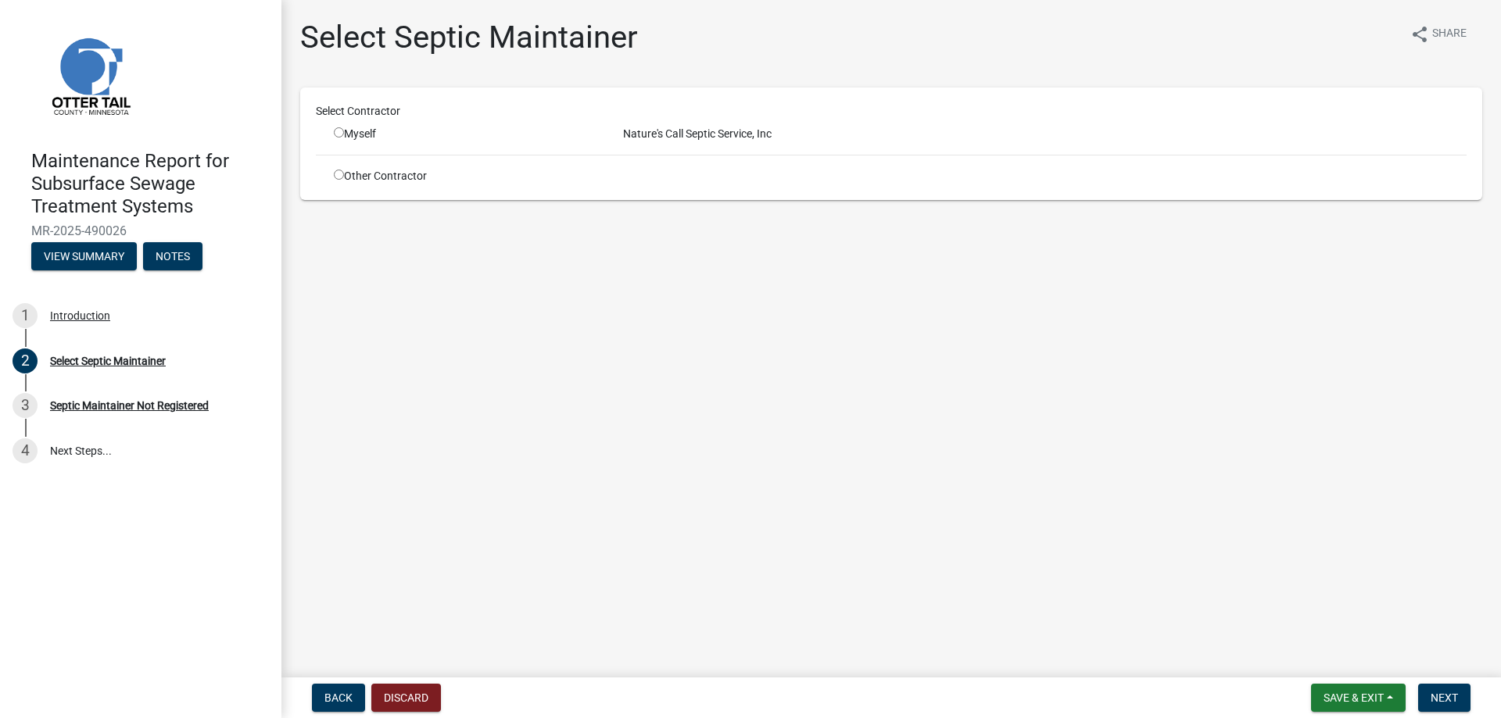
click at [344, 138] on input "radio" at bounding box center [339, 132] width 10 height 10
radio input "true"
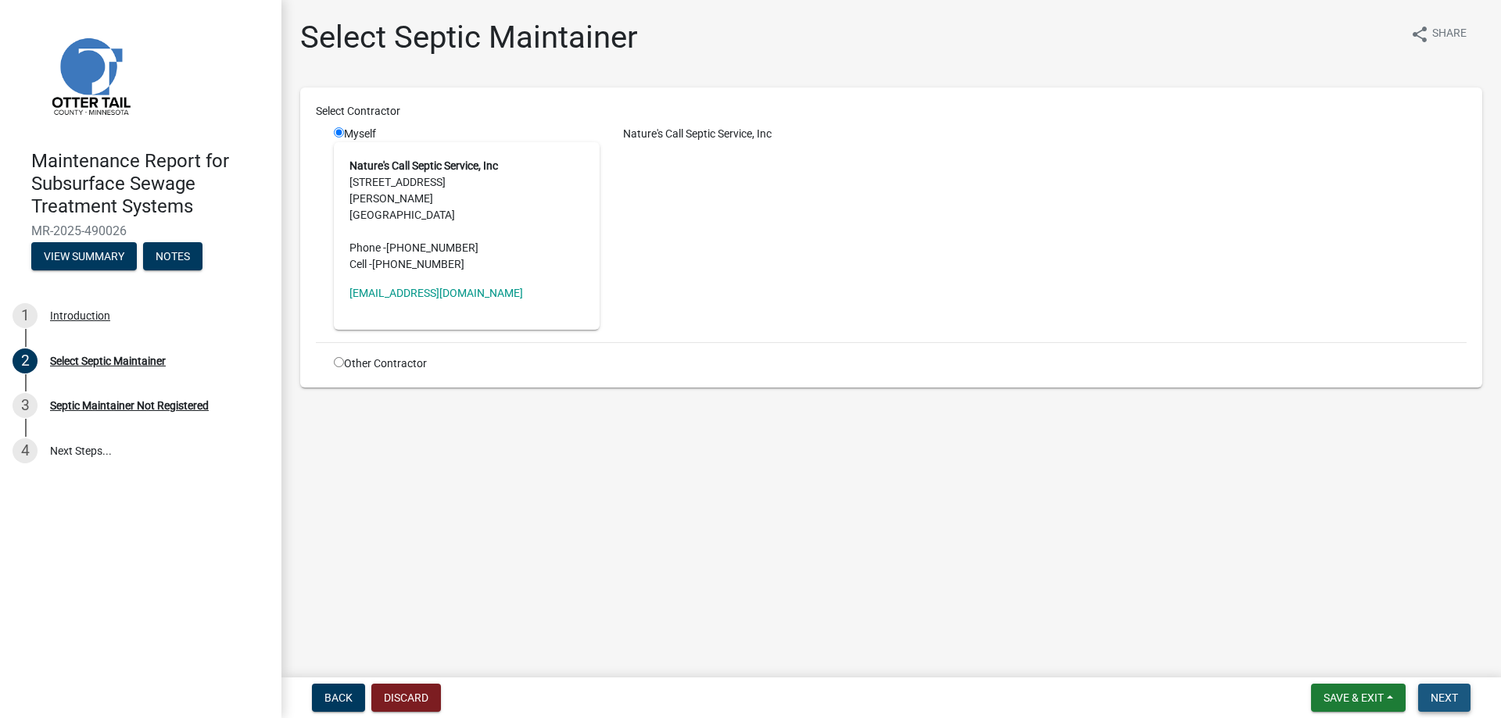
click at [1437, 692] on span "Next" at bounding box center [1443, 698] width 27 height 13
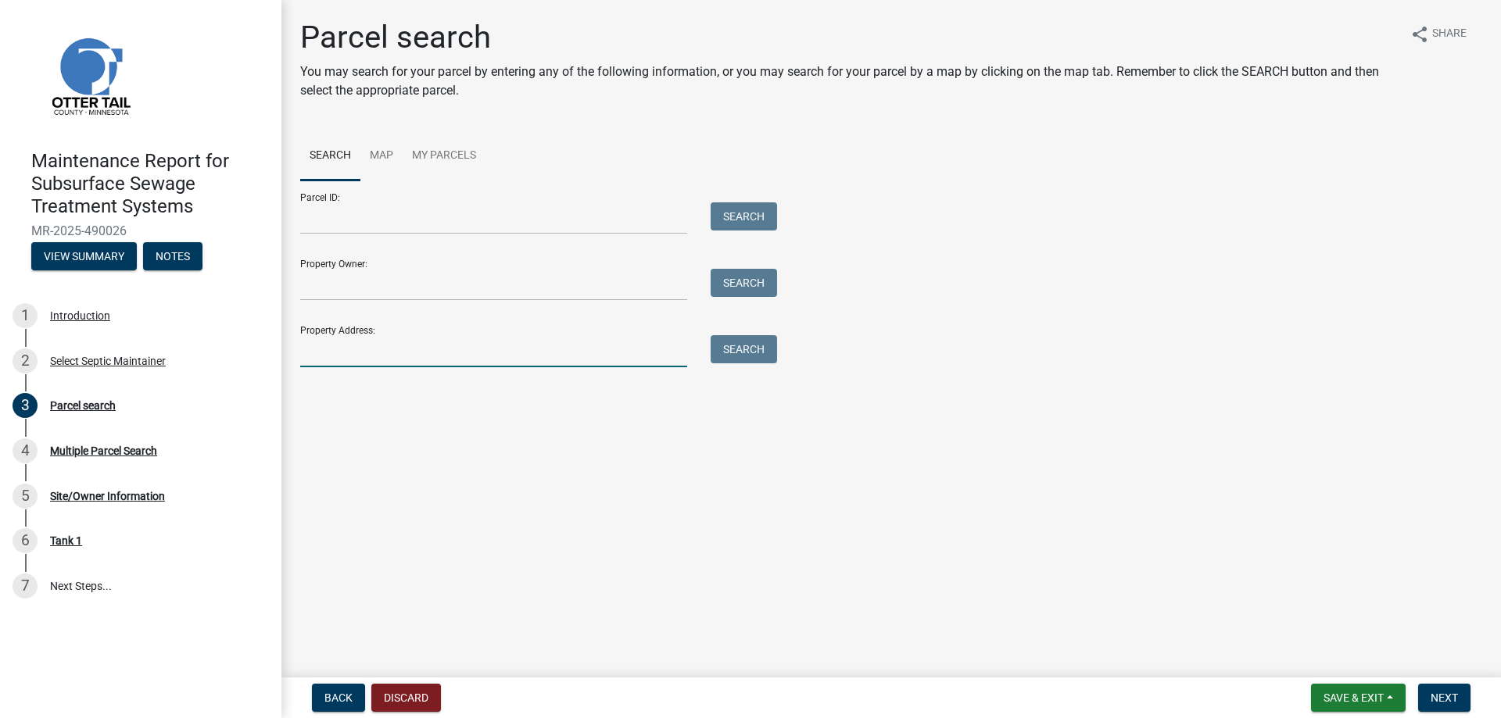
click at [359, 367] on input "Property Address:" at bounding box center [493, 351] width 387 height 32
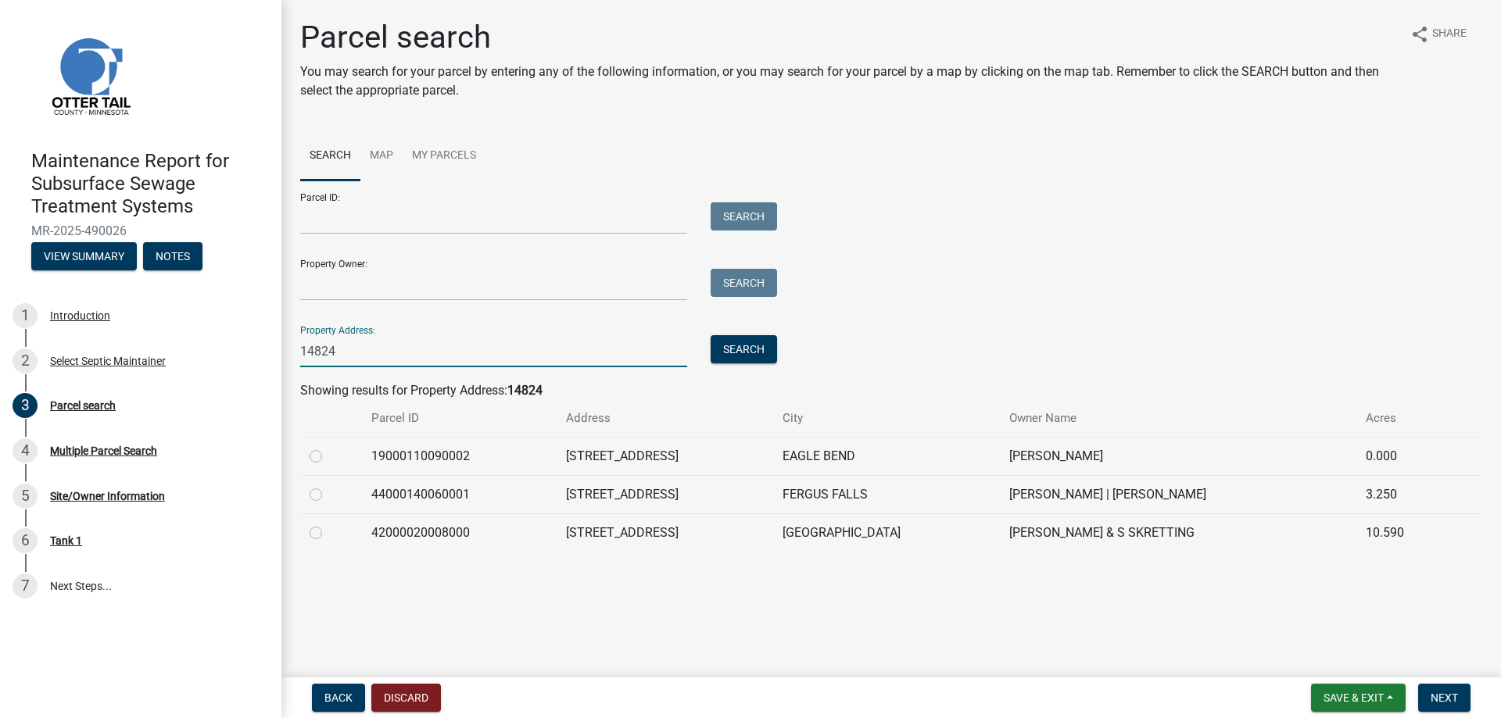
scroll to position [83, 0]
type input "14824"
click at [328, 485] on label at bounding box center [328, 485] width 0 height 0
click at [328, 495] on input "radio" at bounding box center [333, 490] width 10 height 10
radio input "true"
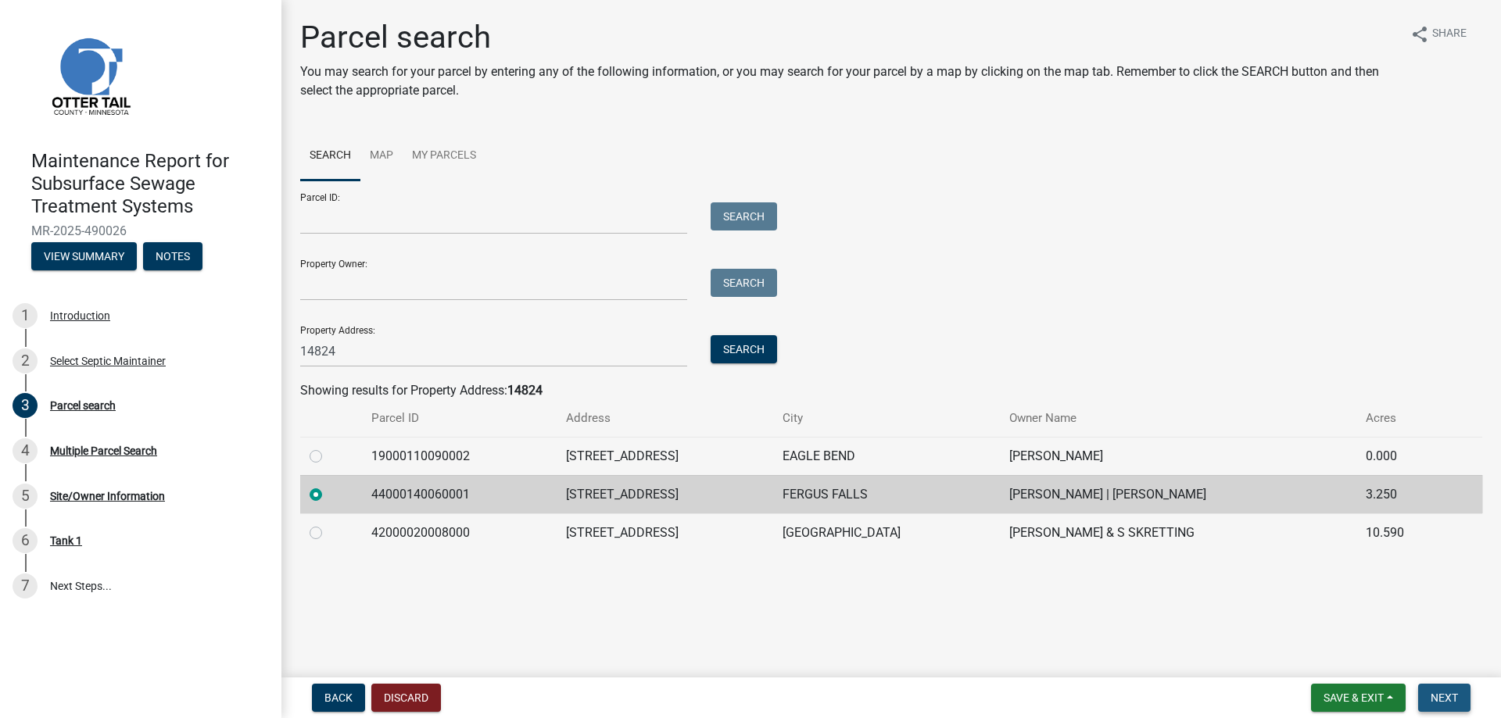
click at [1418, 691] on button "Next" at bounding box center [1444, 698] width 52 height 28
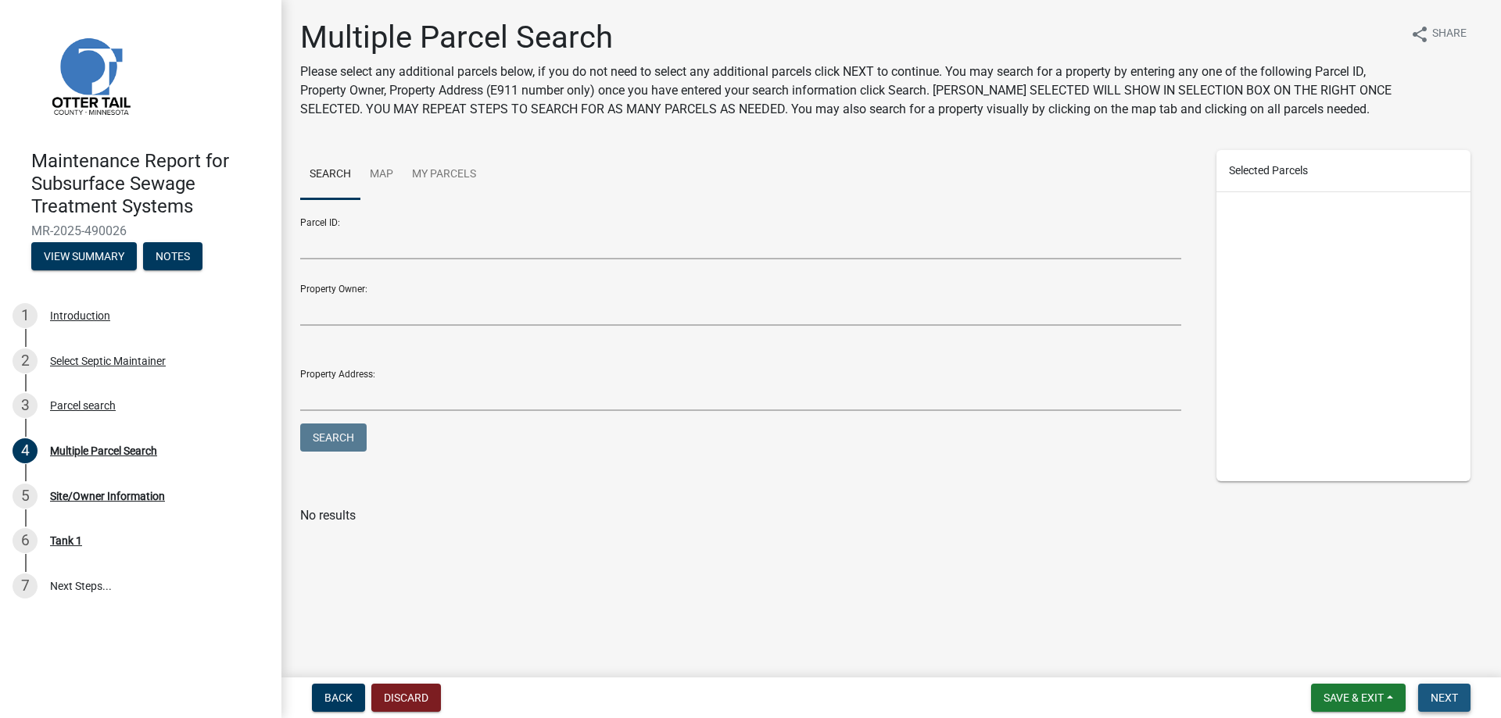
click at [1418, 689] on button "Next" at bounding box center [1444, 698] width 52 height 28
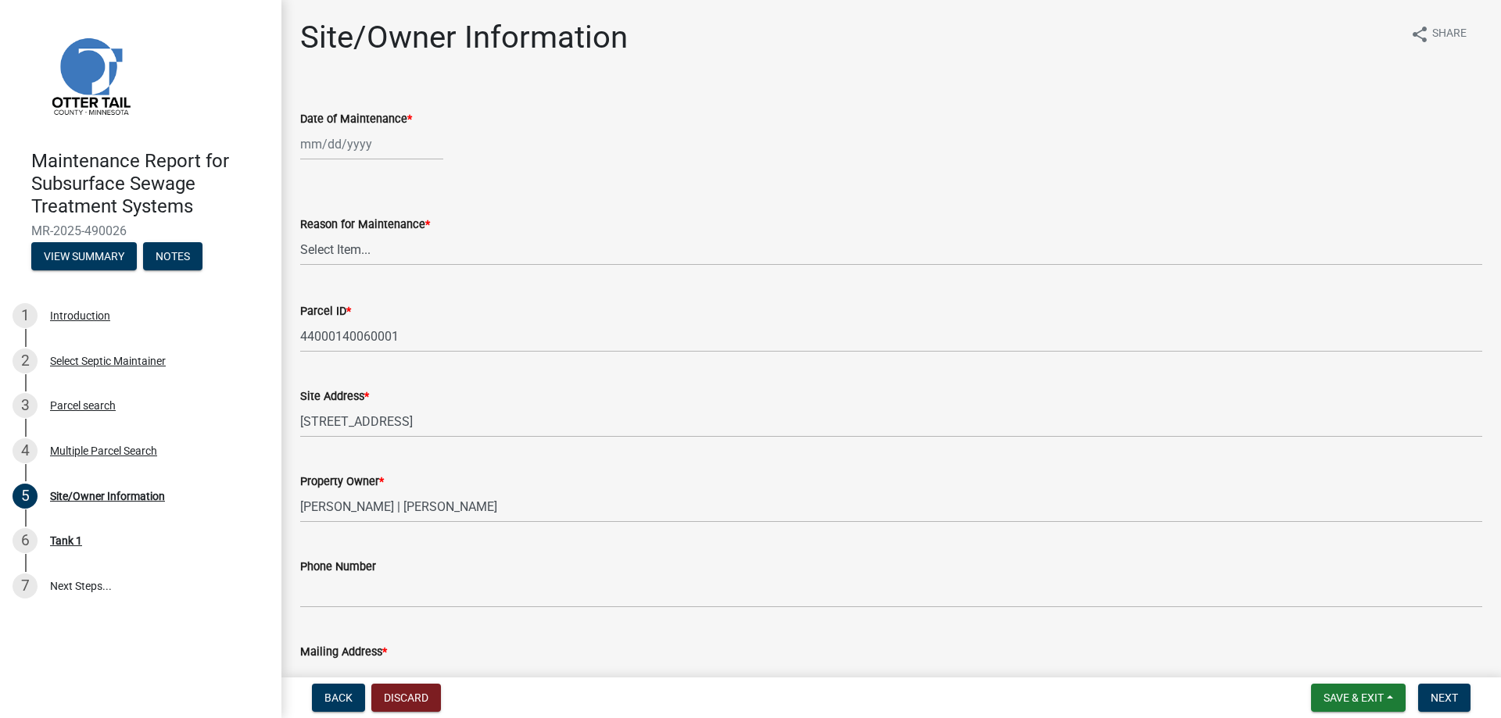
click at [374, 160] on div at bounding box center [371, 144] width 143 height 32
select select "10"
select select "2025"
click at [353, 283] on div "7" at bounding box center [340, 270] width 25 height 25
type input "[DATE]"
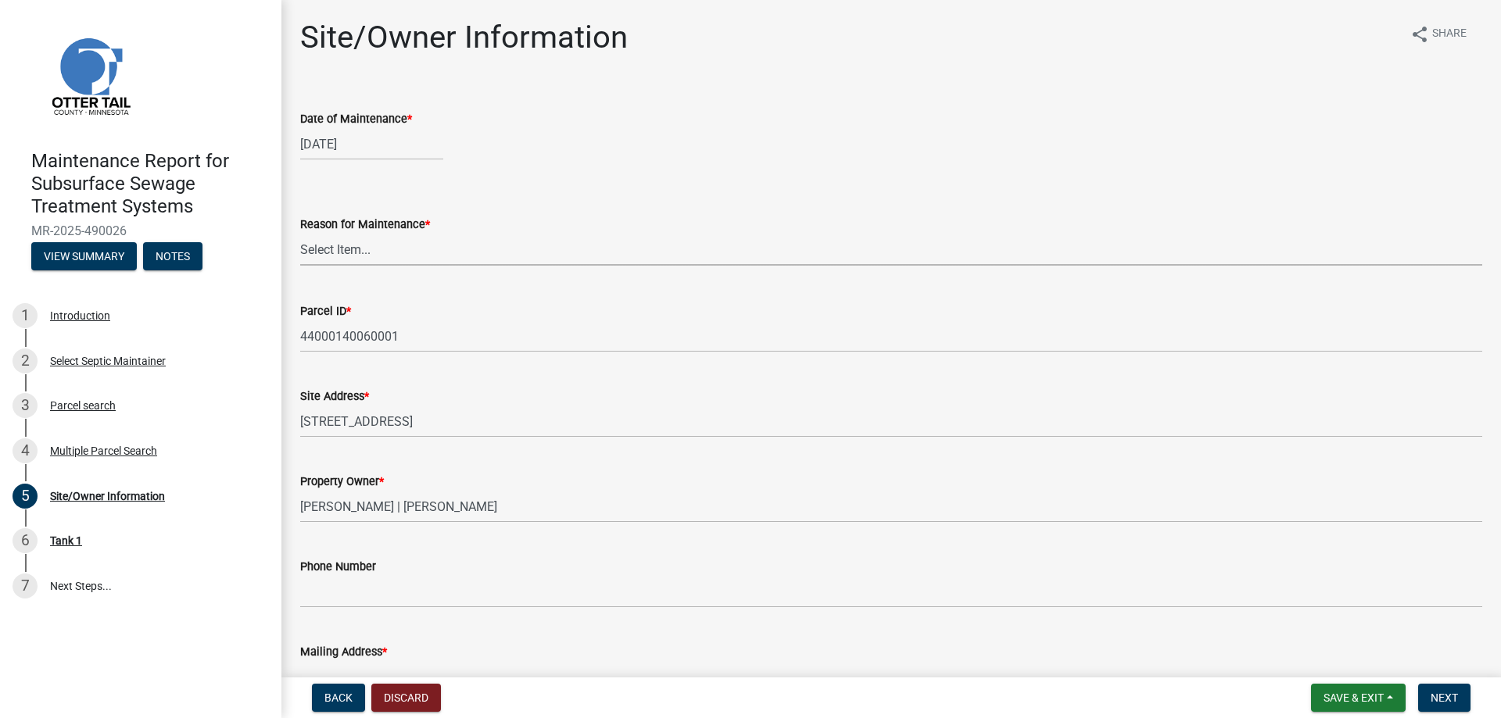
click at [338, 266] on select "Select Item... Called Routine Other" at bounding box center [891, 250] width 1182 height 32
click at [305, 266] on select "Select Item... Called Routine Other" at bounding box center [891, 250] width 1182 height 32
select select "3ac72b63-7b21-42e4-8192-806faae7a4f1"
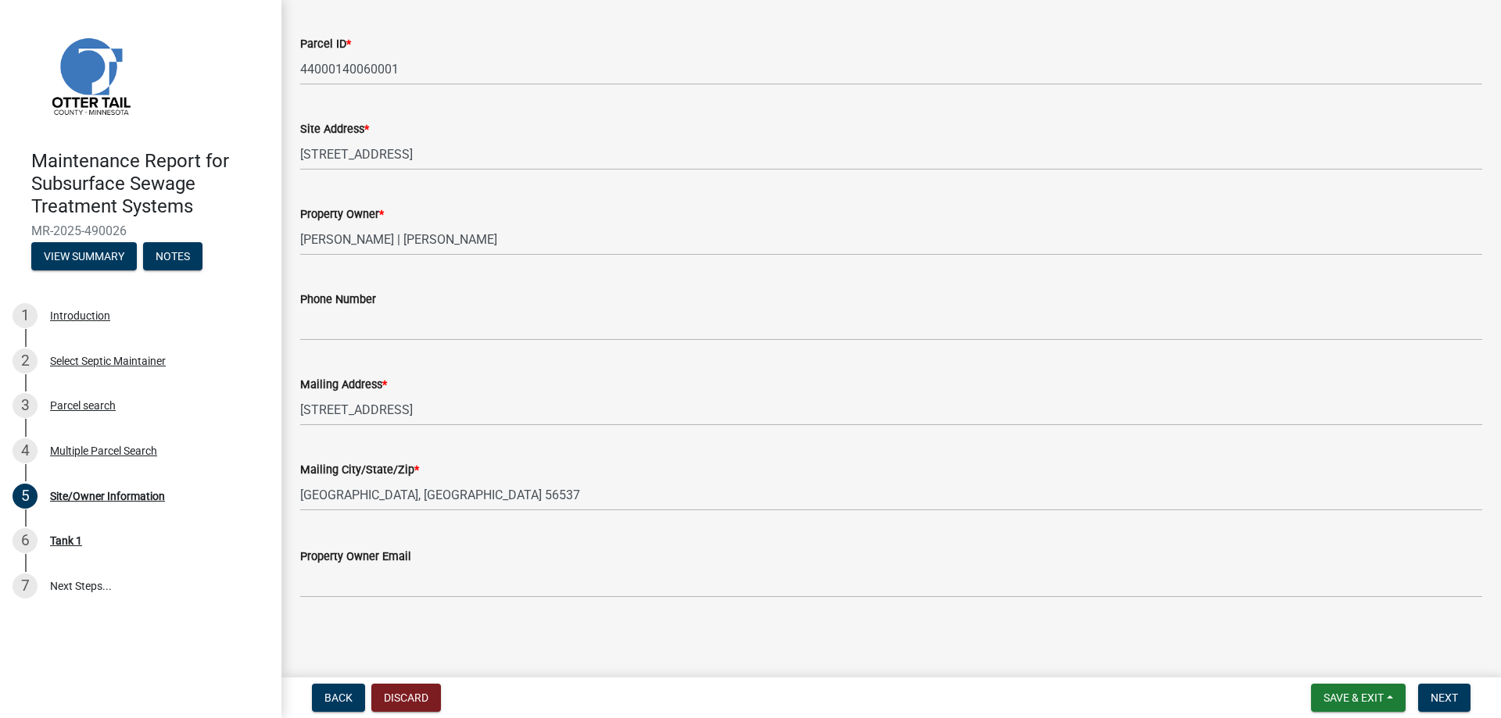
scroll to position [313, 0]
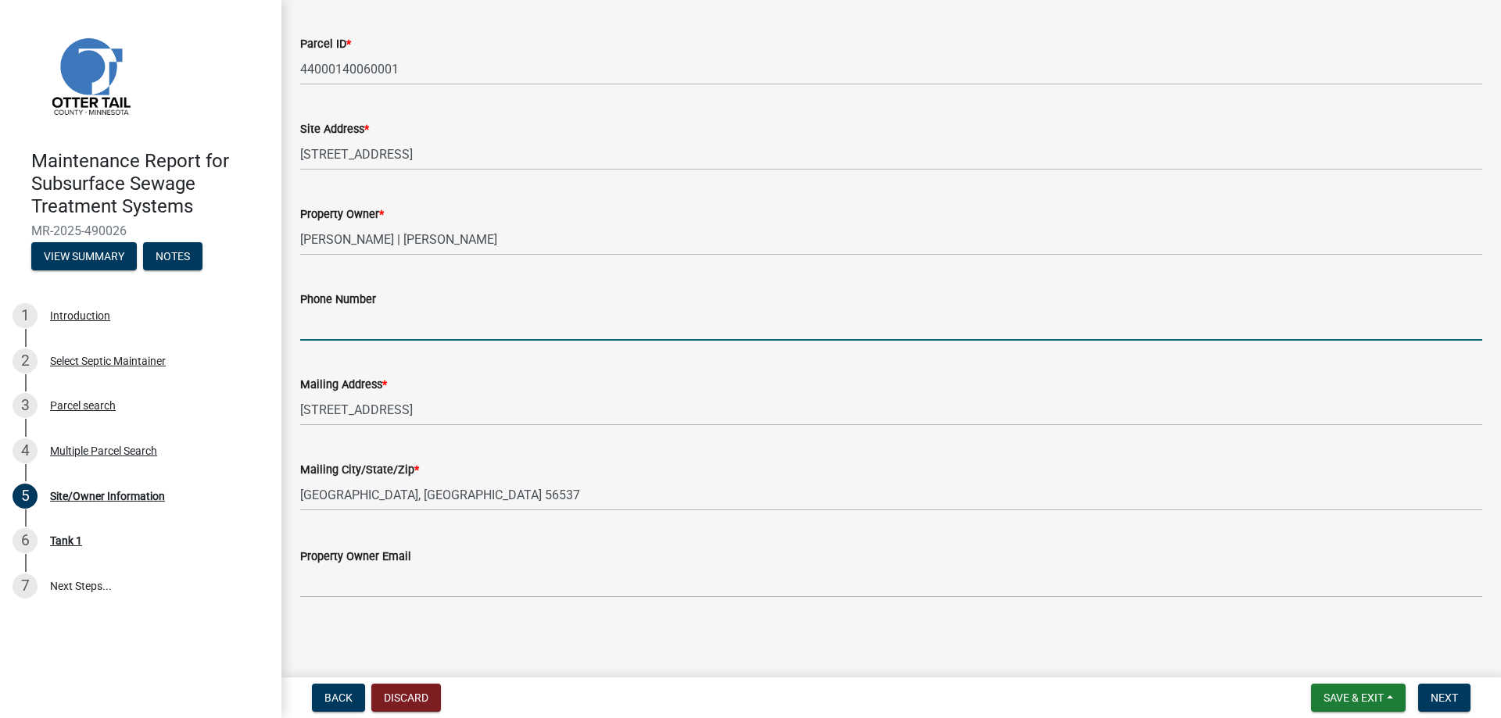
click at [345, 341] on input "Phone Number" at bounding box center [891, 325] width 1182 height 32
type input "[PHONE_NUMBER]"
click at [1442, 692] on span "Next" at bounding box center [1443, 698] width 27 height 13
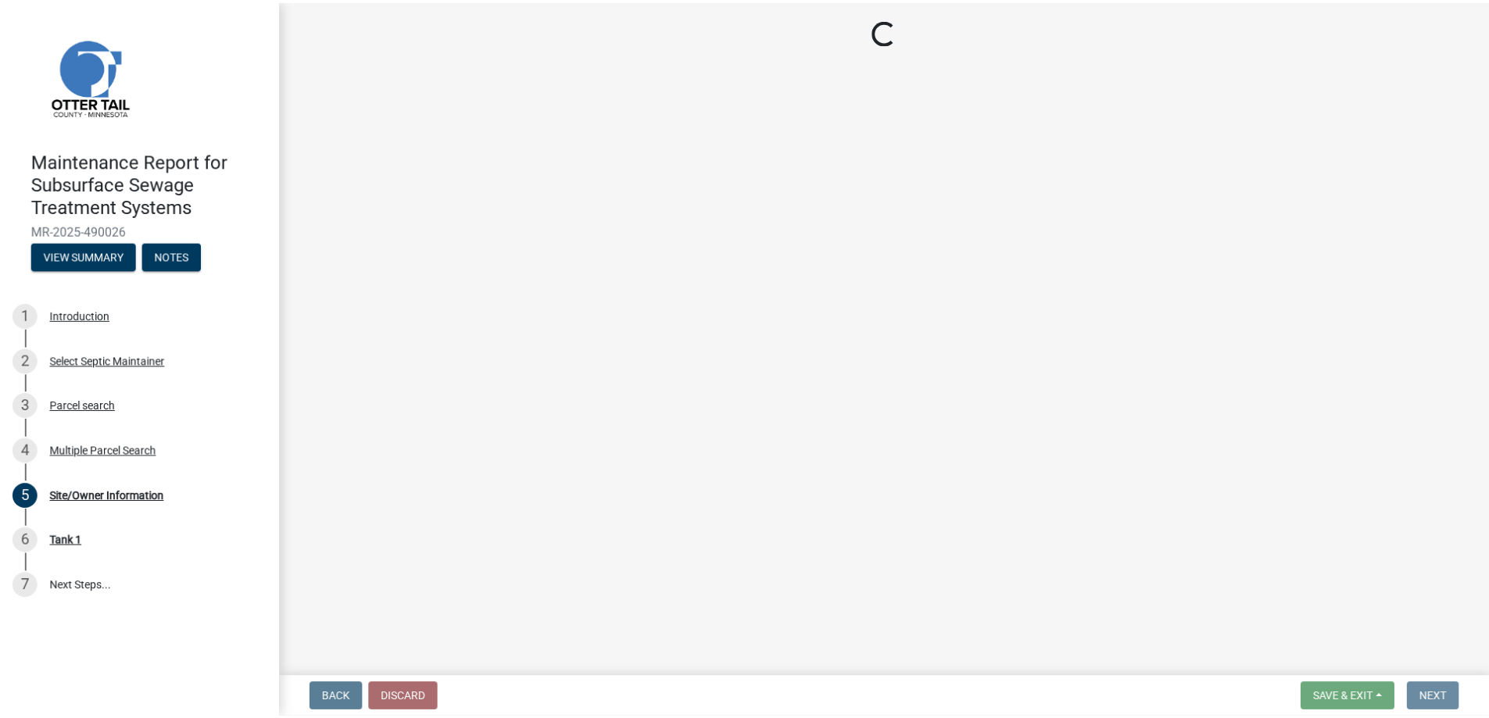
scroll to position [0, 0]
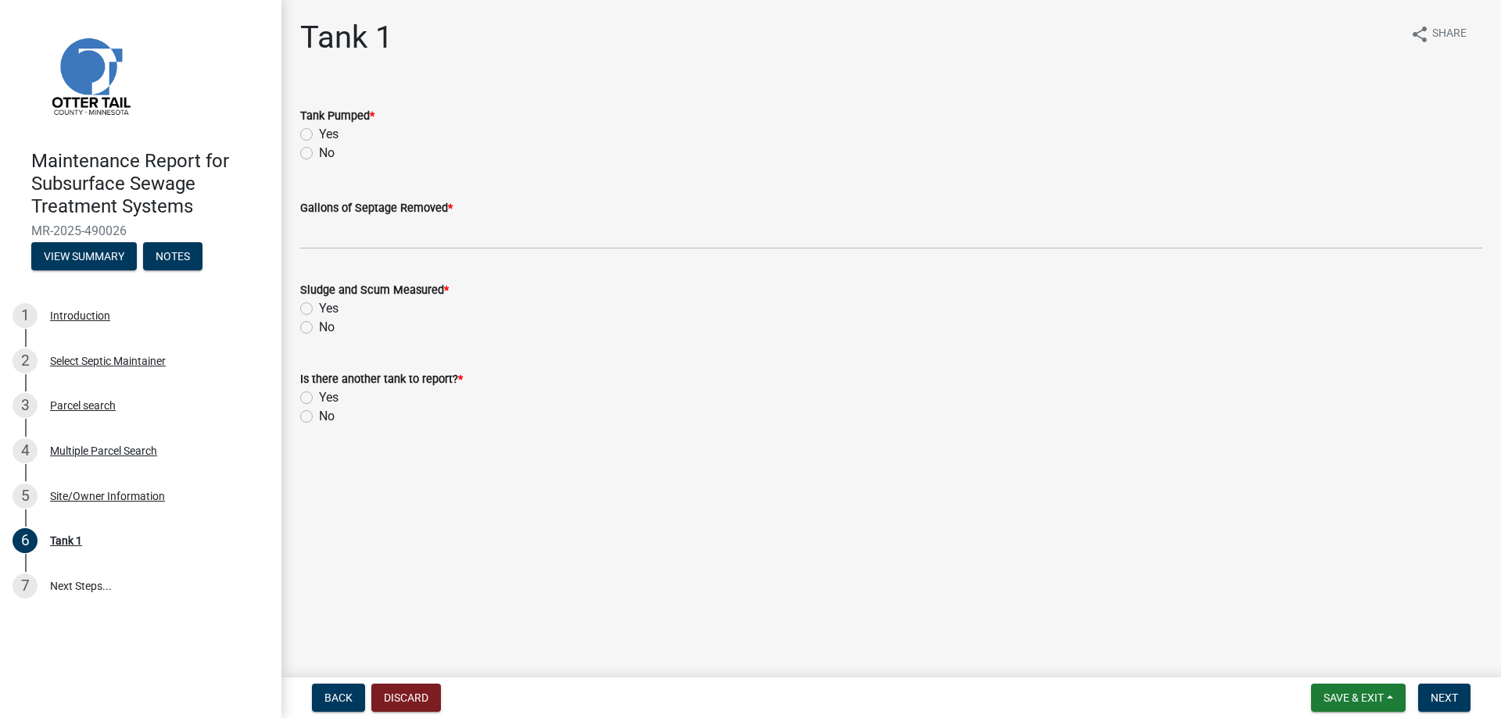
click at [319, 144] on label "Yes" at bounding box center [329, 134] width 20 height 19
click at [319, 135] on input "Yes" at bounding box center [324, 130] width 10 height 10
radio input "true"
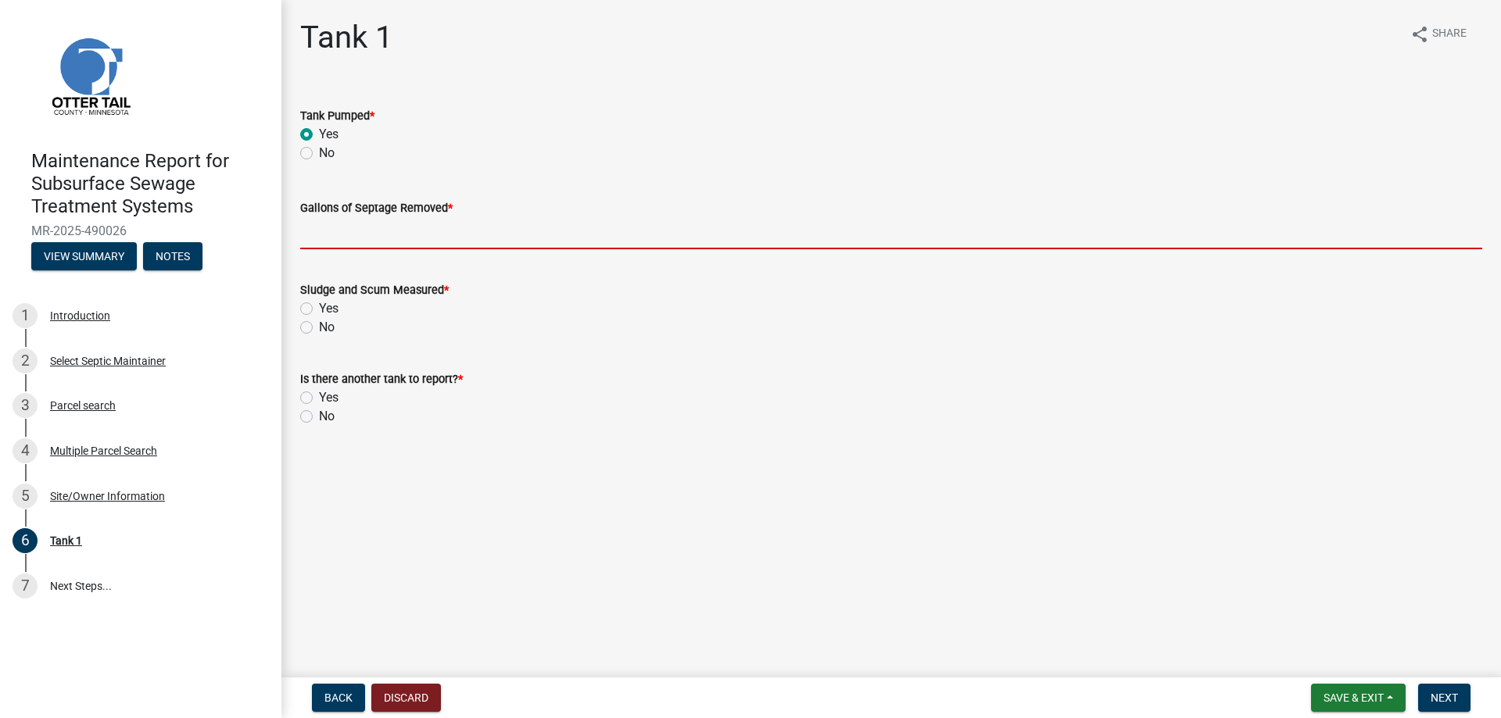
click at [357, 249] on input "Gallons of Septage Removed *" at bounding box center [891, 233] width 1182 height 32
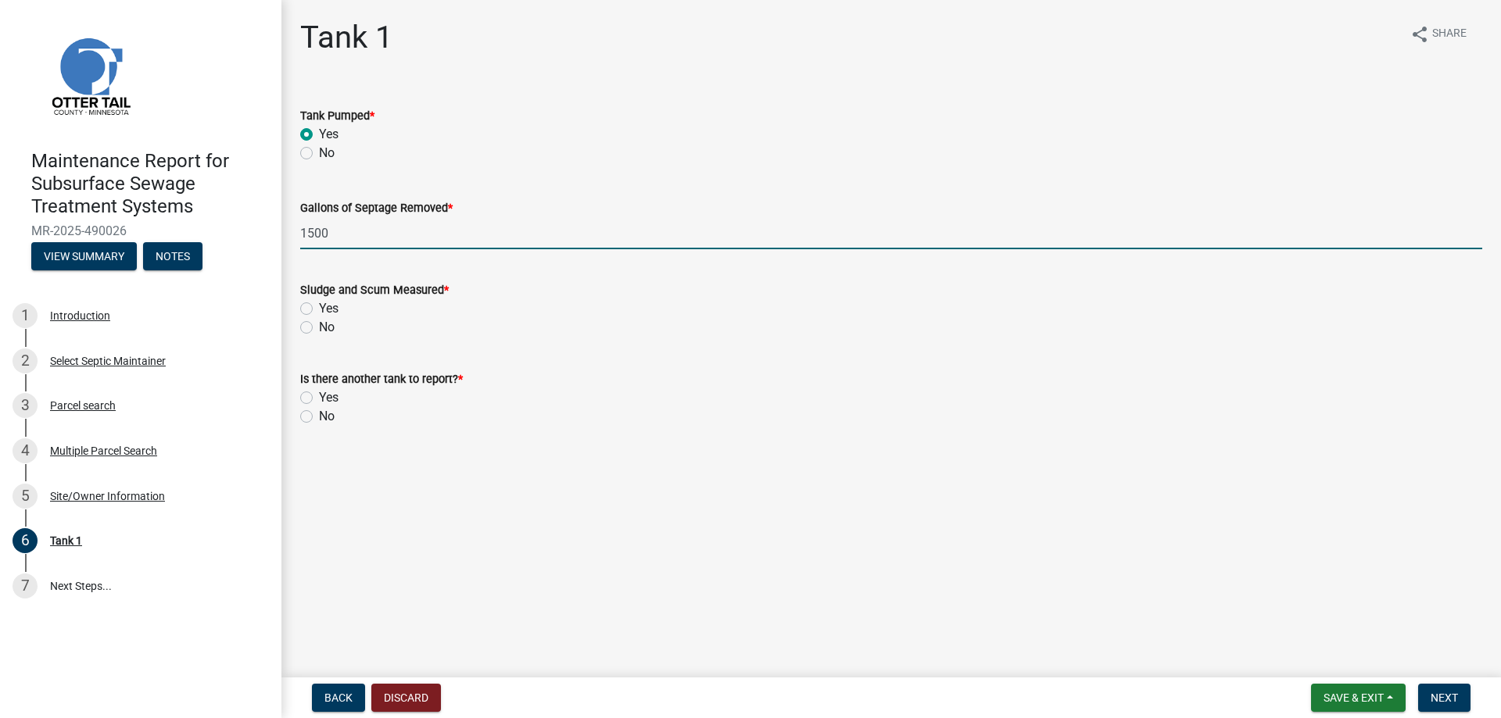
type input "1500"
click at [319, 318] on label "Yes" at bounding box center [329, 308] width 20 height 19
click at [319, 309] on input "Yes" at bounding box center [324, 304] width 10 height 10
radio input "true"
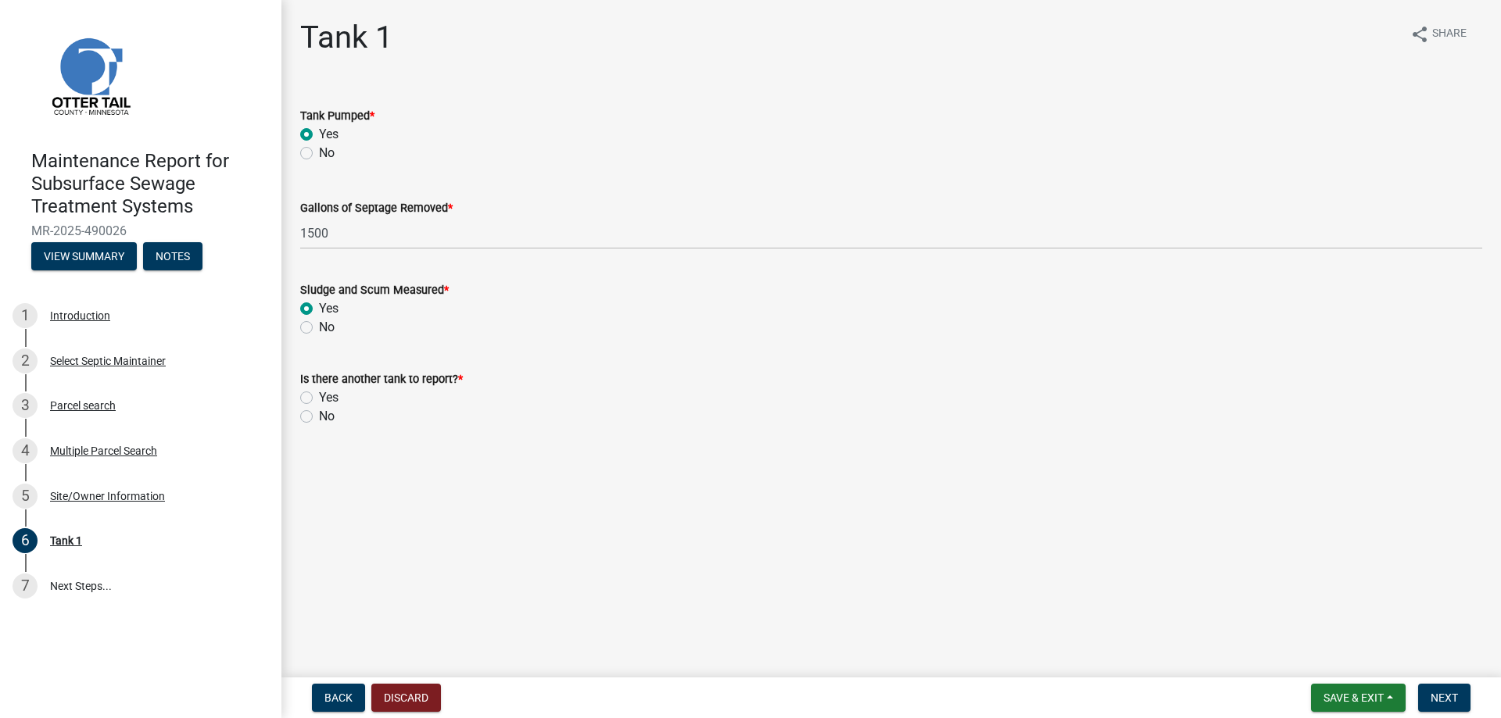
click at [319, 407] on label "Yes" at bounding box center [329, 397] width 20 height 19
click at [319, 399] on input "Yes" at bounding box center [324, 393] width 10 height 10
radio input "true"
click at [1432, 692] on span "Next" at bounding box center [1443, 698] width 27 height 13
click at [319, 144] on label "Yes" at bounding box center [329, 134] width 20 height 19
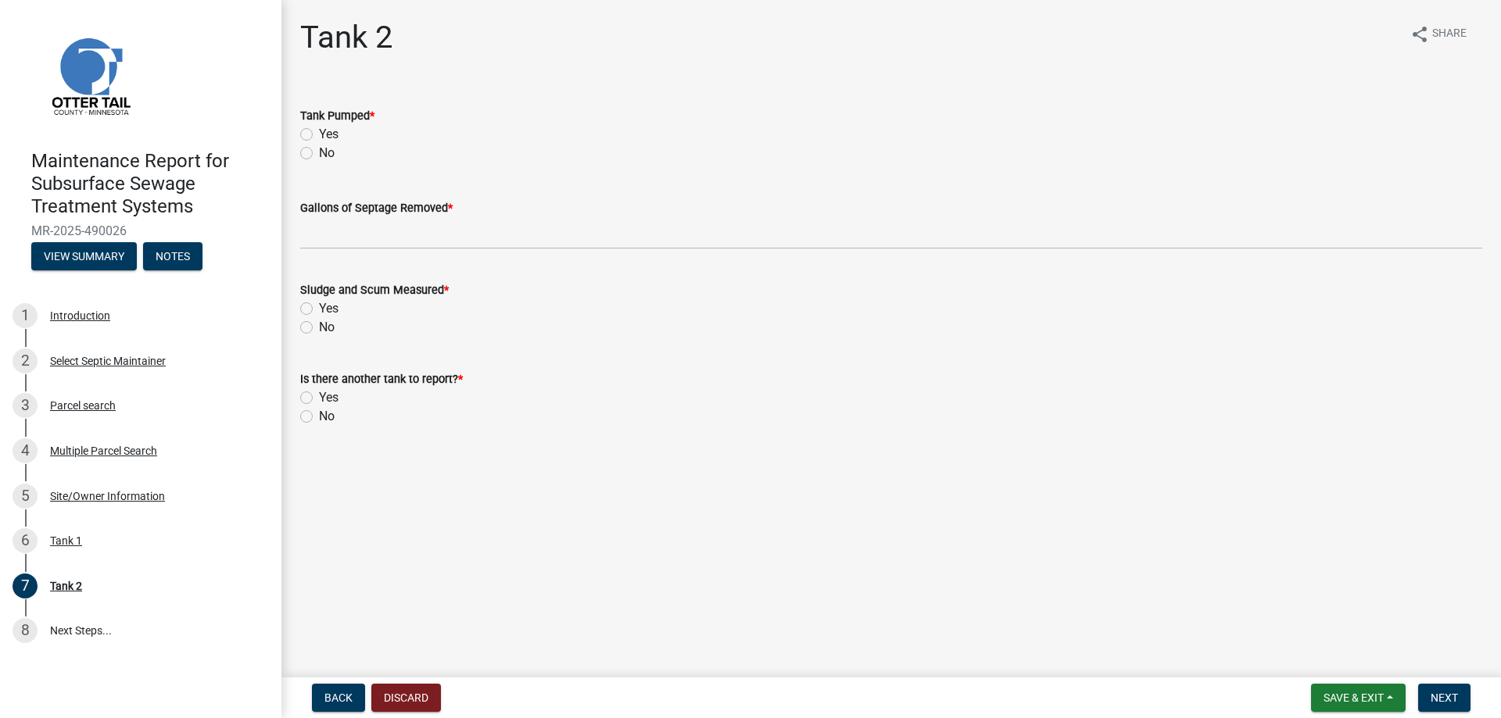
click at [319, 135] on input "Yes" at bounding box center [324, 130] width 10 height 10
radio input "true"
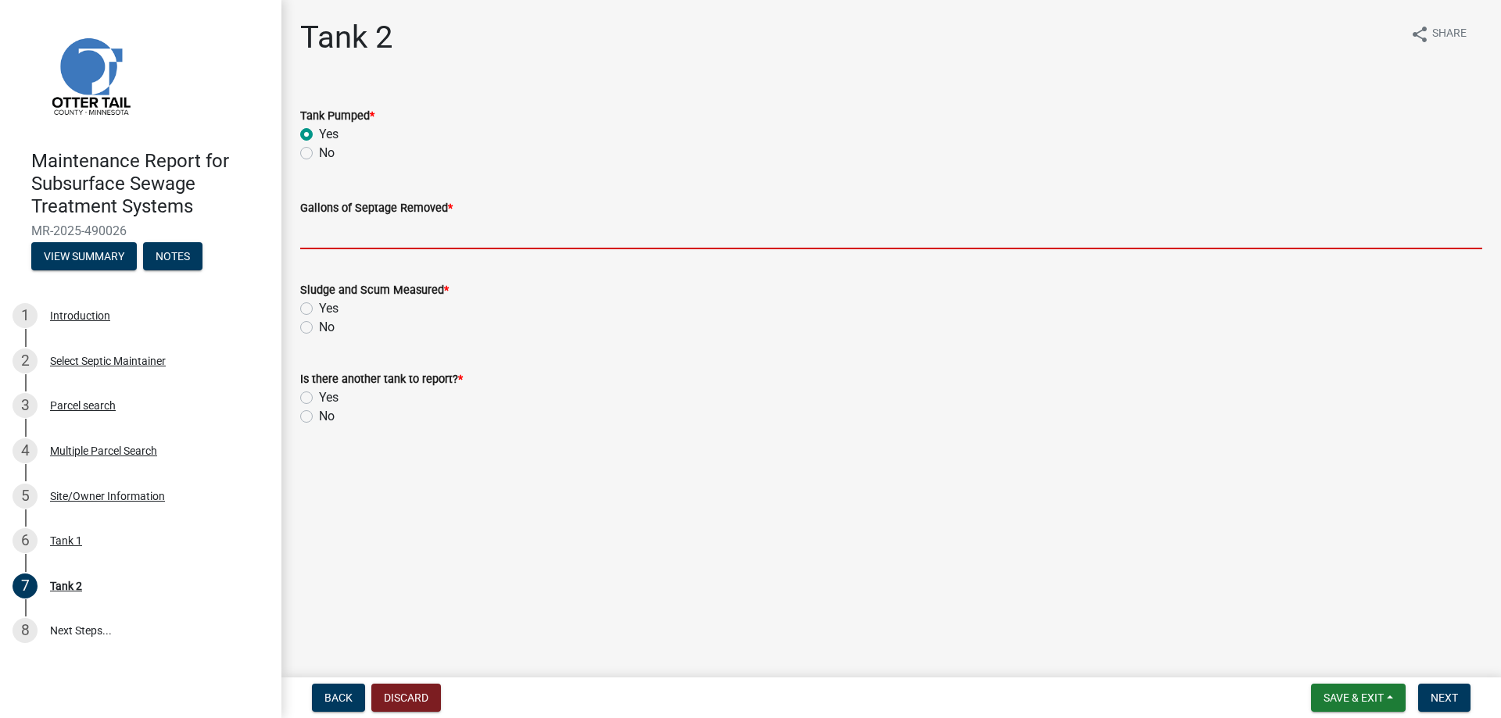
click at [337, 249] on input "Gallons of Septage Removed *" at bounding box center [891, 233] width 1182 height 32
type input "1500"
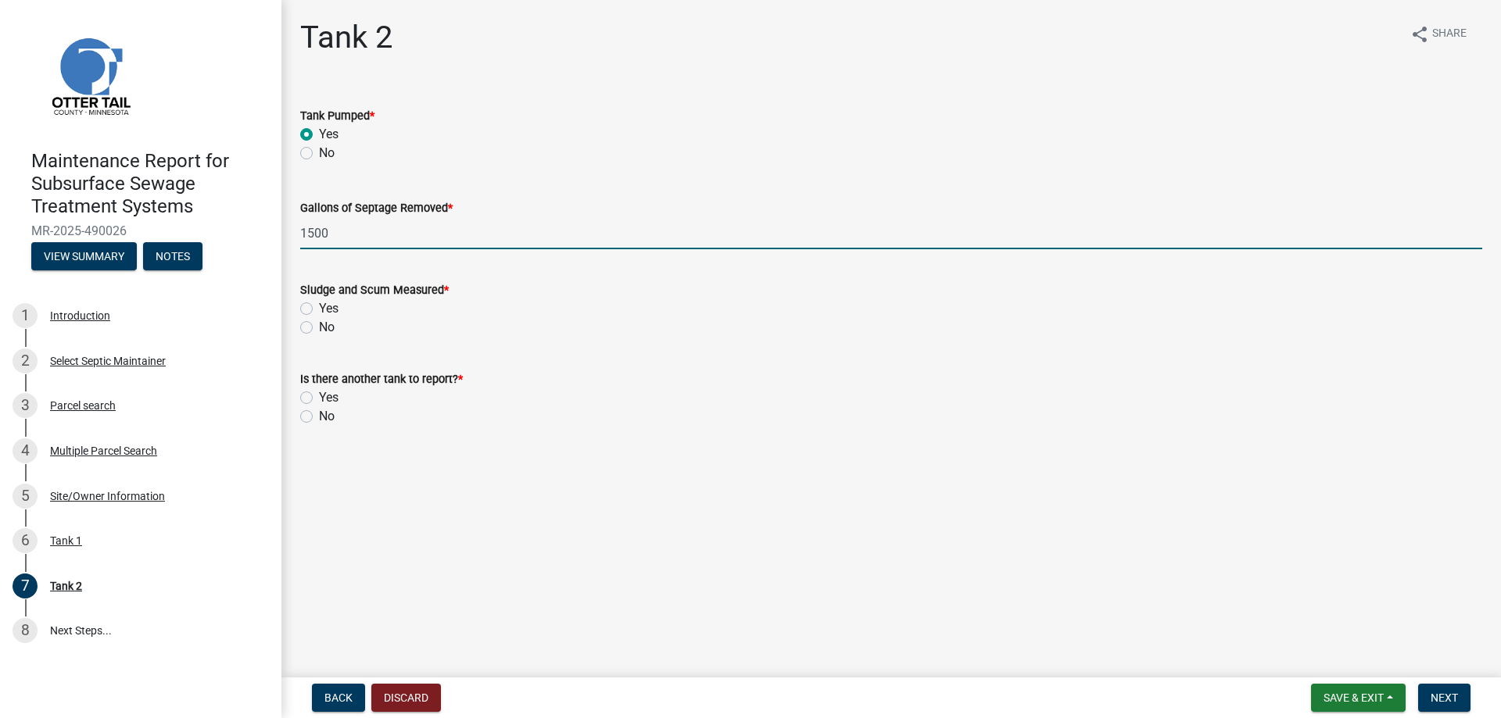
click at [319, 318] on label "Yes" at bounding box center [329, 308] width 20 height 19
click at [319, 309] on input "Yes" at bounding box center [324, 304] width 10 height 10
radio input "true"
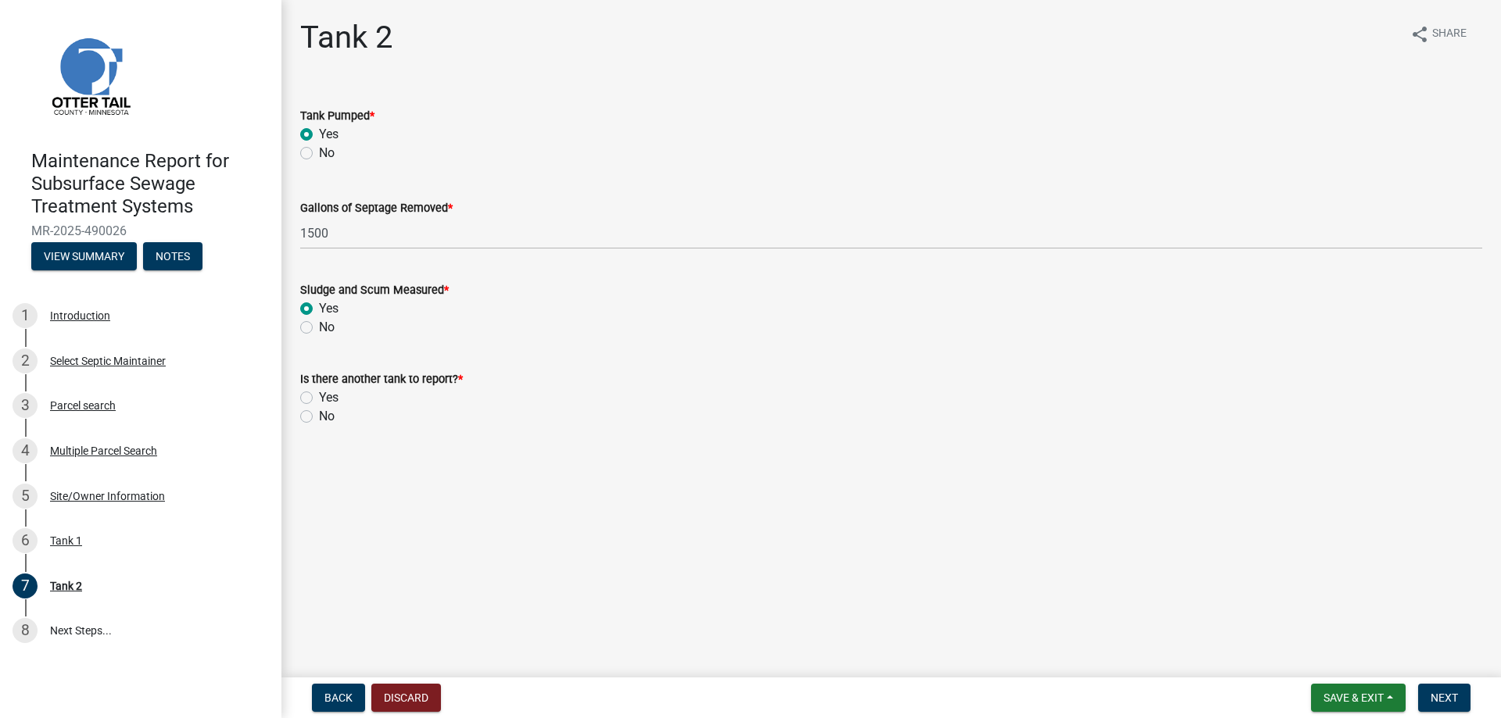
click at [319, 407] on label "Yes" at bounding box center [329, 397] width 20 height 19
click at [319, 399] on input "Yes" at bounding box center [324, 393] width 10 height 10
radio input "true"
click at [1430, 696] on span "Next" at bounding box center [1443, 698] width 27 height 13
click at [319, 144] on label "Yes" at bounding box center [329, 134] width 20 height 19
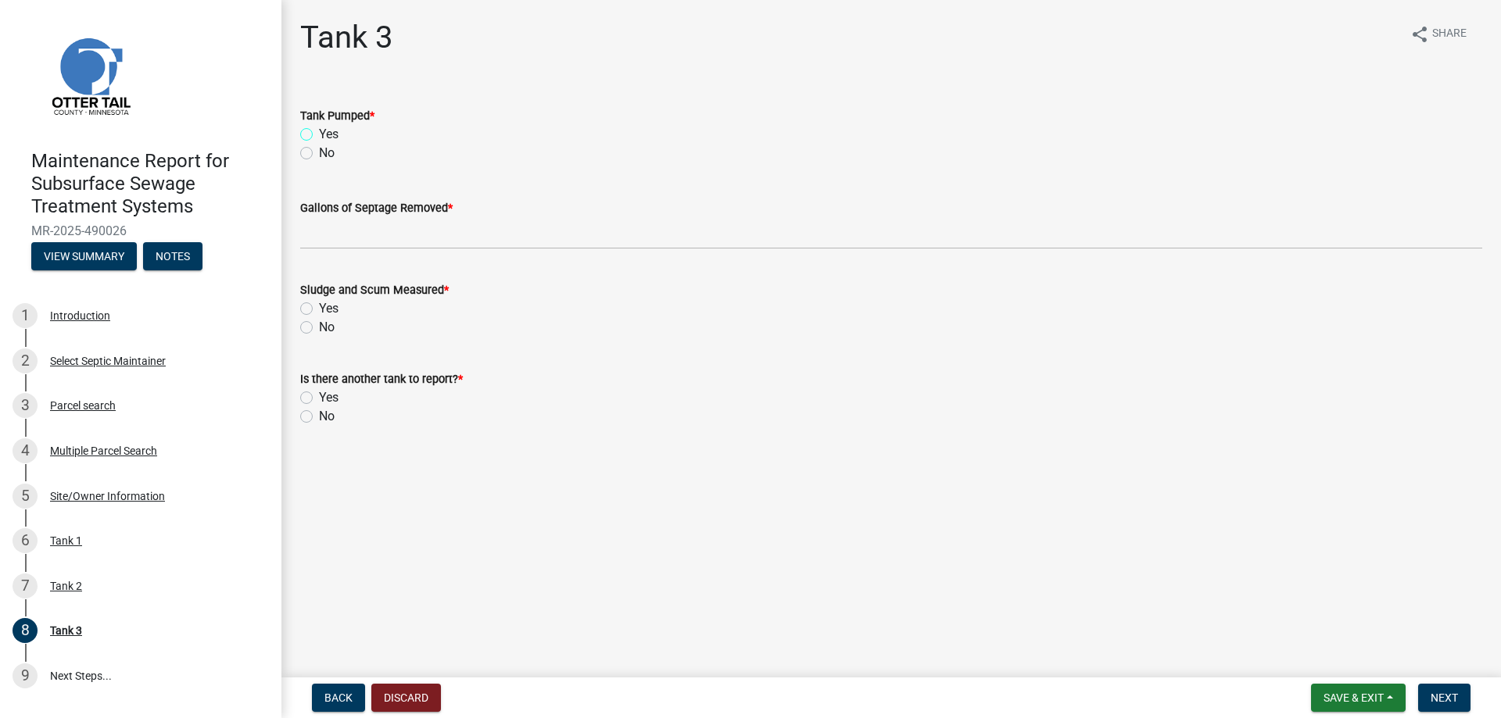
click at [319, 135] on input "Yes" at bounding box center [324, 130] width 10 height 10
radio input "true"
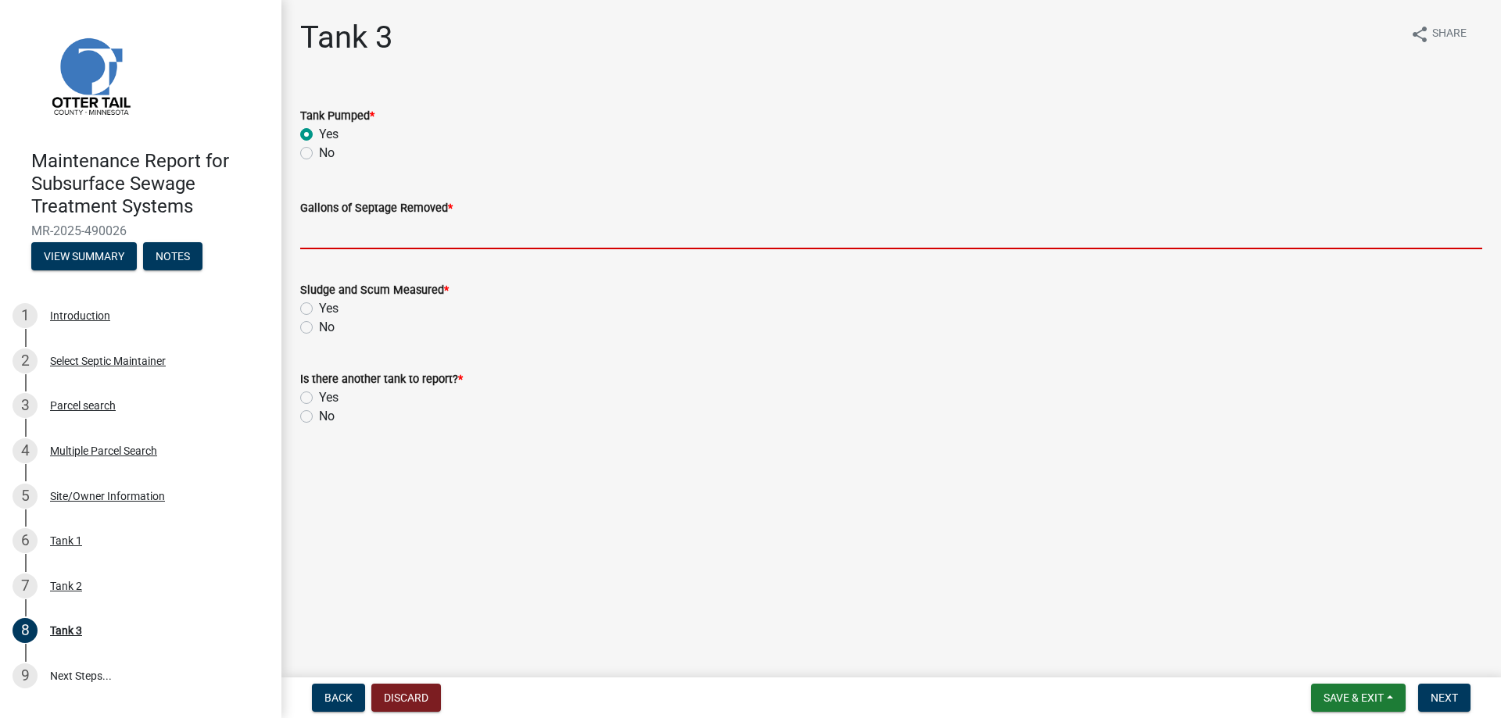
click at [345, 249] on input "Gallons of Septage Removed *" at bounding box center [891, 233] width 1182 height 32
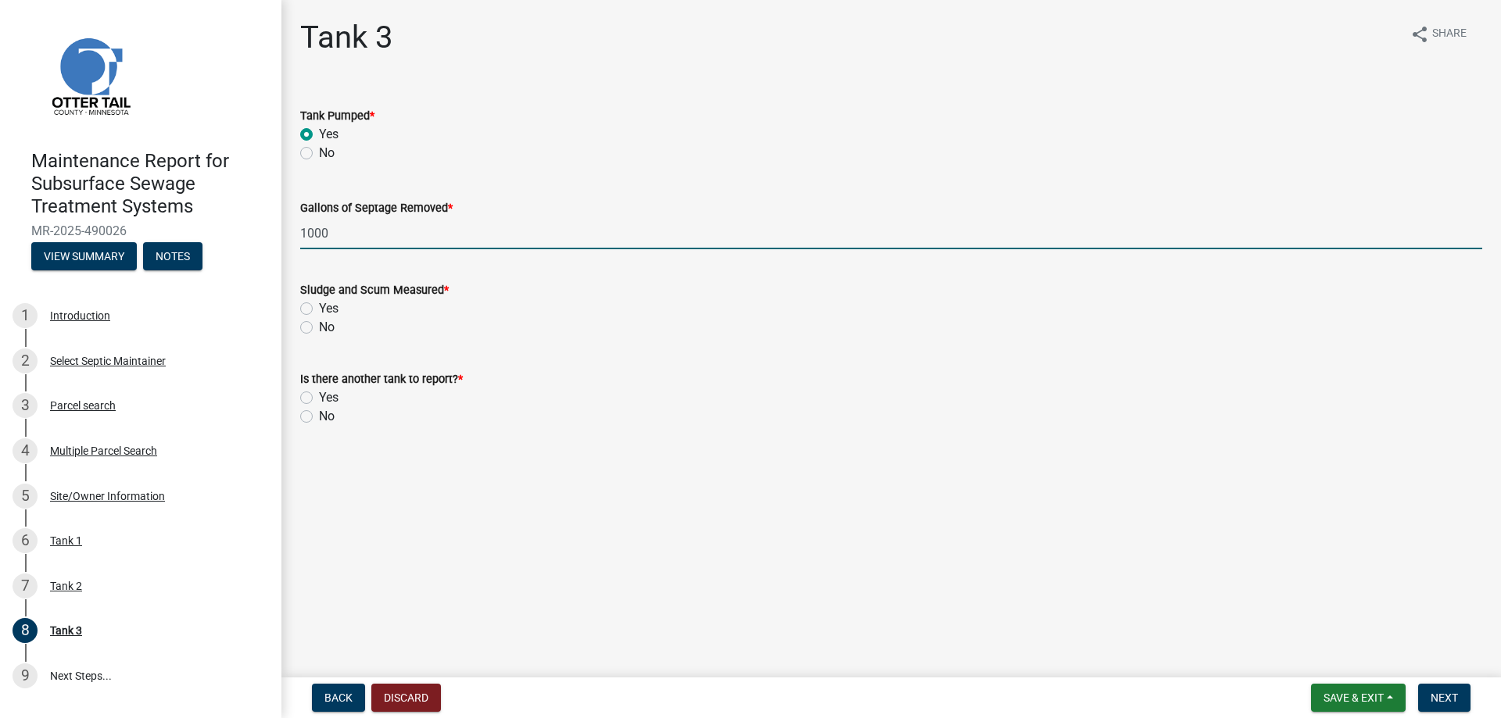
type input "1000"
drag, startPoint x: 316, startPoint y: 388, endPoint x: 321, endPoint y: 399, distance: 12.9
click at [319, 318] on label "Yes" at bounding box center [329, 308] width 20 height 19
click at [319, 309] on input "Yes" at bounding box center [324, 304] width 10 height 10
radio input "true"
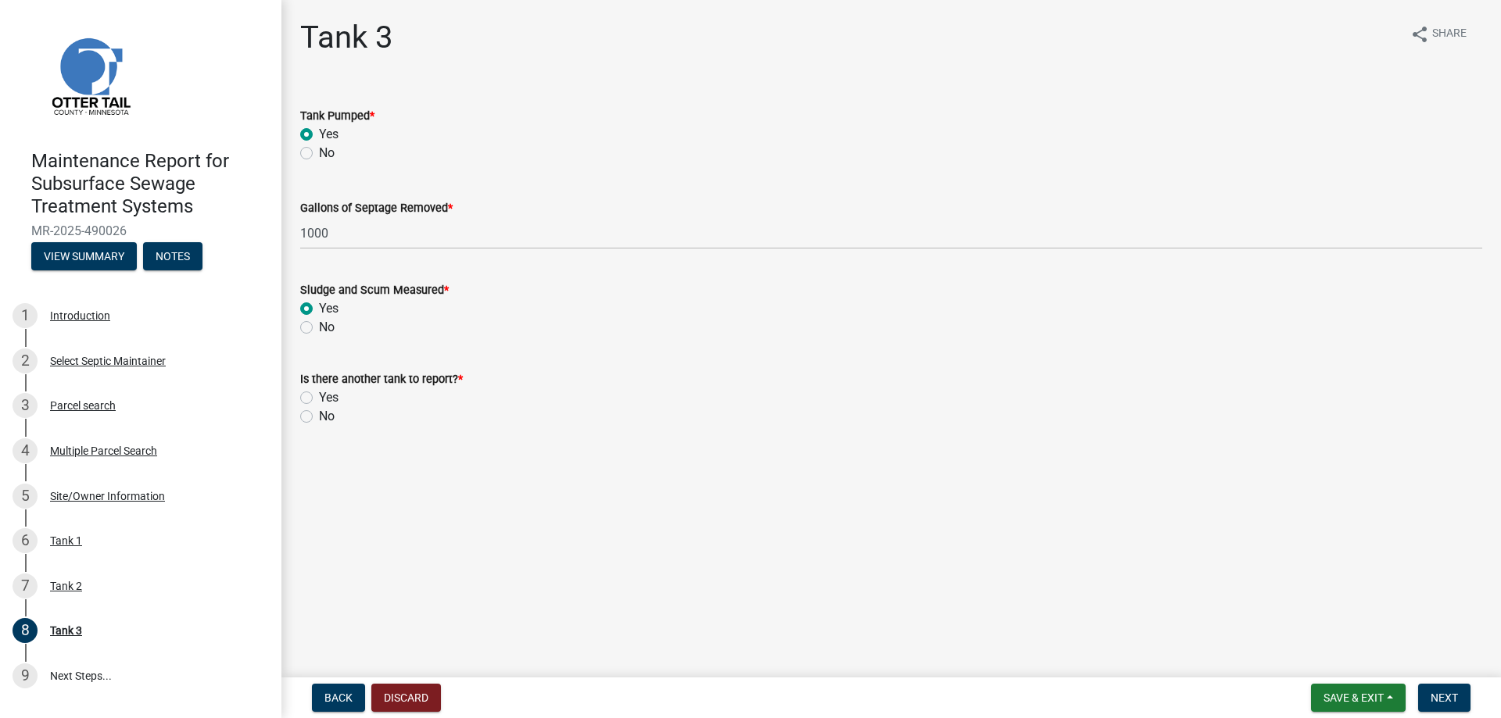
click at [319, 426] on label "No" at bounding box center [327, 416] width 16 height 19
click at [319, 417] on input "No" at bounding box center [324, 412] width 10 height 10
radio input "true"
click at [1430, 692] on span "Next" at bounding box center [1443, 698] width 27 height 13
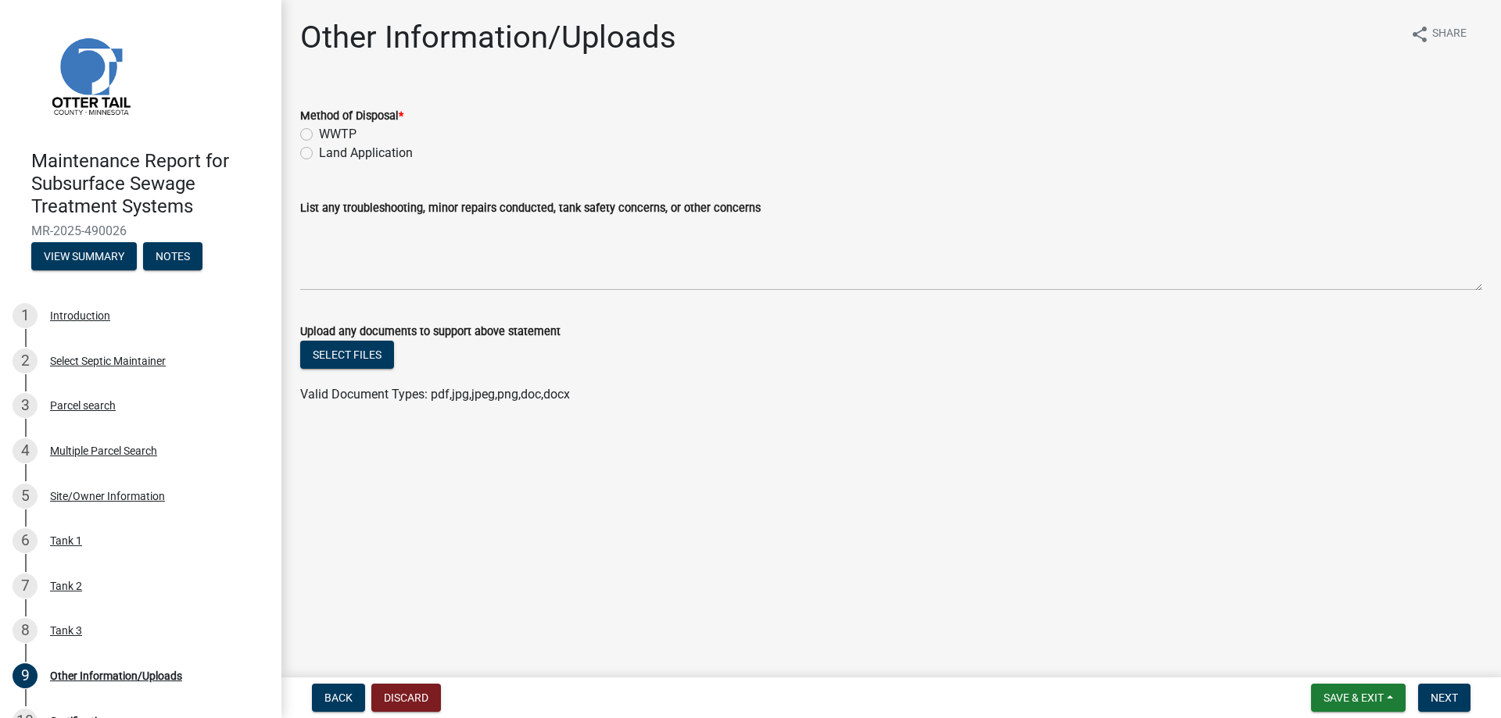
click at [377, 163] on label "Land Application" at bounding box center [366, 153] width 94 height 19
click at [329, 154] on input "Land Application" at bounding box center [324, 149] width 10 height 10
radio input "true"
click at [1450, 692] on button "Next" at bounding box center [1444, 698] width 52 height 28
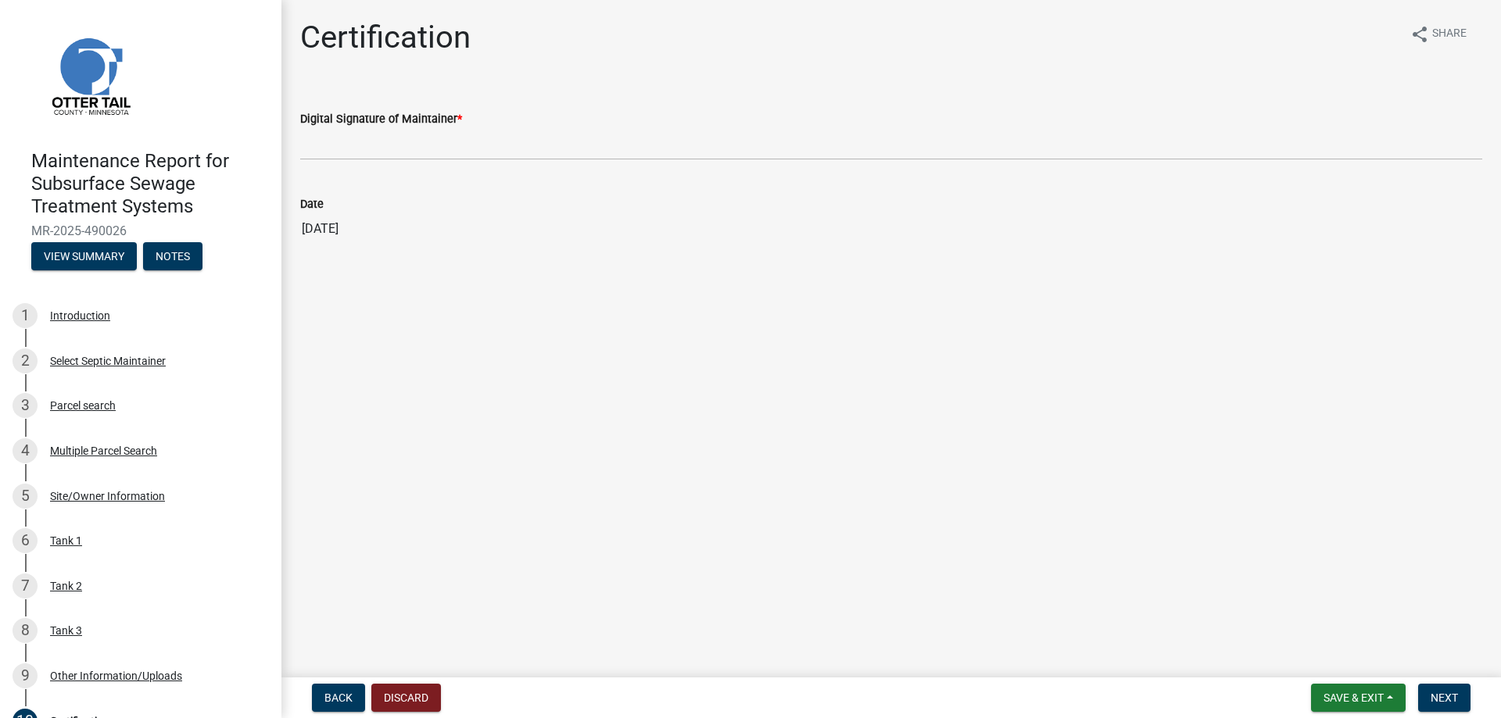
click at [381, 128] on div "Digital Signature of Maintainer *" at bounding box center [891, 118] width 1182 height 19
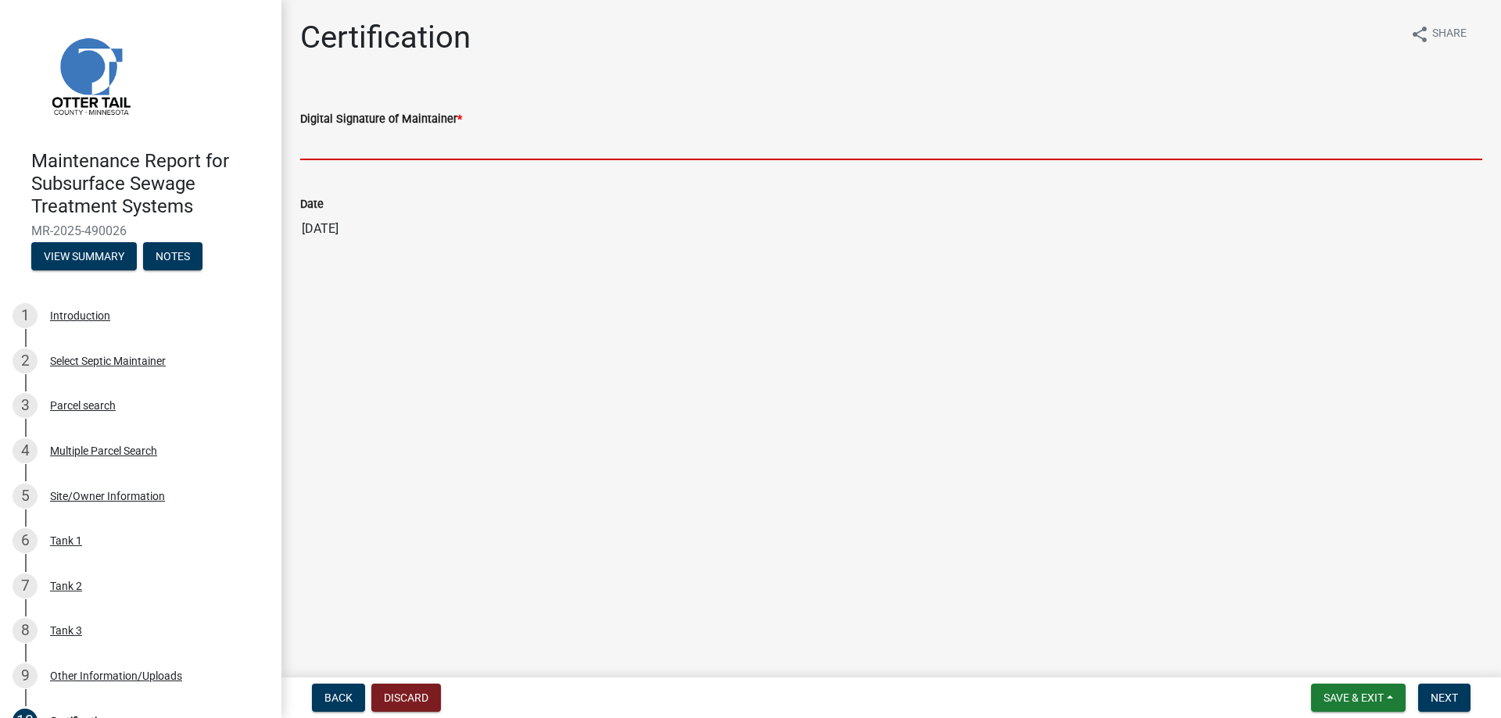
drag, startPoint x: 392, startPoint y: 170, endPoint x: 399, endPoint y: 176, distance: 8.8
click at [392, 160] on input "Digital Signature of Maintainer *" at bounding box center [891, 144] width 1182 height 32
type input "[PERSON_NAME]/KG"
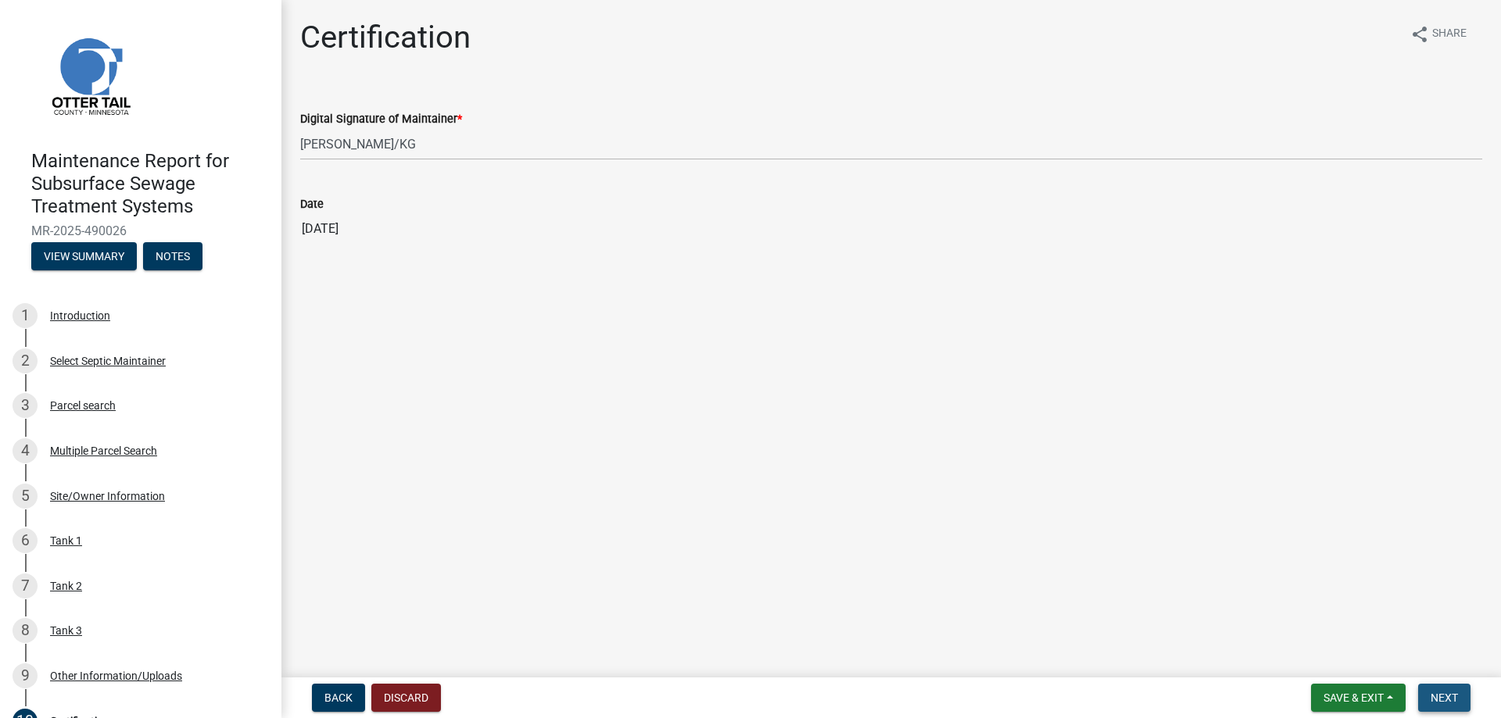
click at [1441, 692] on span "Next" at bounding box center [1443, 698] width 27 height 13
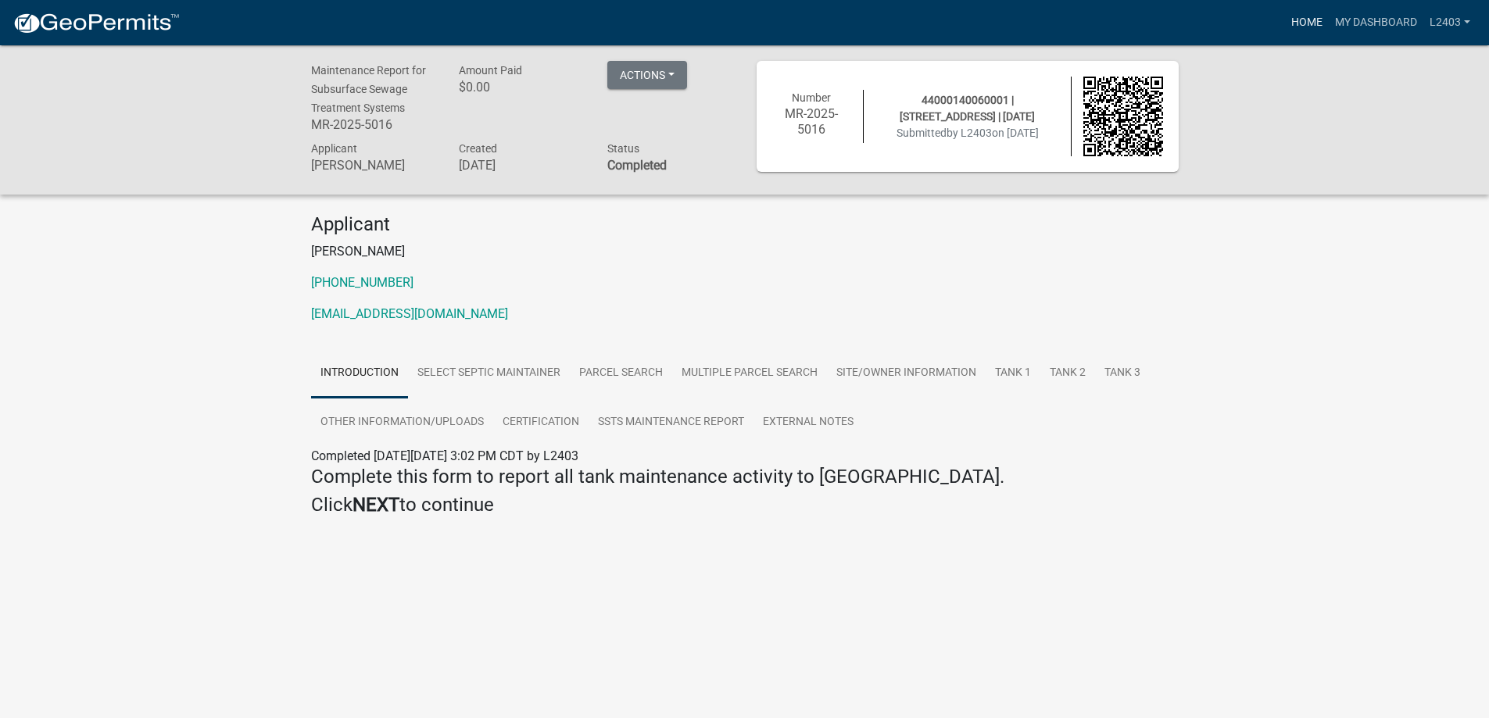
click at [1285, 30] on link "Home" at bounding box center [1307, 23] width 44 height 30
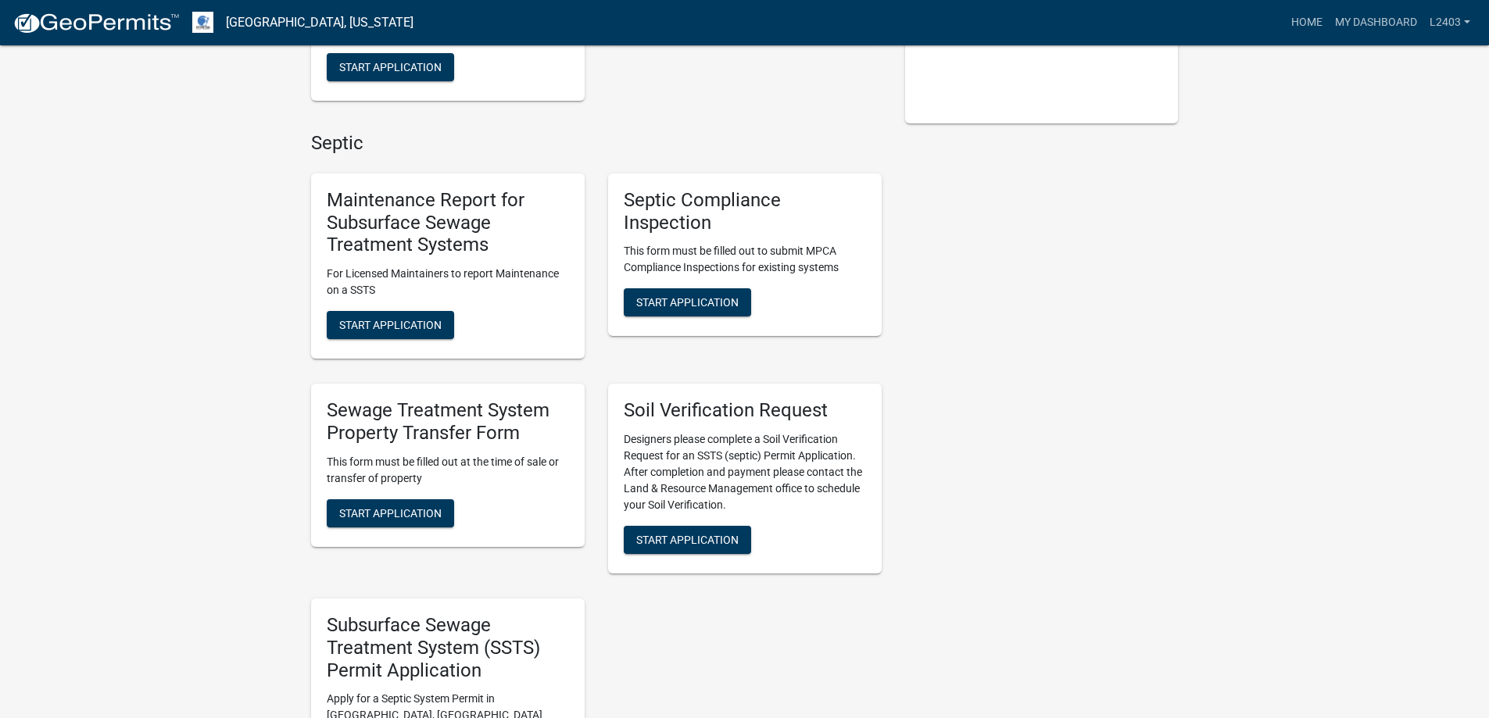
scroll to position [391, 0]
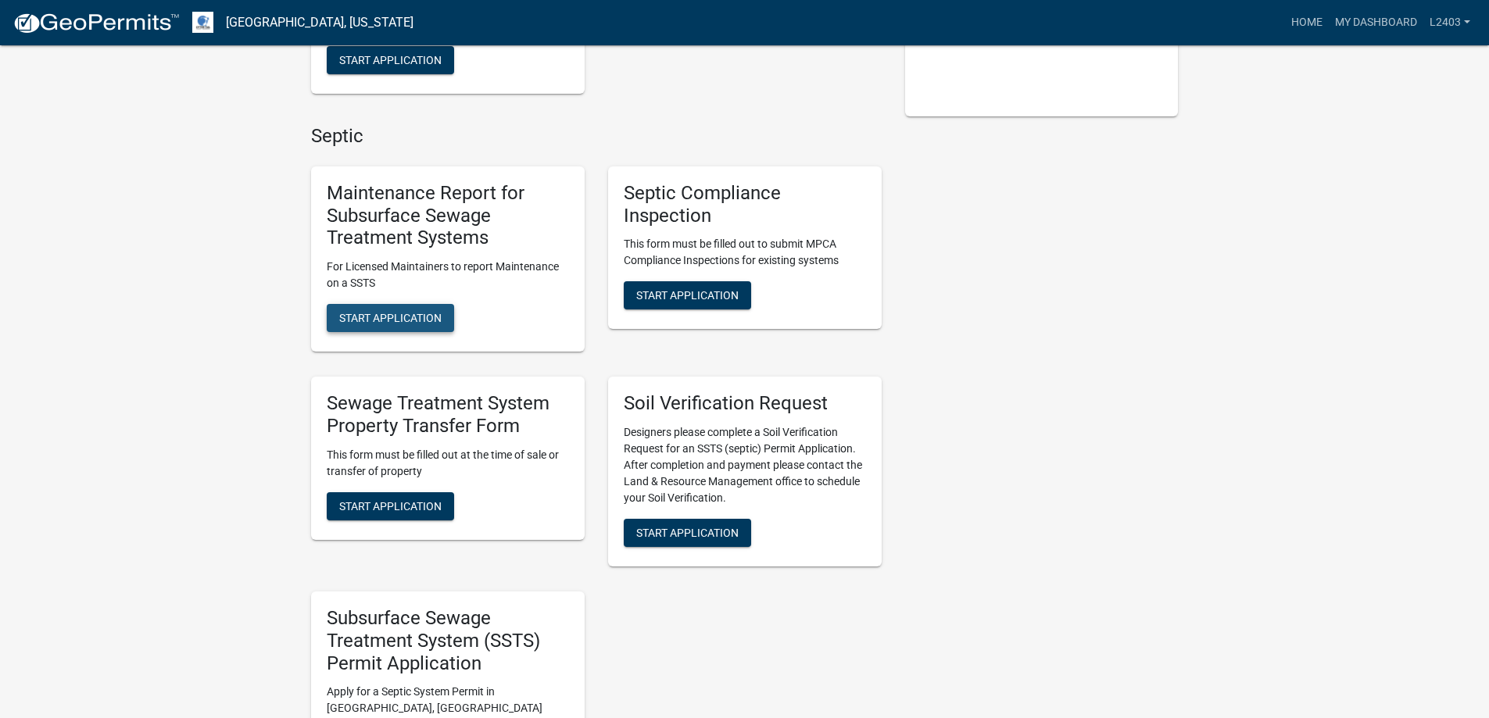
click at [442, 324] on span "Start Application" at bounding box center [390, 318] width 102 height 13
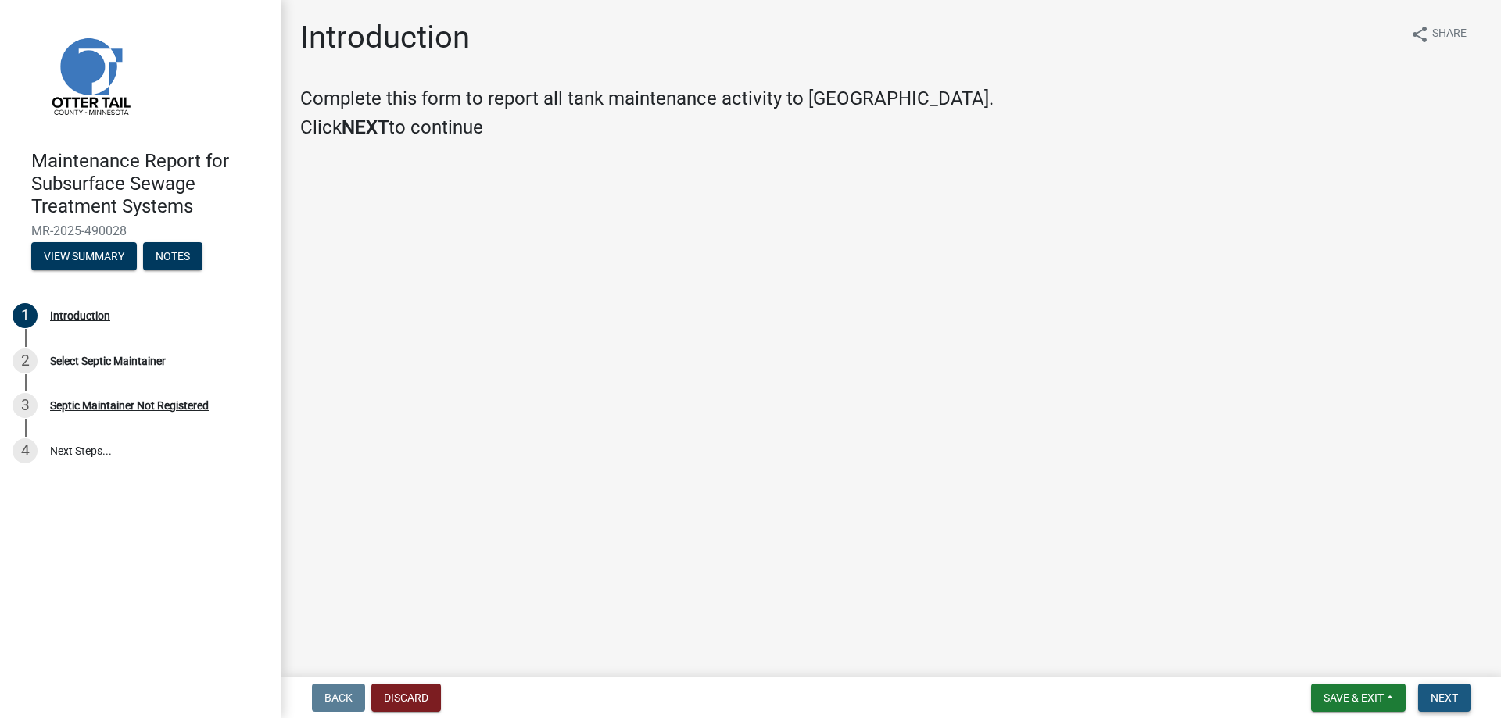
click at [1437, 692] on span "Next" at bounding box center [1443, 698] width 27 height 13
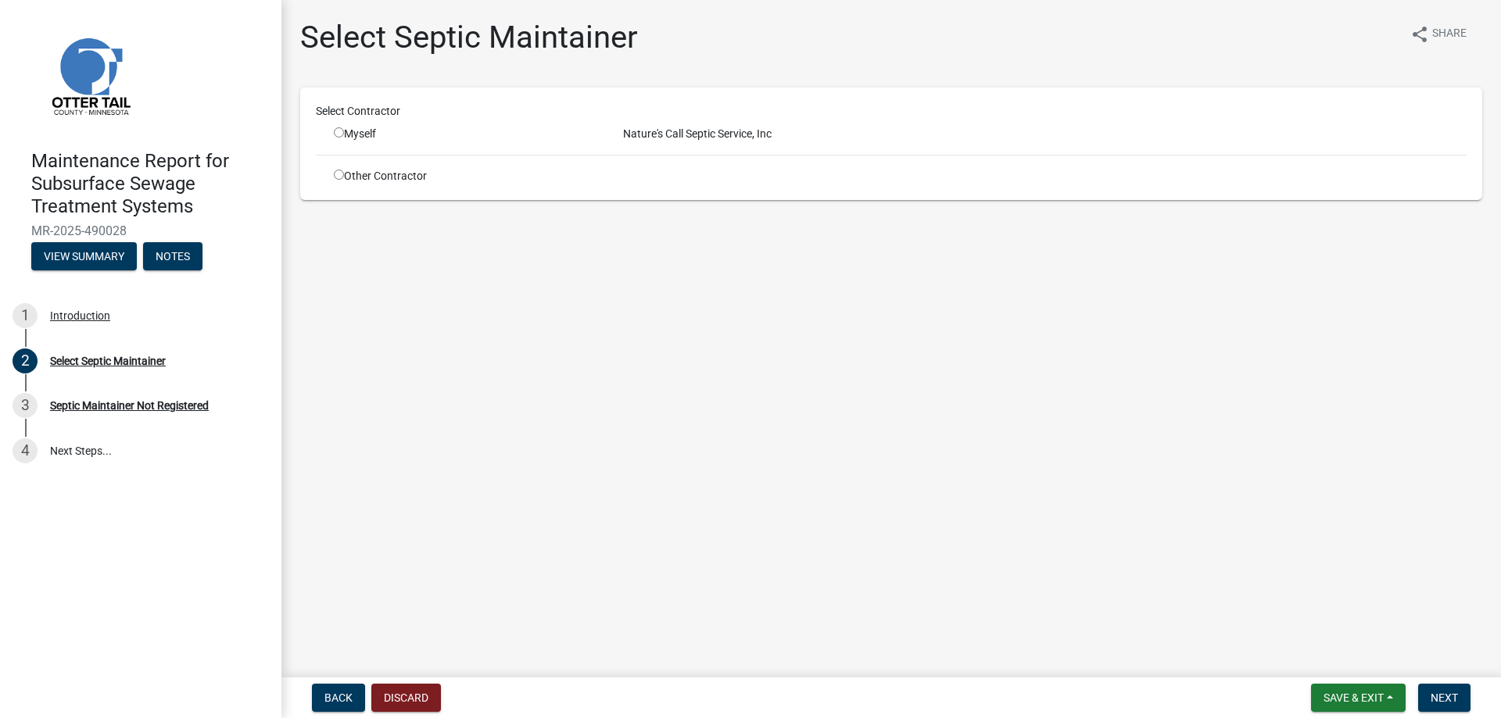
drag, startPoint x: 351, startPoint y: 165, endPoint x: 365, endPoint y: 169, distance: 14.6
click at [344, 138] on input "radio" at bounding box center [339, 132] width 10 height 10
radio input "true"
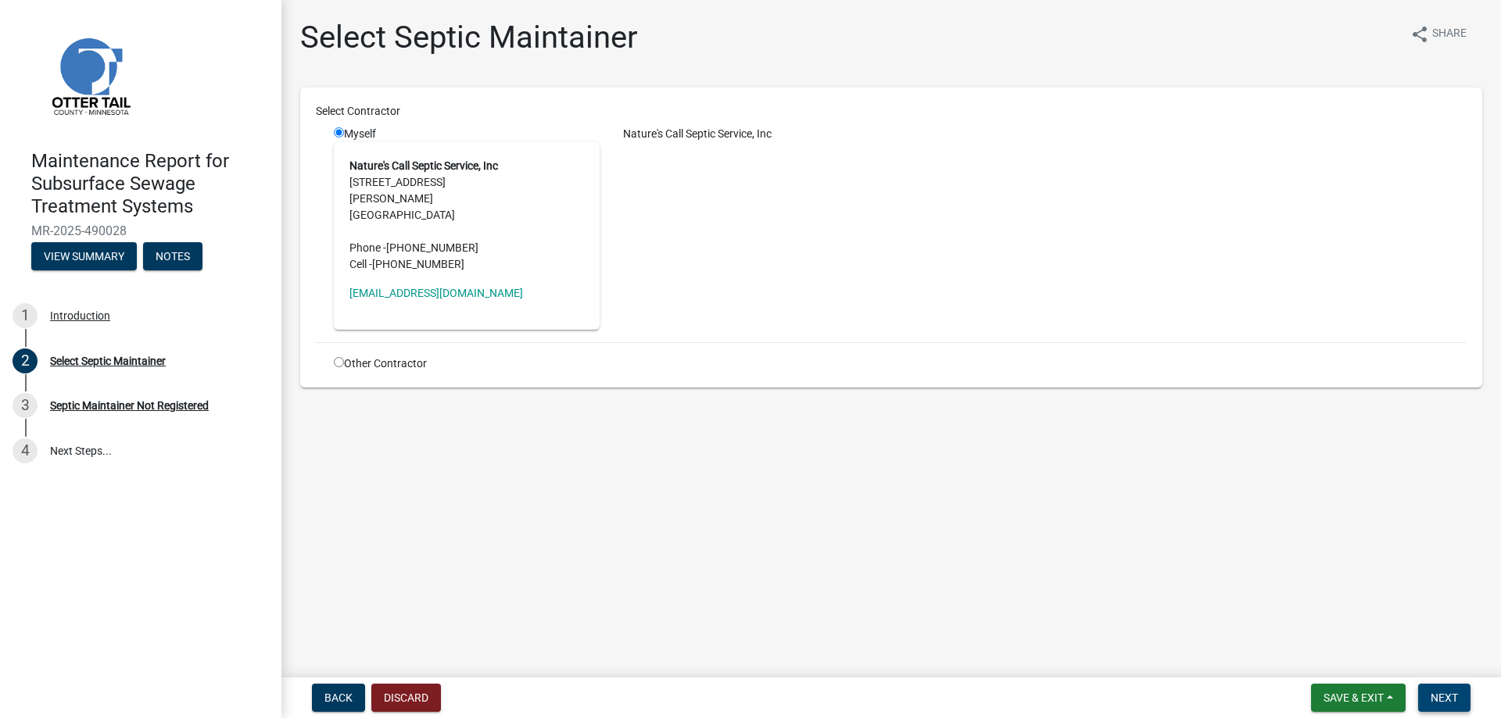
click at [1426, 684] on button "Next" at bounding box center [1444, 698] width 52 height 28
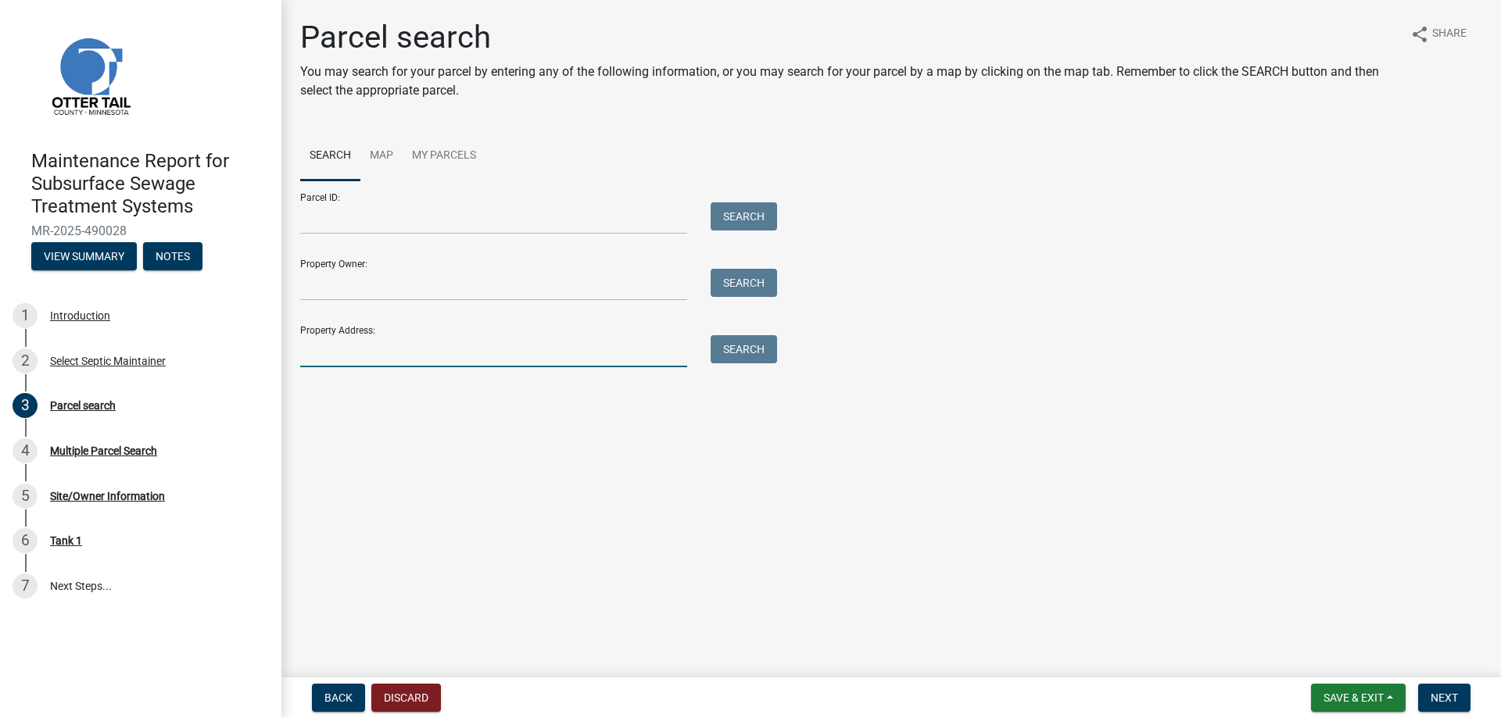
click at [344, 367] on input "Property Address:" at bounding box center [493, 351] width 387 height 32
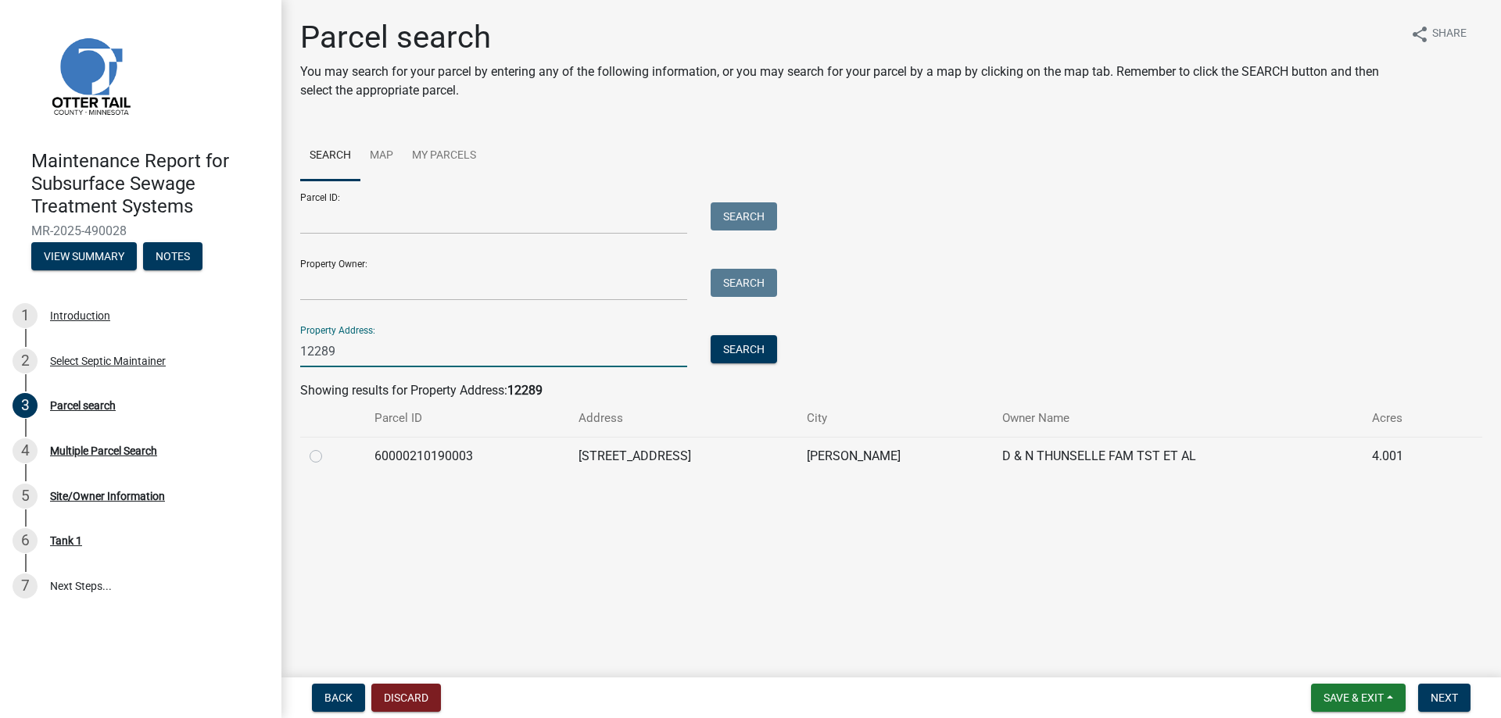
type input "12289"
click at [328, 447] on label at bounding box center [328, 447] width 0 height 0
click at [328, 457] on input "radio" at bounding box center [333, 452] width 10 height 10
radio input "true"
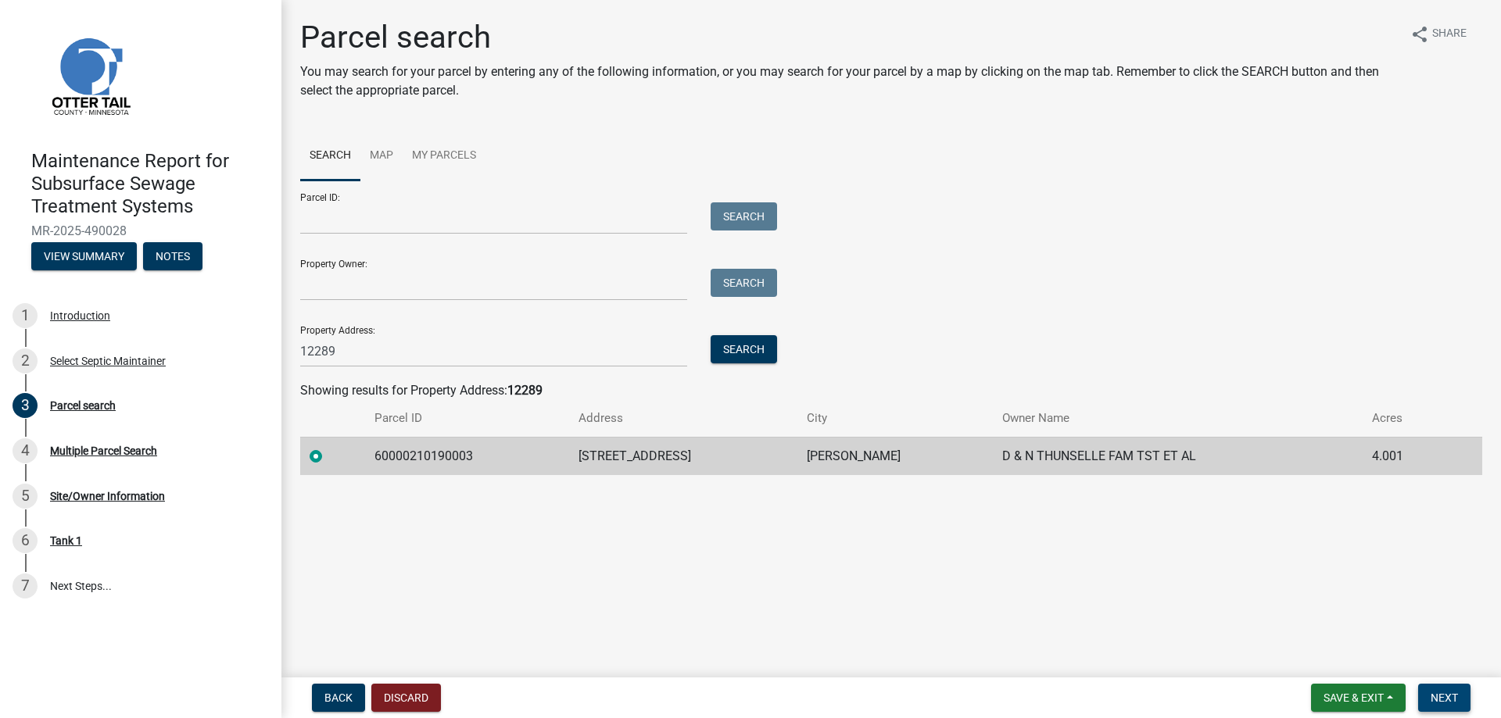
click at [1418, 684] on button "Next" at bounding box center [1444, 698] width 52 height 28
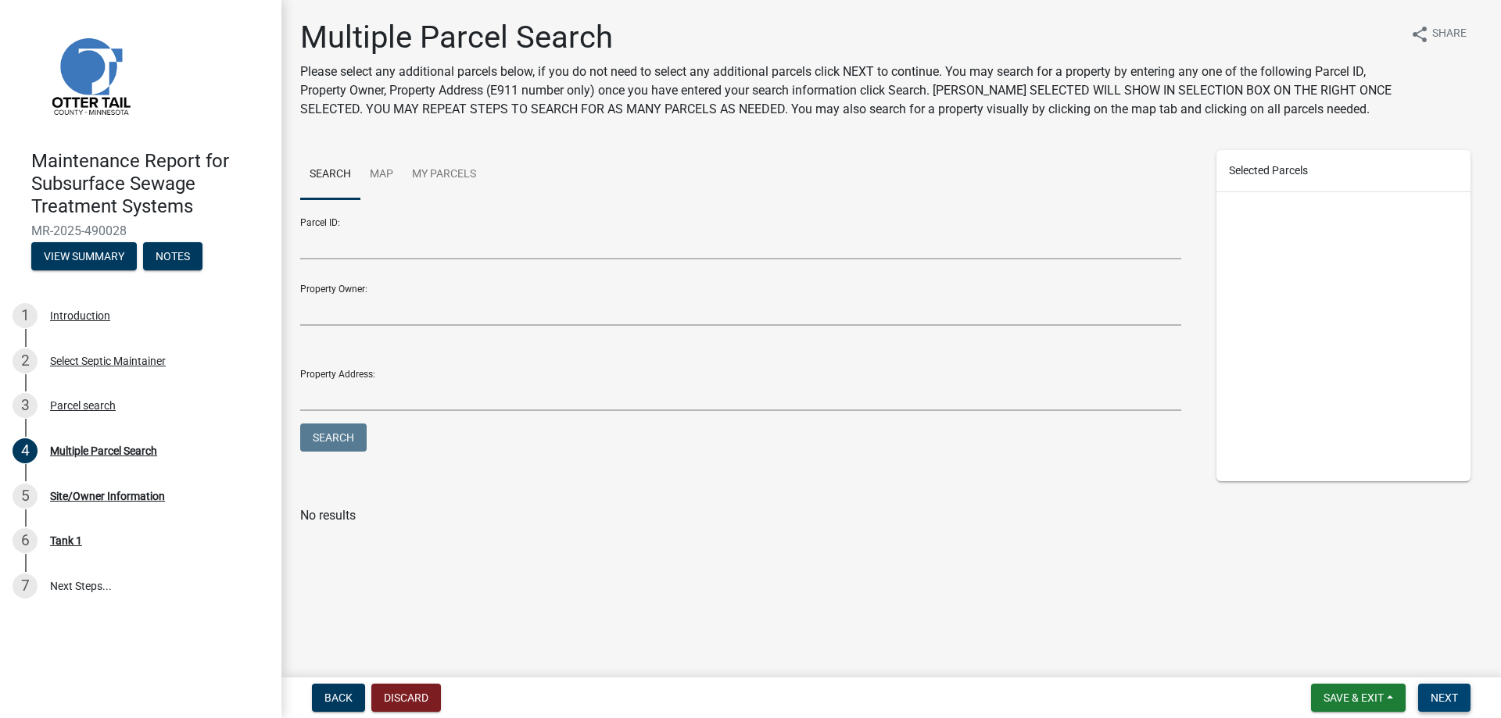
click at [1418, 684] on button "Next" at bounding box center [1444, 698] width 52 height 28
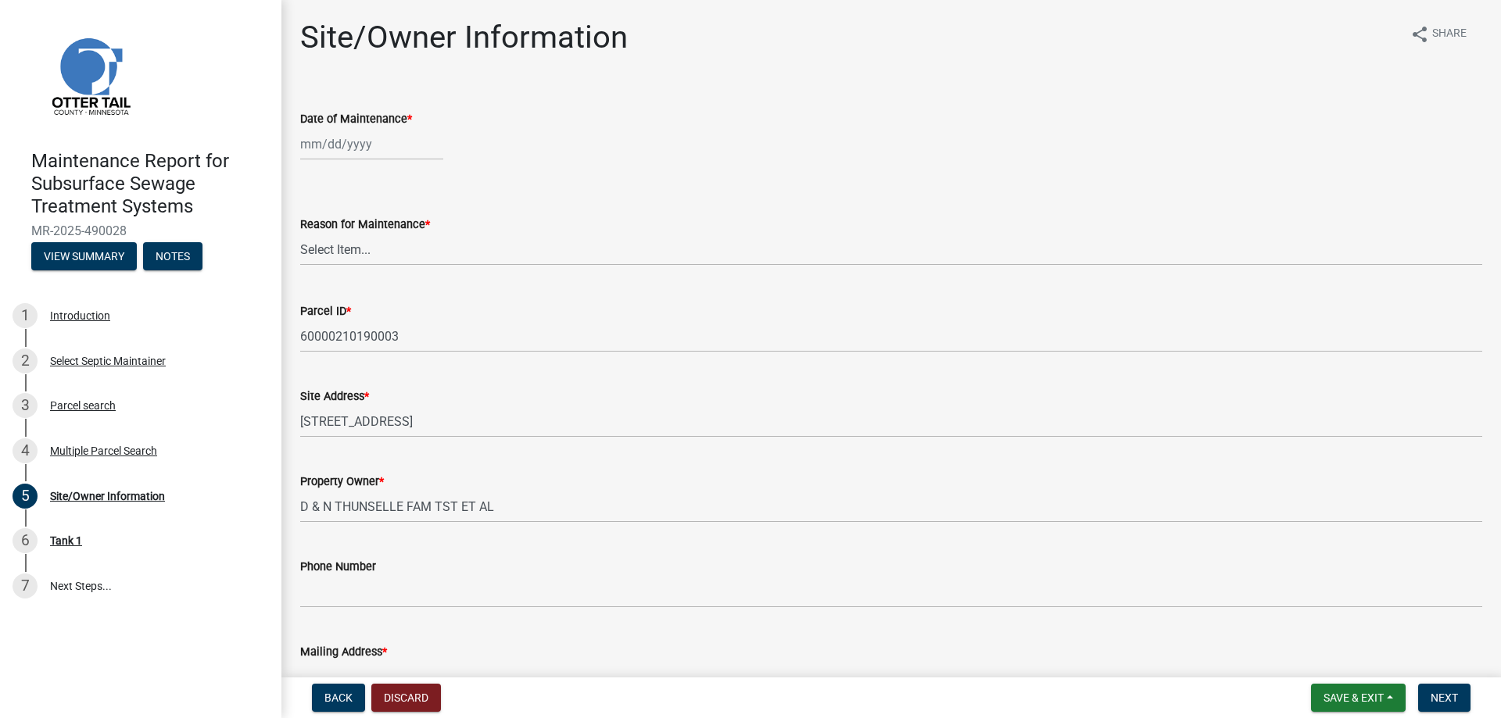
click at [359, 160] on div at bounding box center [371, 144] width 143 height 32
select select "10"
select select "2025"
click at [350, 283] on div "7" at bounding box center [340, 270] width 25 height 25
type input "[DATE]"
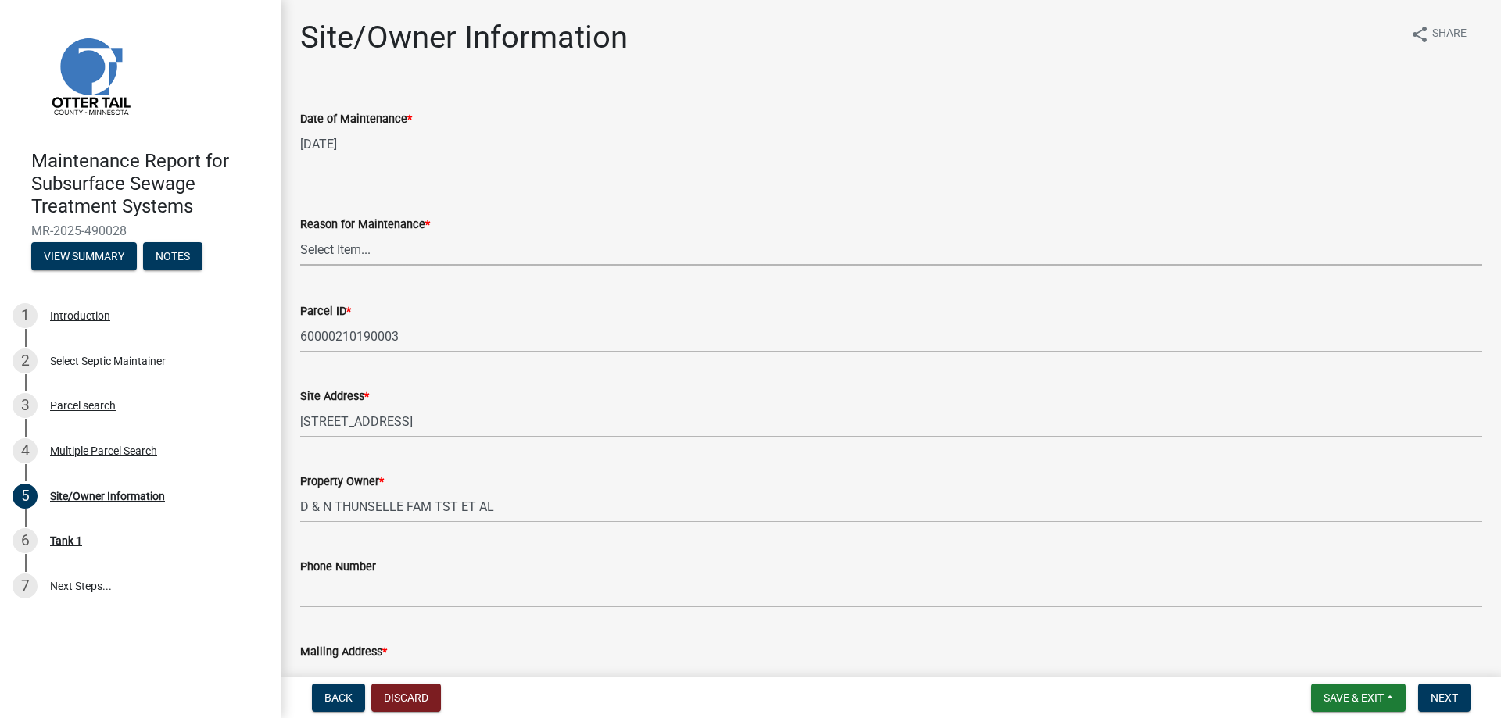
click at [341, 266] on select "Select Item... Called Routine Other" at bounding box center [891, 250] width 1182 height 32
click at [305, 266] on select "Select Item... Called Routine Other" at bounding box center [891, 250] width 1182 height 32
select select "3ac72b63-7b21-42e4-8192-806faae7a4f1"
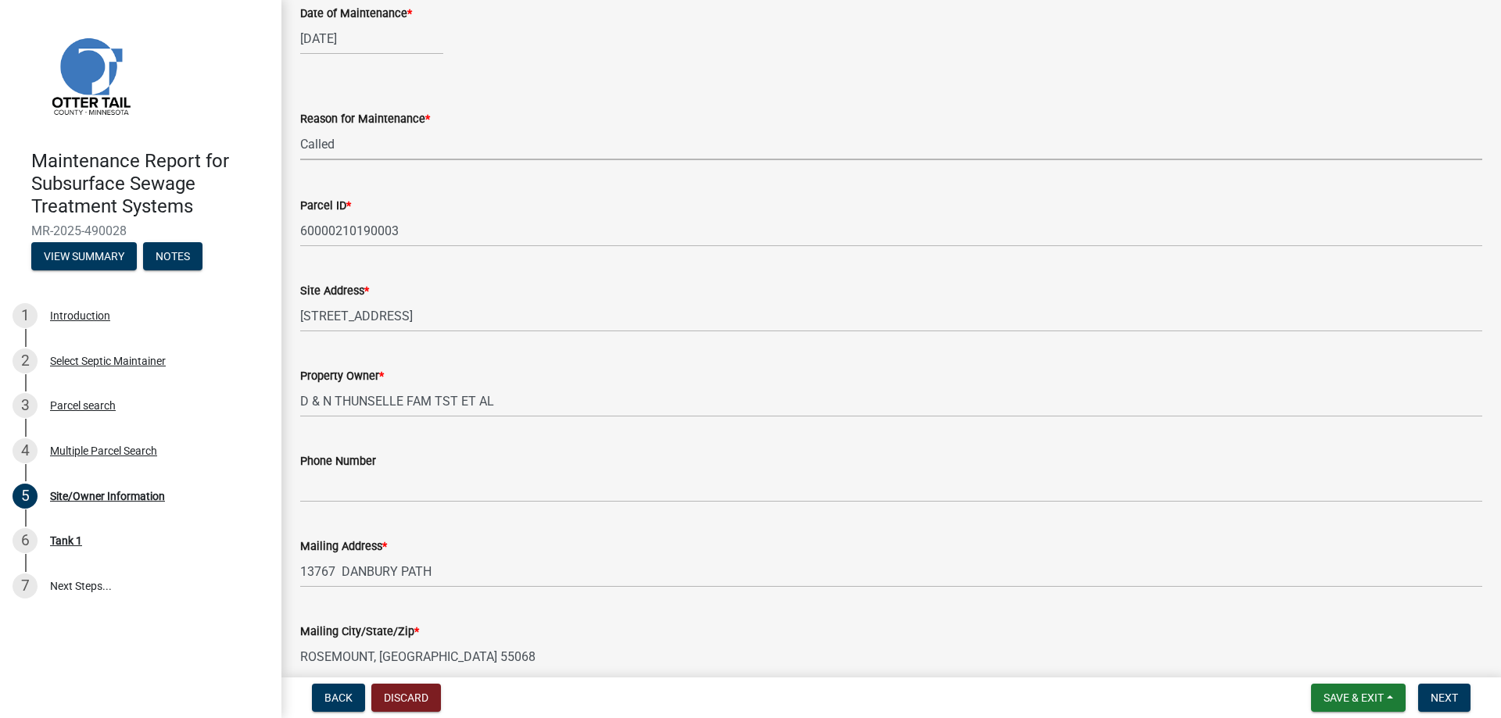
scroll to position [313, 0]
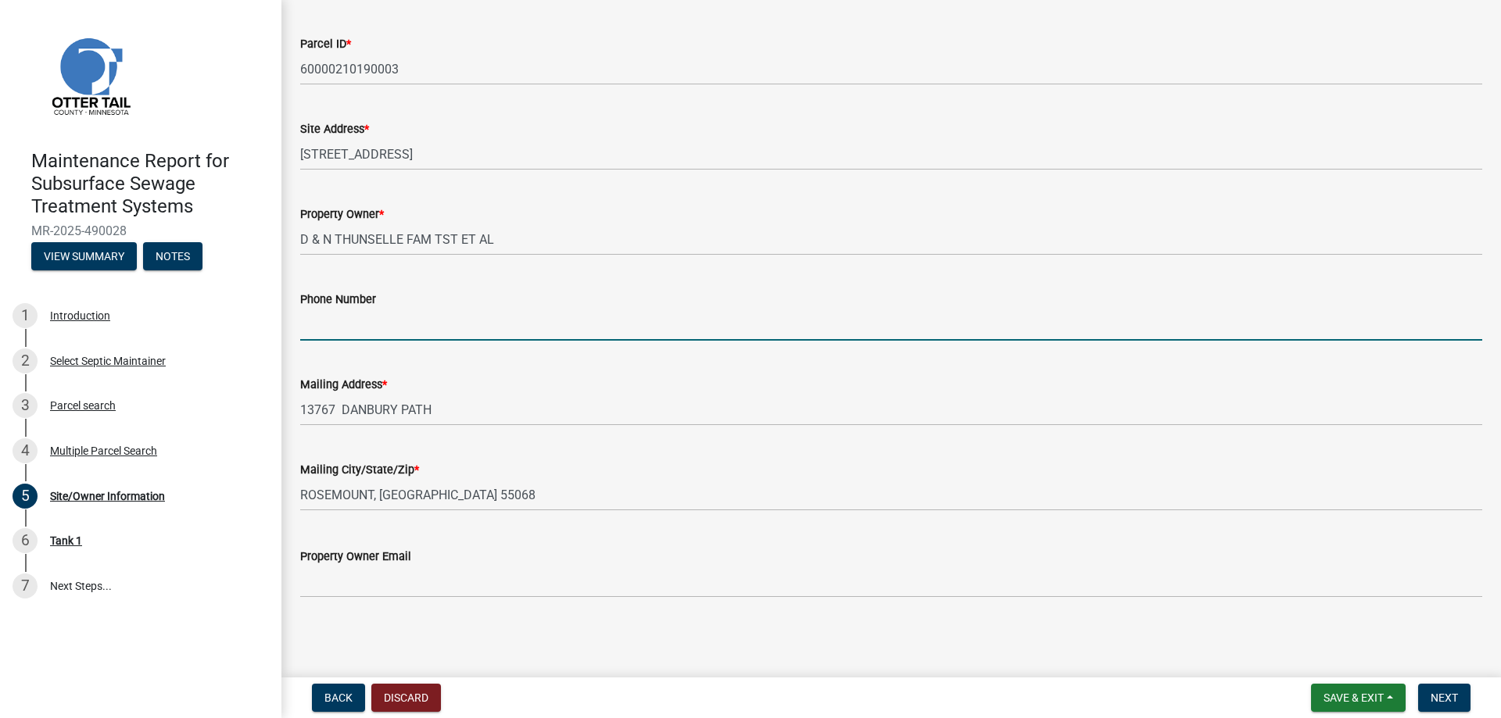
click at [361, 341] on input "Phone Number" at bounding box center [891, 325] width 1182 height 32
type input "[PHONE_NUMBER]"
click at [1430, 692] on span "Next" at bounding box center [1443, 698] width 27 height 13
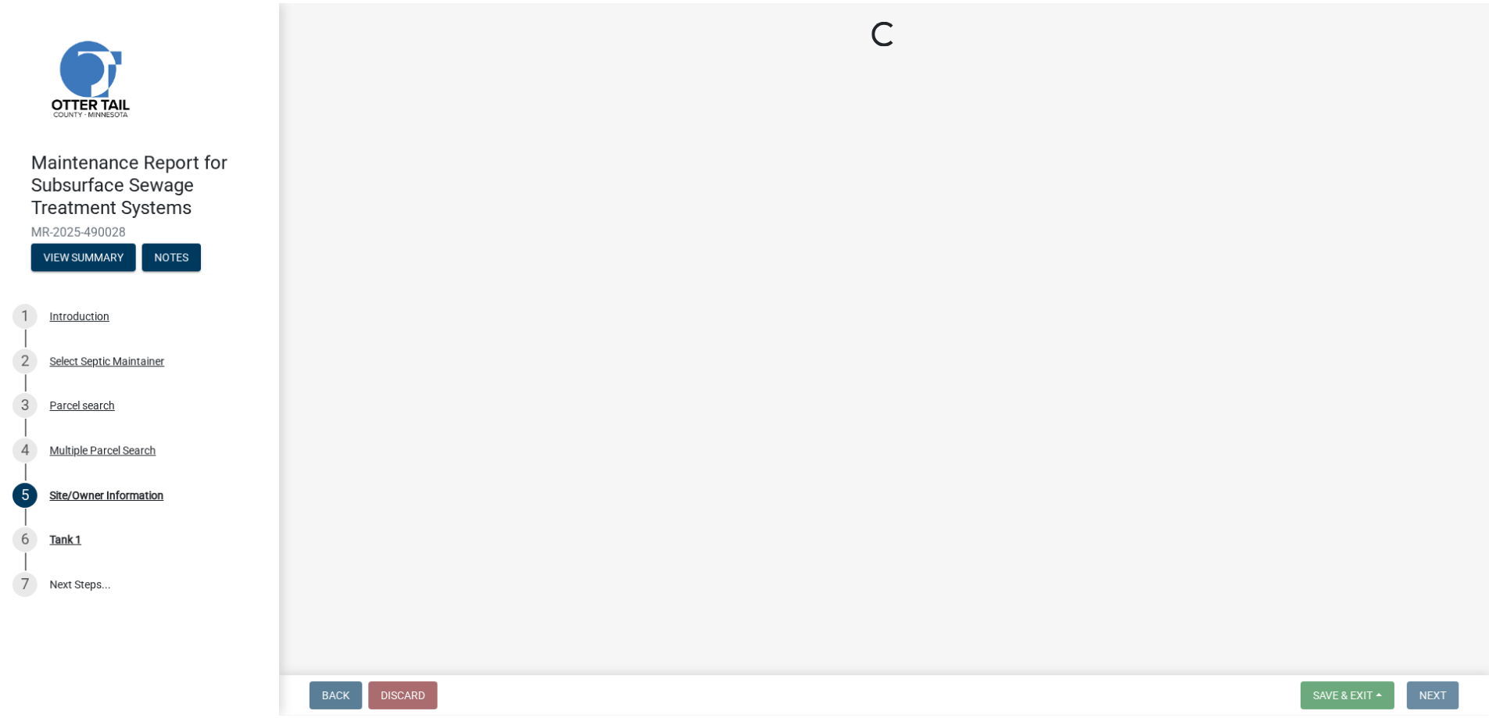
scroll to position [0, 0]
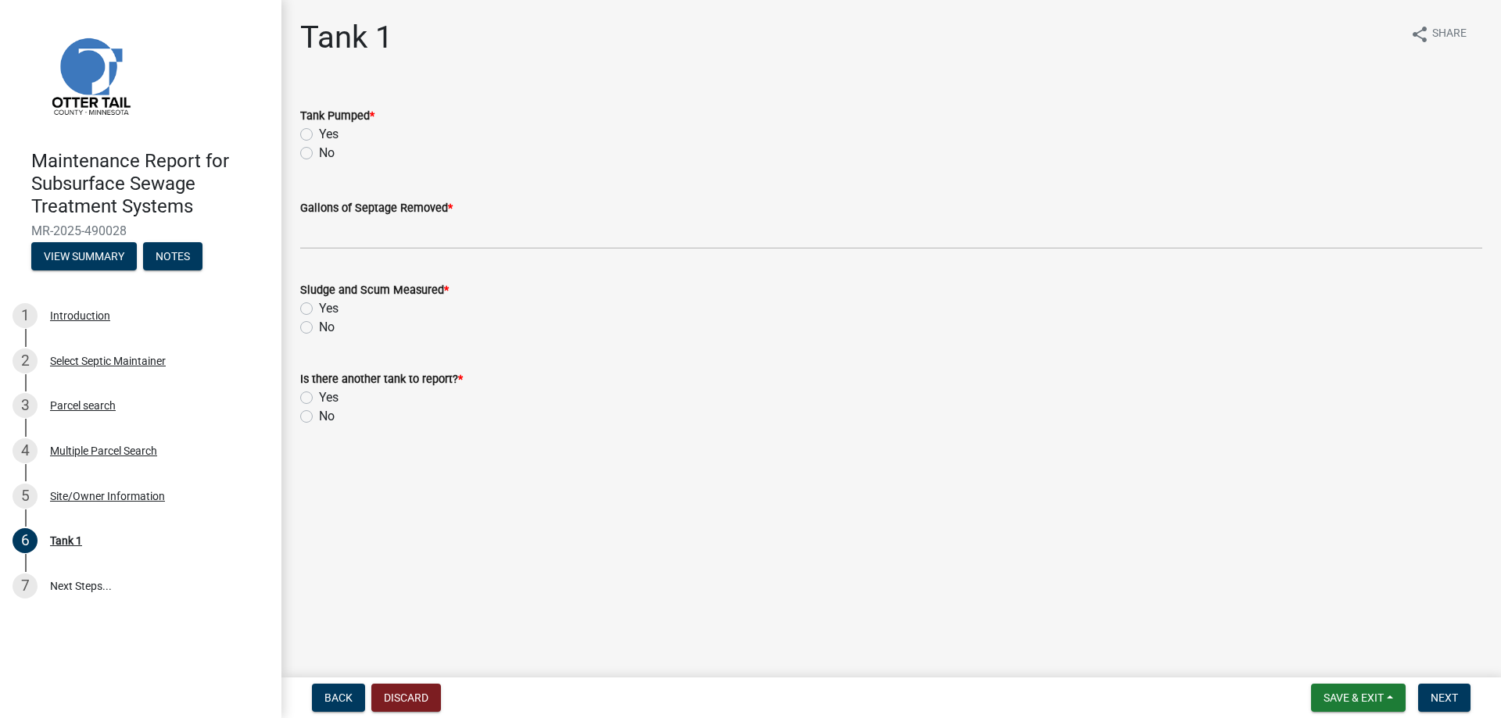
click at [338, 144] on label "Yes" at bounding box center [329, 134] width 20 height 19
click at [329, 135] on input "Yes" at bounding box center [324, 130] width 10 height 10
radio input "true"
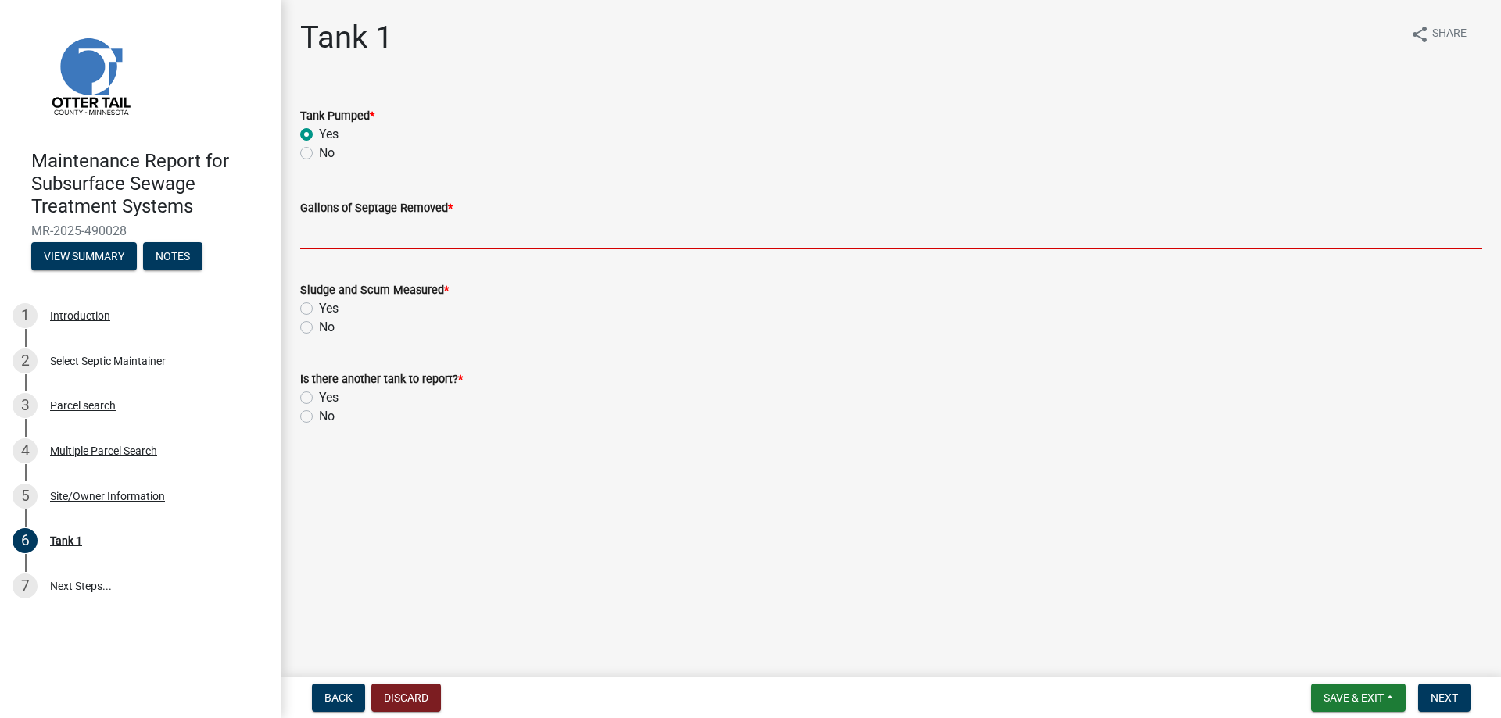
click at [350, 249] on input "Gallons of Septage Removed *" at bounding box center [891, 233] width 1182 height 32
type input "1500"
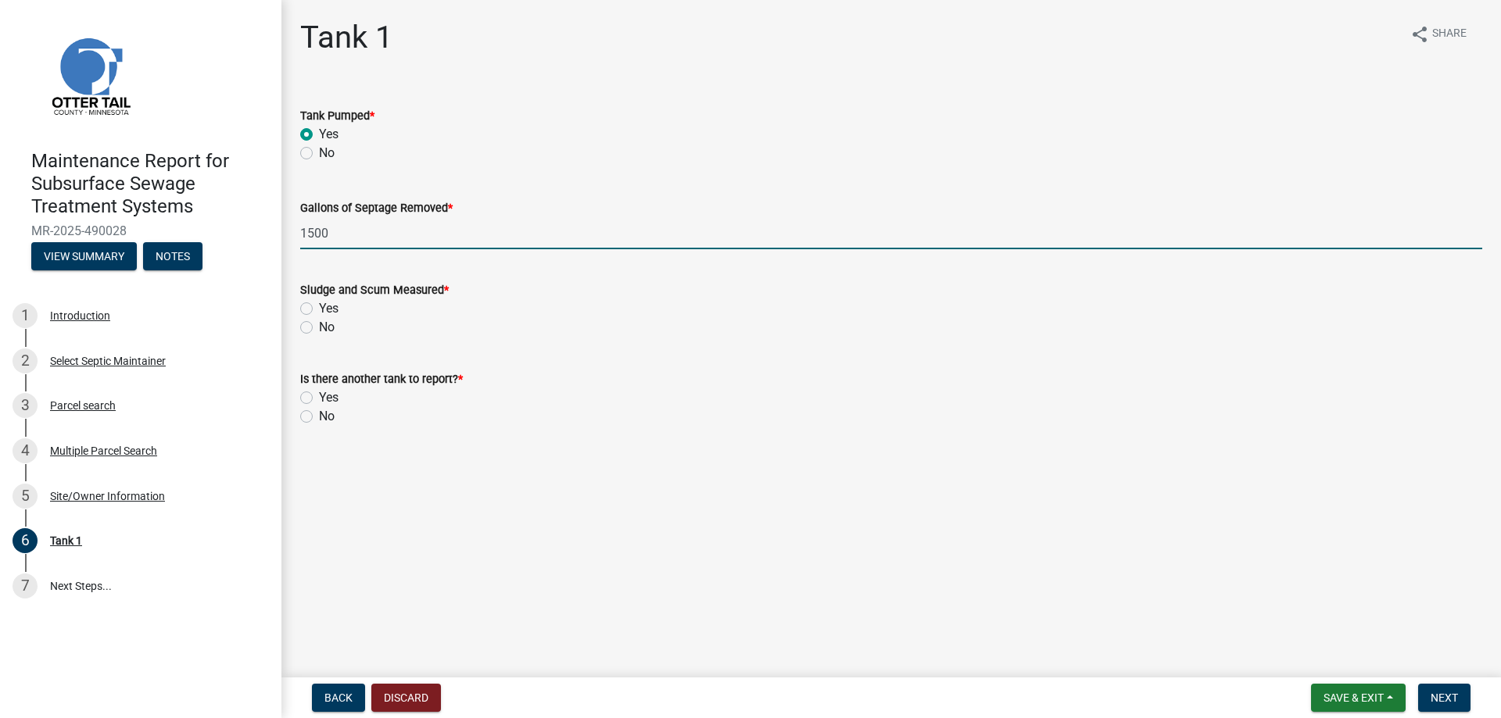
click at [319, 318] on label "Yes" at bounding box center [329, 308] width 20 height 19
click at [319, 309] on input "Yes" at bounding box center [324, 304] width 10 height 10
radio input "true"
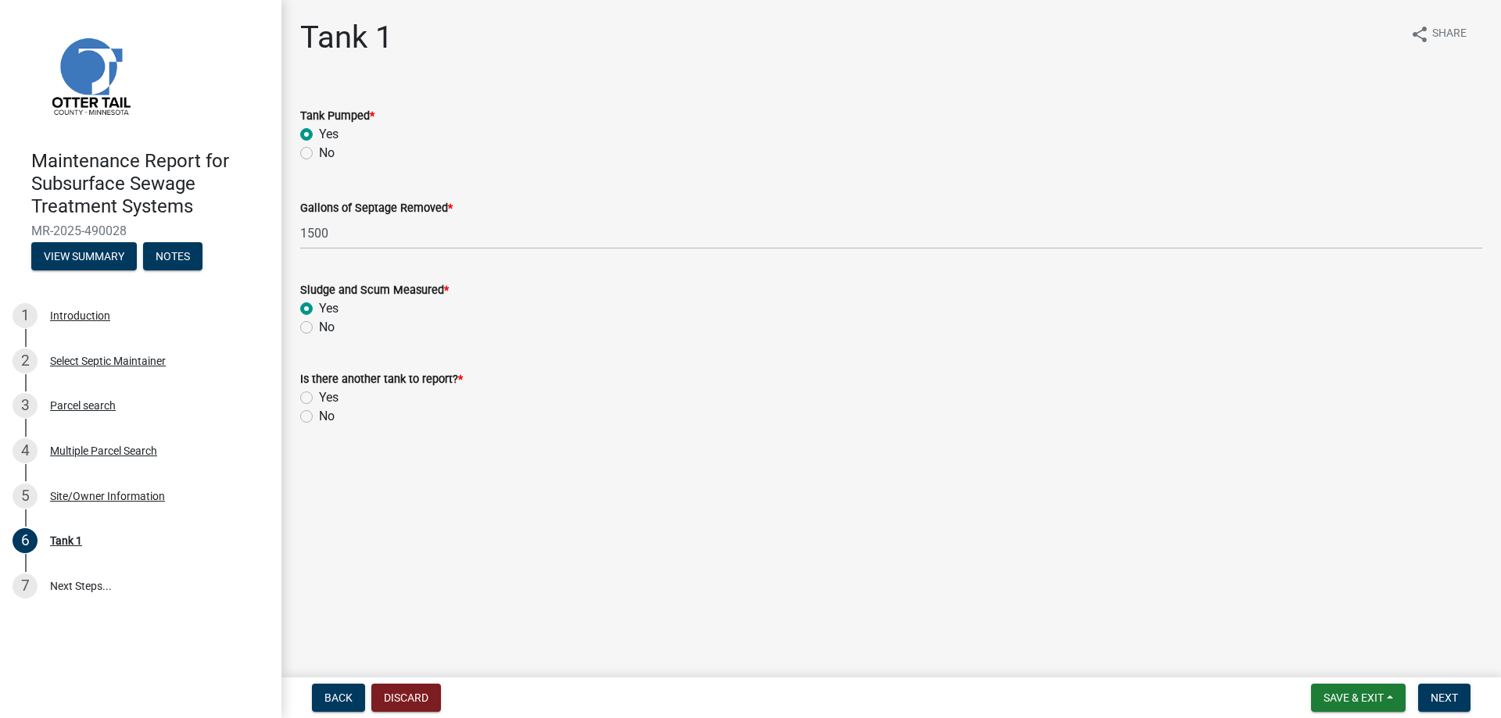
drag, startPoint x: 312, startPoint y: 517, endPoint x: 739, endPoint y: 561, distance: 429.7
click at [319, 426] on label "No" at bounding box center [327, 416] width 16 height 19
click at [319, 417] on input "No" at bounding box center [324, 412] width 10 height 10
radio input "true"
click at [1435, 692] on span "Next" at bounding box center [1443, 698] width 27 height 13
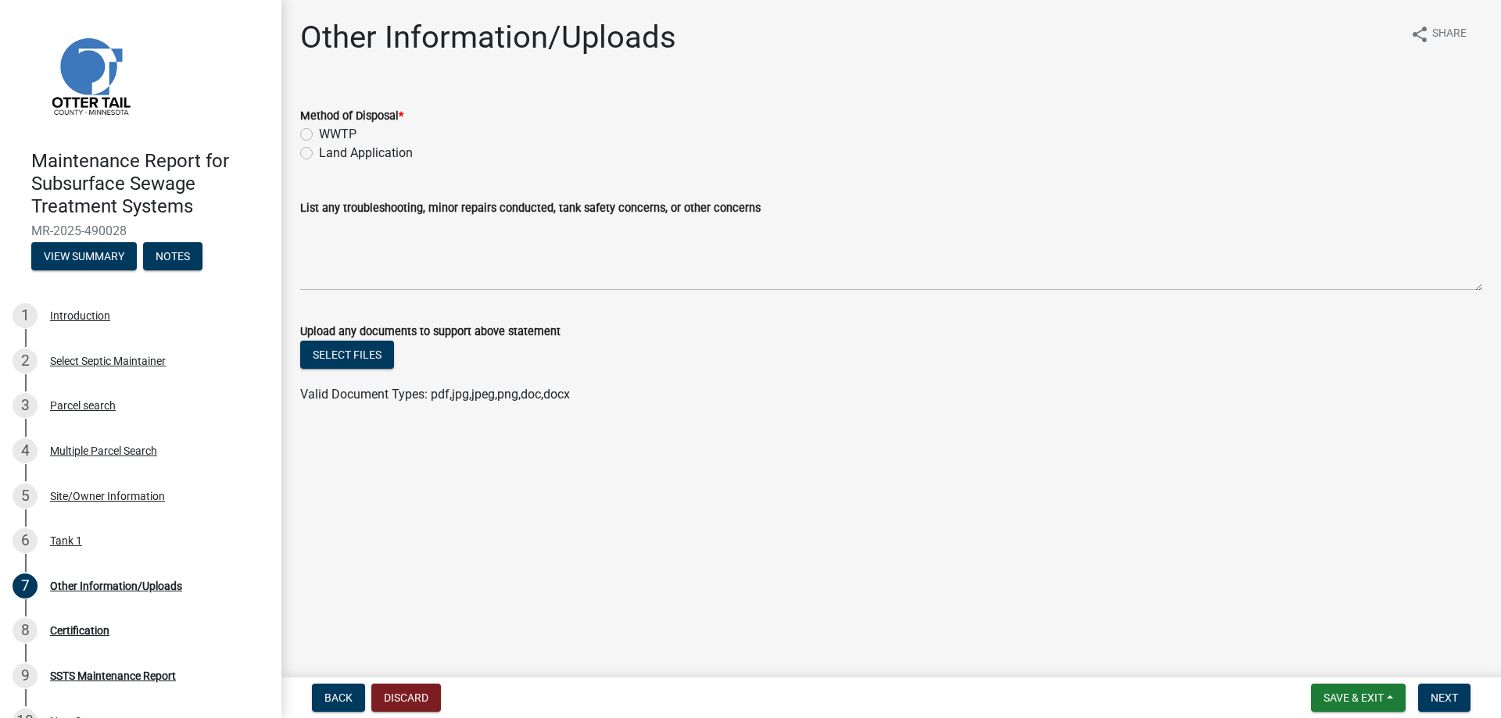
click at [386, 163] on label "Land Application" at bounding box center [366, 153] width 94 height 19
click at [329, 154] on input "Land Application" at bounding box center [324, 149] width 10 height 10
radio input "true"
click at [1430, 693] on span "Next" at bounding box center [1443, 698] width 27 height 13
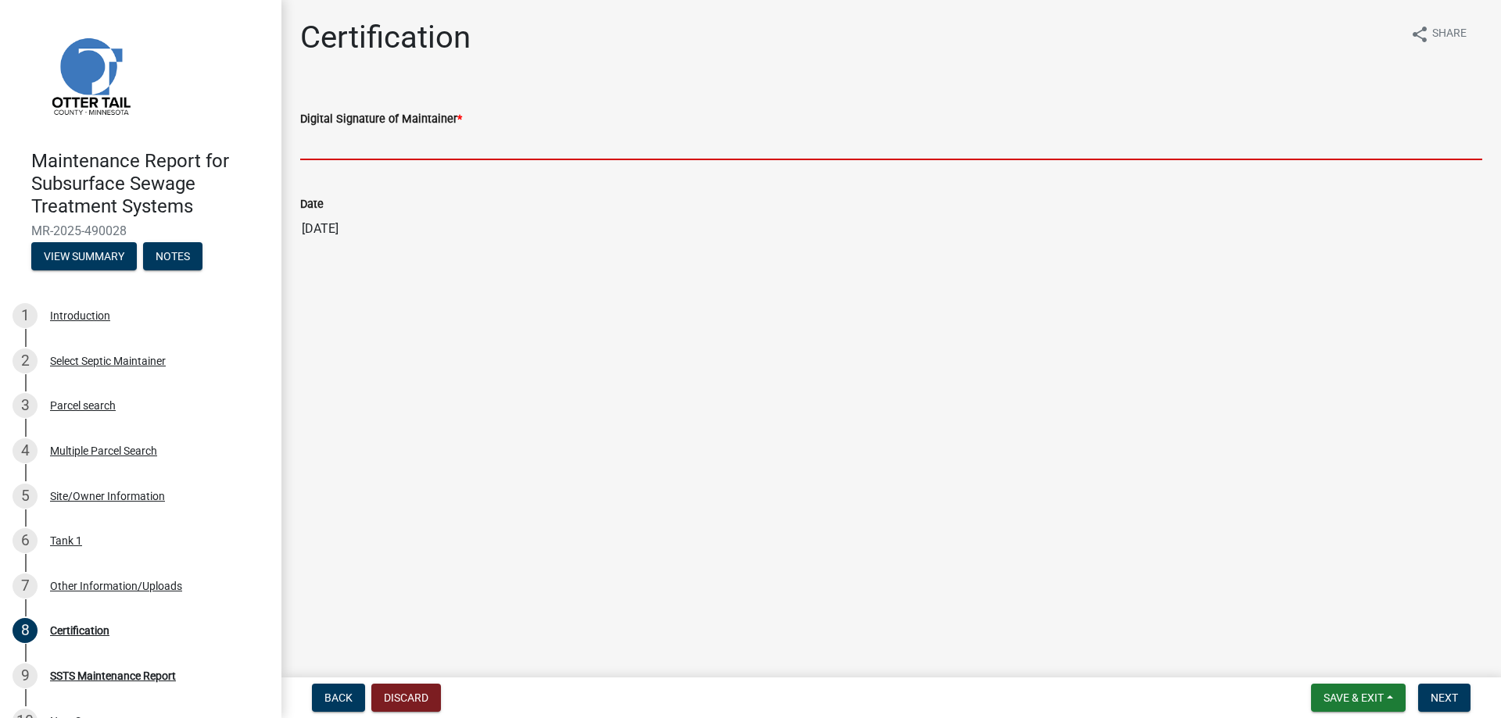
click at [357, 160] on input "Digital Signature of Maintainer *" at bounding box center [891, 144] width 1182 height 32
type input "[PERSON_NAME]/KG"
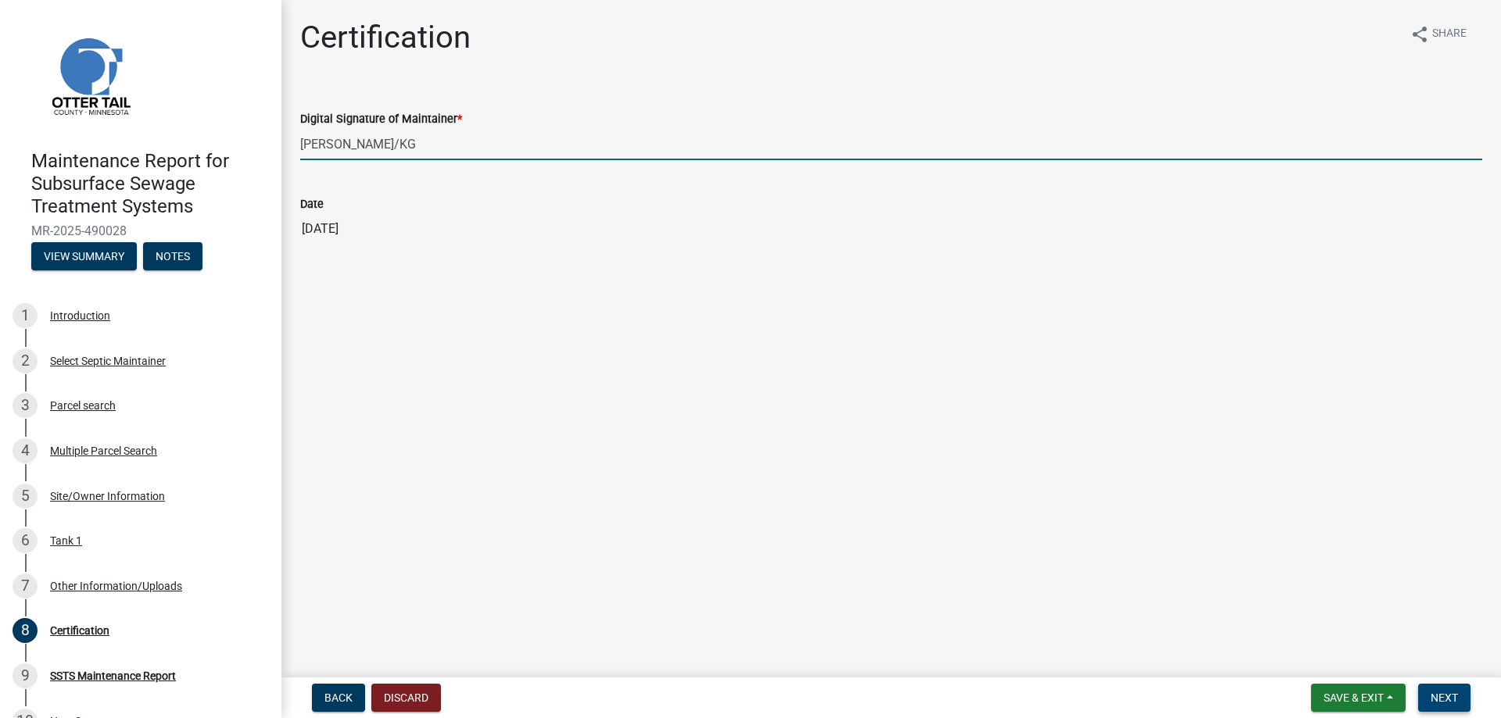
click at [1428, 684] on button "Next" at bounding box center [1444, 698] width 52 height 28
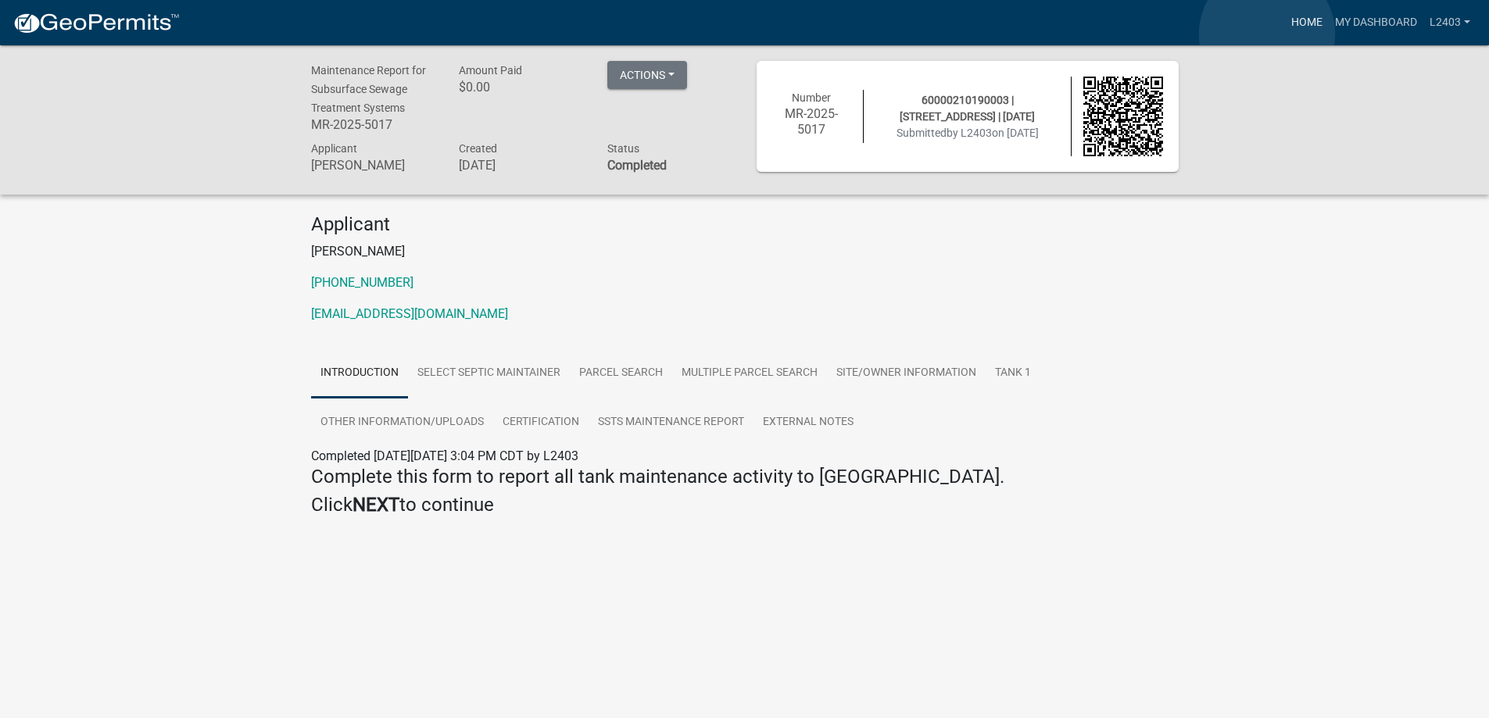
click at [1285, 34] on link "Home" at bounding box center [1307, 23] width 44 height 30
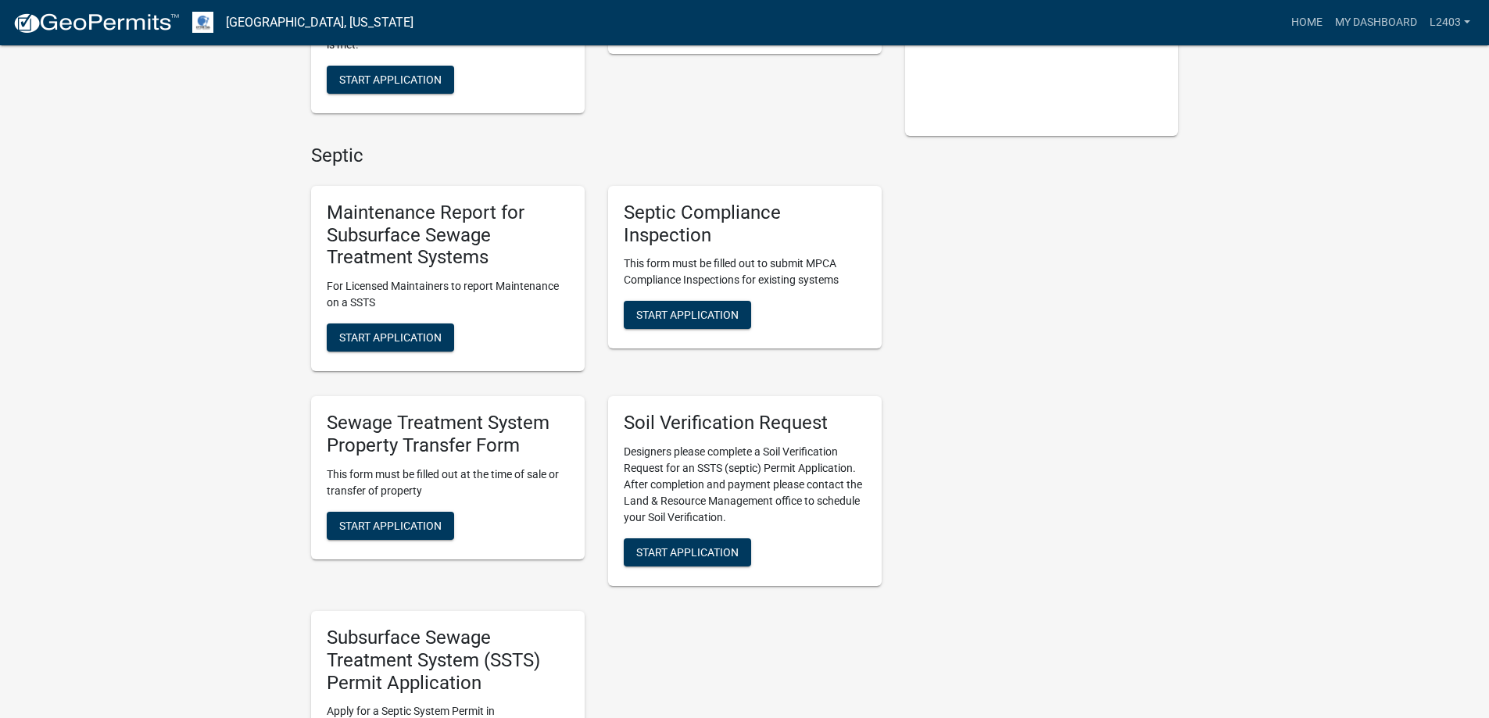
scroll to position [469, 0]
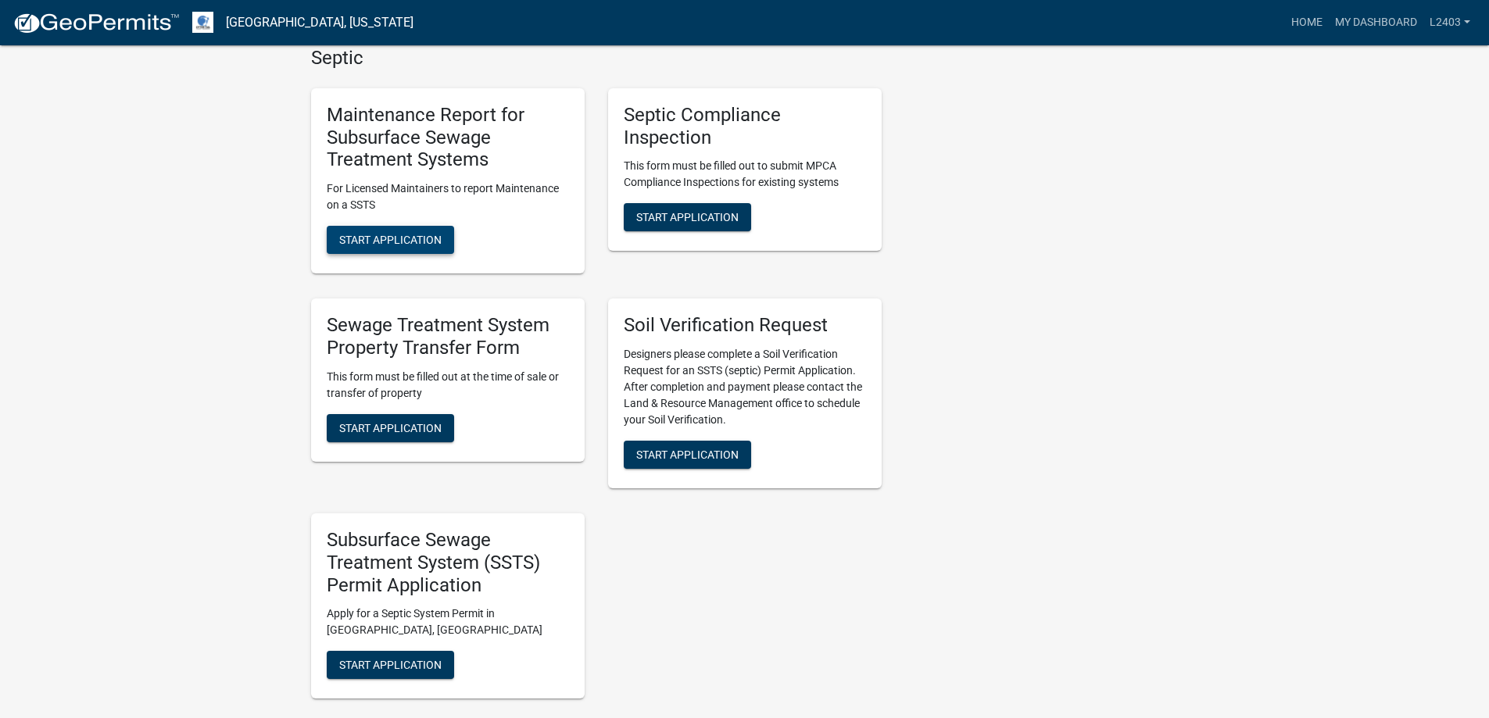
click at [439, 246] on span "Start Application" at bounding box center [390, 240] width 102 height 13
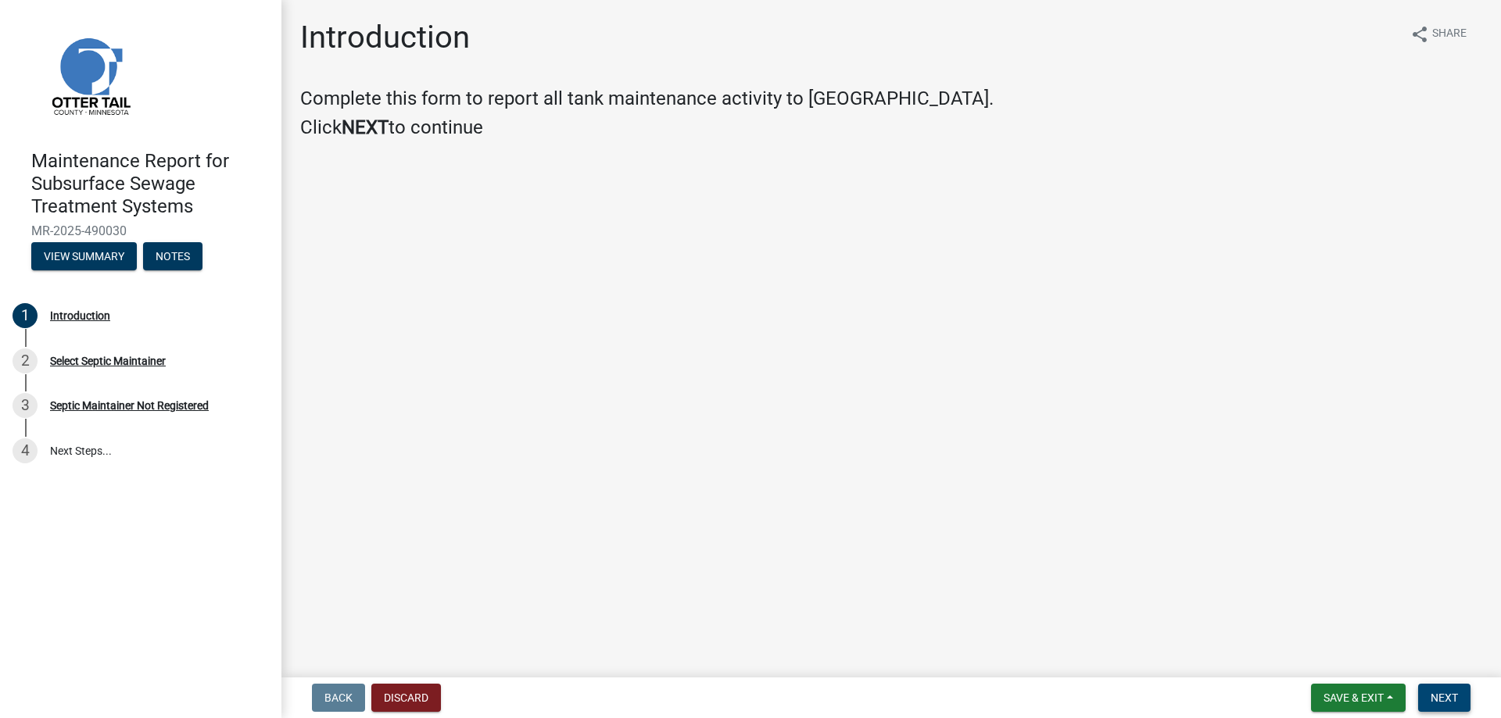
click at [1418, 684] on button "Next" at bounding box center [1444, 698] width 52 height 28
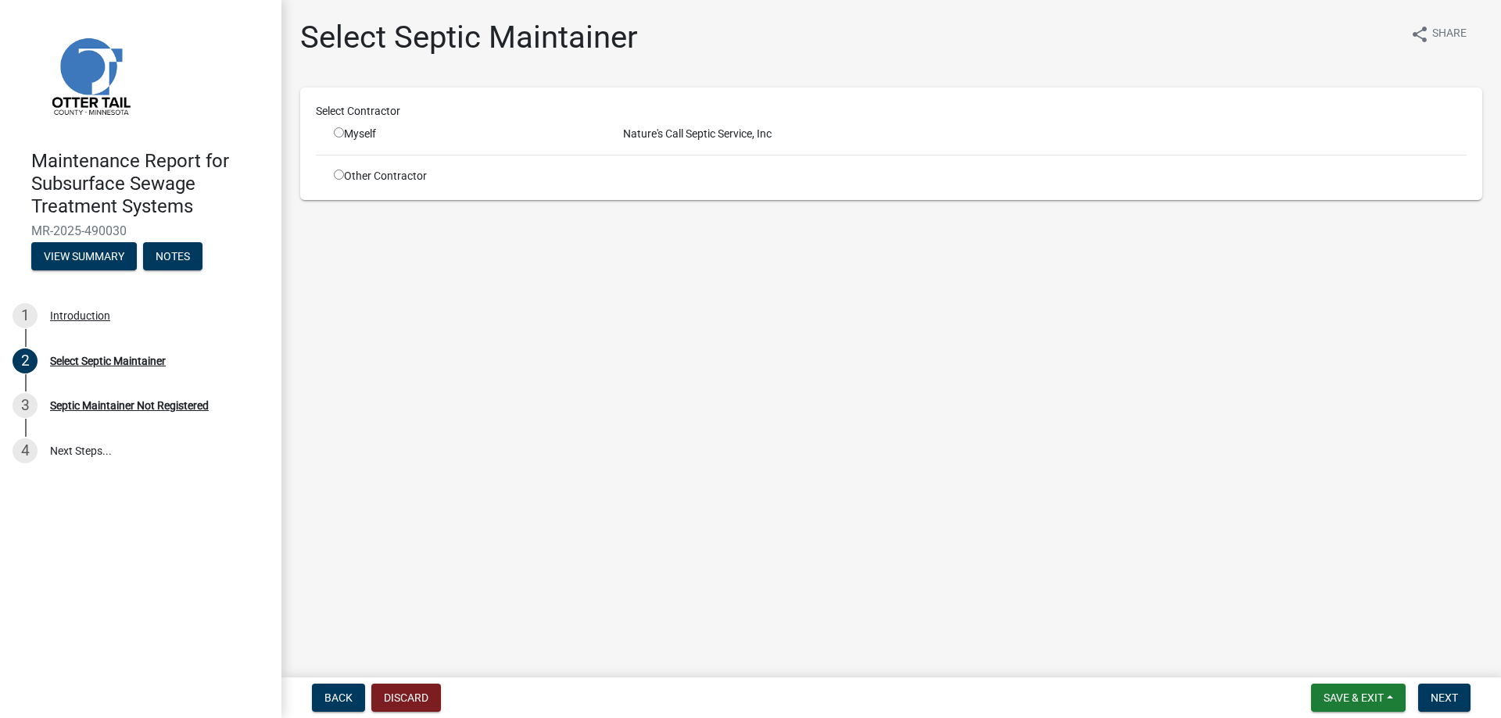
click at [344, 138] on input "radio" at bounding box center [339, 132] width 10 height 10
radio input "true"
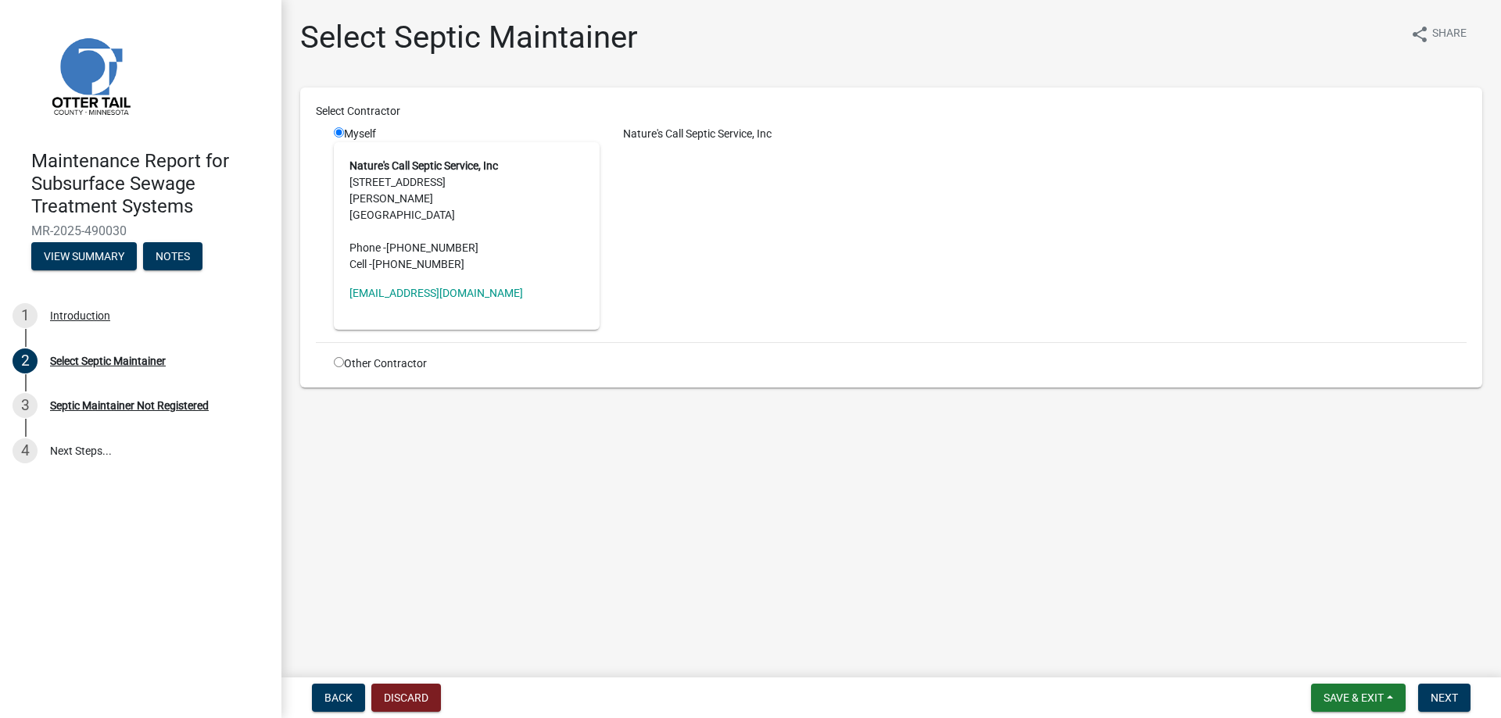
click at [1435, 665] on main "Select Septic Maintainer share Share Select Contractor Myself Nature's Call Sep…" at bounding box center [890, 335] width 1219 height 671
click at [1433, 684] on button "Next" at bounding box center [1444, 698] width 52 height 28
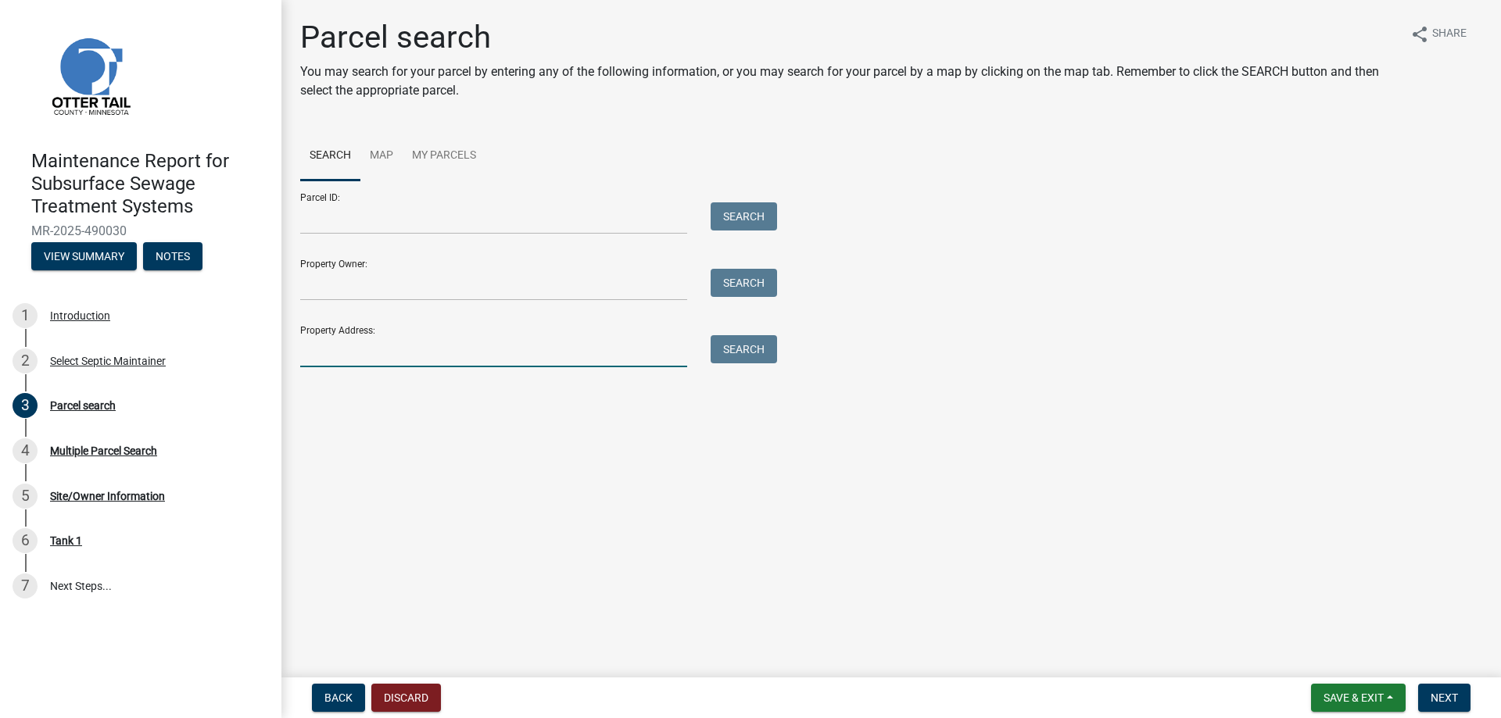
click at [377, 367] on input "Property Address:" at bounding box center [493, 351] width 387 height 32
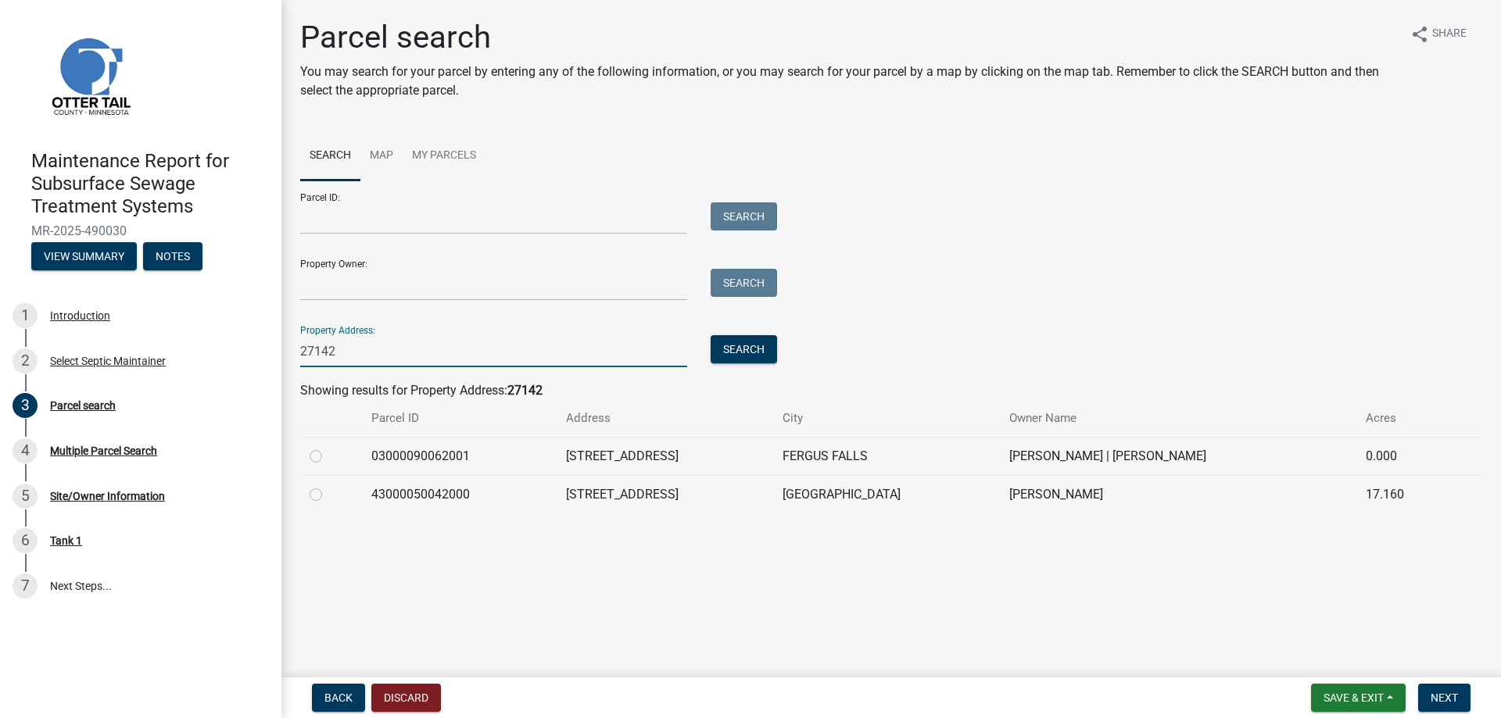
type input "27142"
click at [328, 447] on label at bounding box center [328, 447] width 0 height 0
click at [328, 457] on input "radio" at bounding box center [333, 452] width 10 height 10
radio input "true"
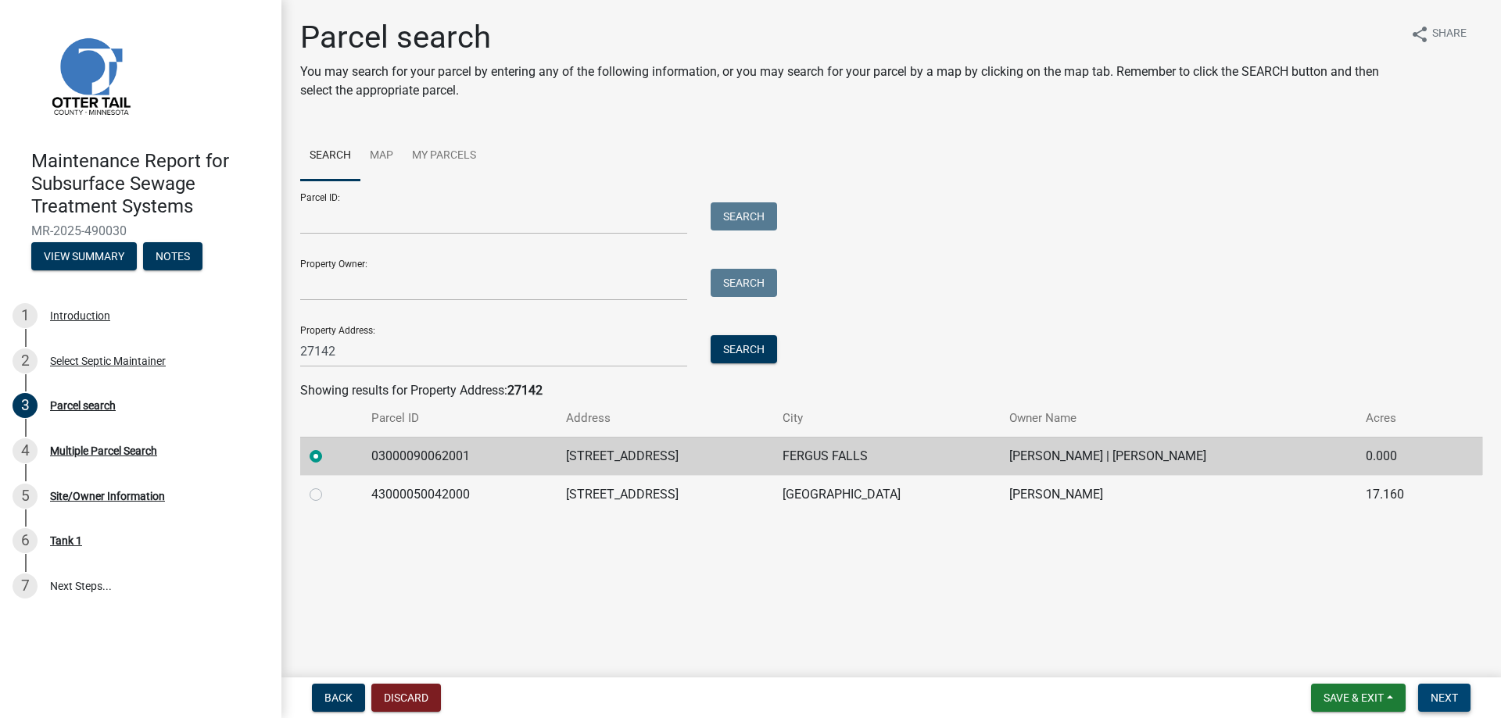
click at [1430, 692] on span "Next" at bounding box center [1443, 698] width 27 height 13
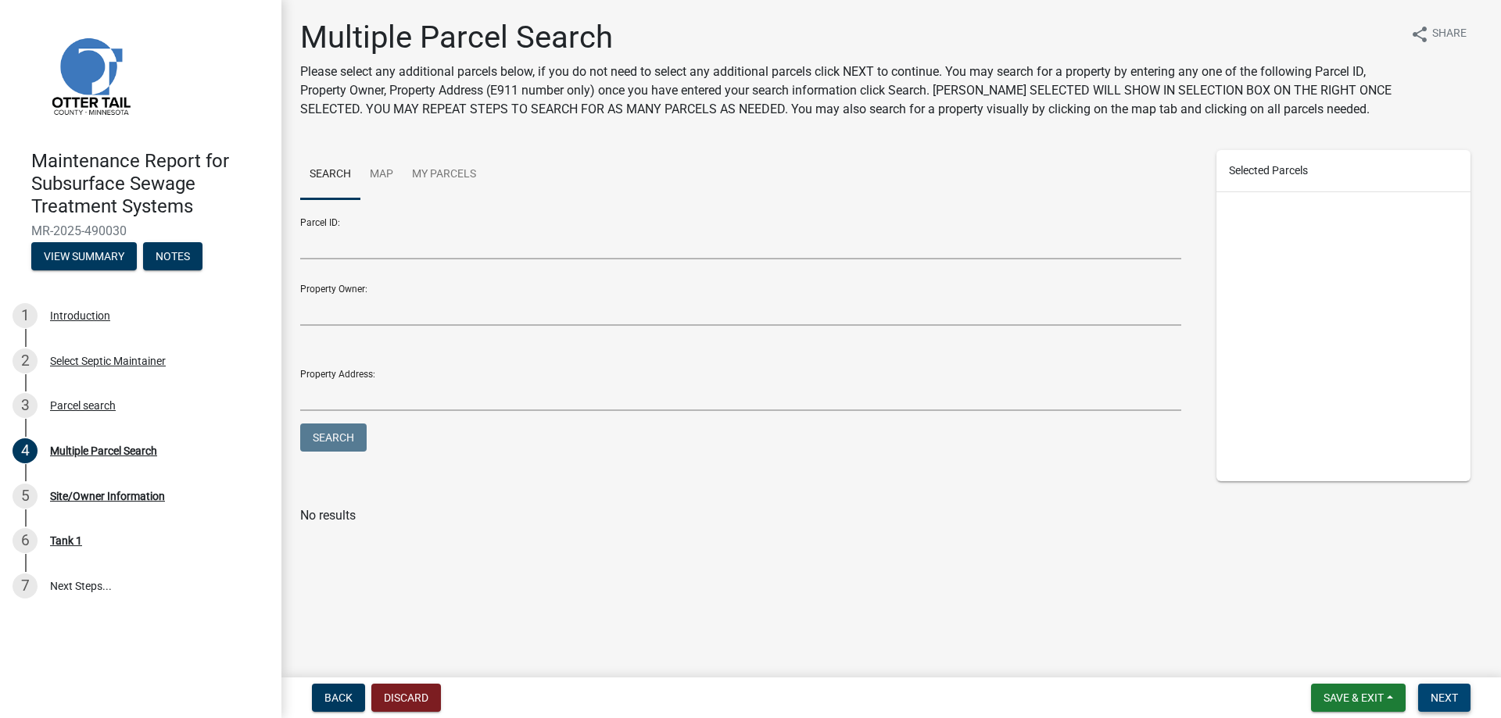
click at [1425, 684] on button "Next" at bounding box center [1444, 698] width 52 height 28
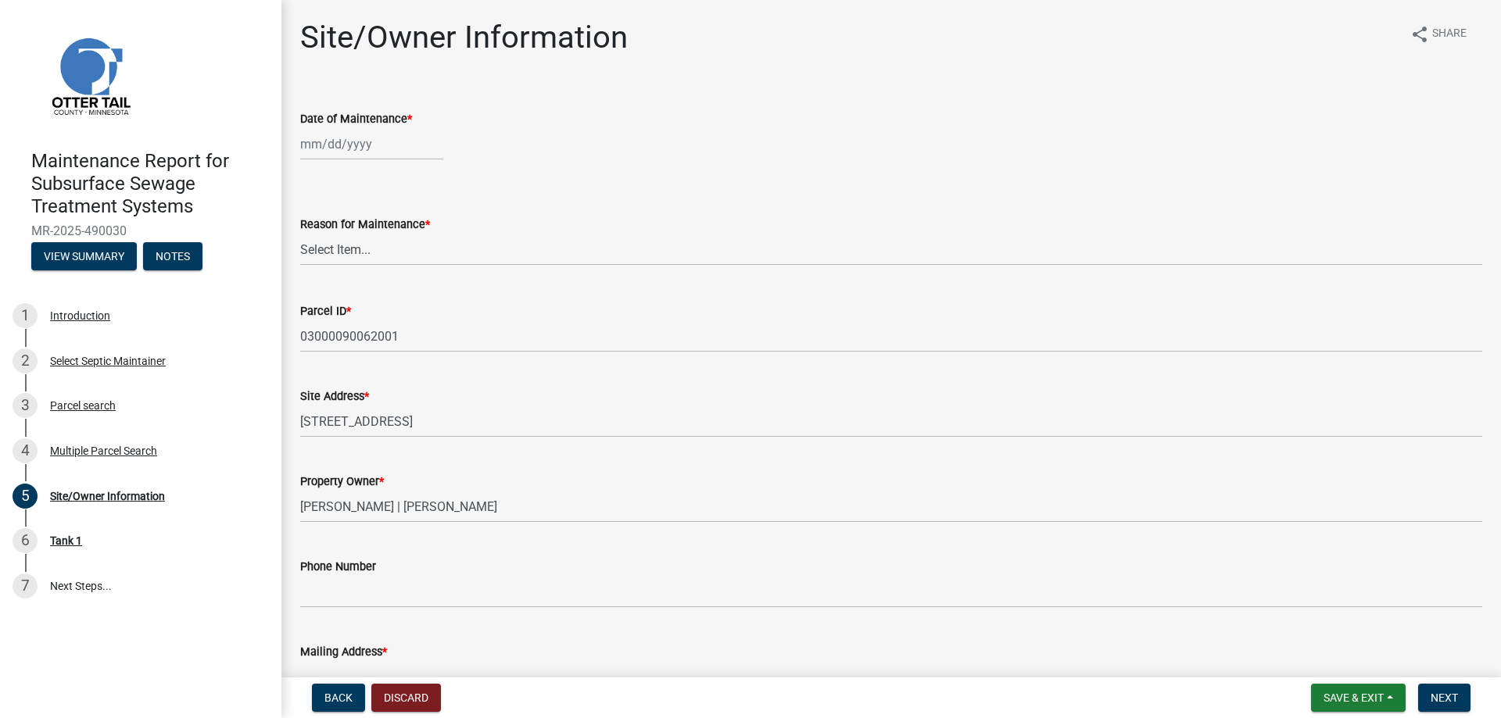
click at [377, 160] on div at bounding box center [371, 144] width 143 height 32
select select "10"
select select "2025"
click at [350, 283] on div "7" at bounding box center [340, 270] width 25 height 25
type input "[DATE]"
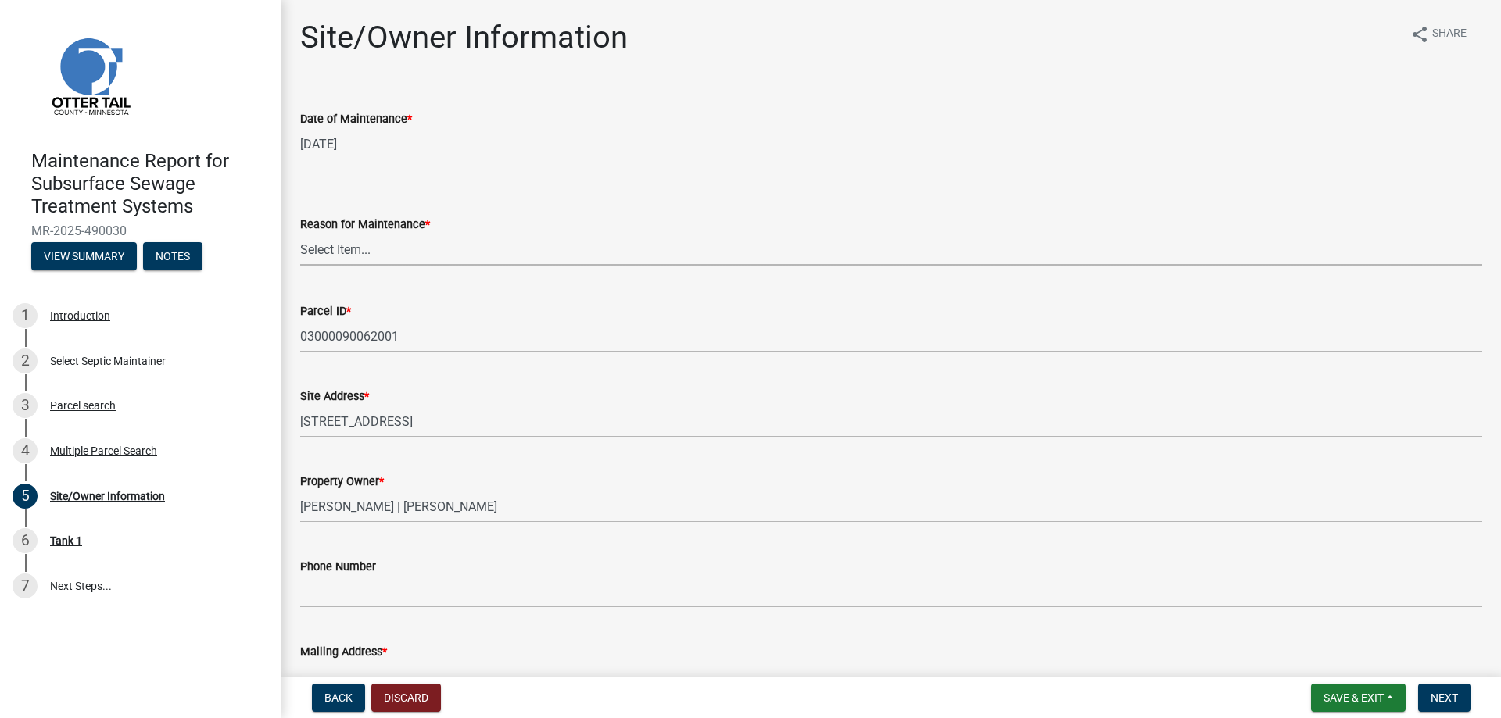
click at [341, 266] on select "Select Item... Called Routine Other" at bounding box center [891, 250] width 1182 height 32
click at [305, 266] on select "Select Item... Called Routine Other" at bounding box center [891, 250] width 1182 height 32
select select "3ac72b63-7b21-42e4-8192-806faae7a4f1"
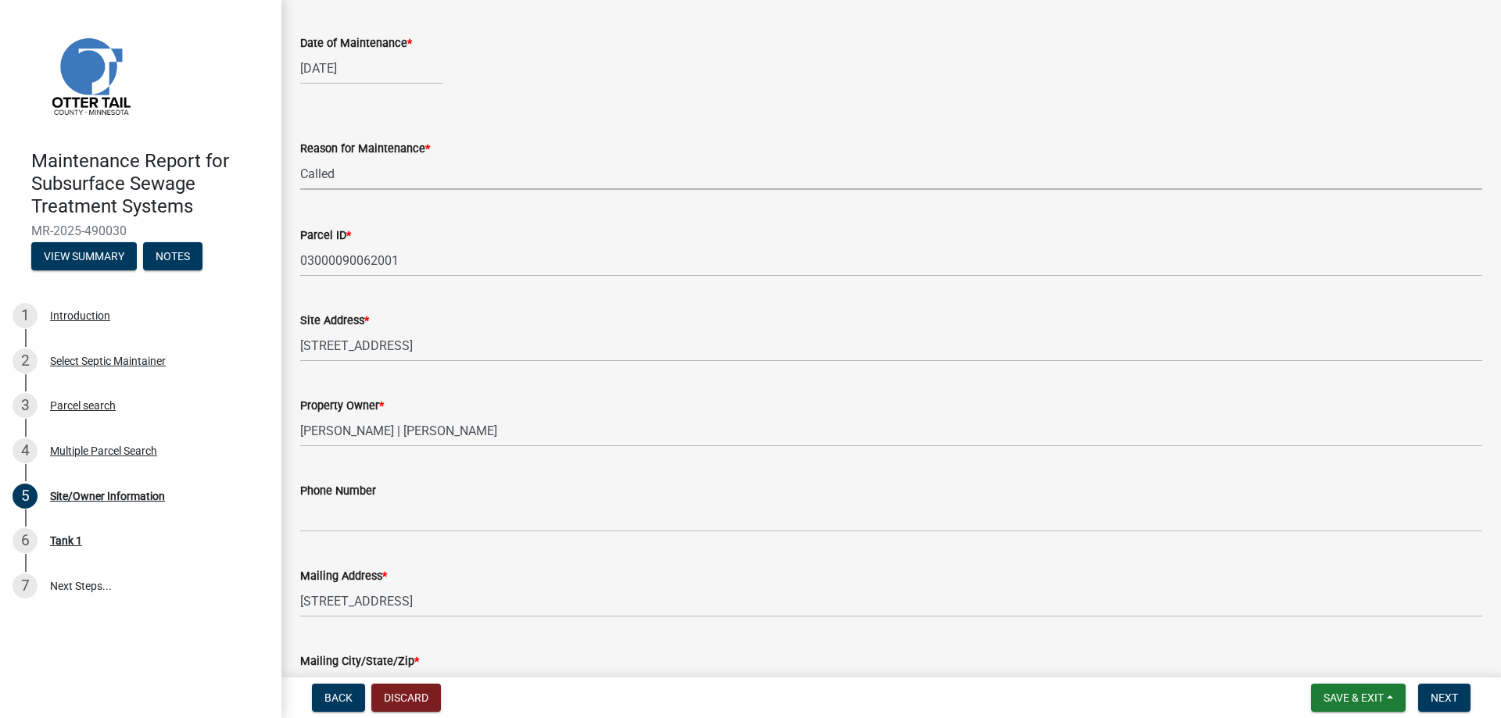
scroll to position [313, 0]
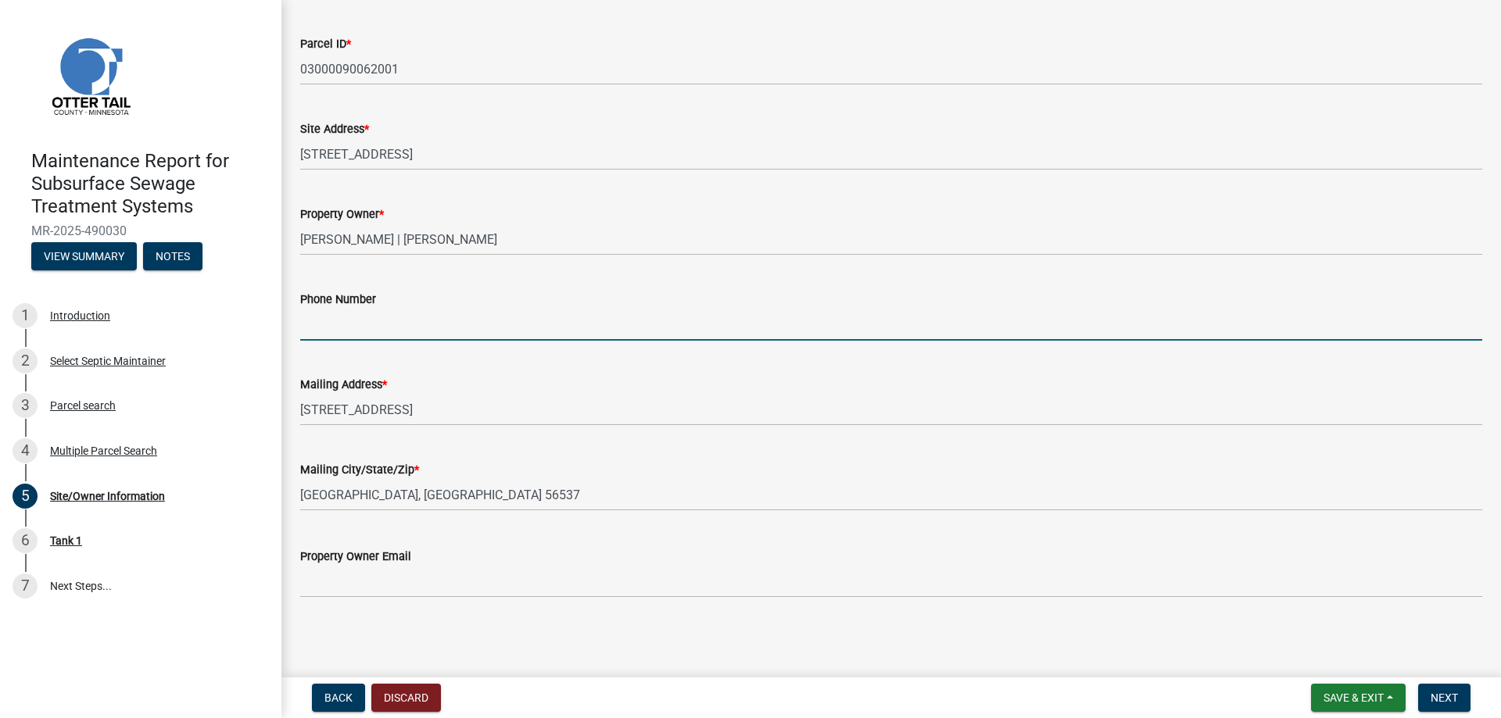
click at [338, 341] on input "Phone Number" at bounding box center [891, 325] width 1182 height 32
type input "[PHONE_NUMBER]"
click at [1456, 690] on button "Next" at bounding box center [1444, 698] width 52 height 28
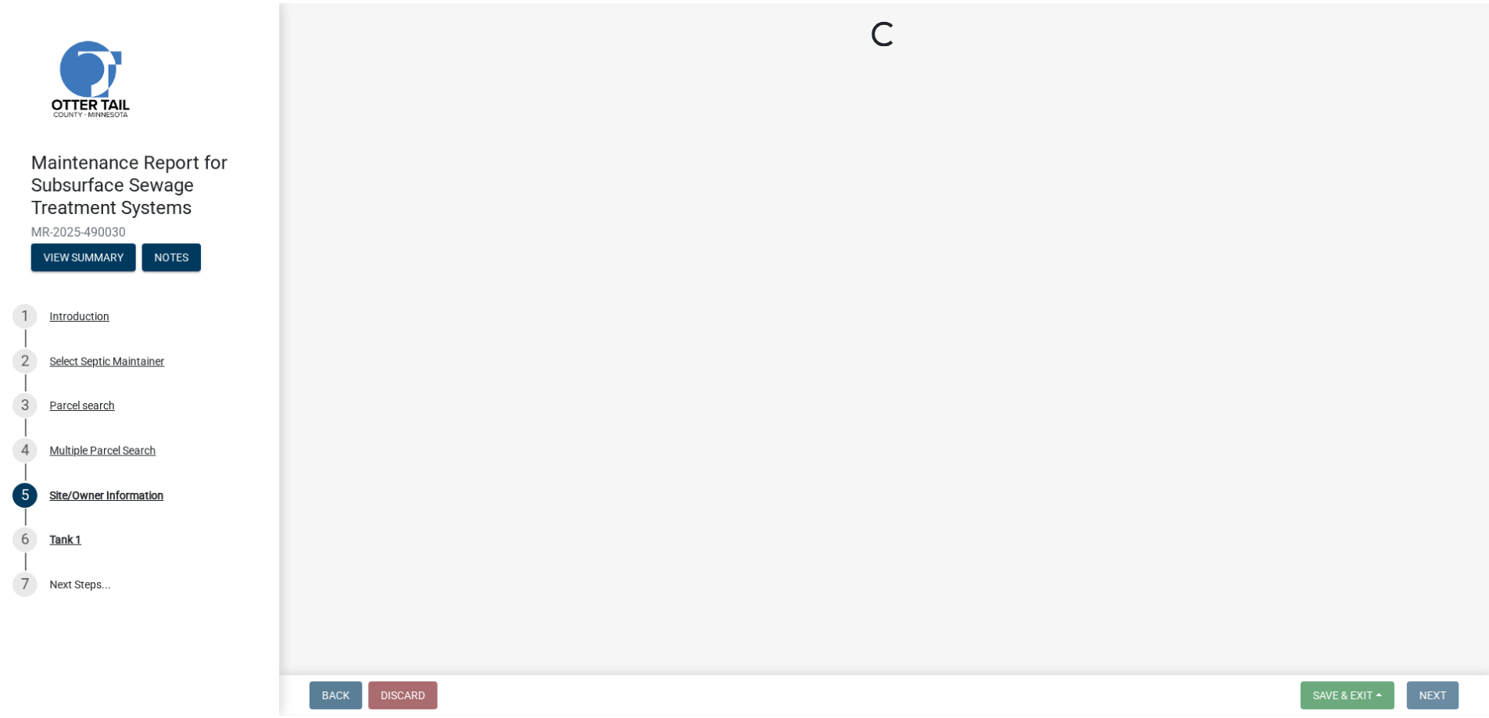
scroll to position [0, 0]
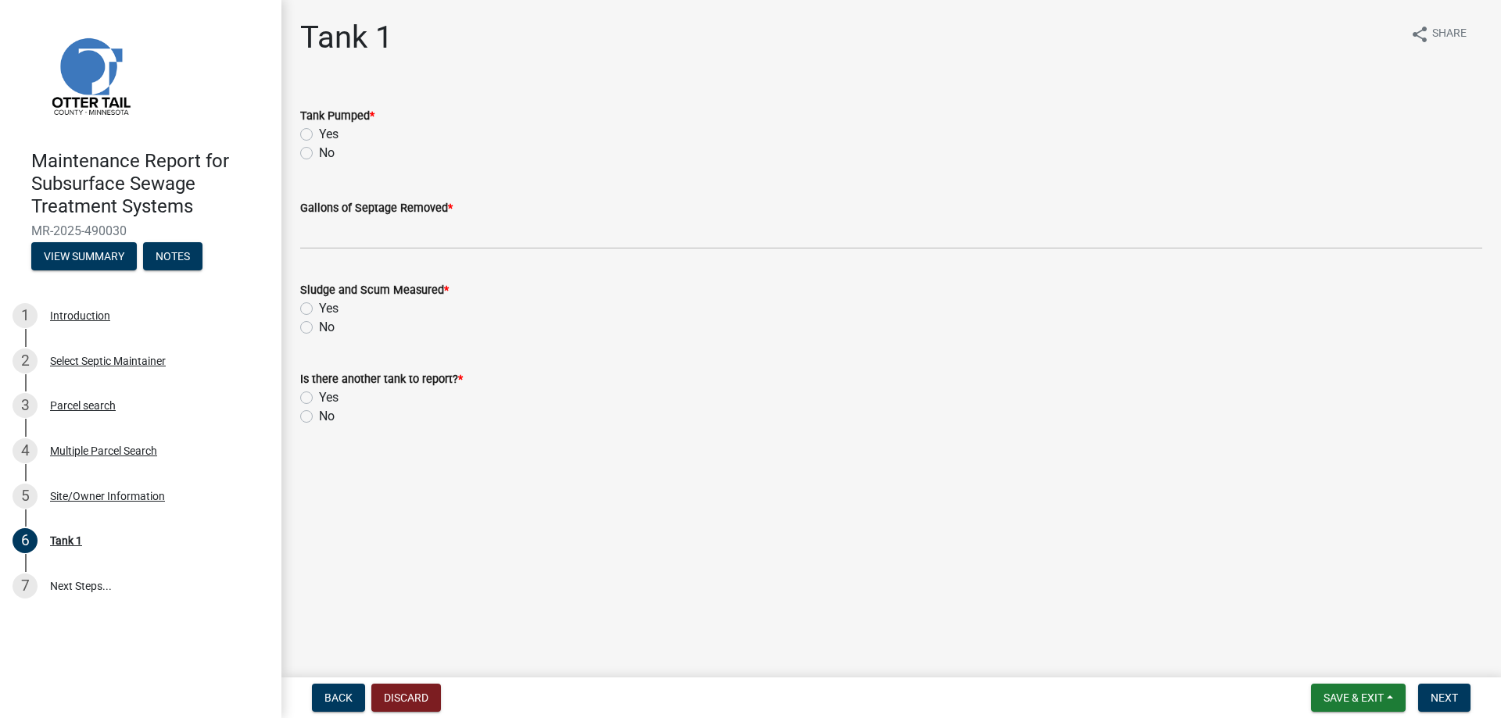
click at [337, 144] on label "Yes" at bounding box center [329, 134] width 20 height 19
click at [329, 135] on input "Yes" at bounding box center [324, 130] width 10 height 10
radio input "true"
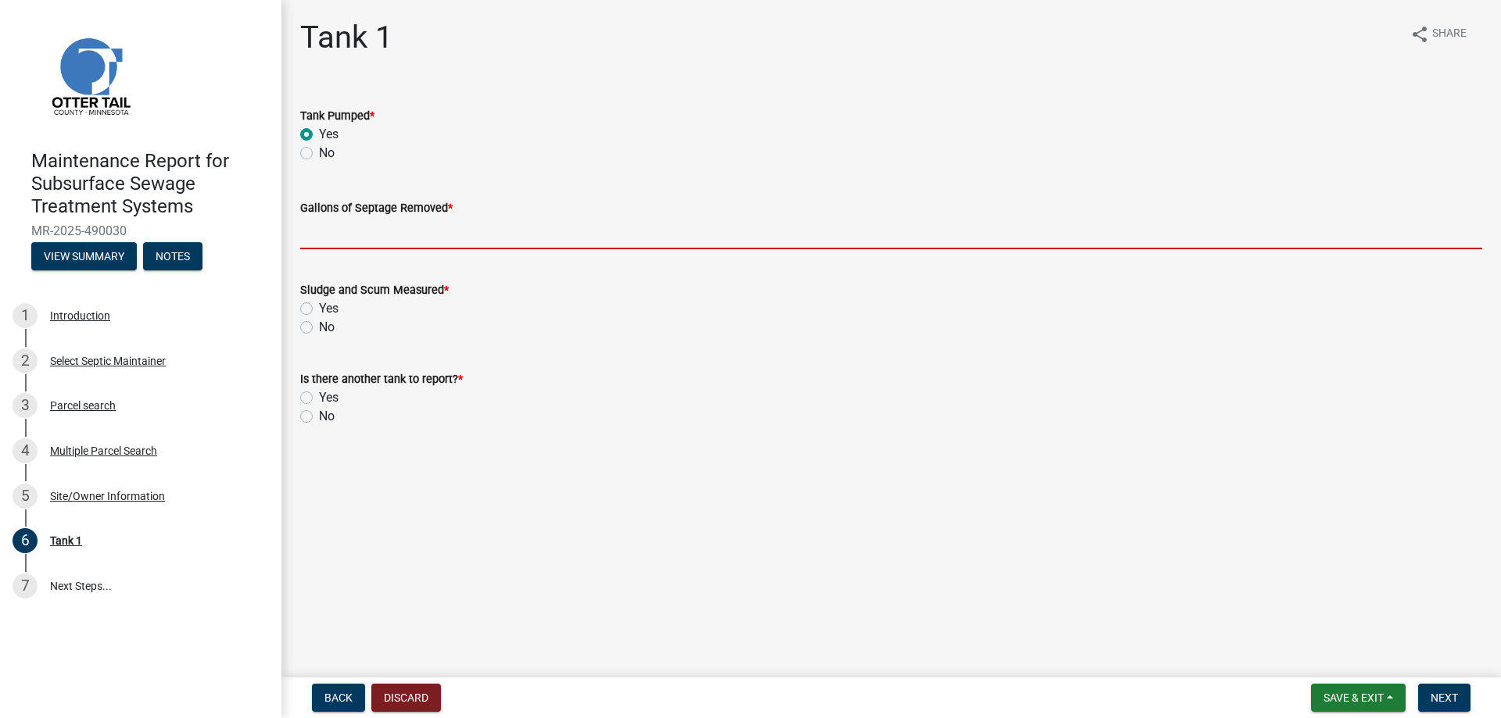
click at [356, 249] on input "Gallons of Septage Removed *" at bounding box center [891, 233] width 1182 height 32
type input "1500"
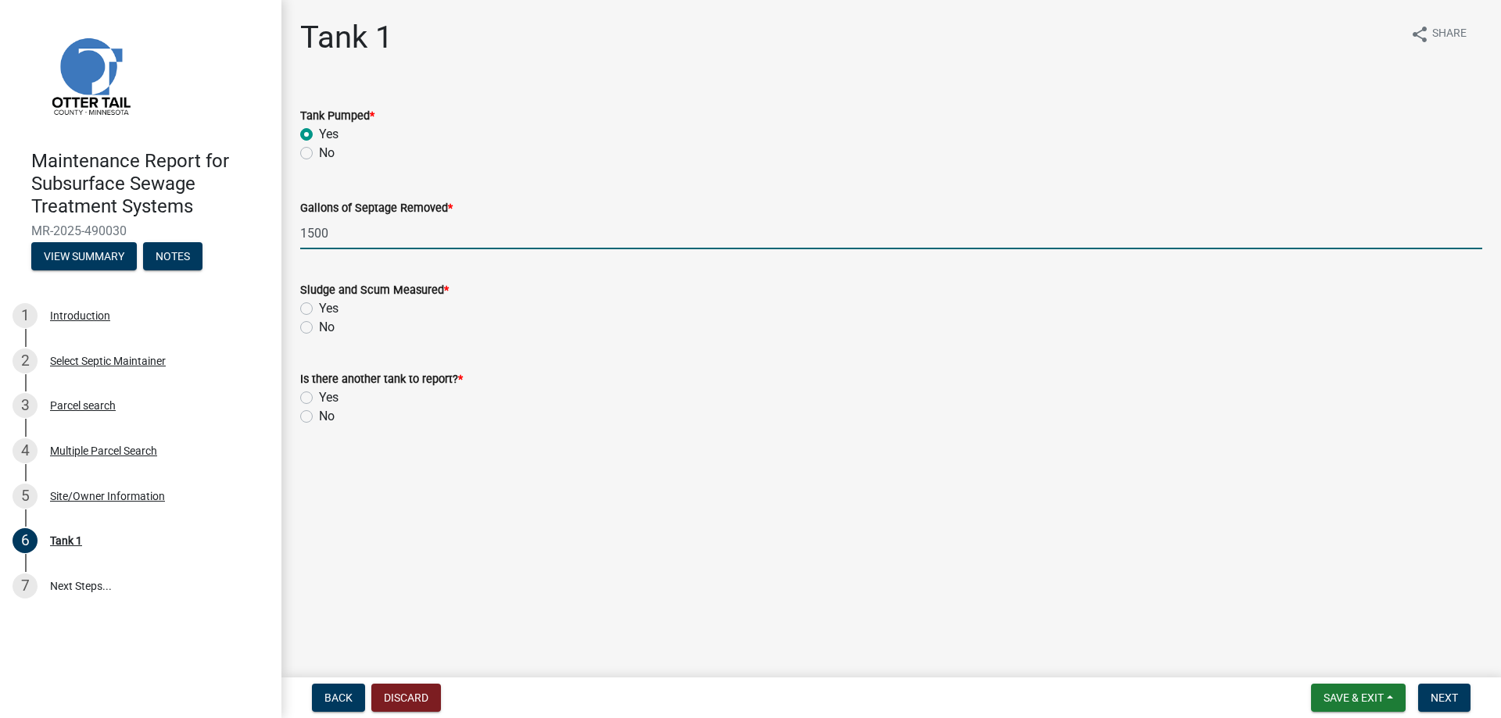
click at [319, 318] on label "Yes" at bounding box center [329, 308] width 20 height 19
click at [319, 309] on input "Yes" at bounding box center [324, 304] width 10 height 10
radio input "true"
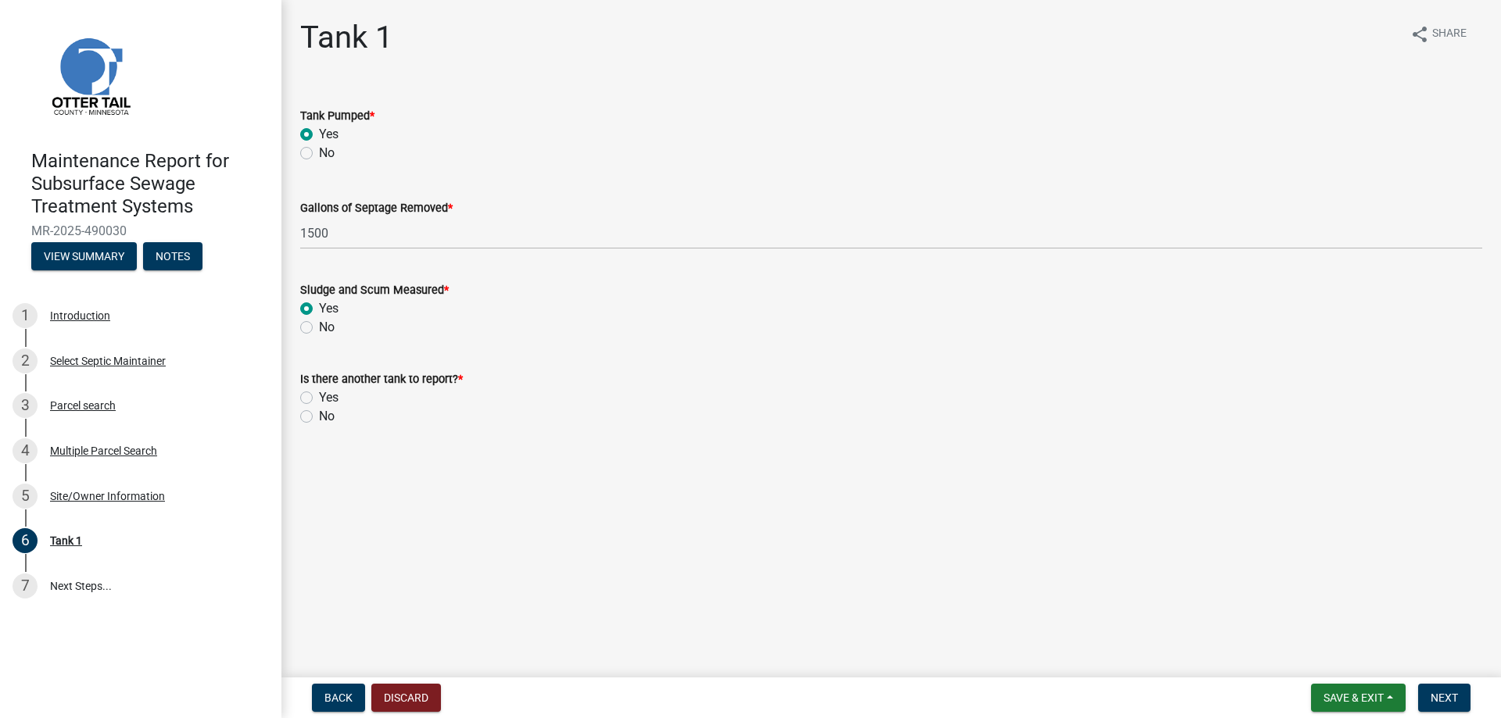
click at [303, 426] on div "Is there another tank to report? * Yes No" at bounding box center [890, 388] width 1205 height 75
click at [319, 426] on label "No" at bounding box center [327, 416] width 16 height 19
click at [319, 417] on input "No" at bounding box center [324, 412] width 10 height 10
radio input "true"
click at [1461, 685] on button "Next" at bounding box center [1444, 698] width 52 height 28
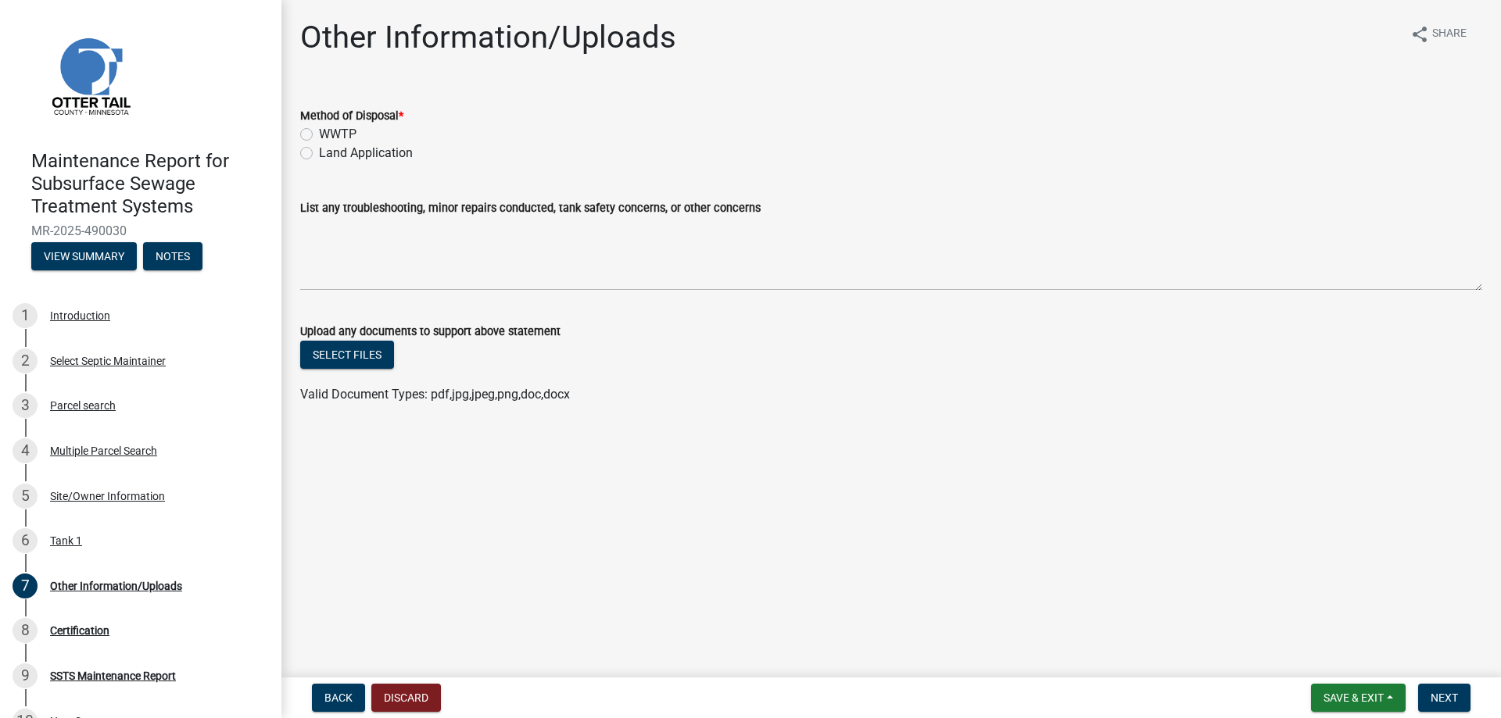
click at [363, 163] on label "Land Application" at bounding box center [366, 153] width 94 height 19
click at [329, 154] on input "Land Application" at bounding box center [324, 149] width 10 height 10
radio input "true"
click at [1425, 684] on button "Next" at bounding box center [1444, 698] width 52 height 28
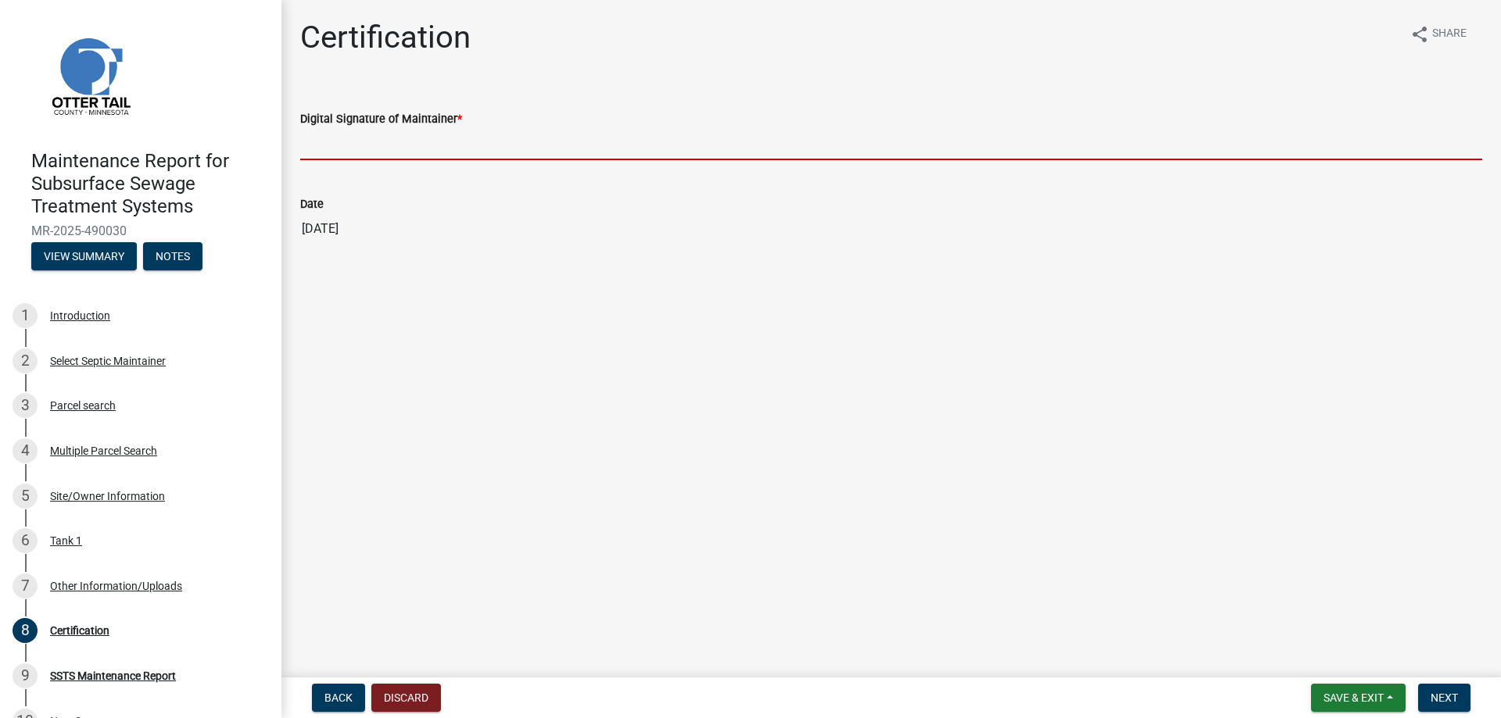
click at [407, 160] on input "Digital Signature of Maintainer *" at bounding box center [891, 144] width 1182 height 32
type input "[PERSON_NAME]/KG"
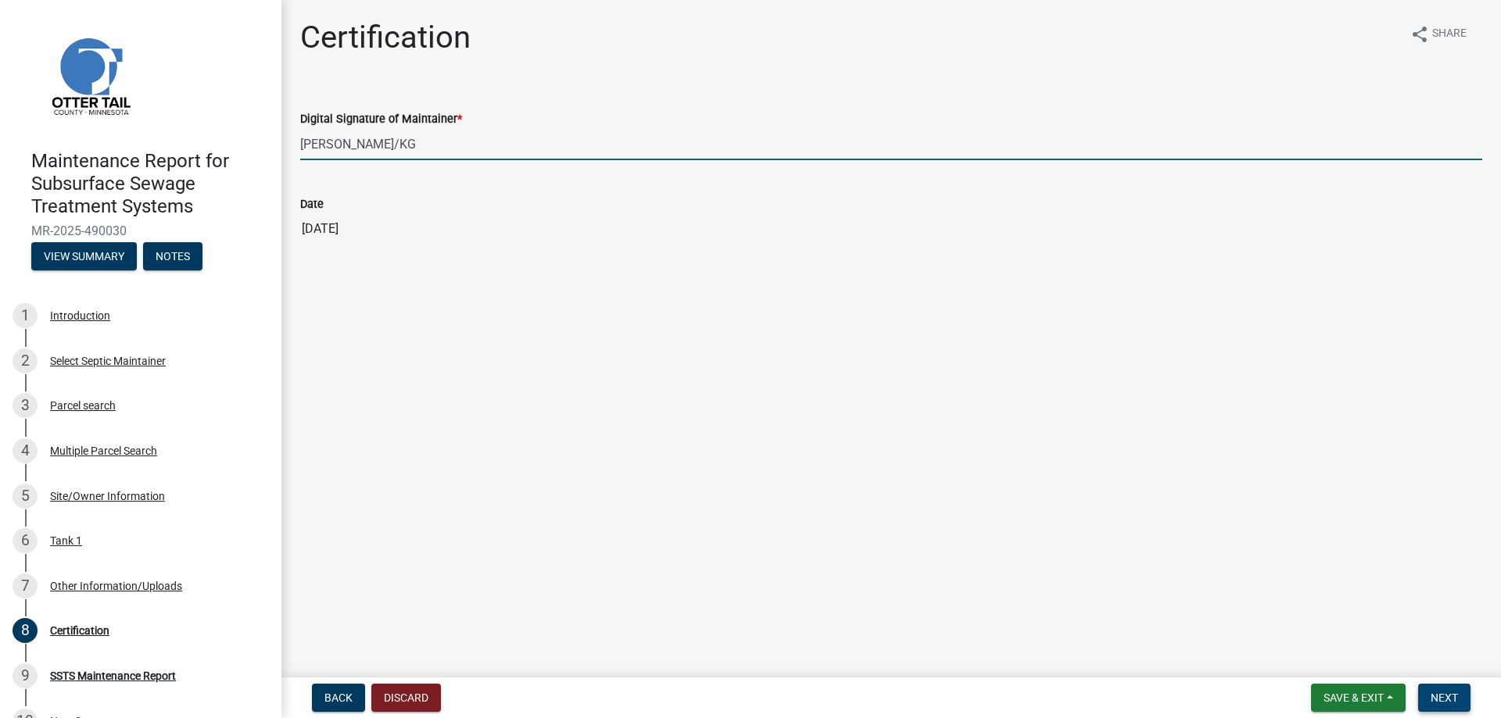
drag, startPoint x: 1434, startPoint y: 687, endPoint x: 1421, endPoint y: 688, distance: 13.3
click at [1434, 692] on span "Next" at bounding box center [1443, 698] width 27 height 13
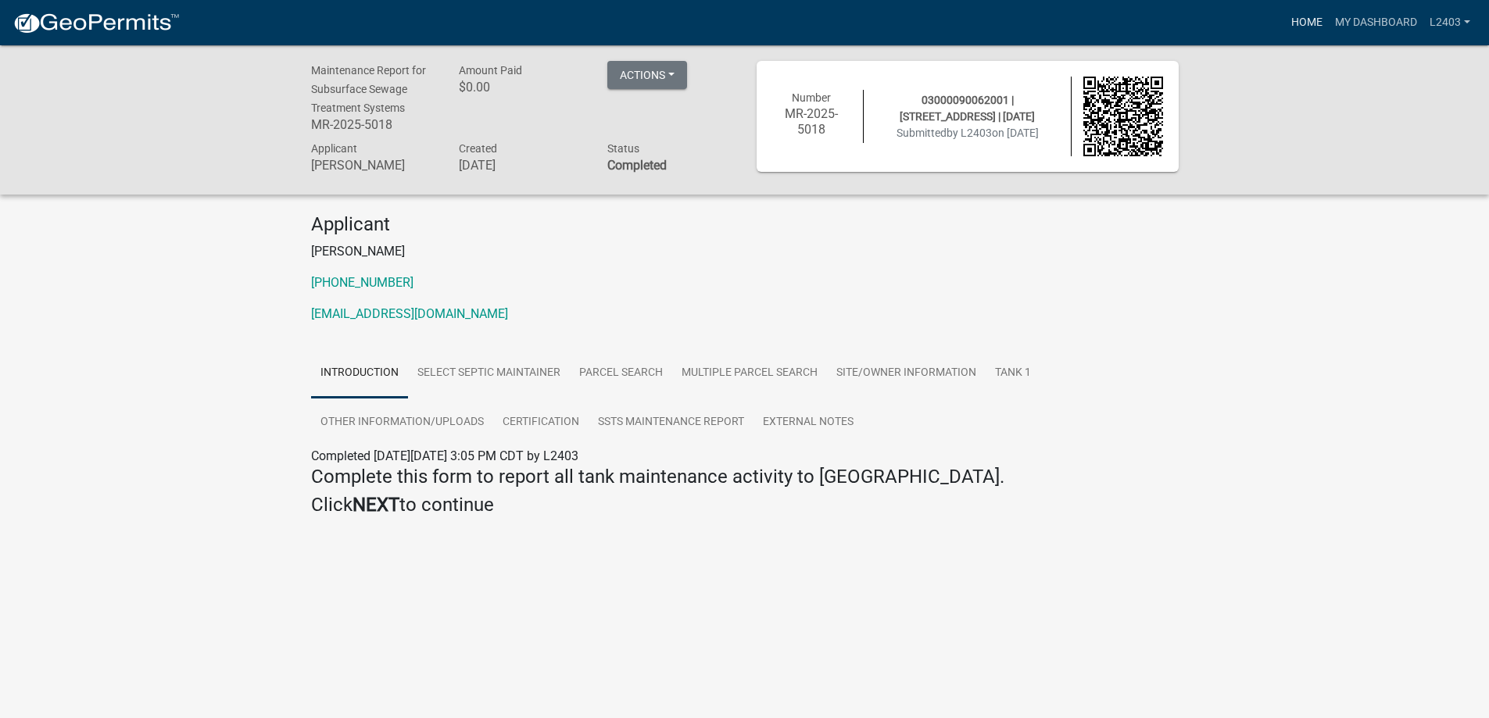
click at [1285, 29] on link "Home" at bounding box center [1307, 23] width 44 height 30
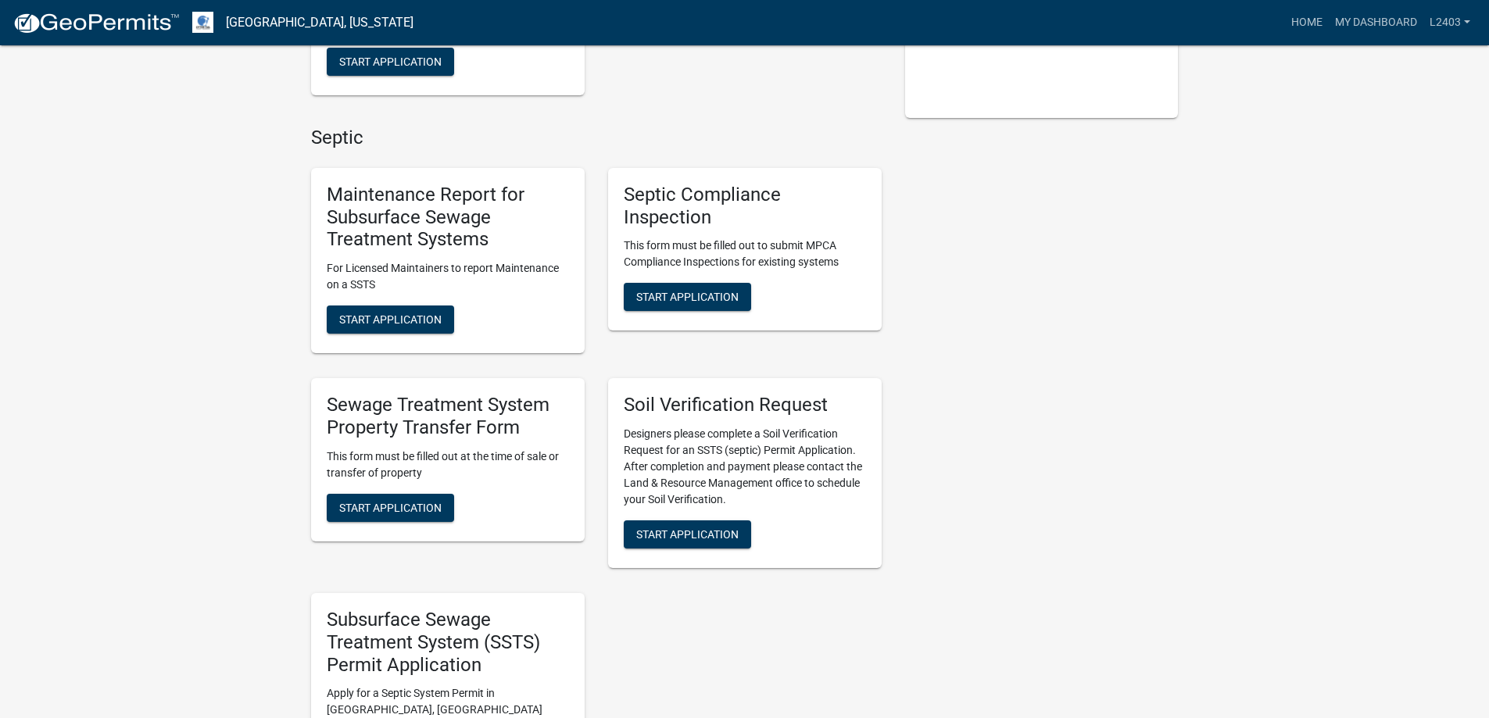
scroll to position [391, 0]
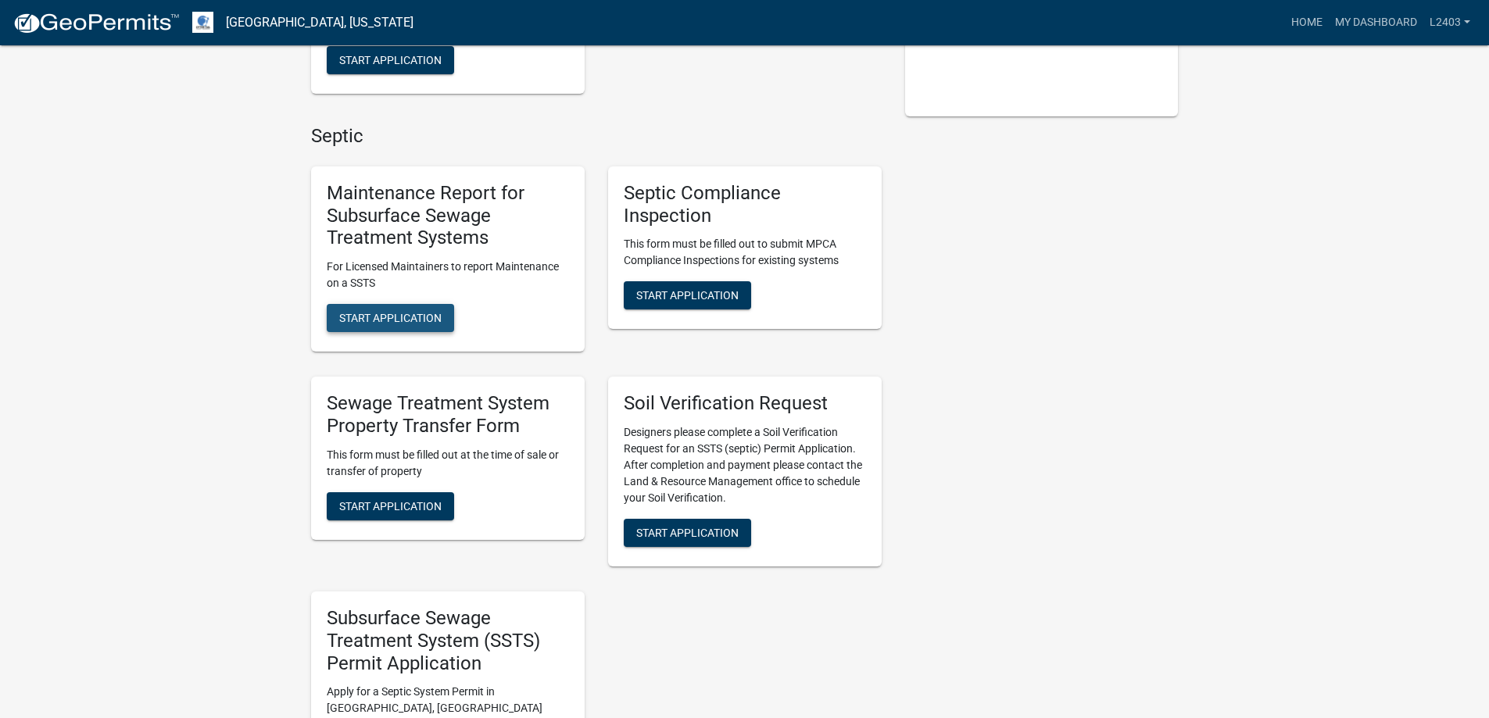
click at [438, 324] on span "Start Application" at bounding box center [390, 318] width 102 height 13
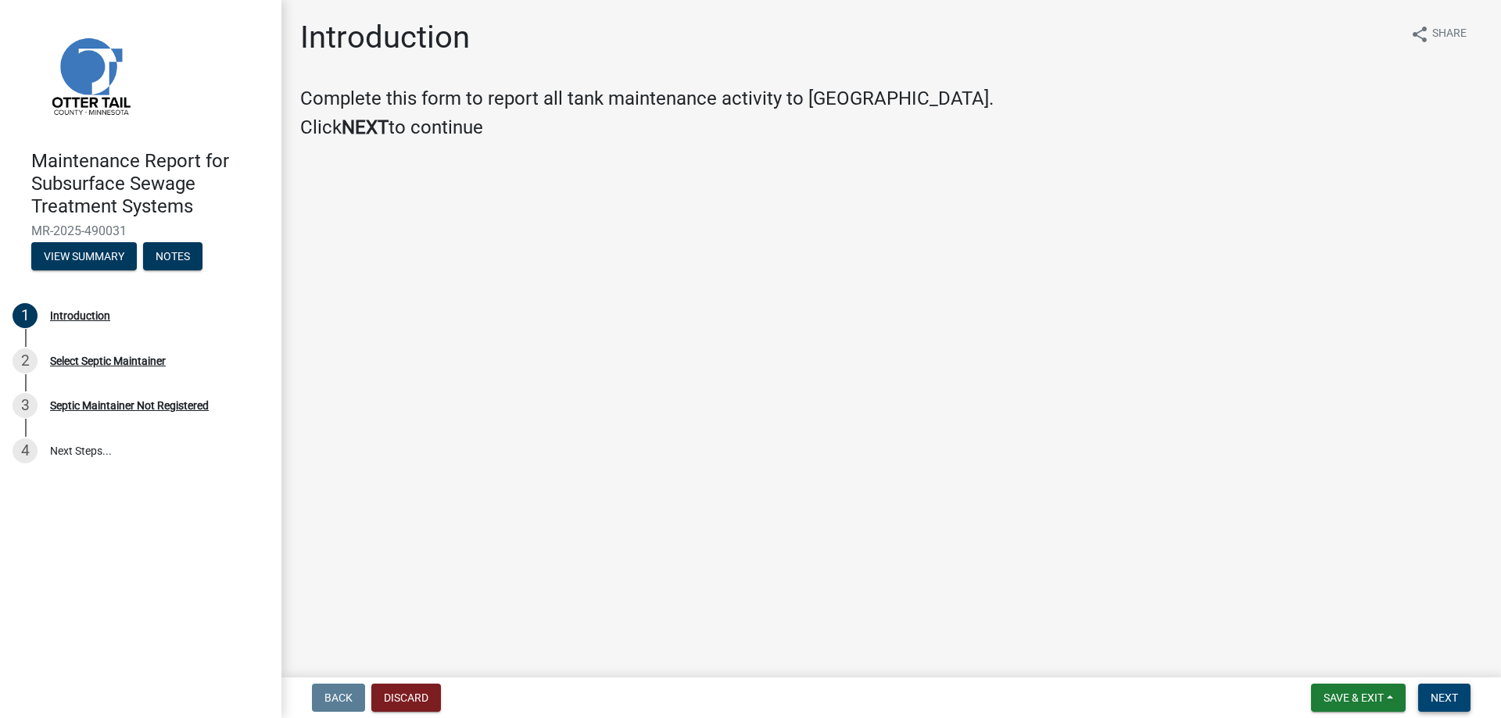
click at [1445, 684] on button "Next" at bounding box center [1444, 698] width 52 height 28
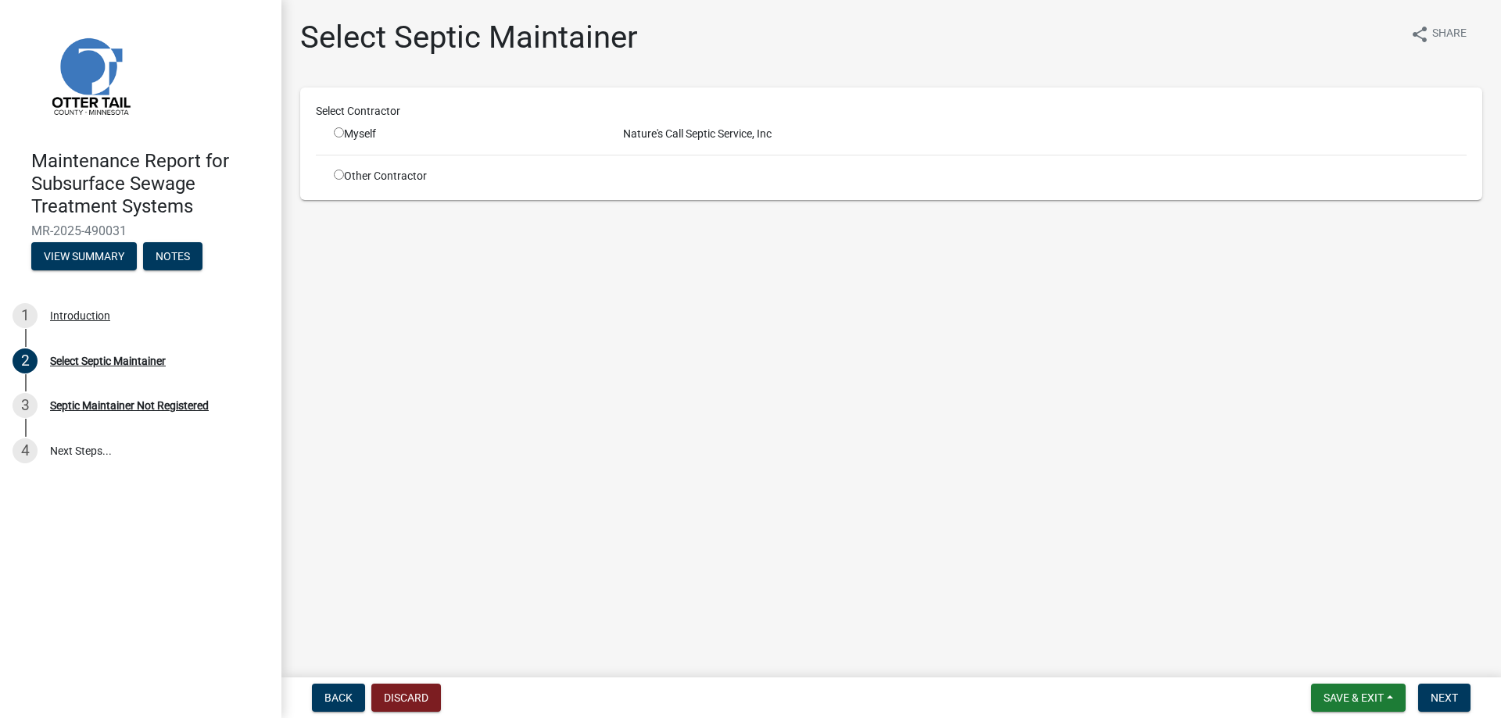
click at [344, 138] on input "radio" at bounding box center [339, 132] width 10 height 10
radio input "true"
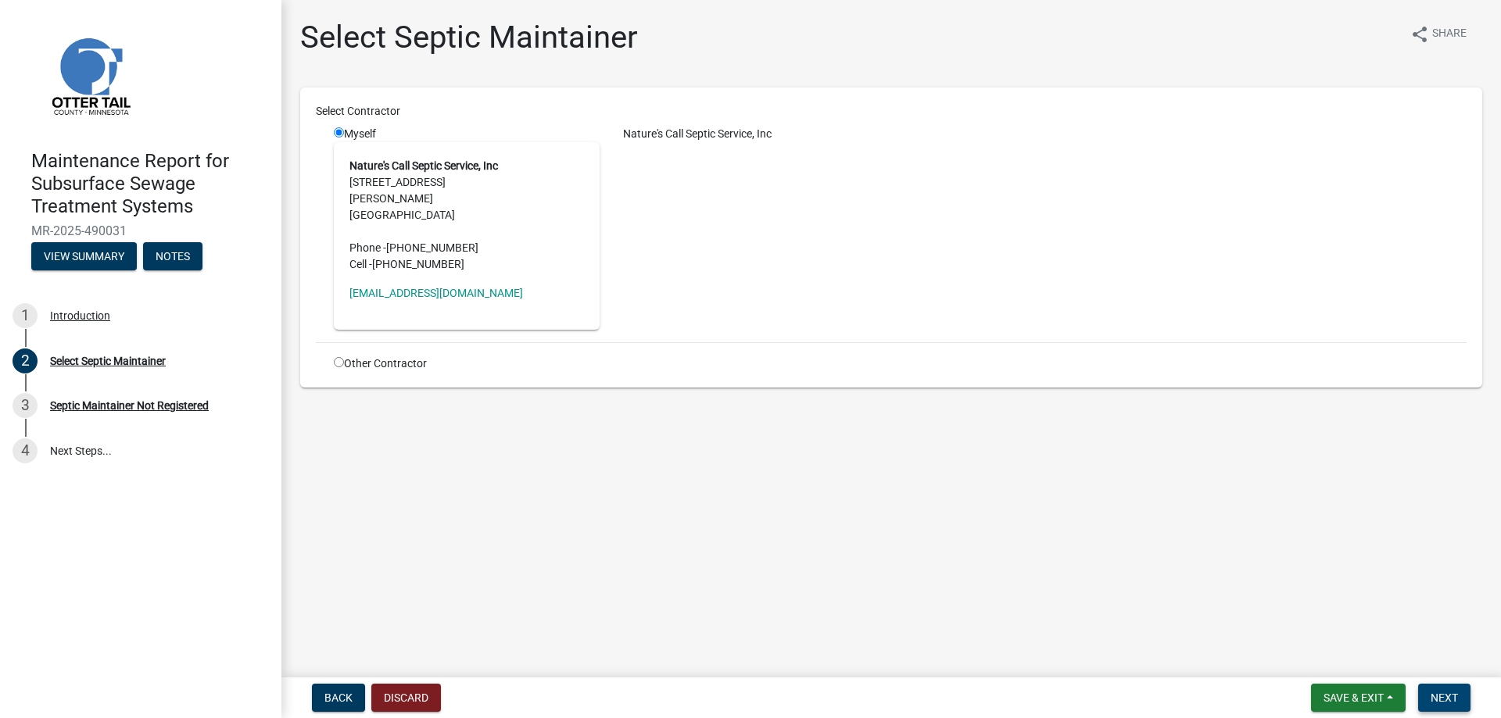
click at [1430, 692] on span "Next" at bounding box center [1443, 698] width 27 height 13
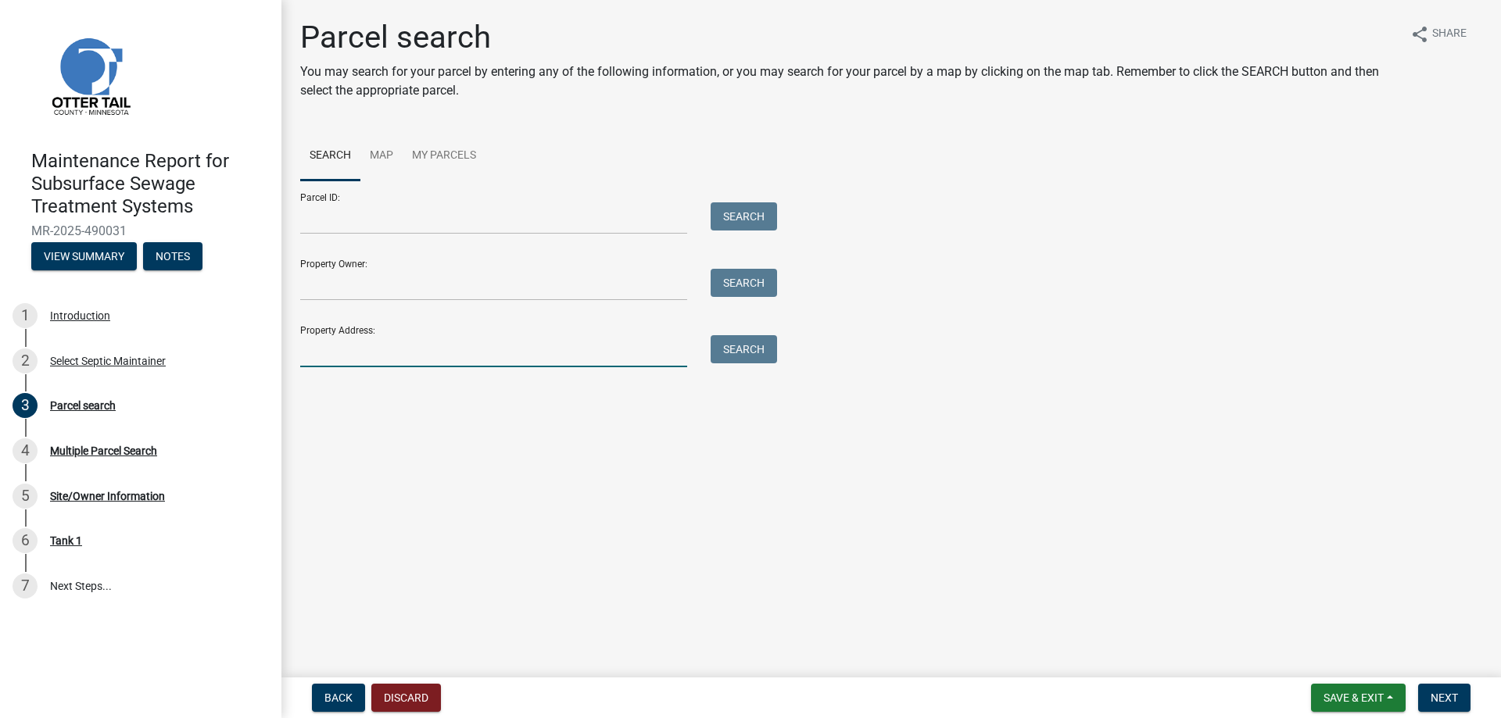
click at [426, 367] on input "Property Address:" at bounding box center [493, 351] width 387 height 32
type input "21029"
click at [717, 363] on button "Search" at bounding box center [743, 349] width 66 height 28
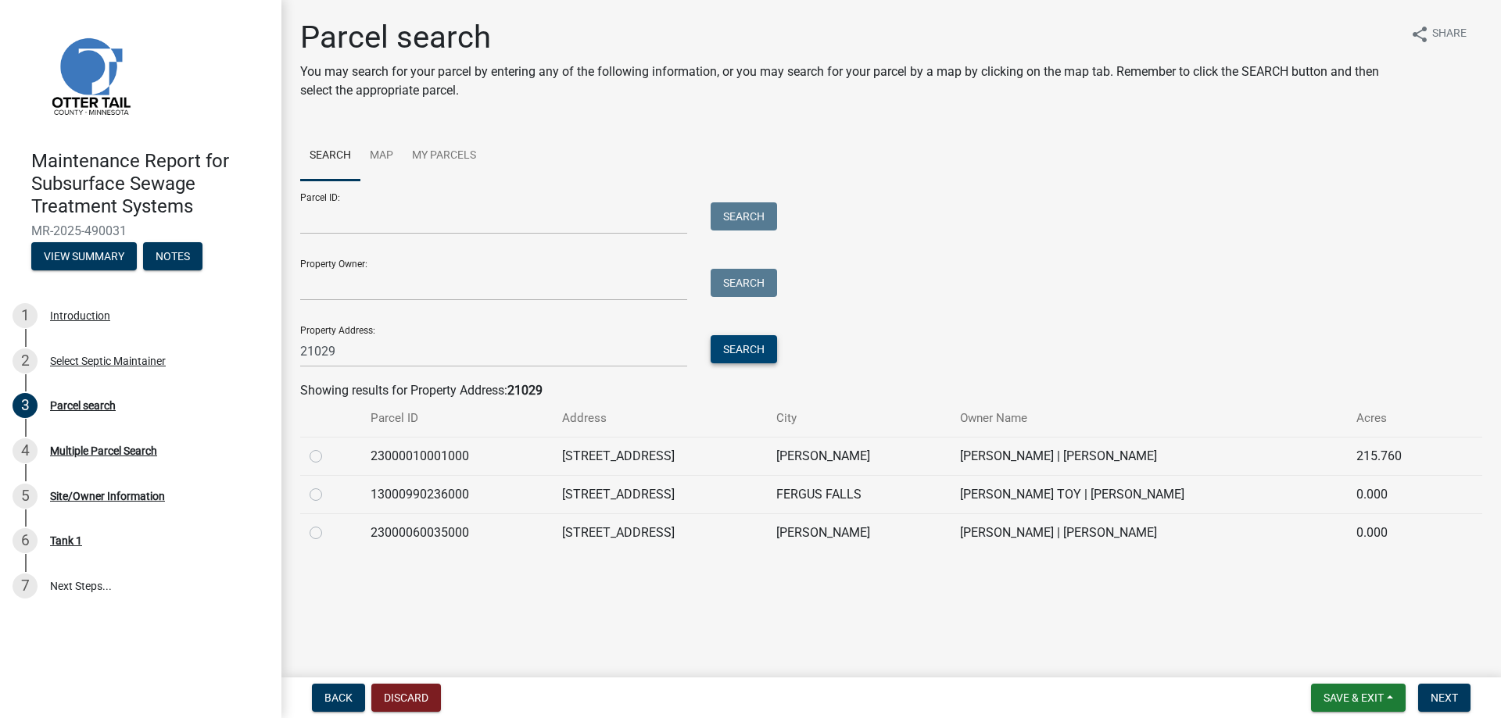
scroll to position [83, 0]
click at [328, 485] on label at bounding box center [328, 485] width 0 height 0
click at [328, 495] on input "radio" at bounding box center [333, 490] width 10 height 10
radio input "true"
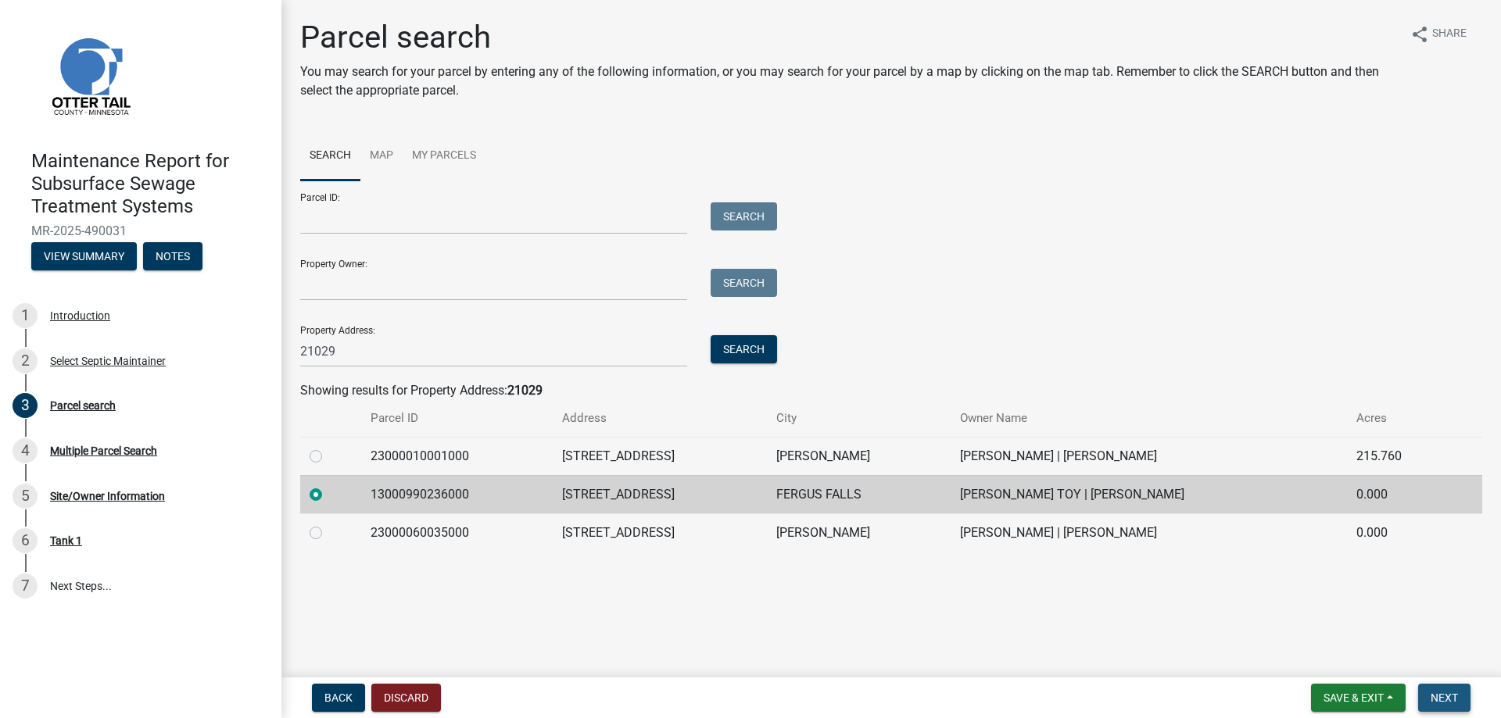
click at [1447, 695] on span "Next" at bounding box center [1443, 698] width 27 height 13
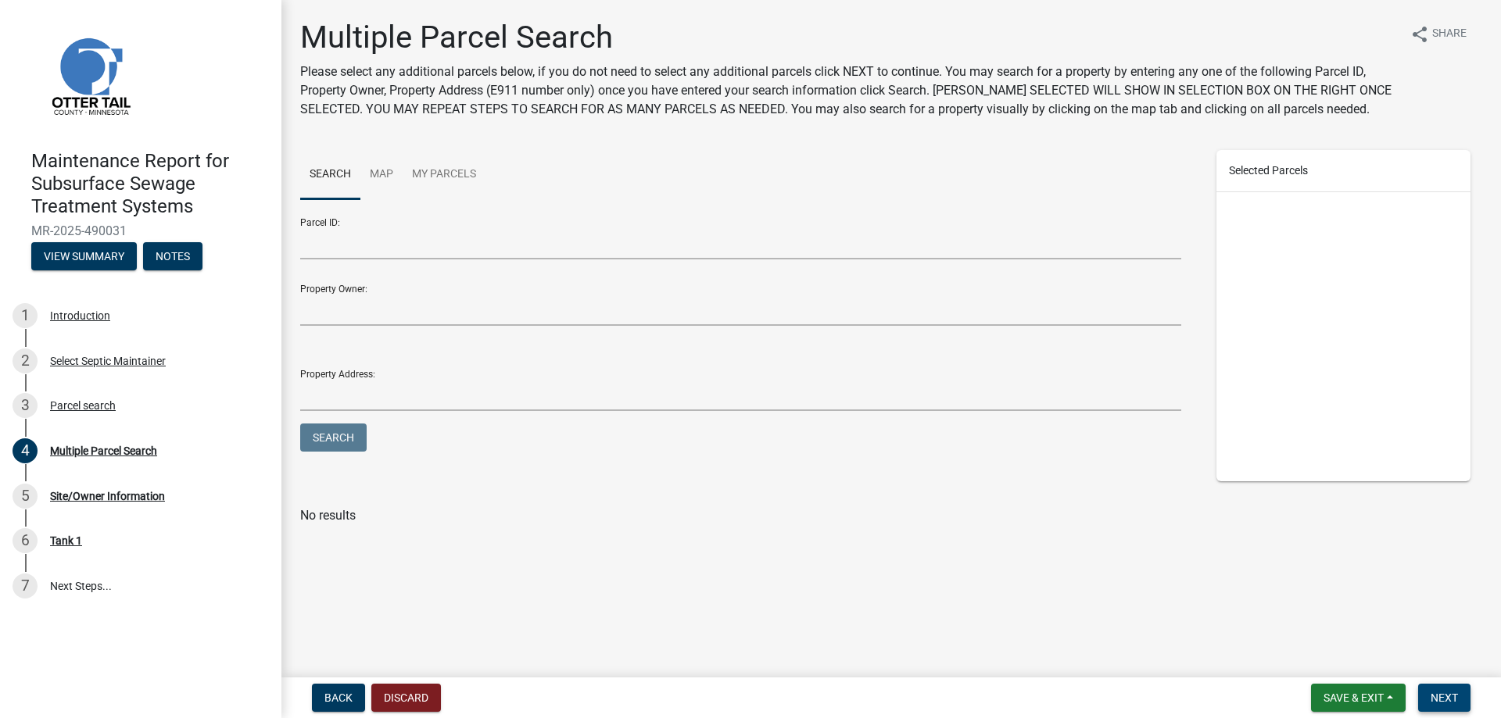
click at [1447, 695] on span "Next" at bounding box center [1443, 698] width 27 height 13
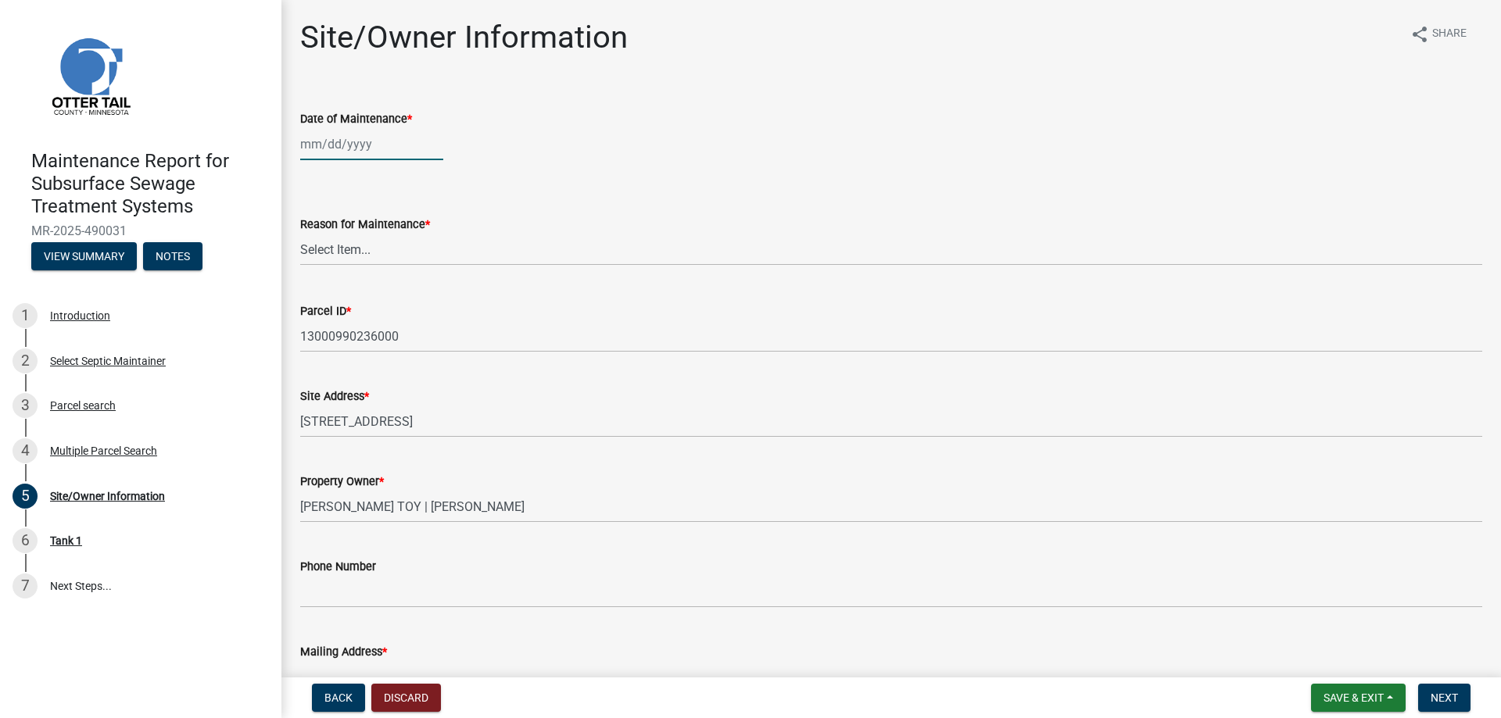
click at [367, 160] on div at bounding box center [371, 144] width 143 height 32
select select "10"
select select "2025"
click at [378, 283] on div "8" at bounding box center [365, 270] width 25 height 25
type input "[DATE]"
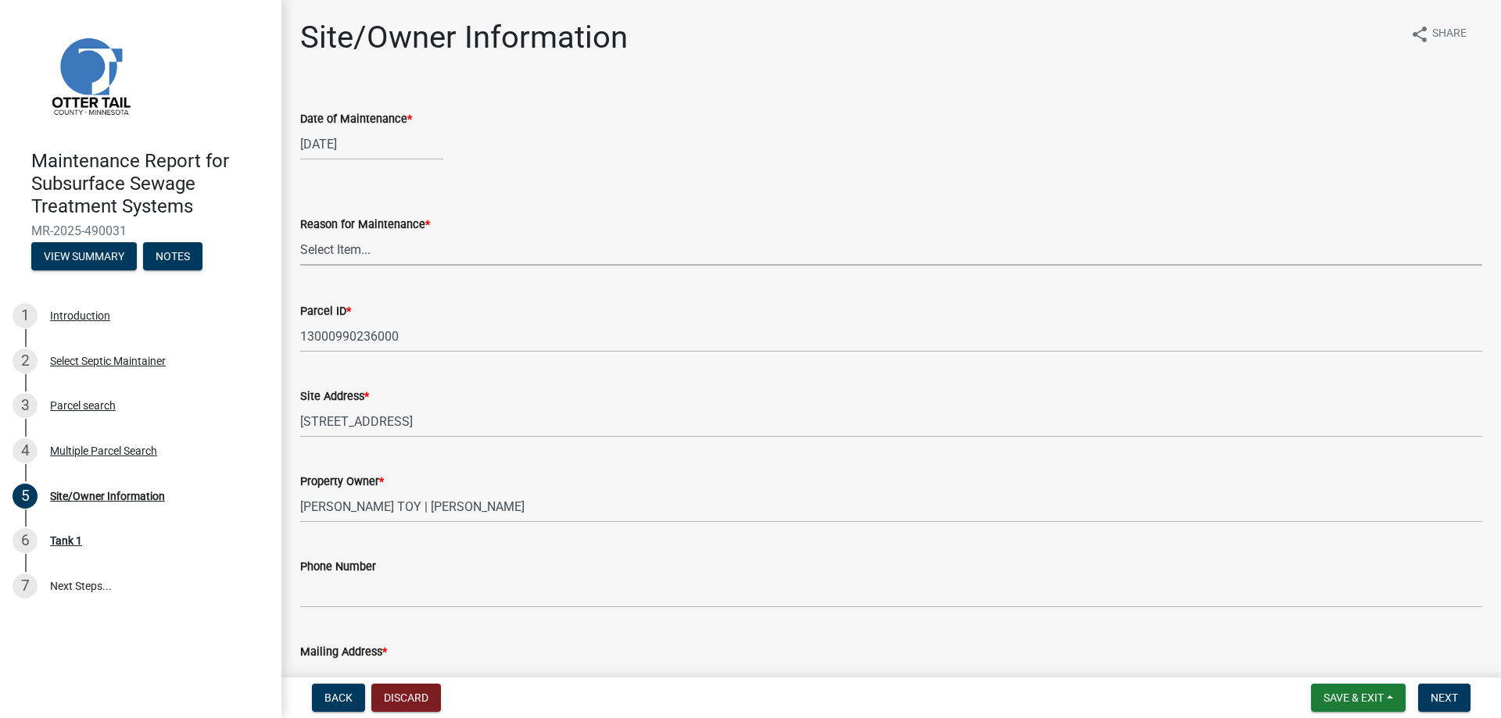
drag, startPoint x: 349, startPoint y: 308, endPoint x: 347, endPoint y: 322, distance: 14.3
click at [349, 266] on select "Select Item... Called Routine Other" at bounding box center [891, 250] width 1182 height 32
click at [305, 266] on select "Select Item... Called Routine Other" at bounding box center [891, 250] width 1182 height 32
select select "3ac72b63-7b21-42e4-8192-806faae7a4f1"
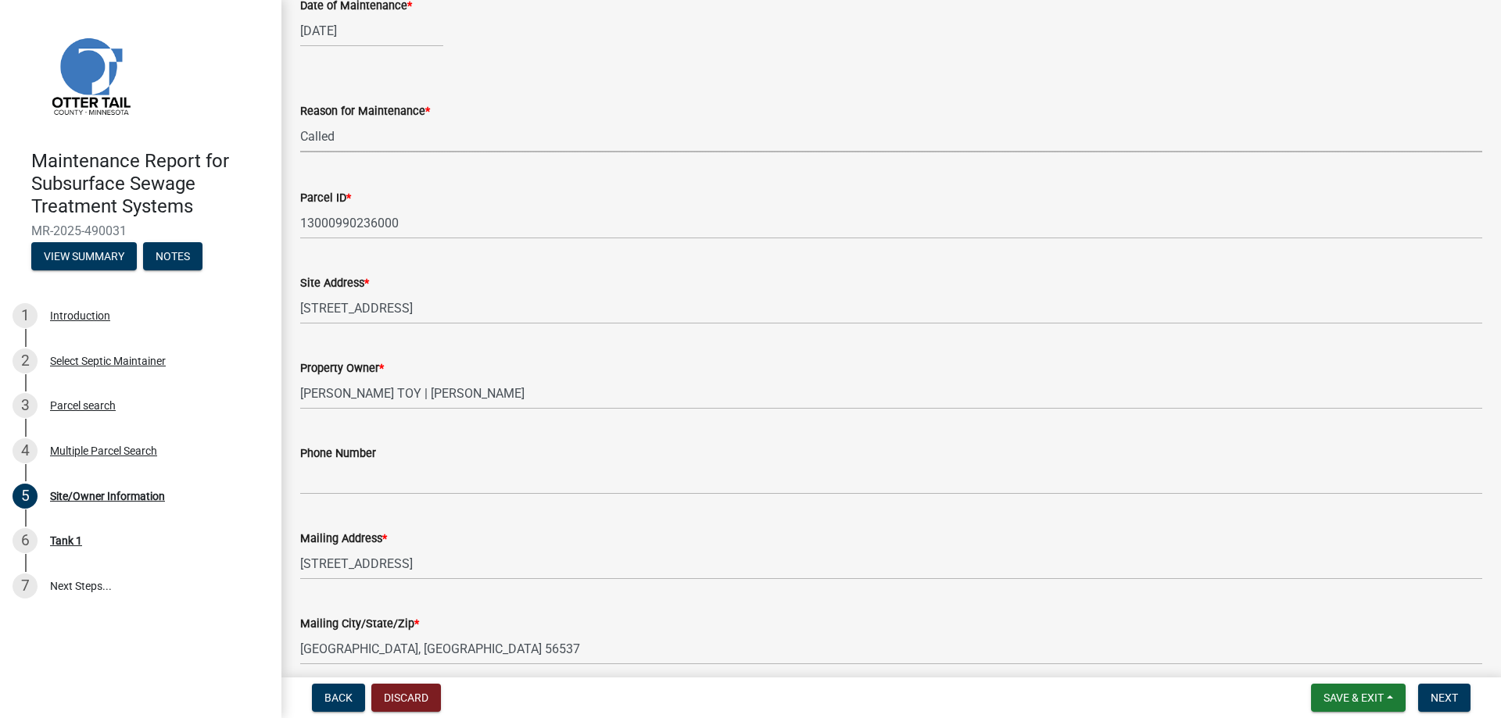
scroll to position [313, 0]
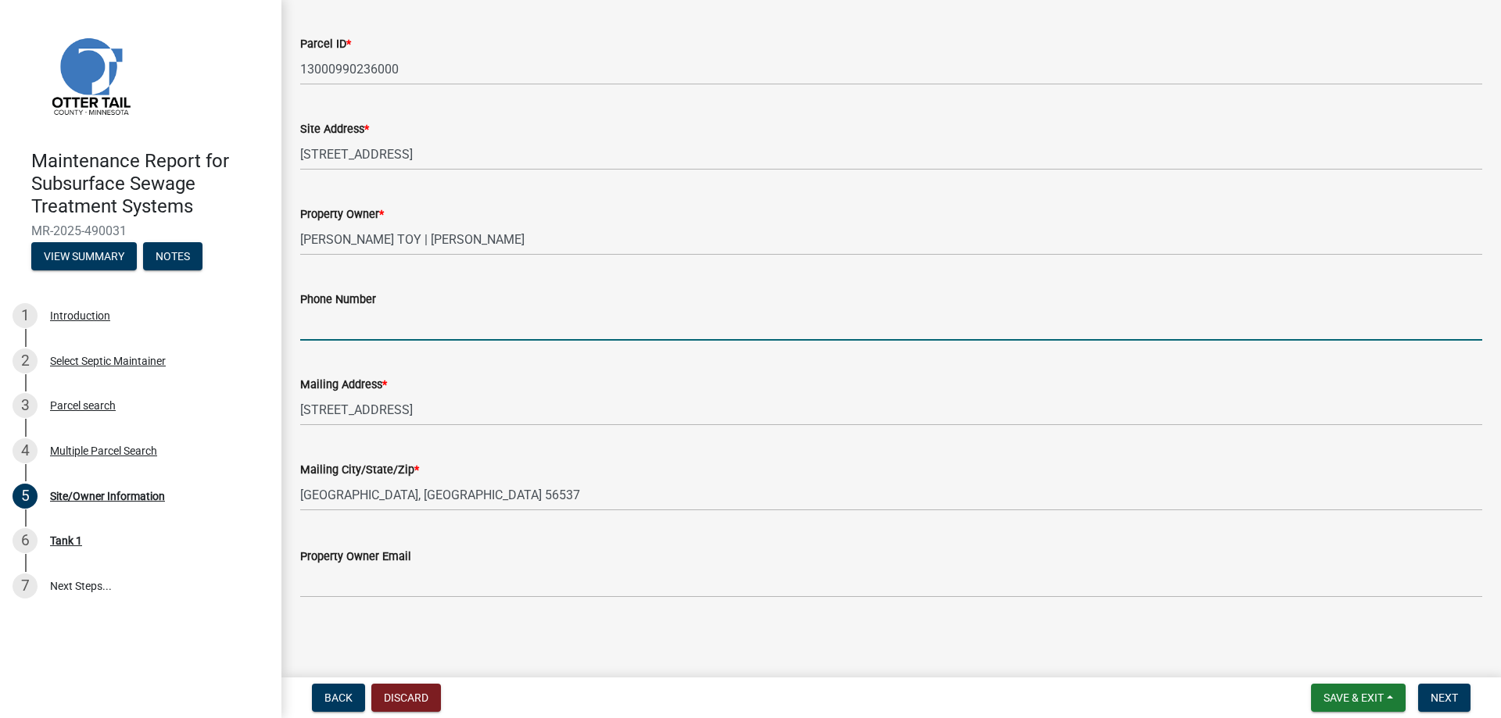
click at [346, 341] on input "Phone Number" at bounding box center [891, 325] width 1182 height 32
type input "[PHONE_NUMBER]"
click at [1430, 692] on span "Next" at bounding box center [1443, 698] width 27 height 13
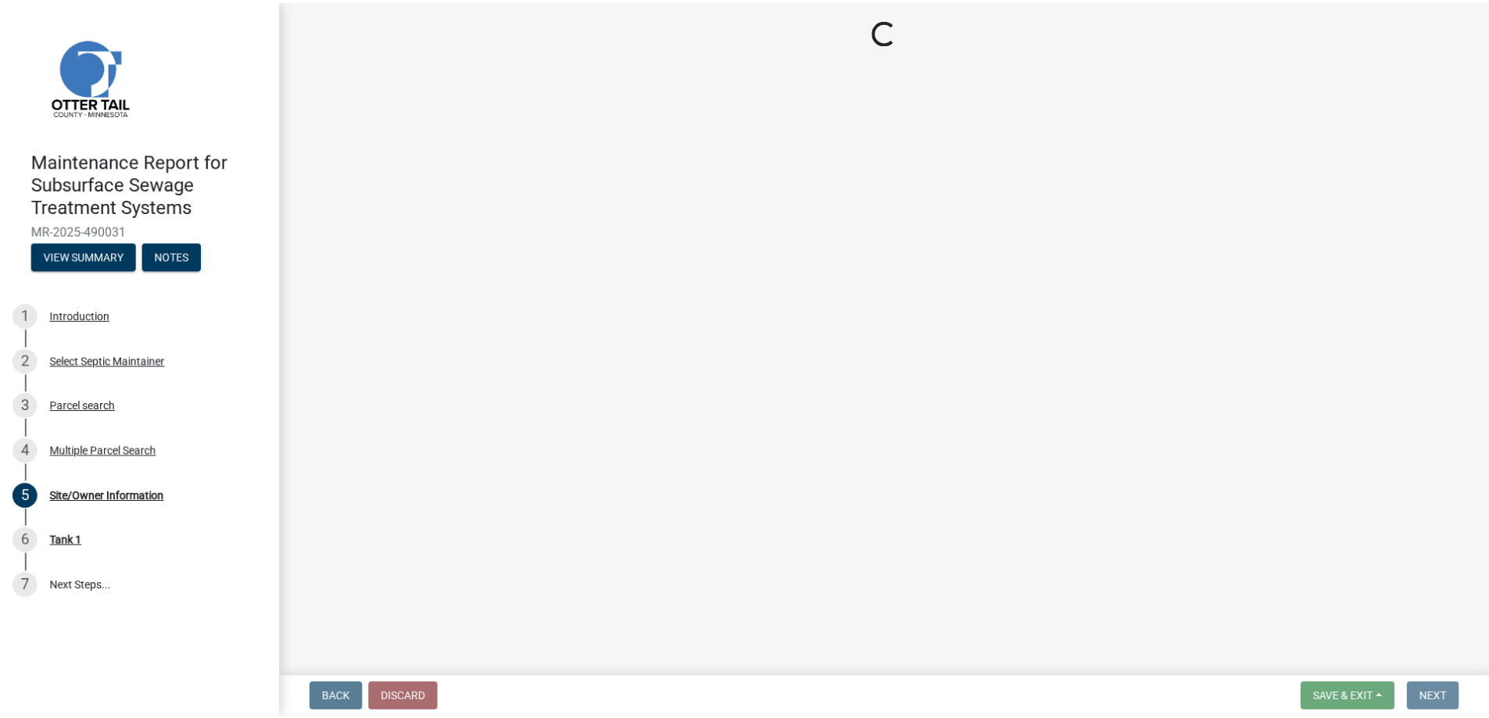
scroll to position [0, 0]
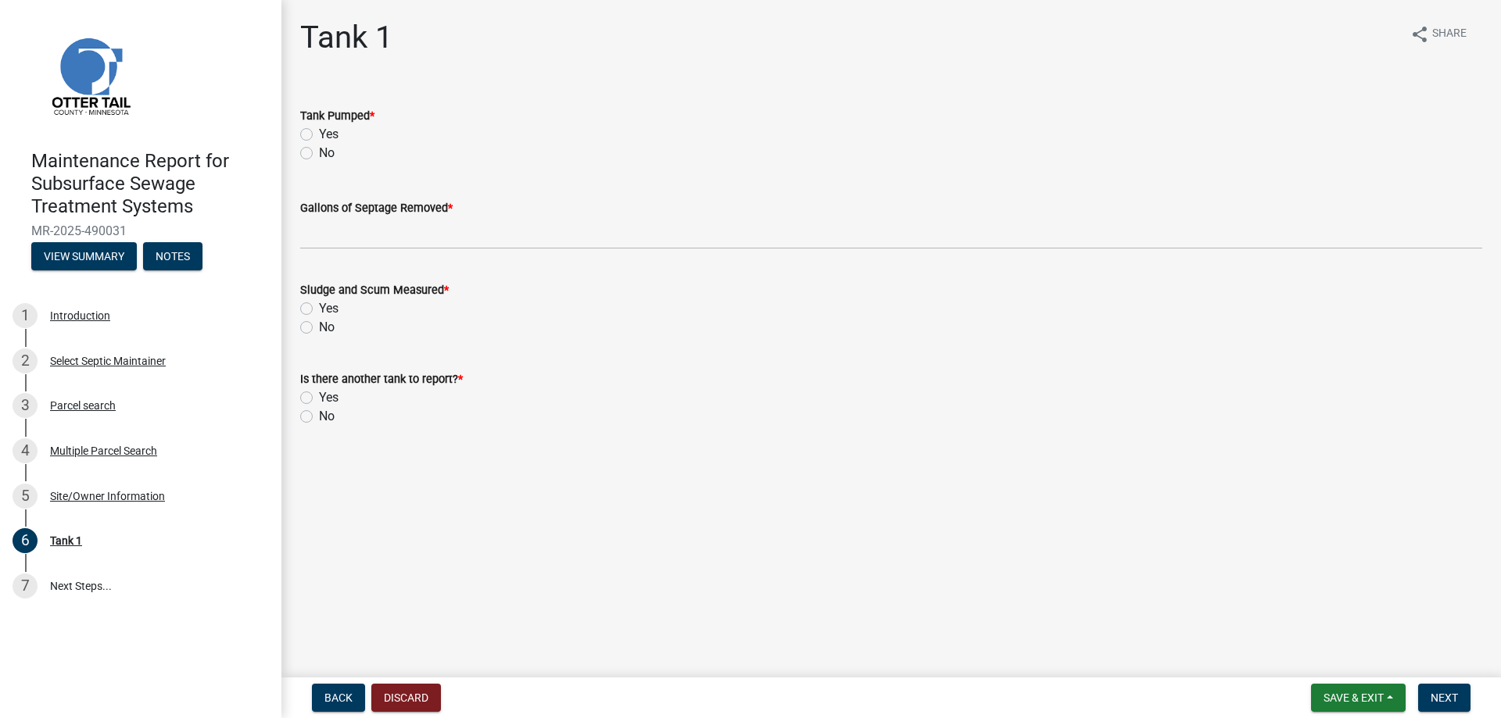
click at [319, 144] on label "Yes" at bounding box center [329, 134] width 20 height 19
click at [319, 135] on input "Yes" at bounding box center [324, 130] width 10 height 10
radio input "true"
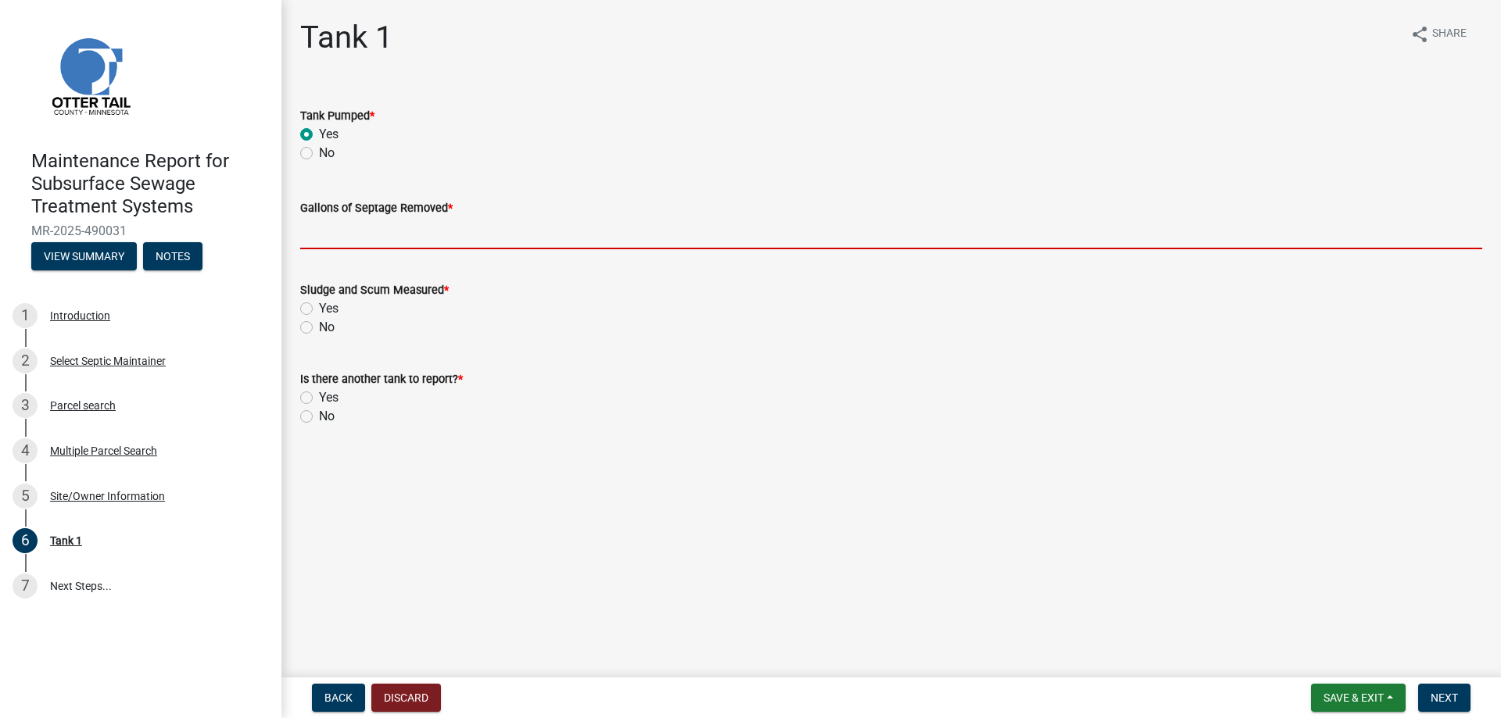
click at [344, 249] on input "Gallons of Septage Removed *" at bounding box center [891, 233] width 1182 height 32
type input "1500"
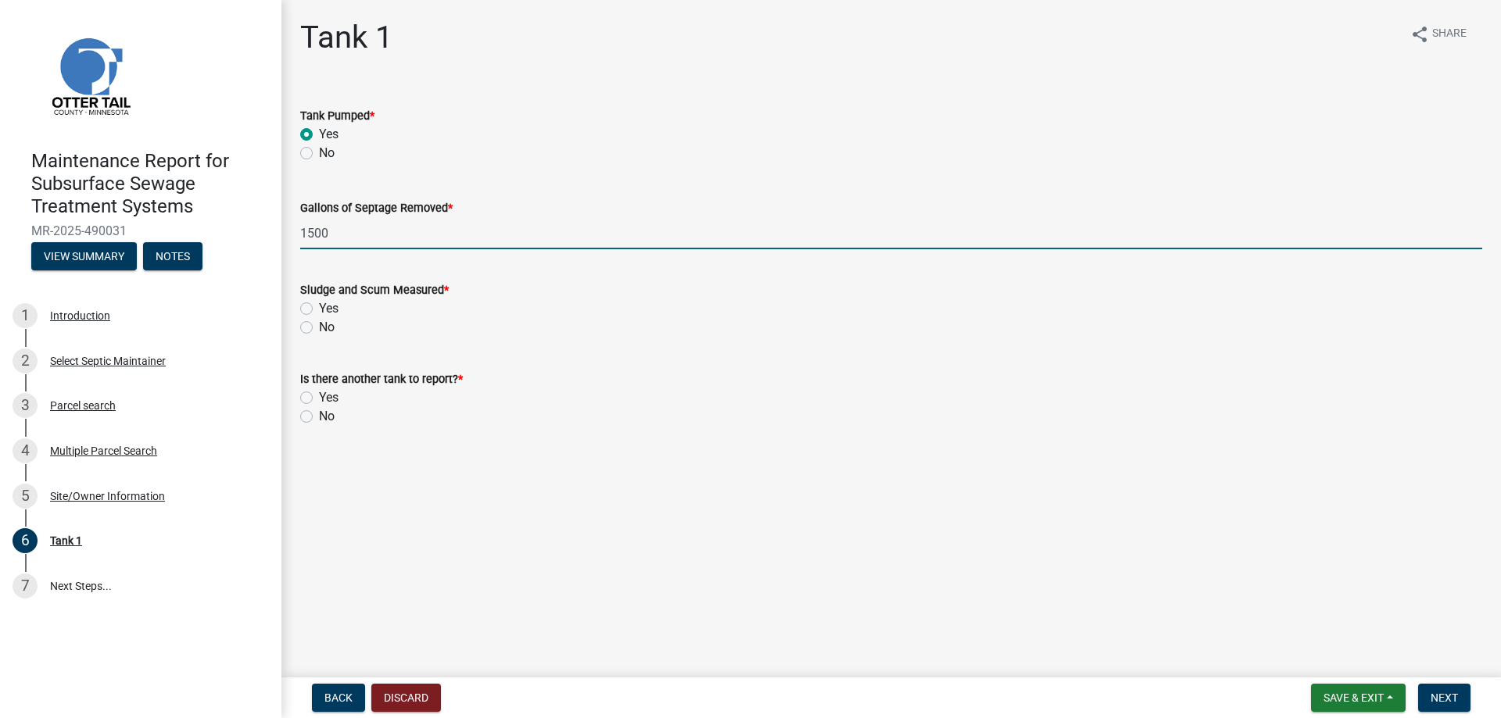
click at [319, 318] on label "Yes" at bounding box center [329, 308] width 20 height 19
click at [319, 309] on input "Yes" at bounding box center [324, 304] width 10 height 10
radio input "true"
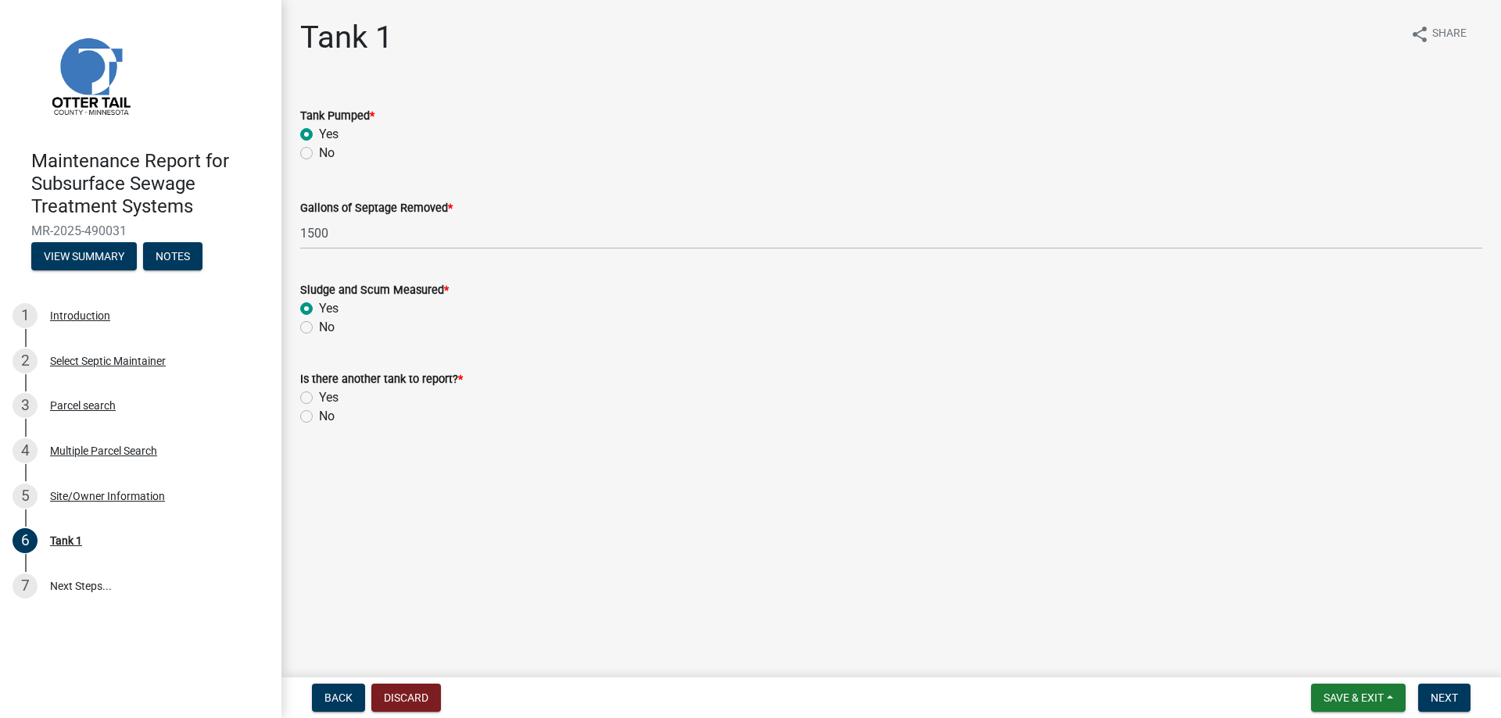
drag, startPoint x: 312, startPoint y: 520, endPoint x: 384, endPoint y: 513, distance: 72.3
click at [319, 426] on label "No" at bounding box center [327, 416] width 16 height 19
click at [319, 417] on input "No" at bounding box center [324, 412] width 10 height 10
radio input "true"
drag, startPoint x: 1425, startPoint y: 682, endPoint x: 1347, endPoint y: 631, distance: 93.2
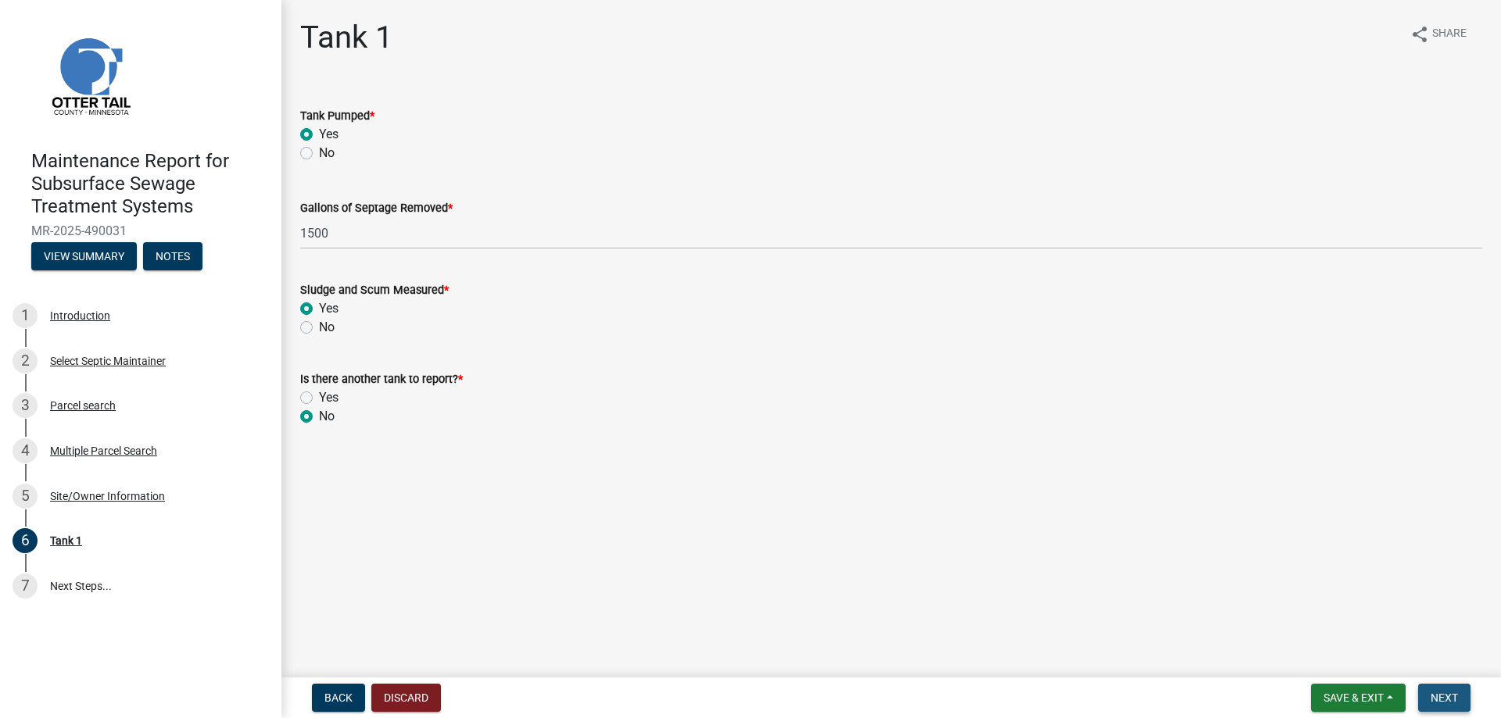
click at [1425, 684] on button "Next" at bounding box center [1444, 698] width 52 height 28
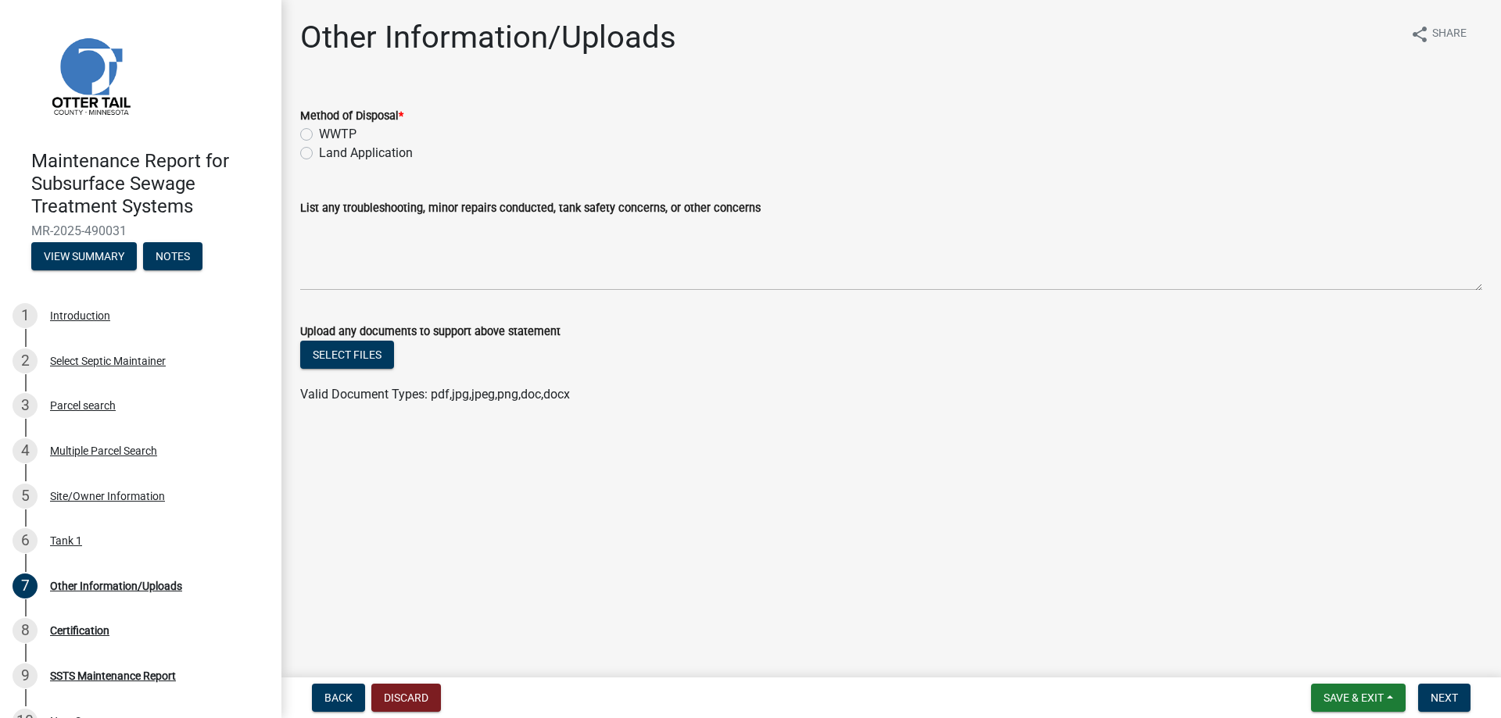
click at [349, 163] on label "Land Application" at bounding box center [366, 153] width 94 height 19
click at [329, 154] on input "Land Application" at bounding box center [324, 149] width 10 height 10
radio input "true"
click at [1430, 692] on span "Next" at bounding box center [1443, 698] width 27 height 13
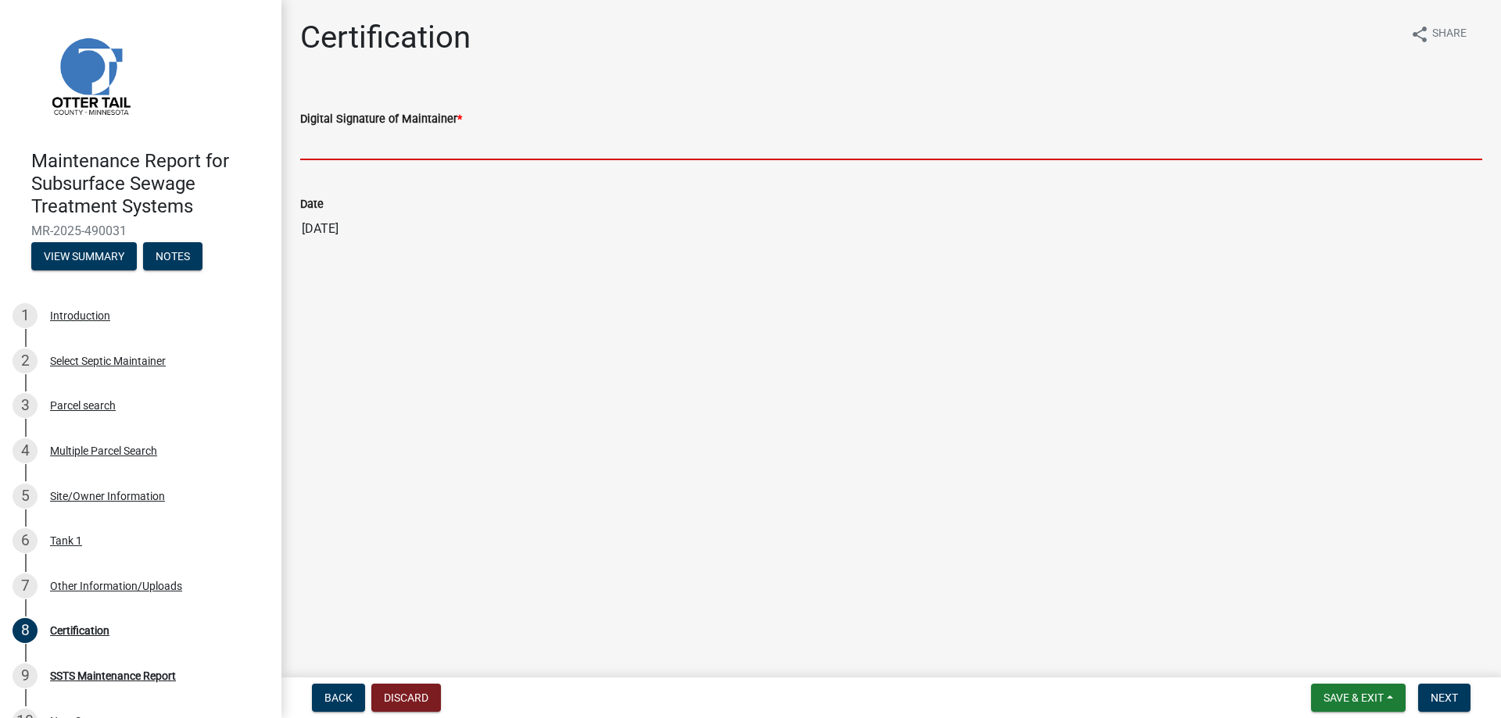
drag, startPoint x: 327, startPoint y: 177, endPoint x: 338, endPoint y: 179, distance: 11.2
click at [327, 160] on input "Digital Signature of Maintainer *" at bounding box center [891, 144] width 1182 height 32
type input "[PERSON_NAME]/KG"
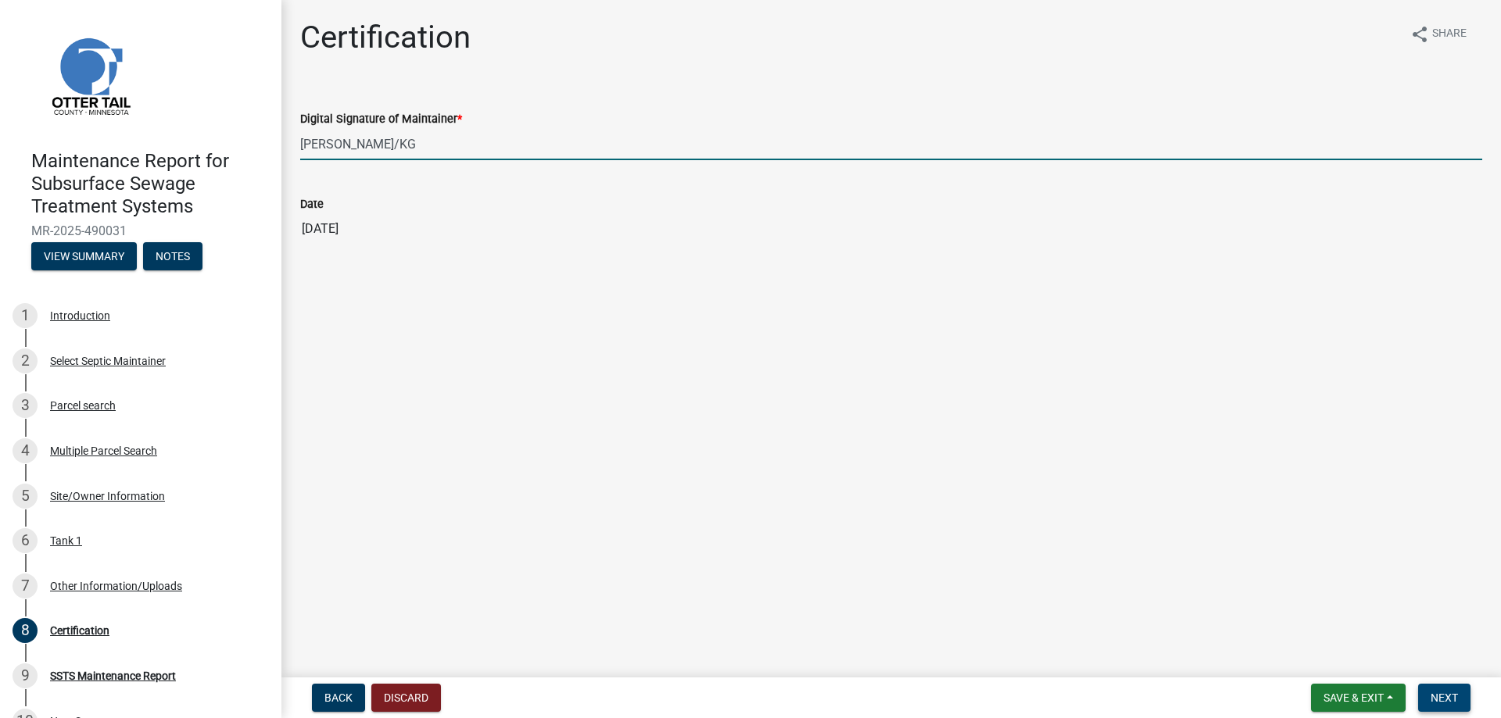
click at [1439, 696] on span "Next" at bounding box center [1443, 698] width 27 height 13
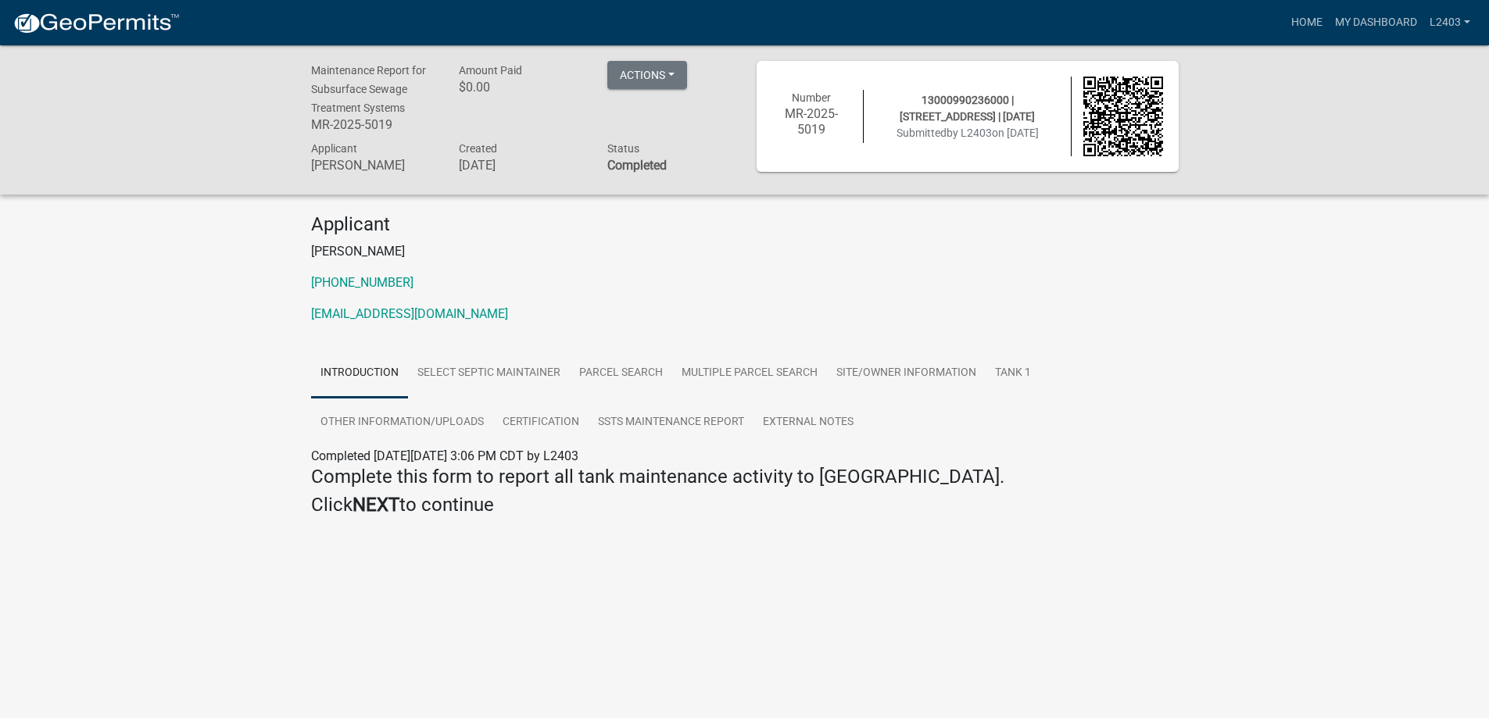
drag, startPoint x: 724, startPoint y: 298, endPoint x: 769, endPoint y: 282, distance: 47.2
click at [725, 261] on p "[PERSON_NAME]" at bounding box center [744, 251] width 867 height 19
click at [1285, 34] on link "Home" at bounding box center [1307, 23] width 44 height 30
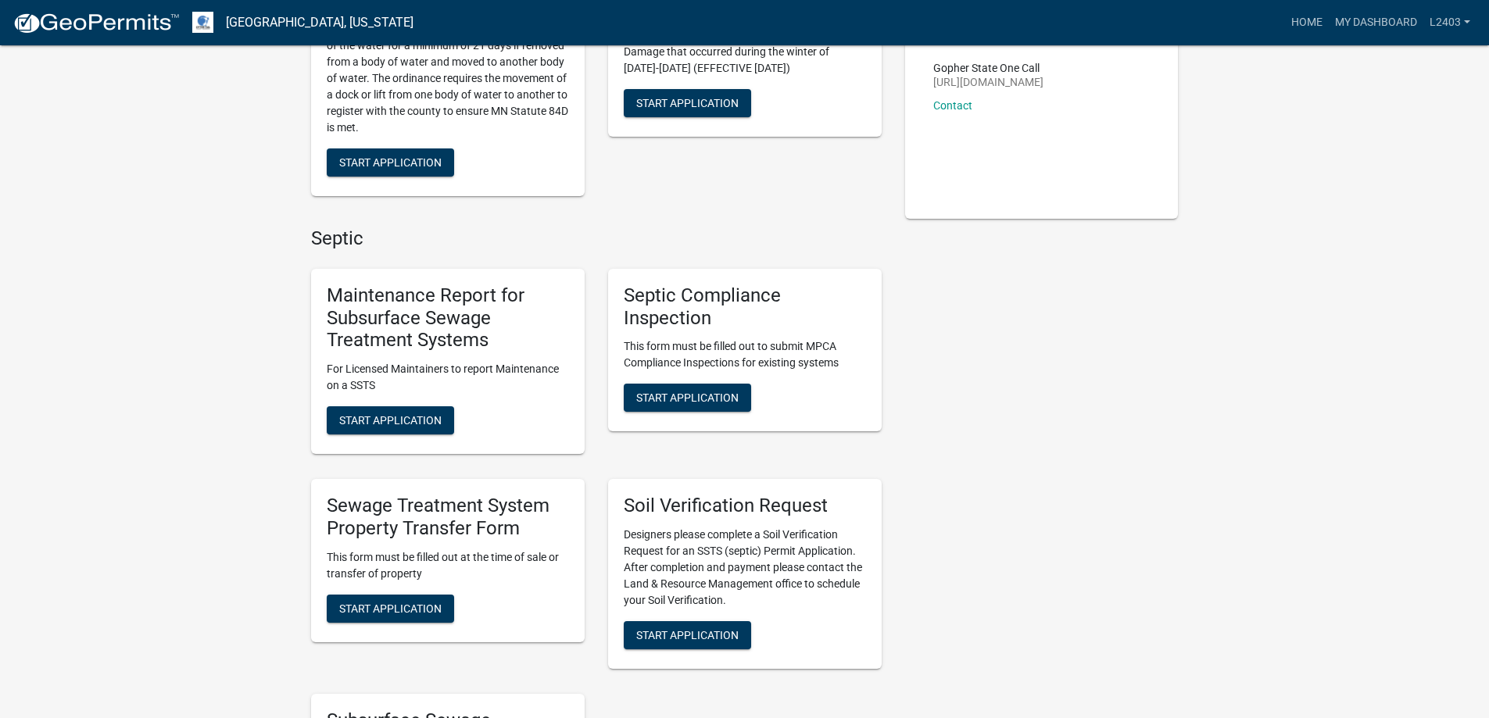
scroll to position [469, 0]
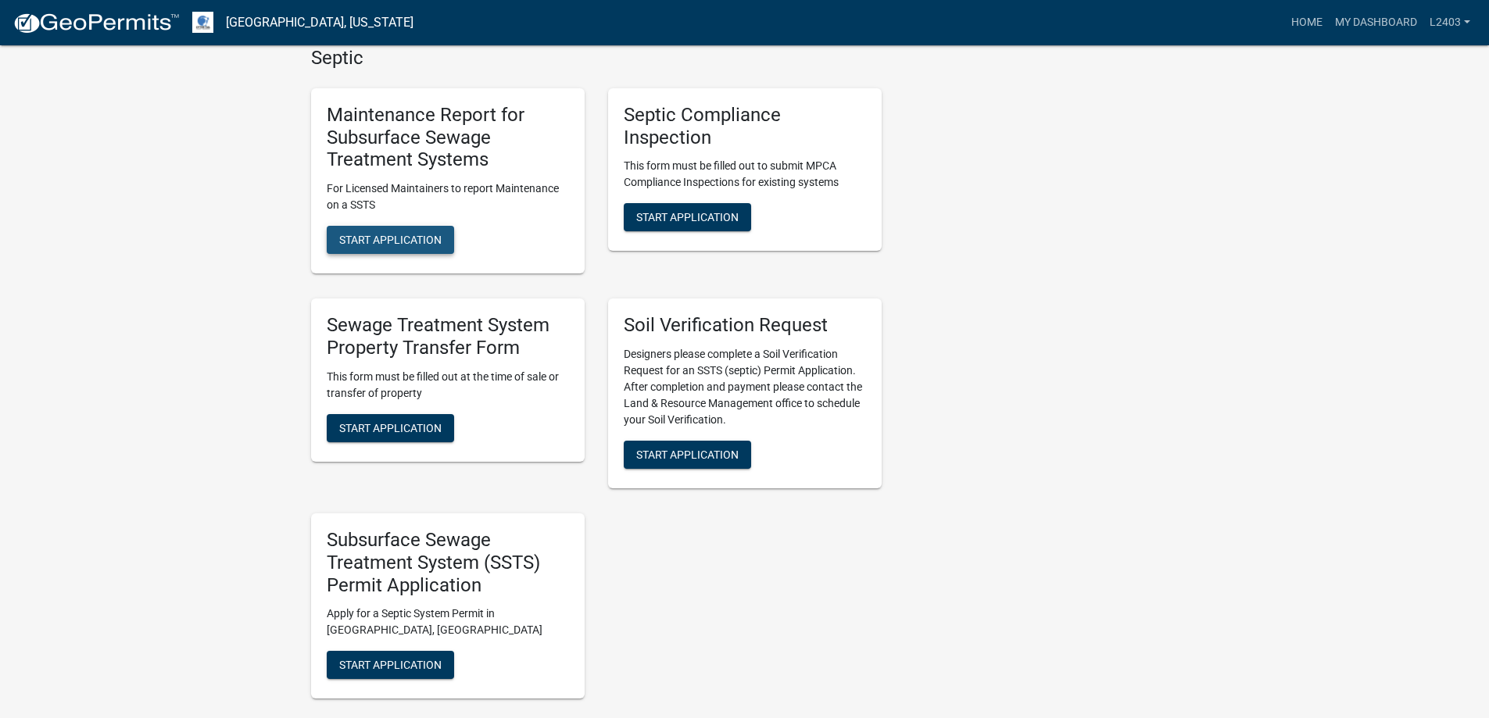
click at [431, 246] on span "Start Application" at bounding box center [390, 240] width 102 height 13
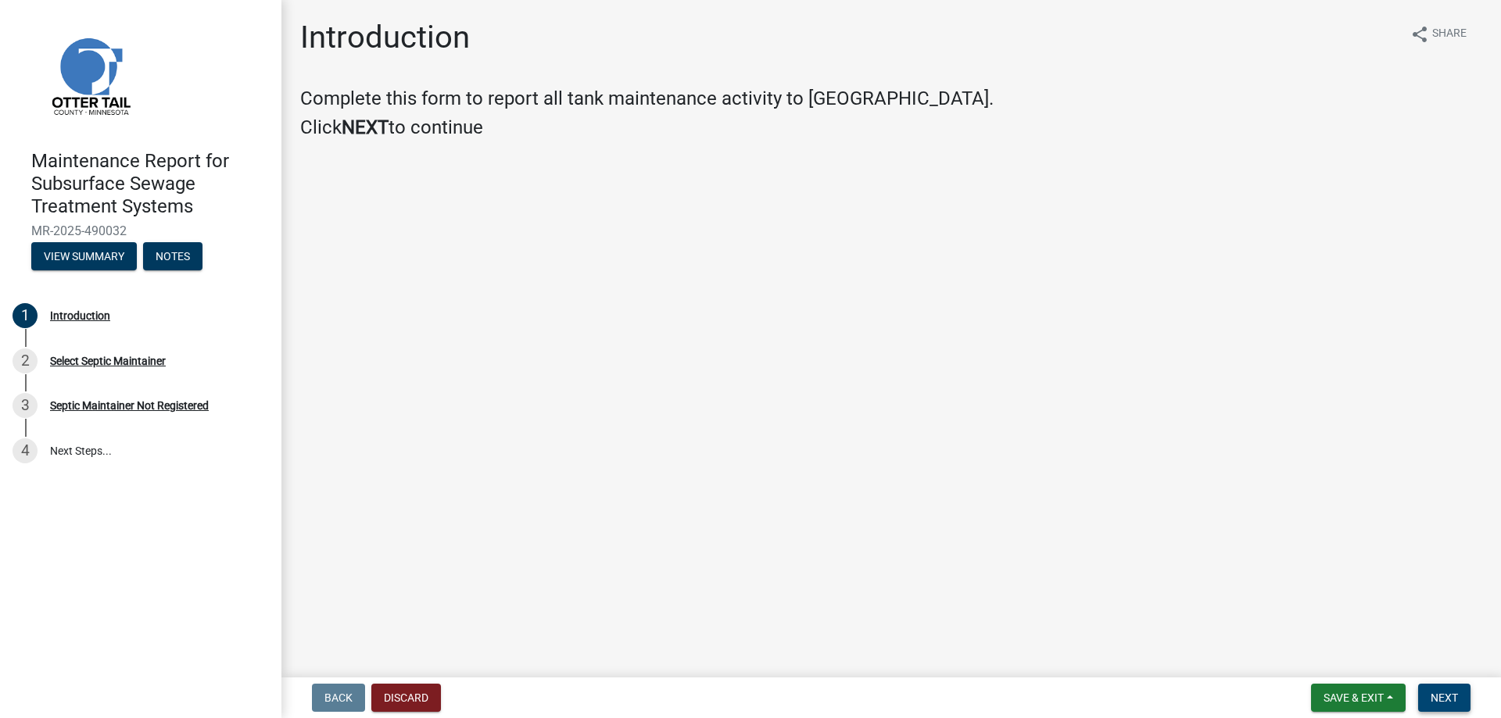
click at [1433, 692] on span "Next" at bounding box center [1443, 698] width 27 height 13
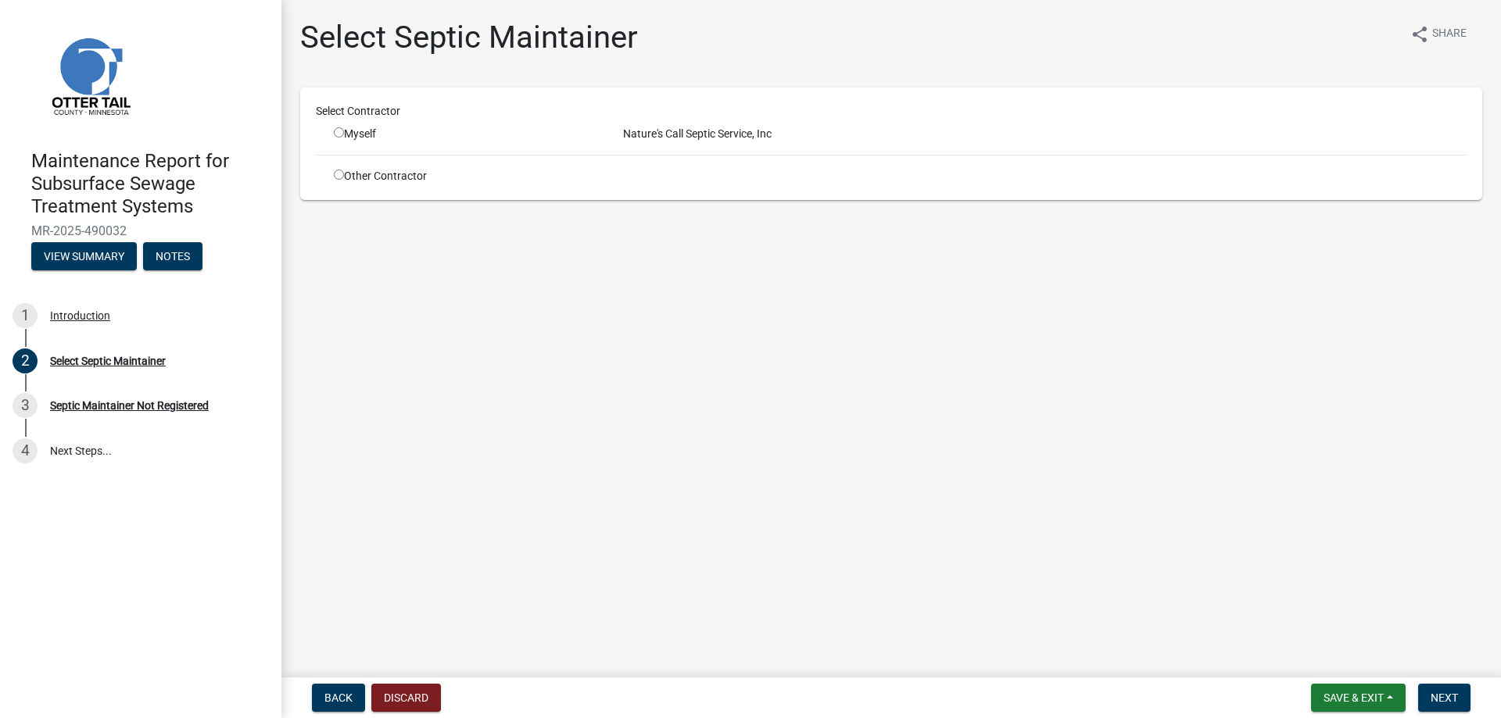
click at [344, 138] on input "radio" at bounding box center [339, 132] width 10 height 10
radio input "true"
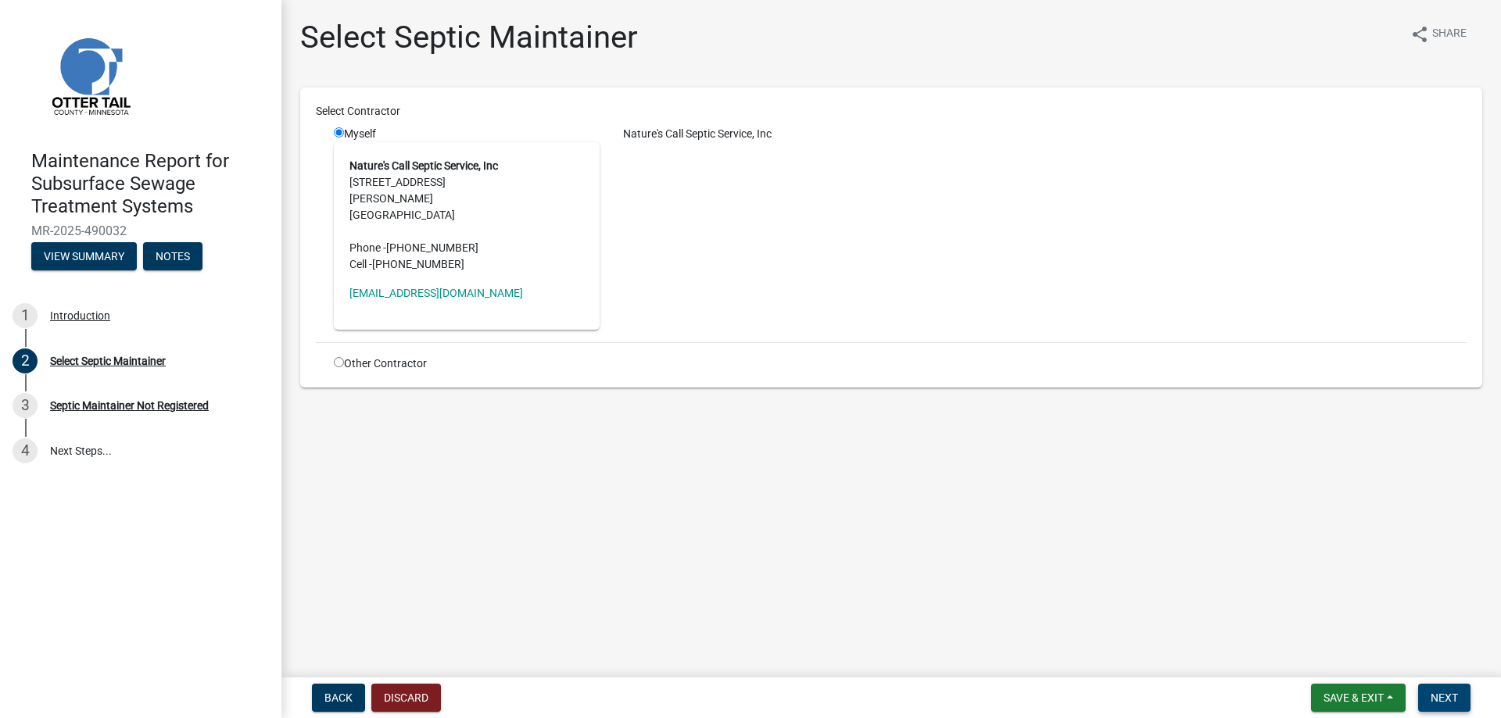
click at [1430, 692] on span "Next" at bounding box center [1443, 698] width 27 height 13
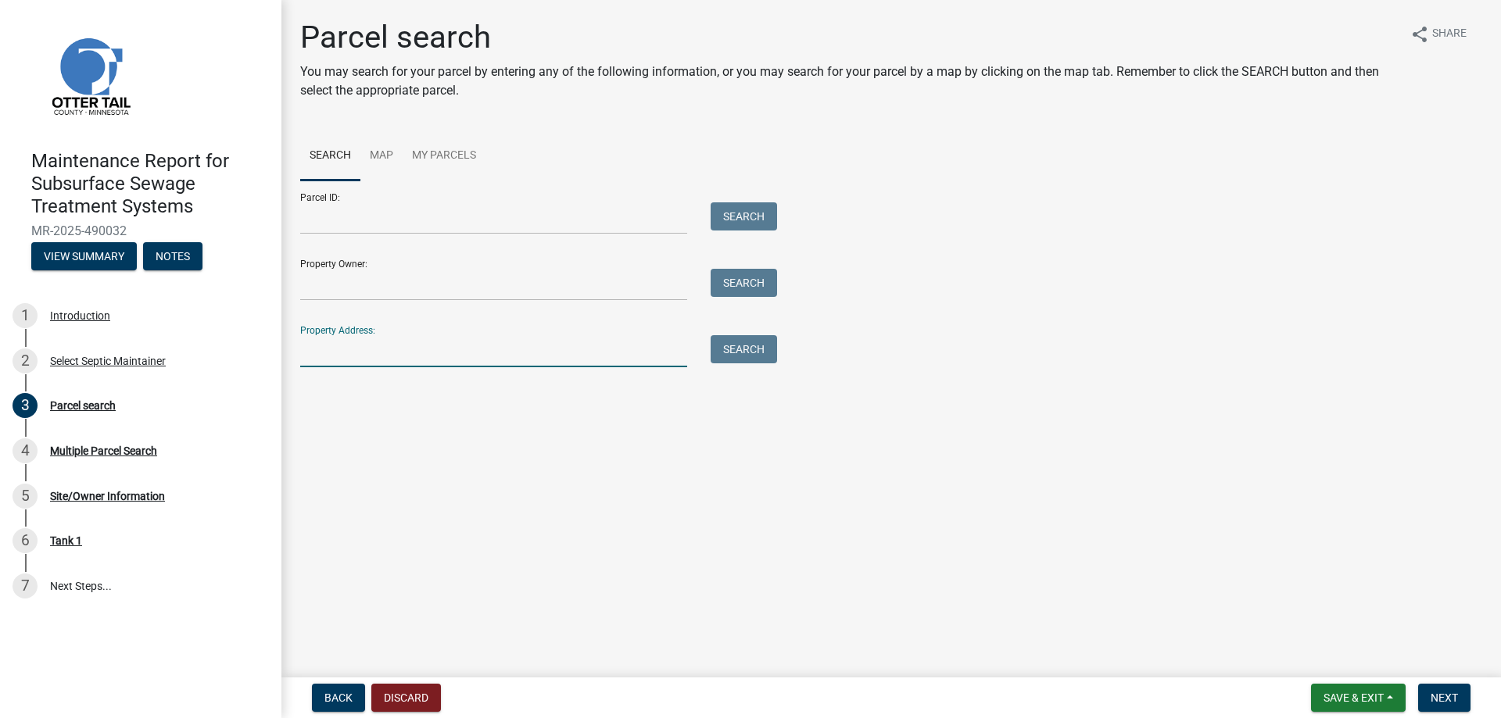
click at [402, 367] on input "Property Address:" at bounding box center [493, 351] width 387 height 32
type input "17628"
click at [749, 363] on button "Search" at bounding box center [743, 349] width 66 height 28
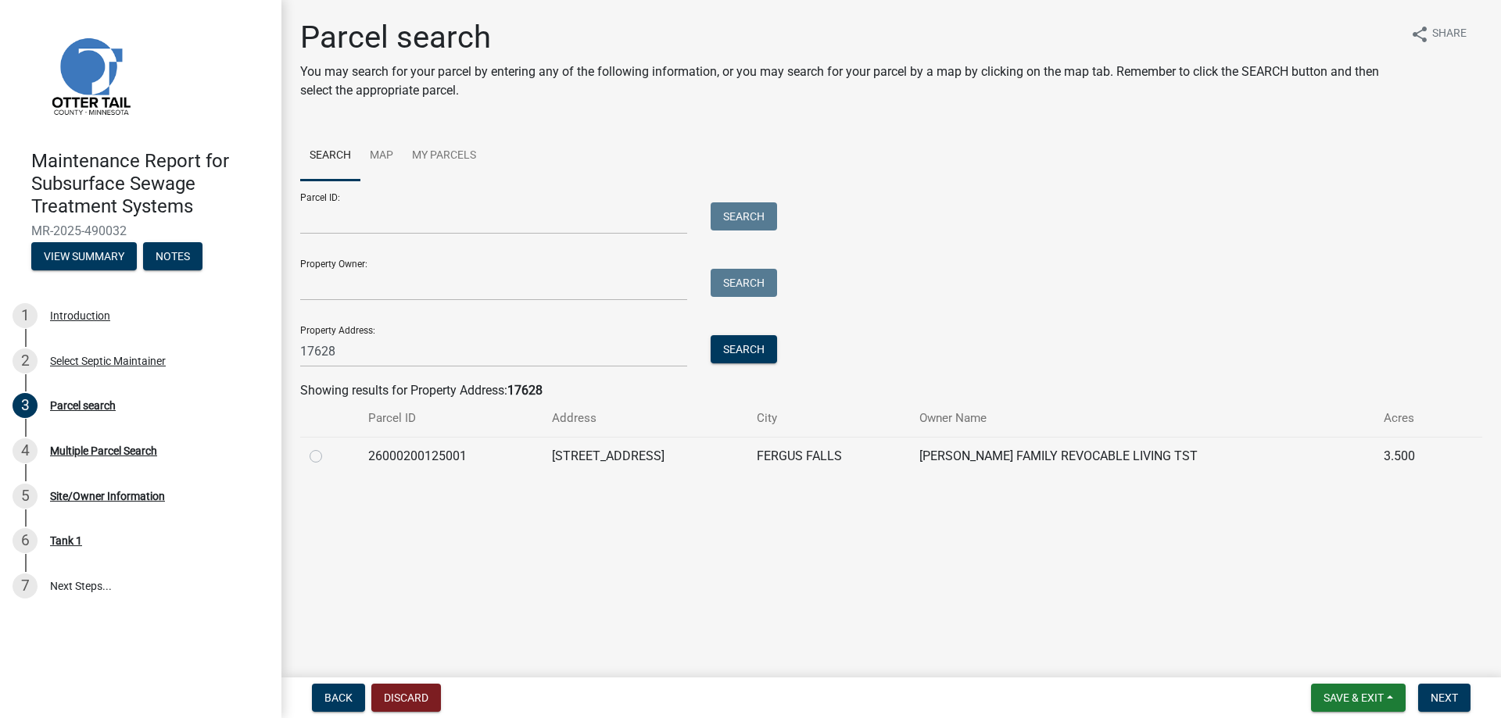
click at [328, 447] on label at bounding box center [328, 447] width 0 height 0
click at [328, 457] on input "radio" at bounding box center [333, 452] width 10 height 10
radio input "true"
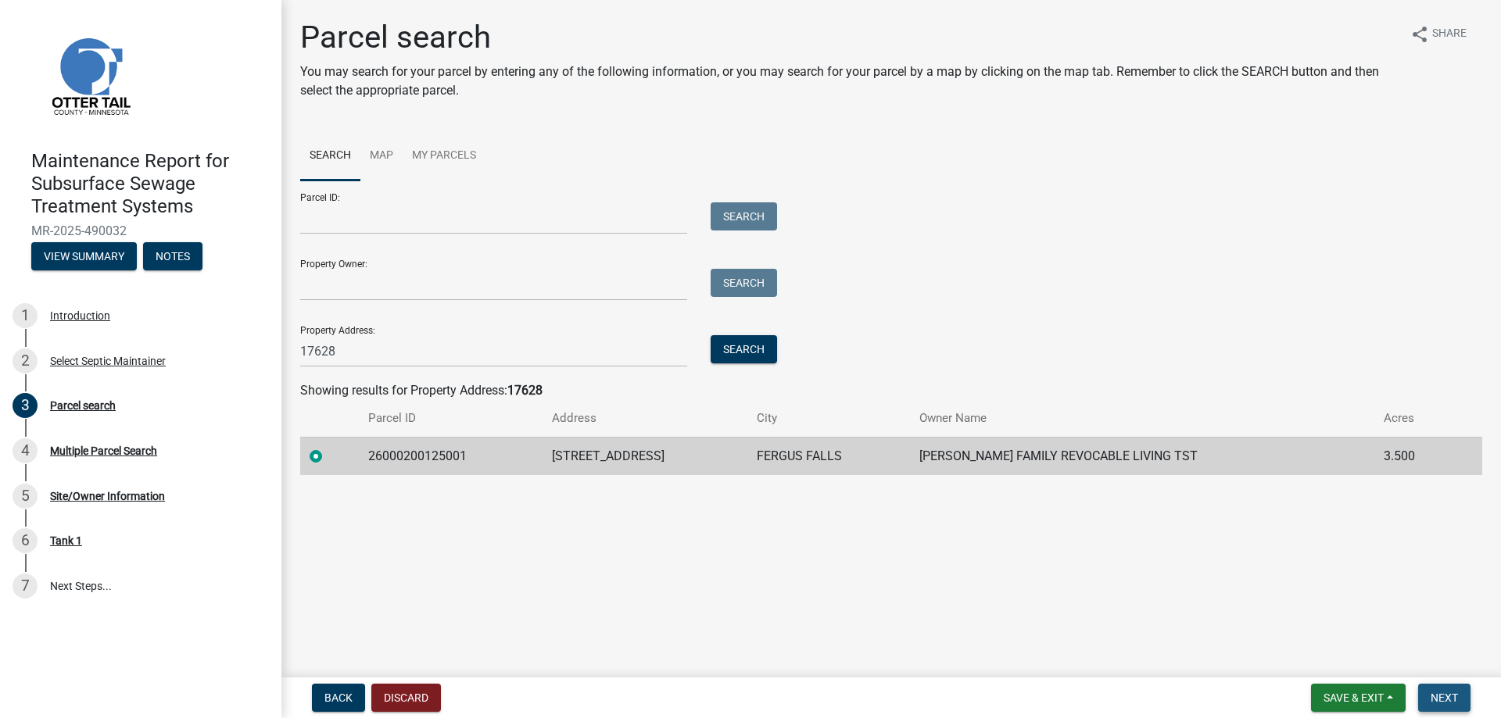
click at [1430, 694] on span "Next" at bounding box center [1443, 698] width 27 height 13
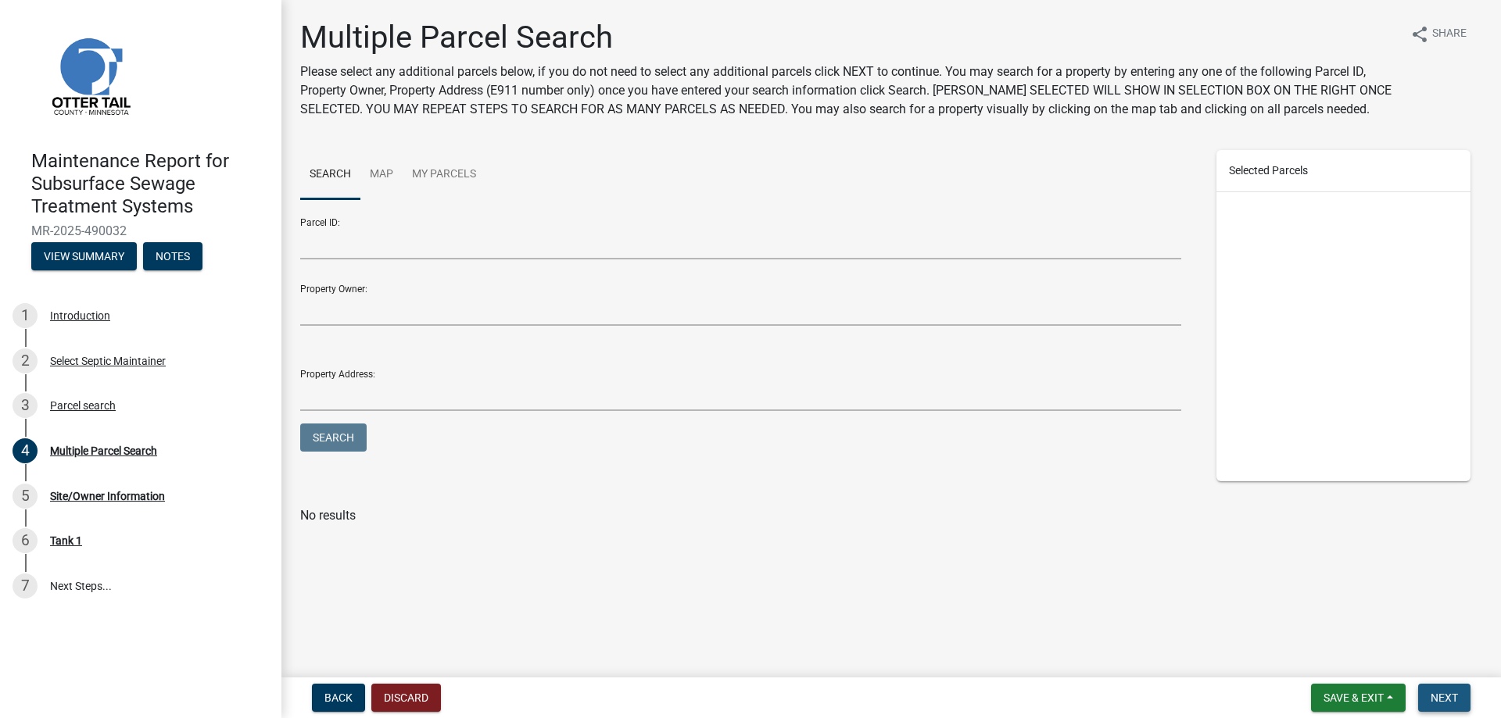
click at [1430, 692] on span "Next" at bounding box center [1443, 698] width 27 height 13
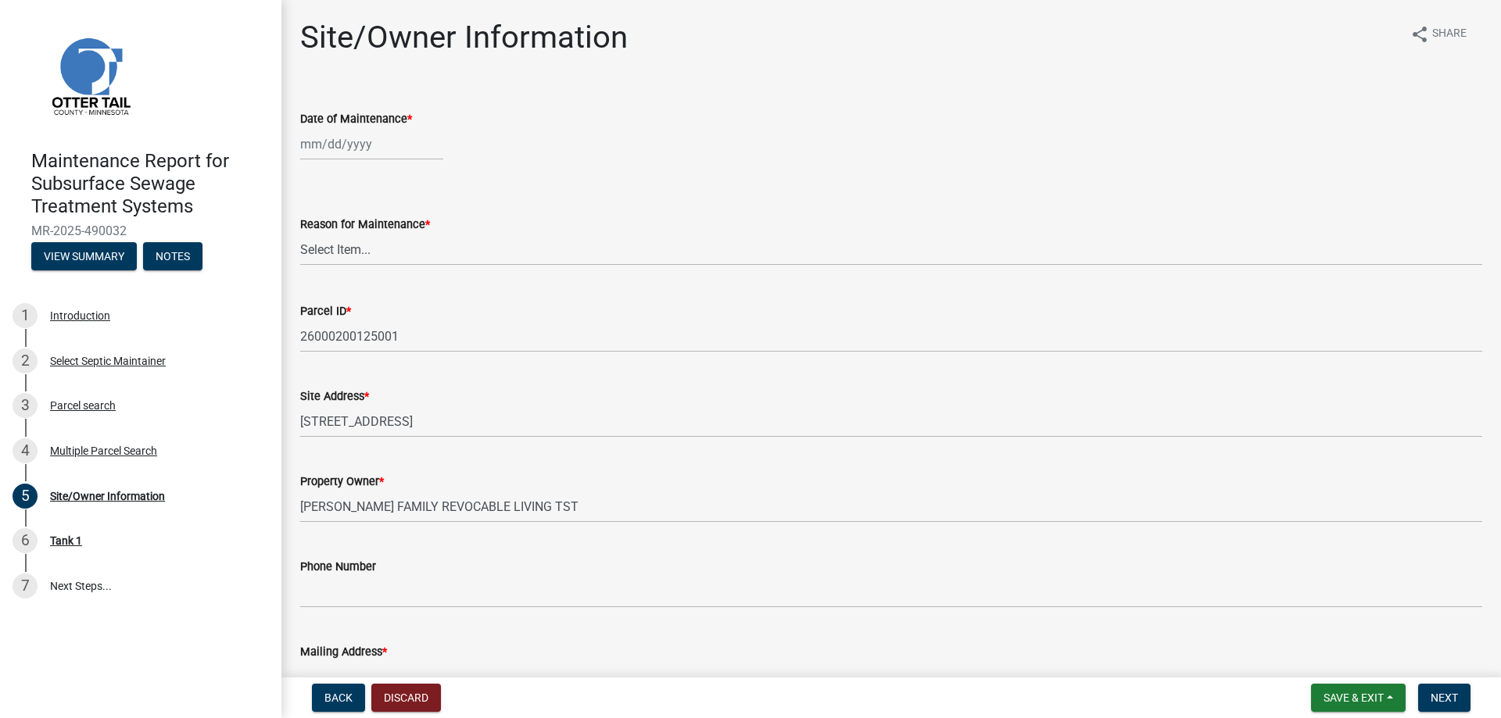
click at [382, 160] on div at bounding box center [371, 144] width 143 height 32
select select "10"
select select "2025"
click at [378, 283] on div "8" at bounding box center [365, 270] width 25 height 25
type input "[DATE]"
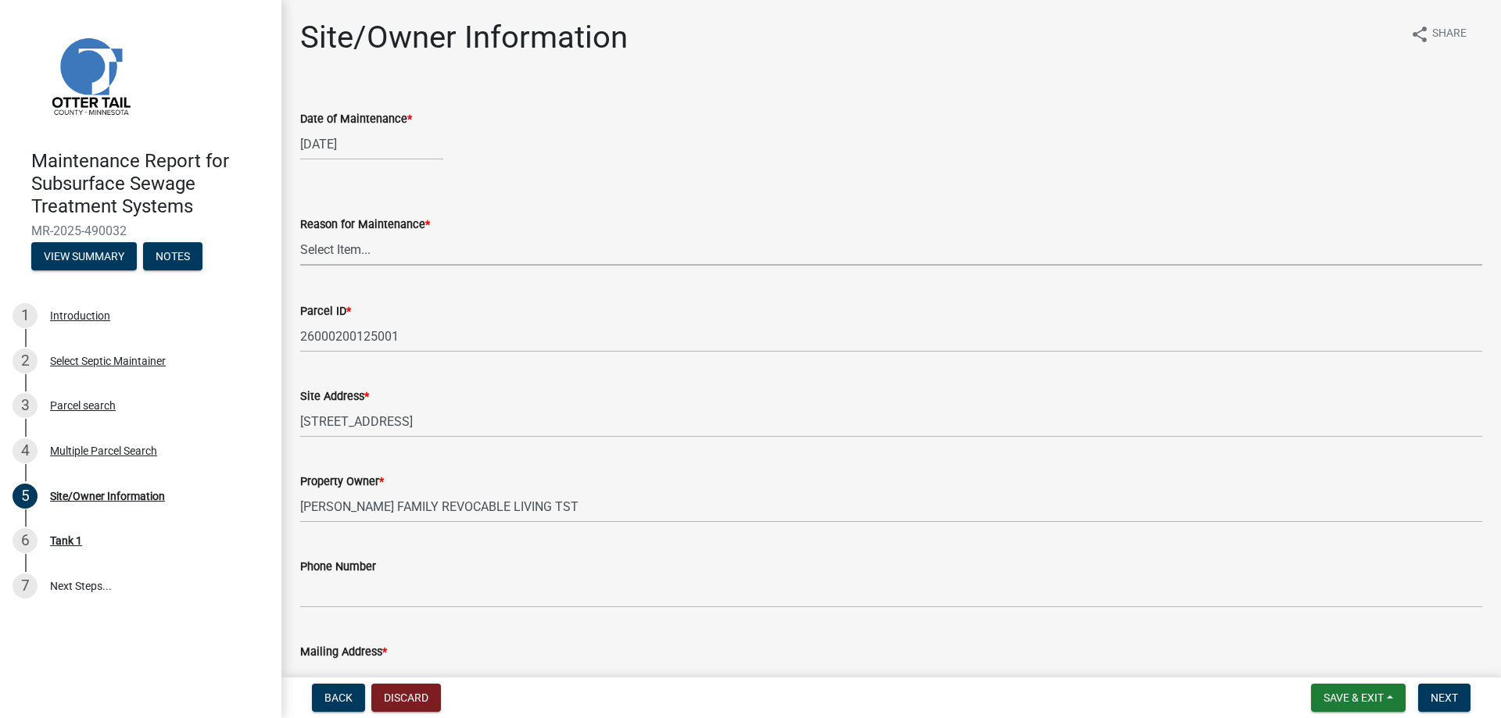
click at [334, 266] on select "Select Item... Called Routine Other" at bounding box center [891, 250] width 1182 height 32
click at [305, 266] on select "Select Item... Called Routine Other" at bounding box center [891, 250] width 1182 height 32
select select "3ac72b63-7b21-42e4-8192-806faae7a4f1"
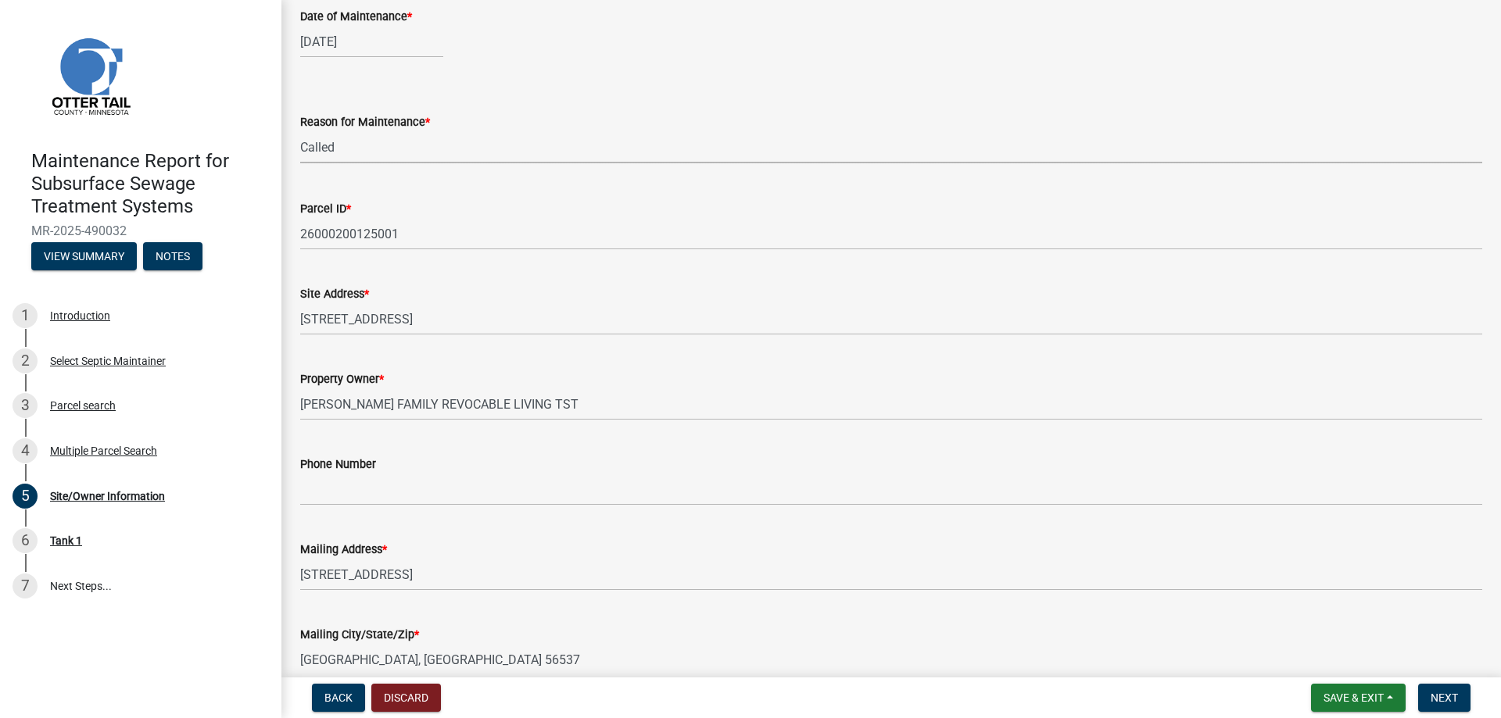
scroll to position [313, 0]
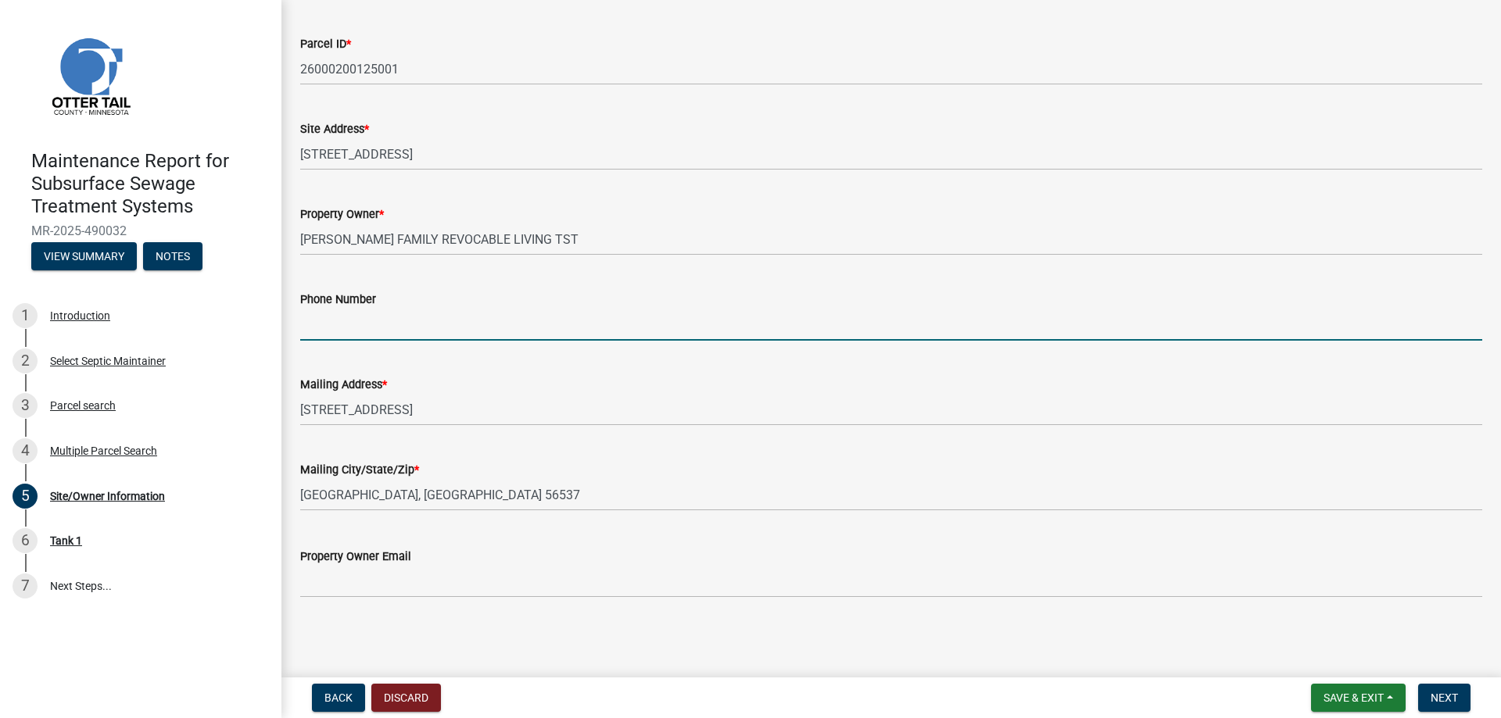
click at [363, 341] on input "Phone Number" at bounding box center [891, 325] width 1182 height 32
type input "[PHONE_NUMBER]"
click at [1430, 696] on span "Next" at bounding box center [1443, 698] width 27 height 13
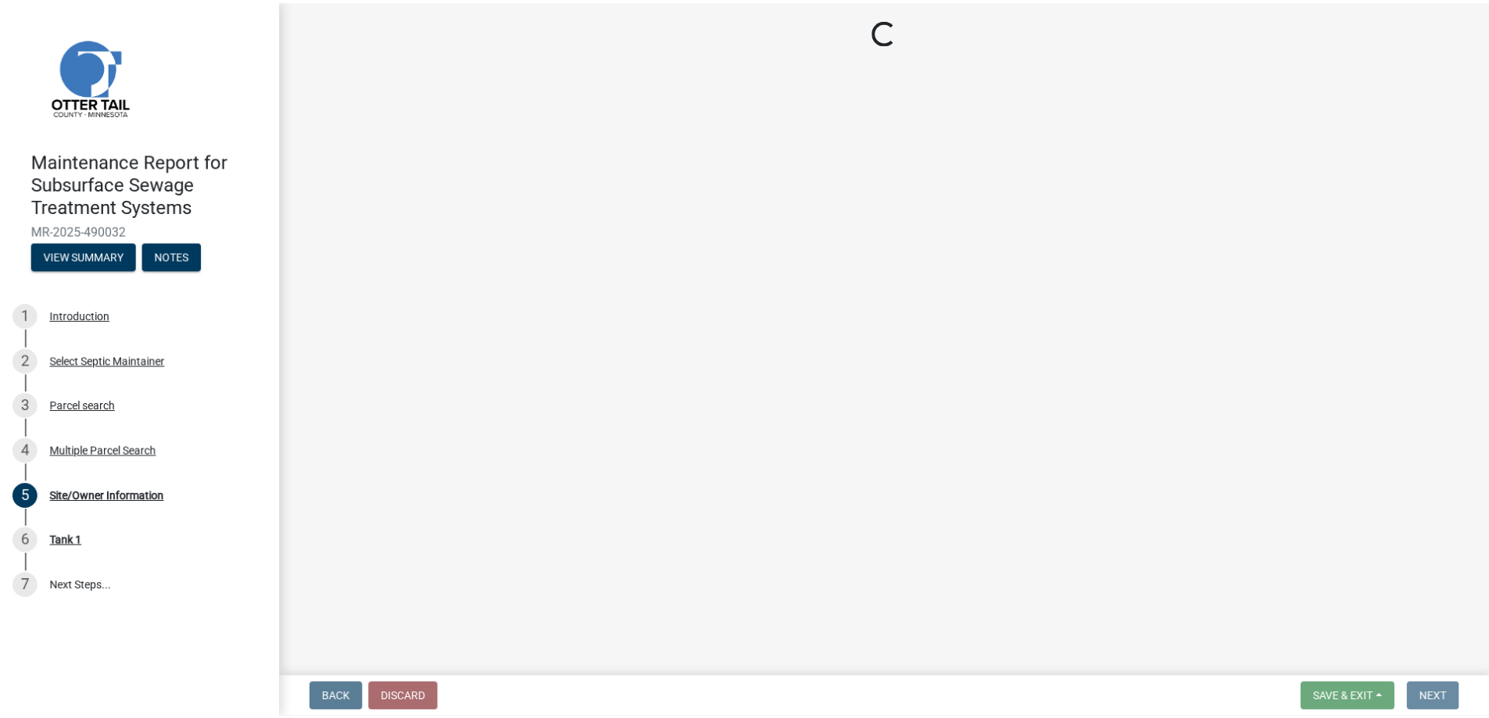
scroll to position [0, 0]
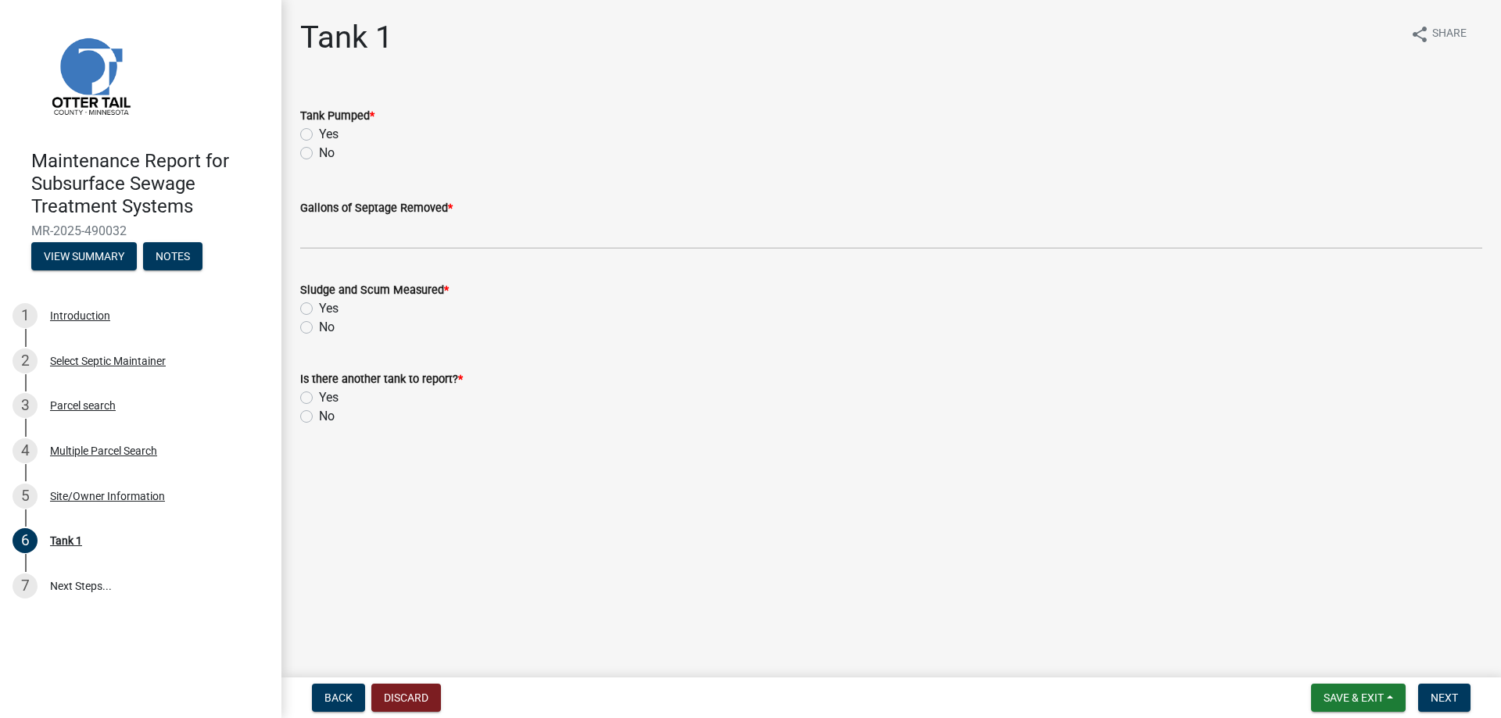
click at [338, 144] on label "Yes" at bounding box center [329, 134] width 20 height 19
click at [329, 135] on input "Yes" at bounding box center [324, 130] width 10 height 10
radio input "true"
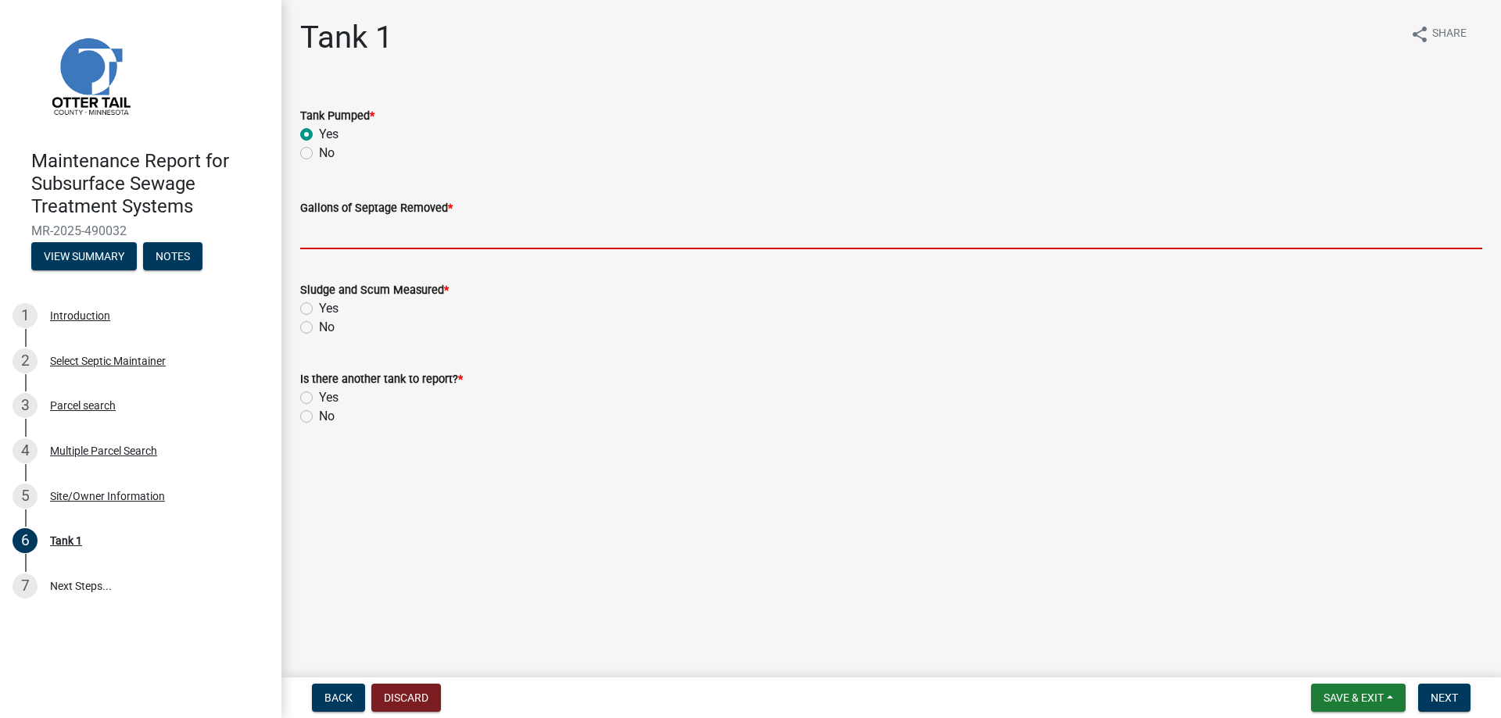
click at [366, 249] on input "Gallons of Septage Removed *" at bounding box center [891, 233] width 1182 height 32
type input "1000"
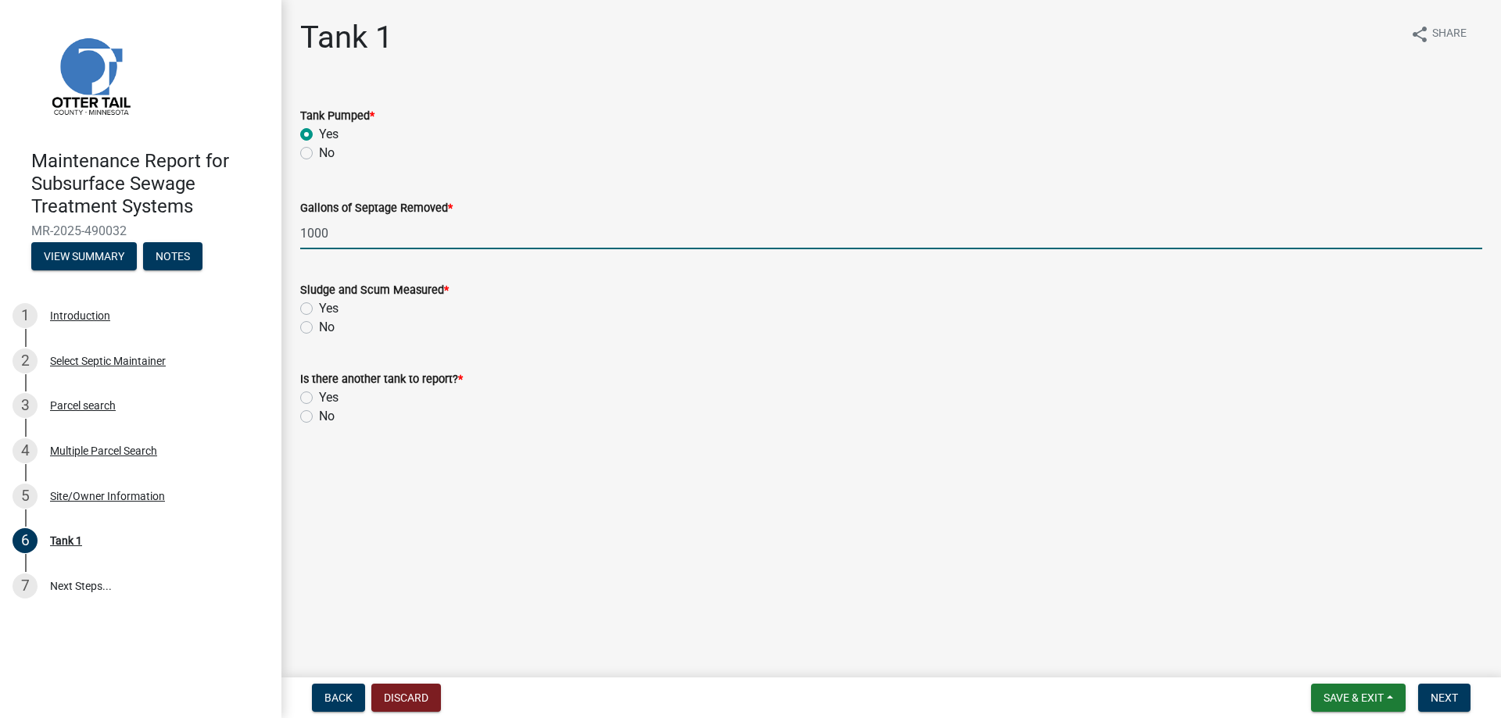
click at [319, 318] on label "Yes" at bounding box center [329, 308] width 20 height 19
click at [319, 309] on input "Yes" at bounding box center [324, 304] width 10 height 10
radio input "true"
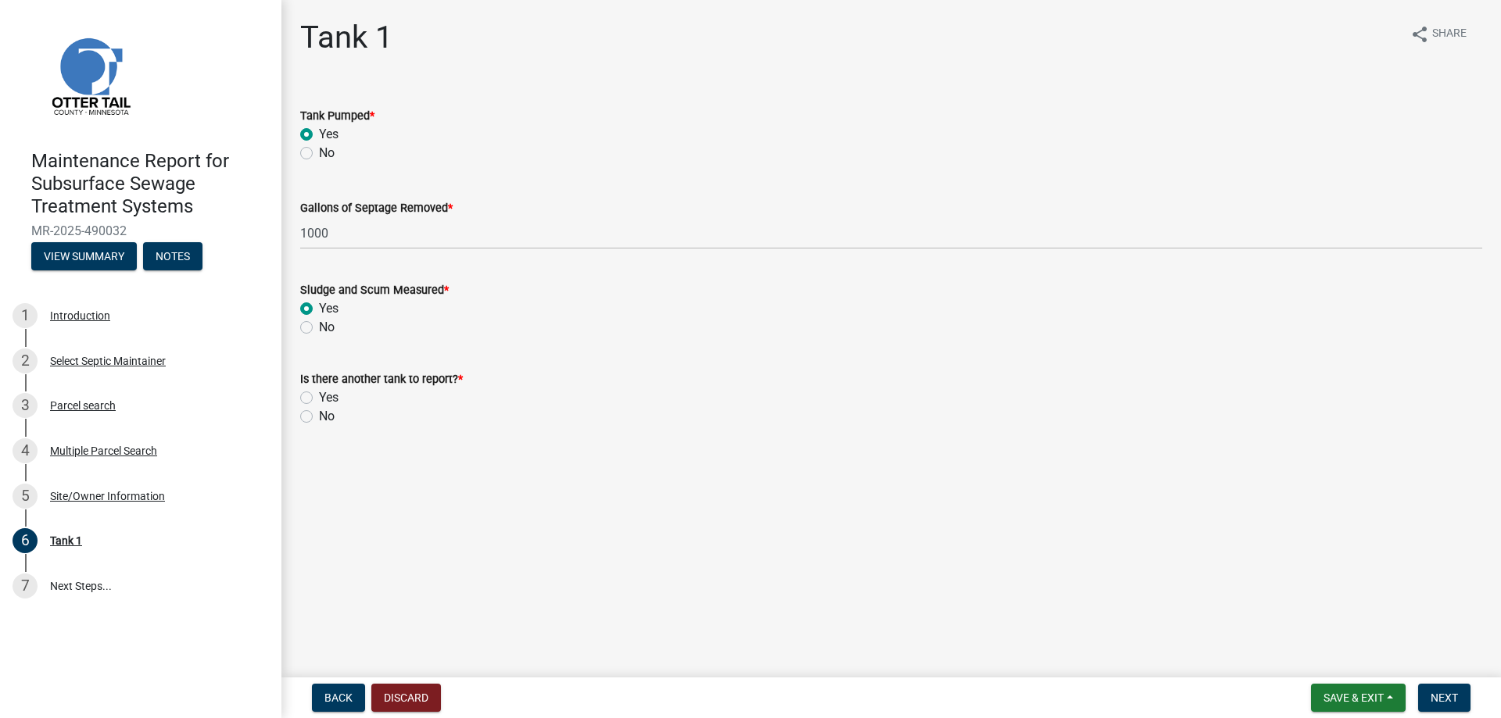
drag, startPoint x: 315, startPoint y: 521, endPoint x: 466, endPoint y: 545, distance: 152.6
click at [319, 426] on label "No" at bounding box center [327, 416] width 16 height 19
click at [319, 417] on input "No" at bounding box center [324, 412] width 10 height 10
radio input "true"
click at [1445, 699] on span "Next" at bounding box center [1443, 698] width 27 height 13
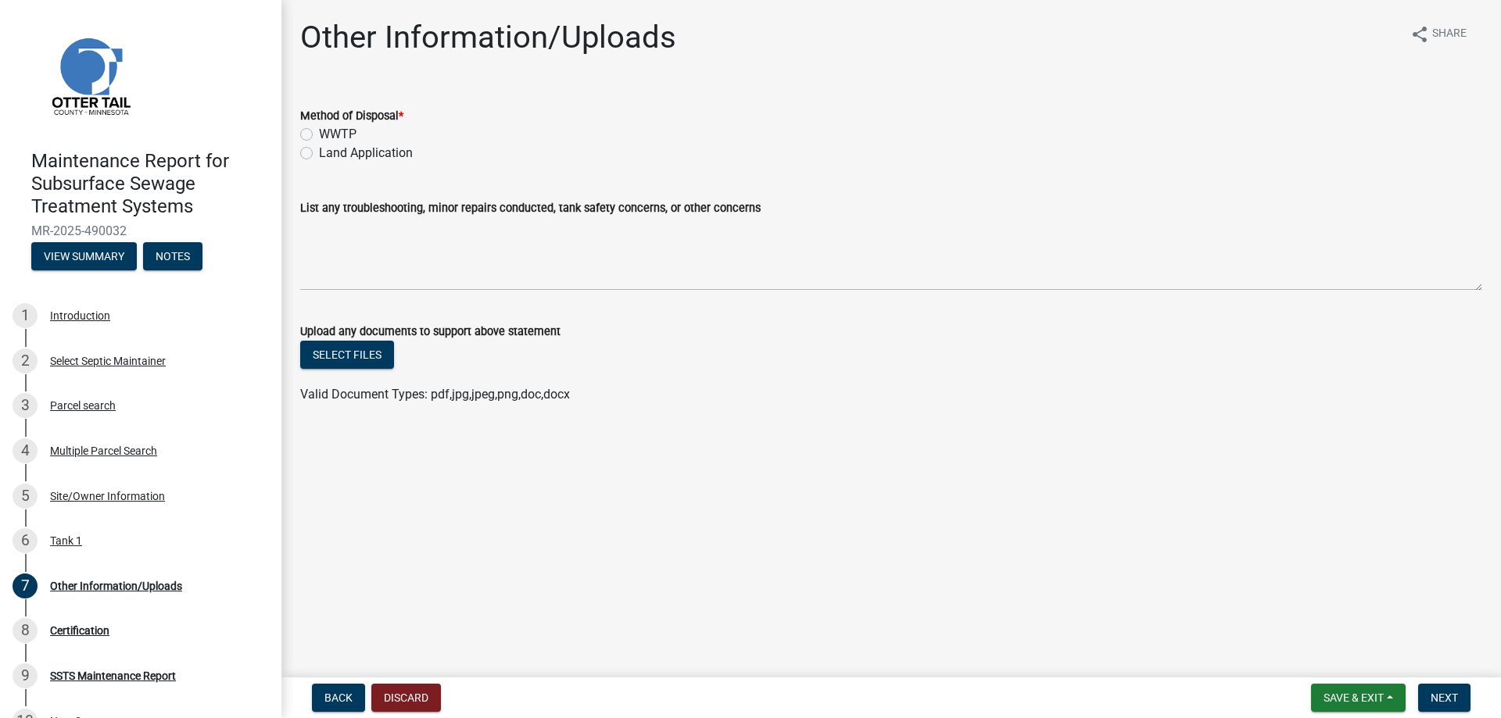
click at [385, 163] on label "Land Application" at bounding box center [366, 153] width 94 height 19
click at [329, 154] on input "Land Application" at bounding box center [324, 149] width 10 height 10
radio input "true"
click at [1430, 699] on span "Next" at bounding box center [1443, 698] width 27 height 13
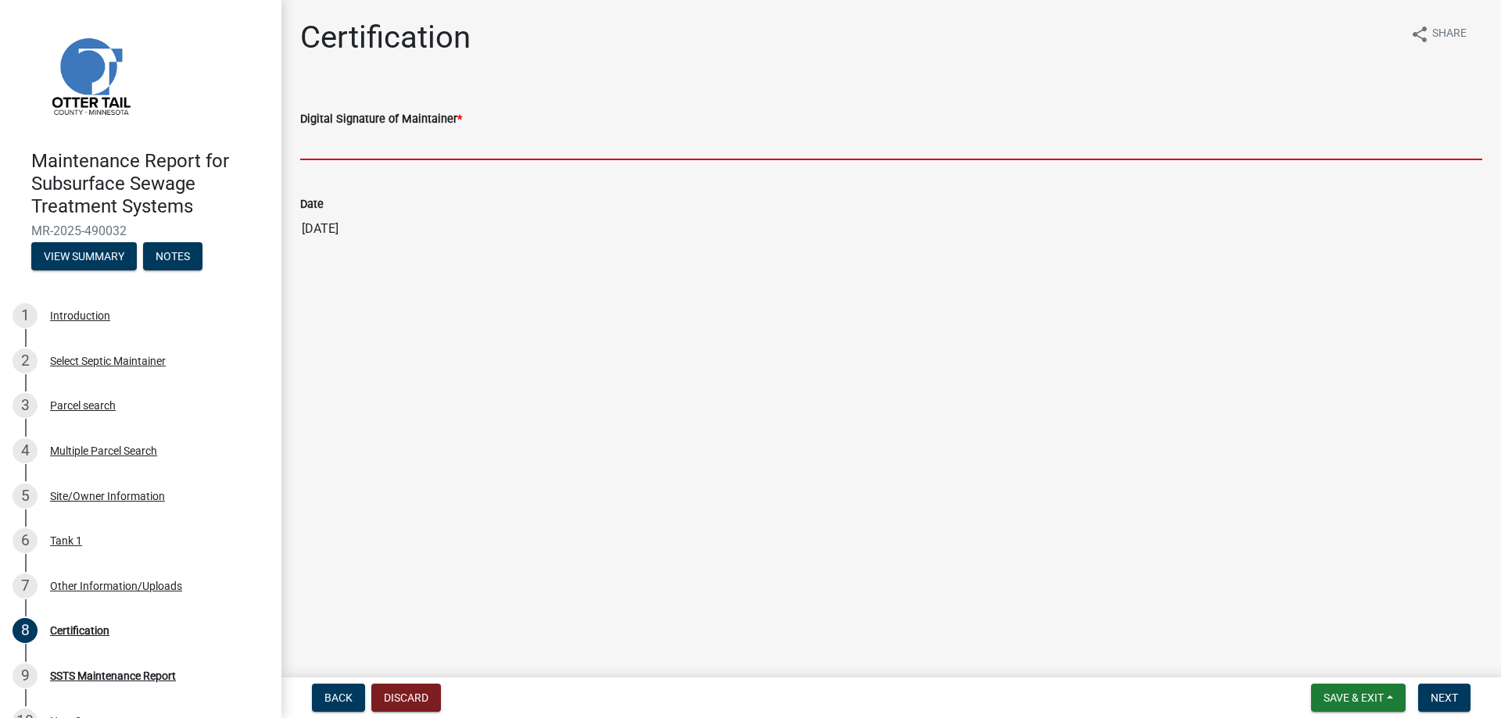
drag, startPoint x: 363, startPoint y: 175, endPoint x: 370, endPoint y: 195, distance: 21.0
click at [363, 160] on input "Digital Signature of Maintainer *" at bounding box center [891, 144] width 1182 height 32
type input "[PERSON_NAME]/KG"
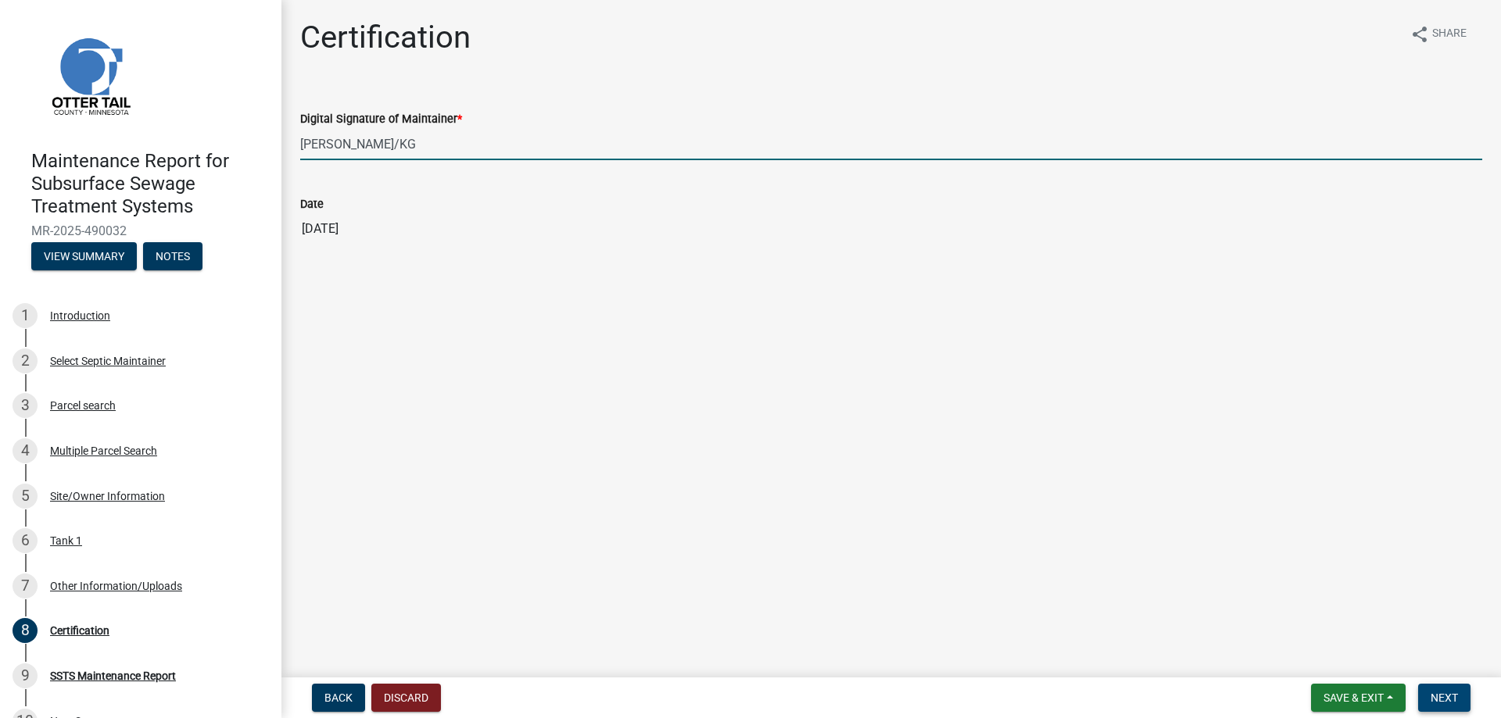
click at [1443, 693] on span "Next" at bounding box center [1443, 698] width 27 height 13
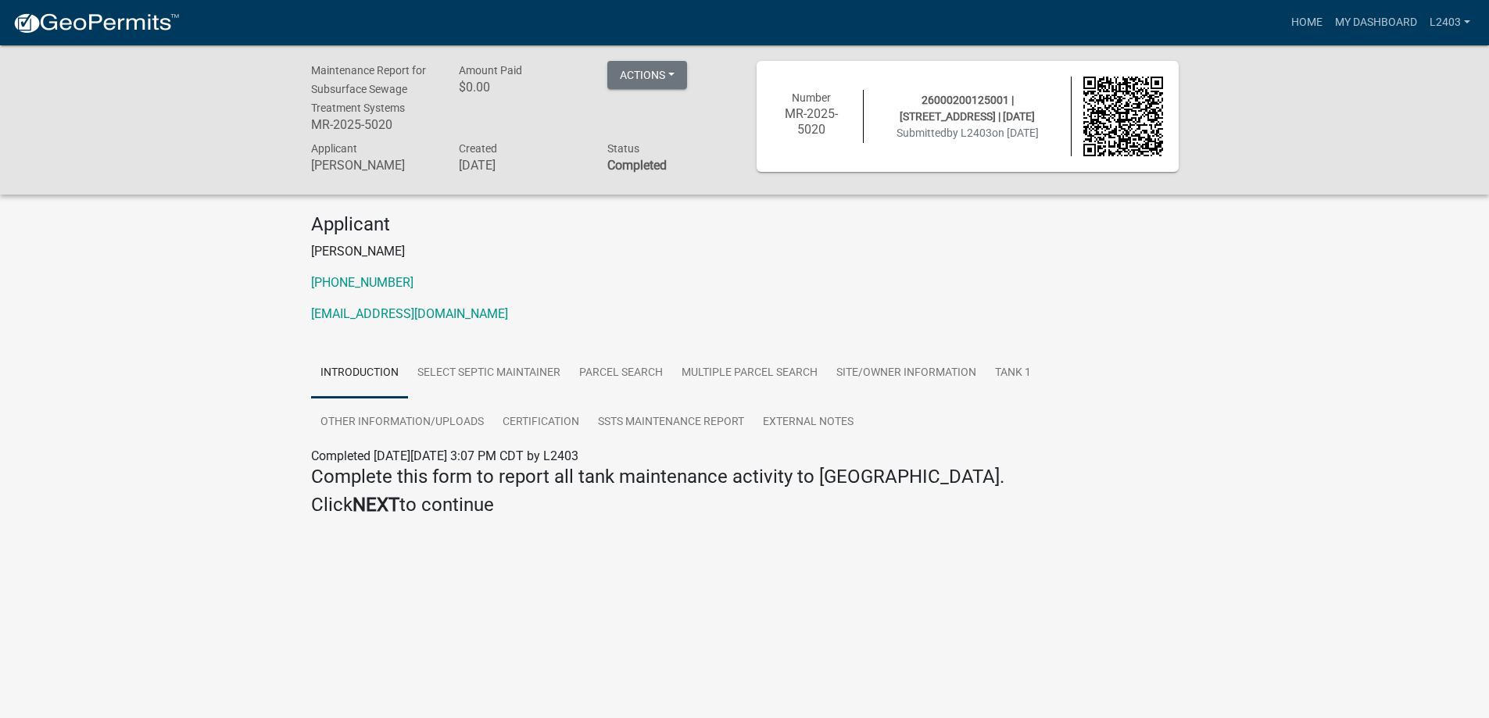
click at [791, 336] on div "Applicant [PERSON_NAME] [PHONE_NUMBER] [EMAIL_ADDRESS][DOMAIN_NAME]" at bounding box center [744, 274] width 891 height 123
click at [1285, 24] on link "Home" at bounding box center [1307, 23] width 44 height 30
